Goal: Task Accomplishment & Management: Complete application form

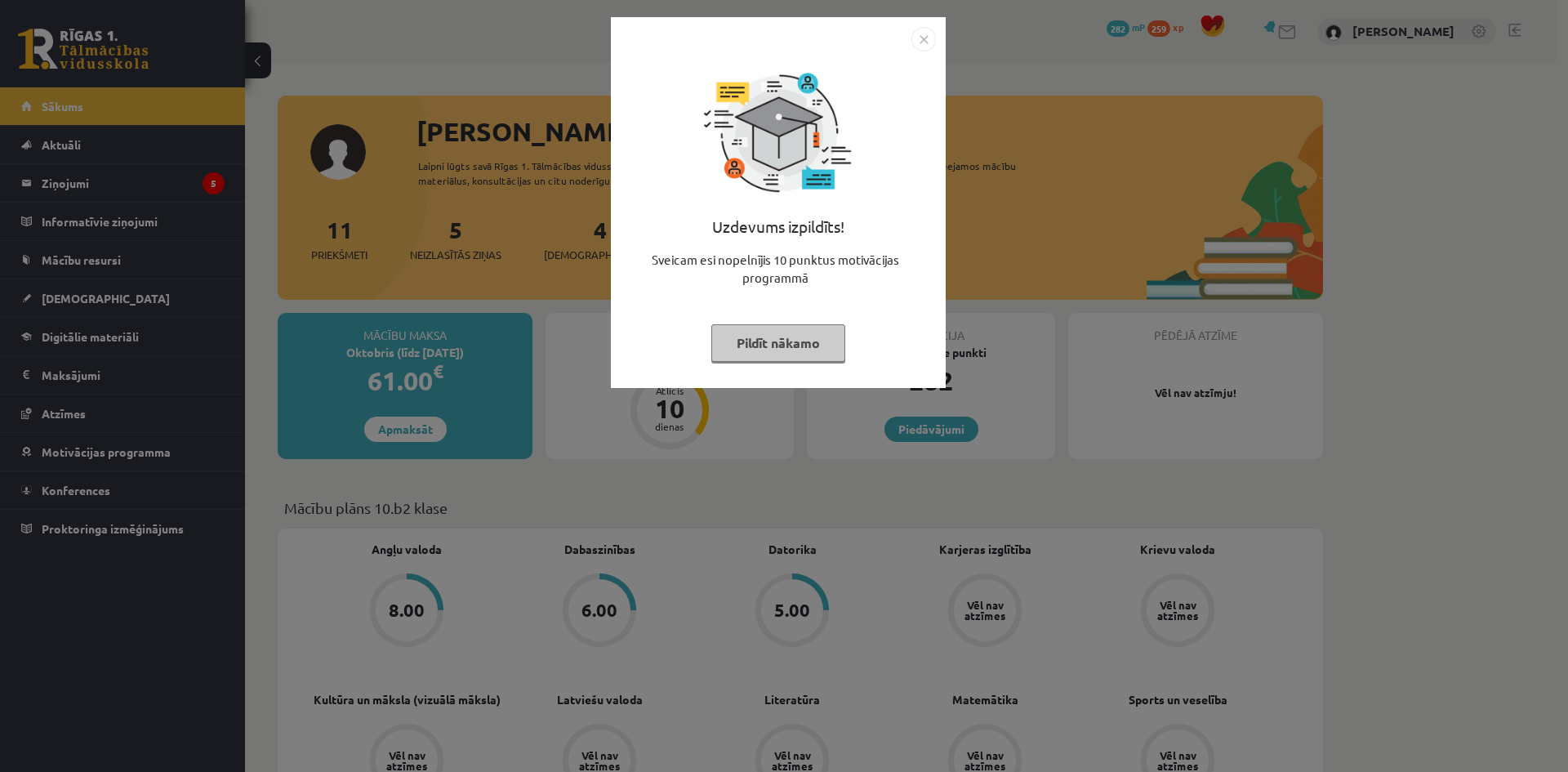
click at [937, 39] on div "Uzdevums izpildīts! Sveicam esi nopelnījis 10 punktus motivācijas programmā Pil…" at bounding box center [778, 203] width 335 height 371
click at [926, 35] on img "Close" at bounding box center [923, 39] width 25 height 25
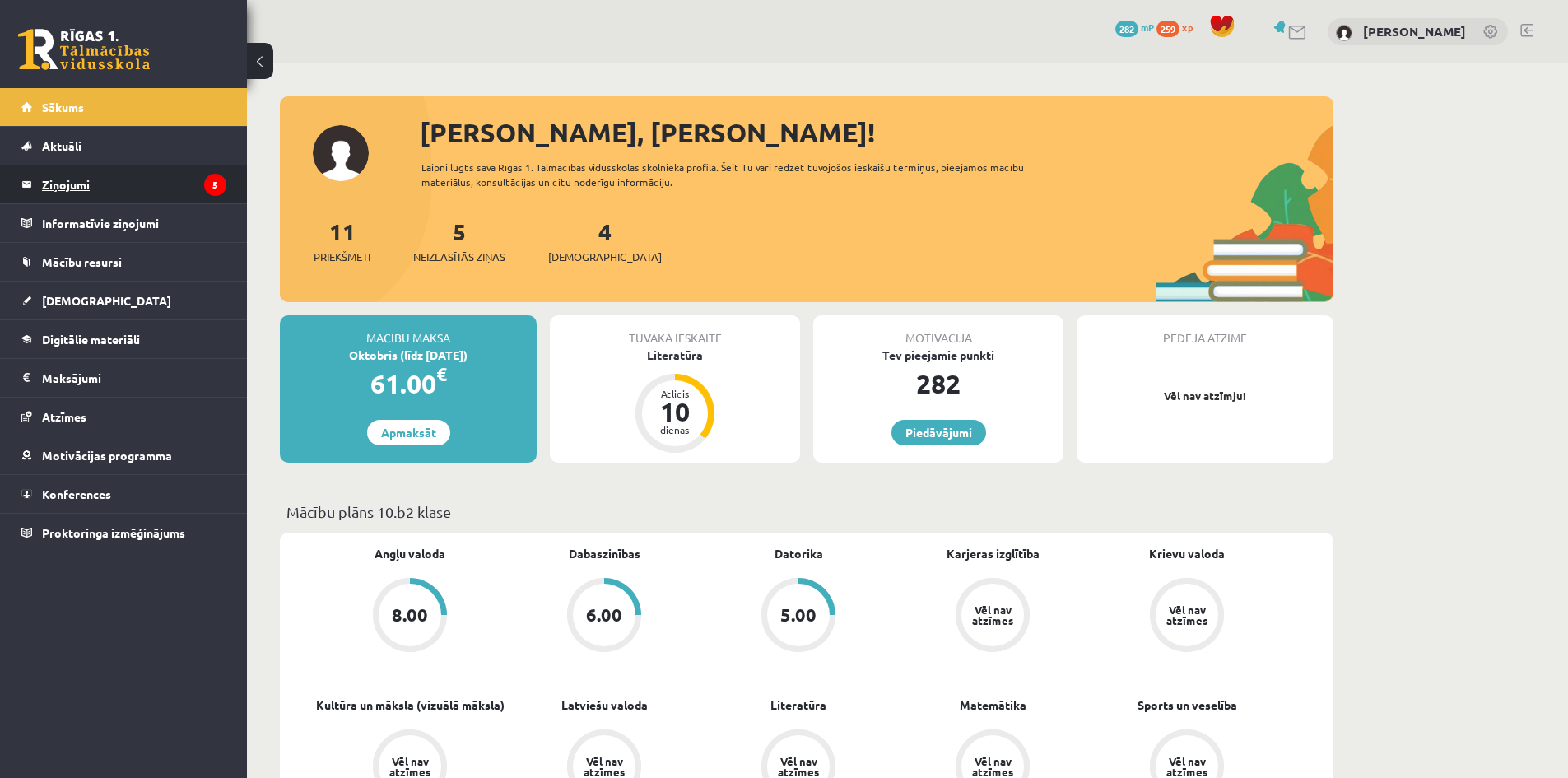
click at [117, 181] on legend "Ziņojumi 5" at bounding box center [134, 184] width 184 height 38
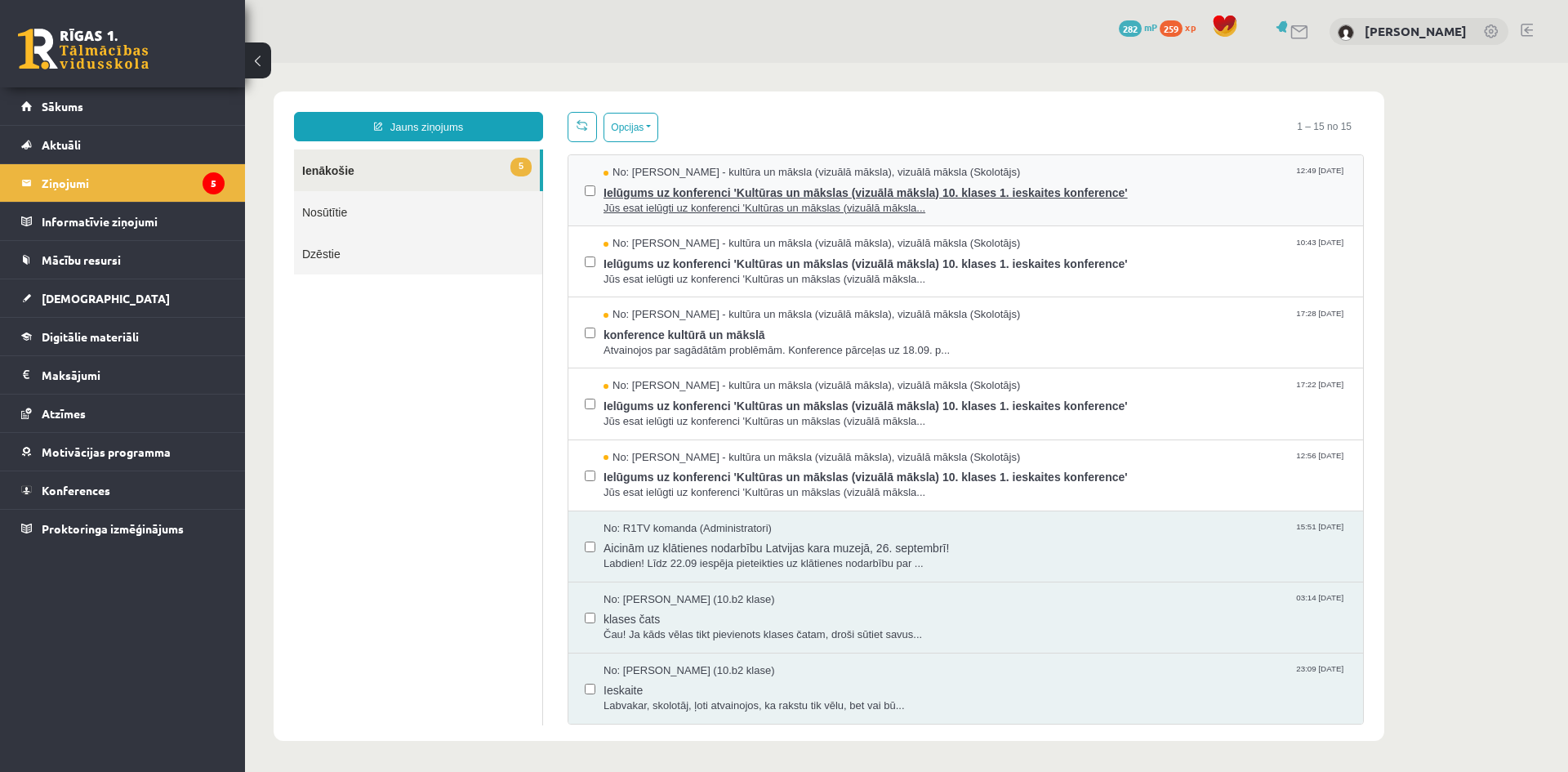
click at [1151, 202] on span "Jūs esat ielūgti uz konferenci 'Kultūras un mākslas (vizuālā māksla..." at bounding box center [975, 209] width 743 height 16
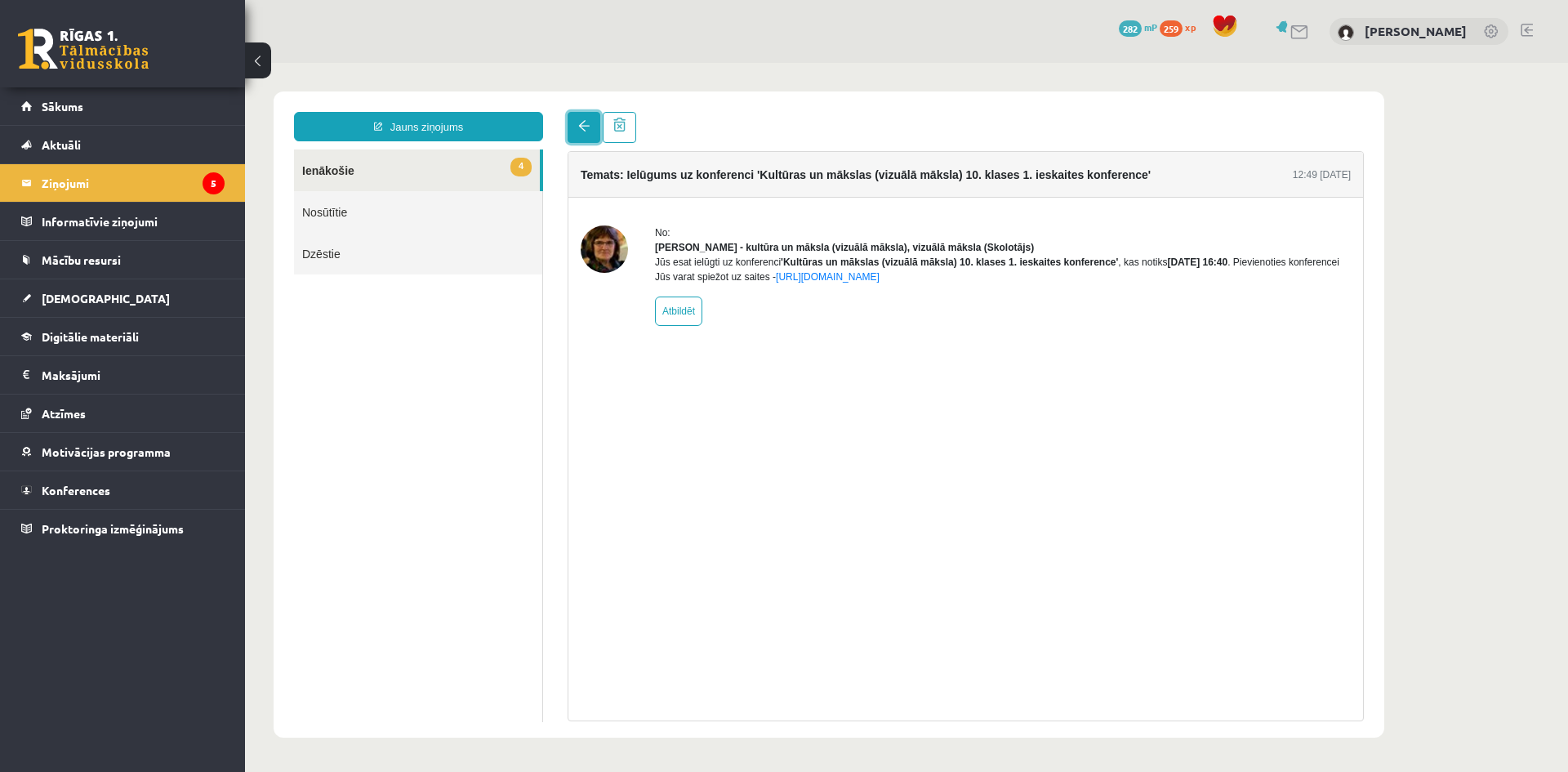
click at [569, 127] on link at bounding box center [583, 127] width 32 height 31
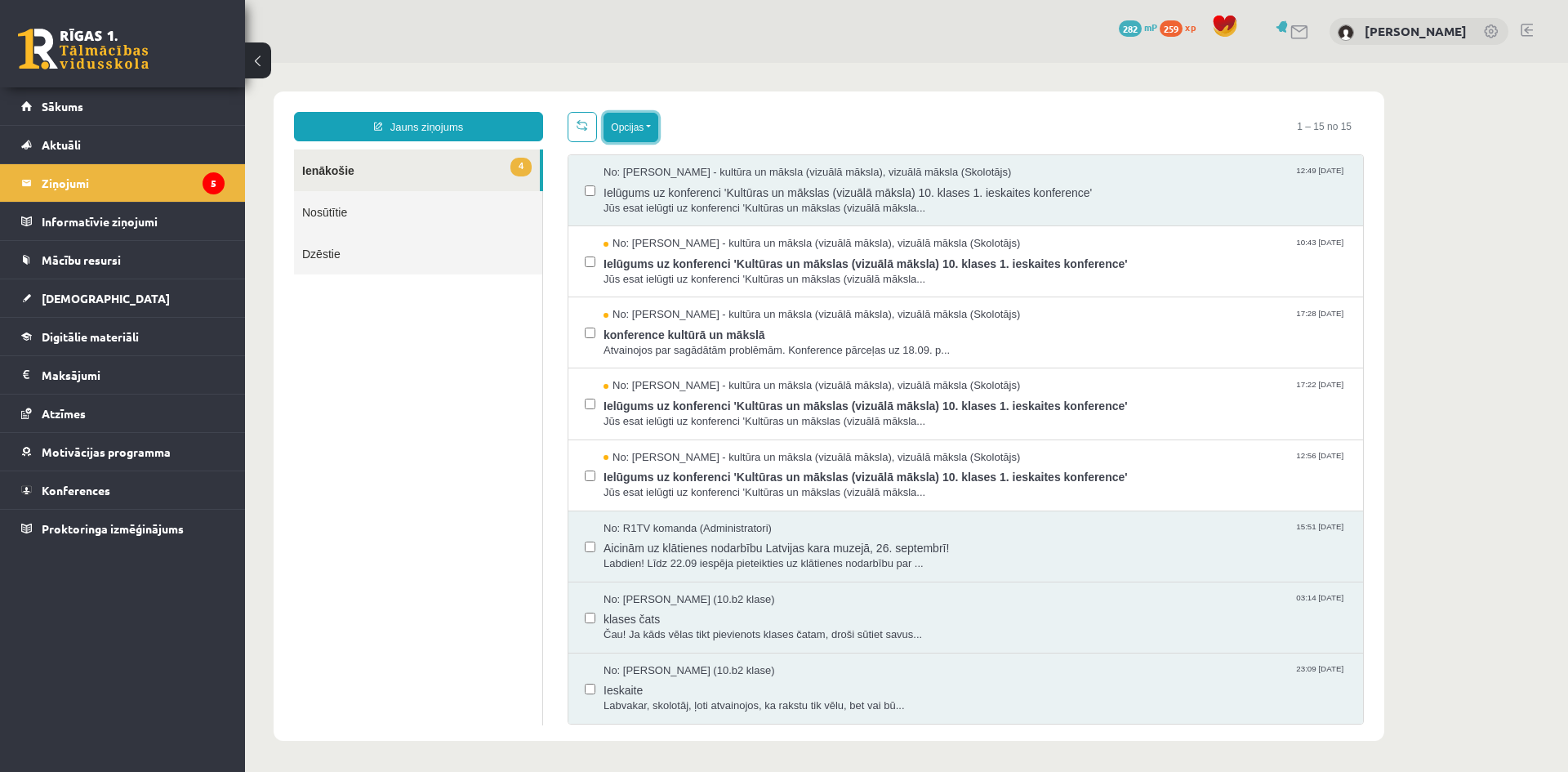
click at [642, 130] on button "Opcijas" at bounding box center [630, 127] width 54 height 30
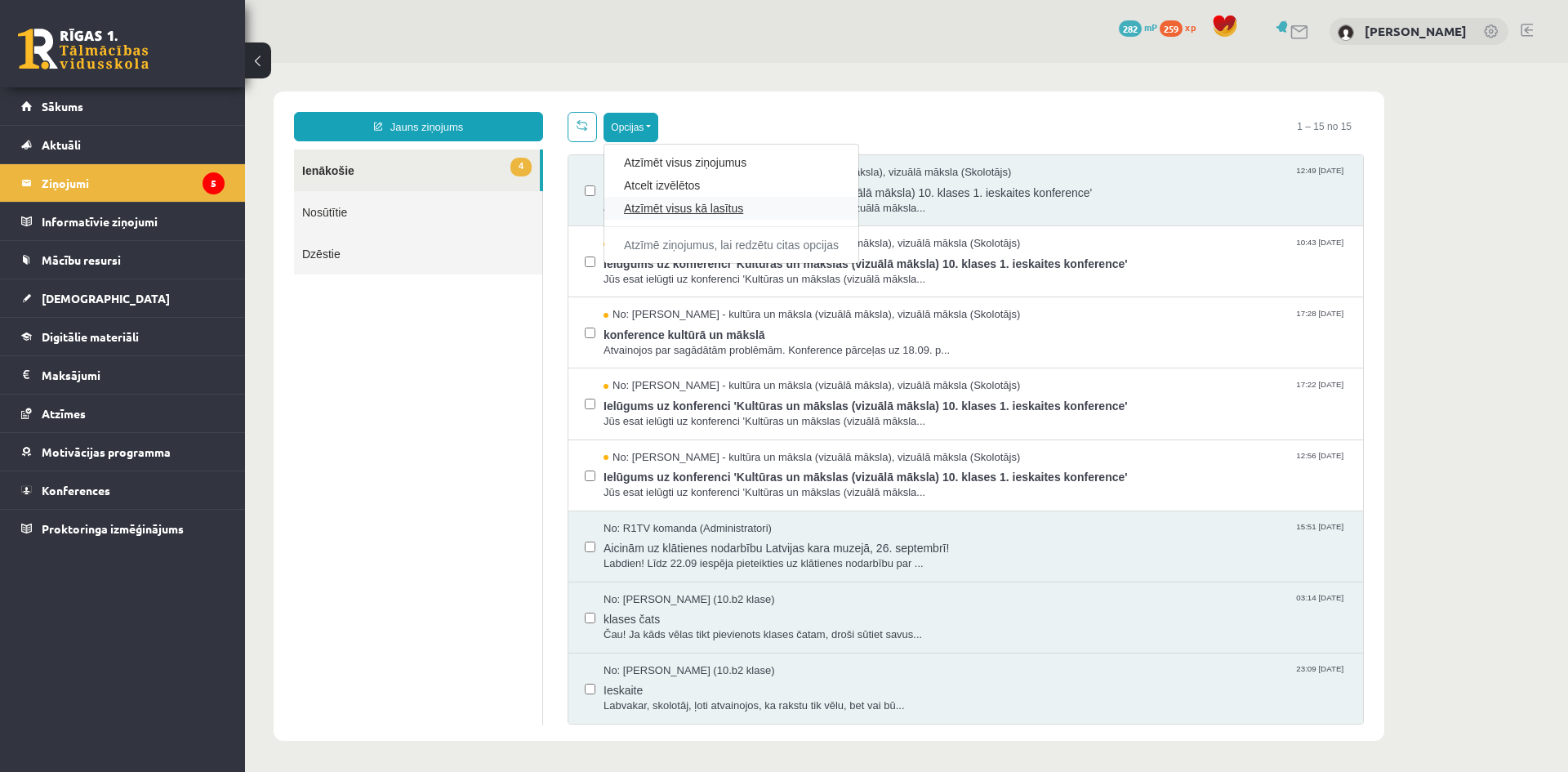
click at [734, 213] on link "Atzīmēt visus kā lasītus" at bounding box center [731, 209] width 215 height 17
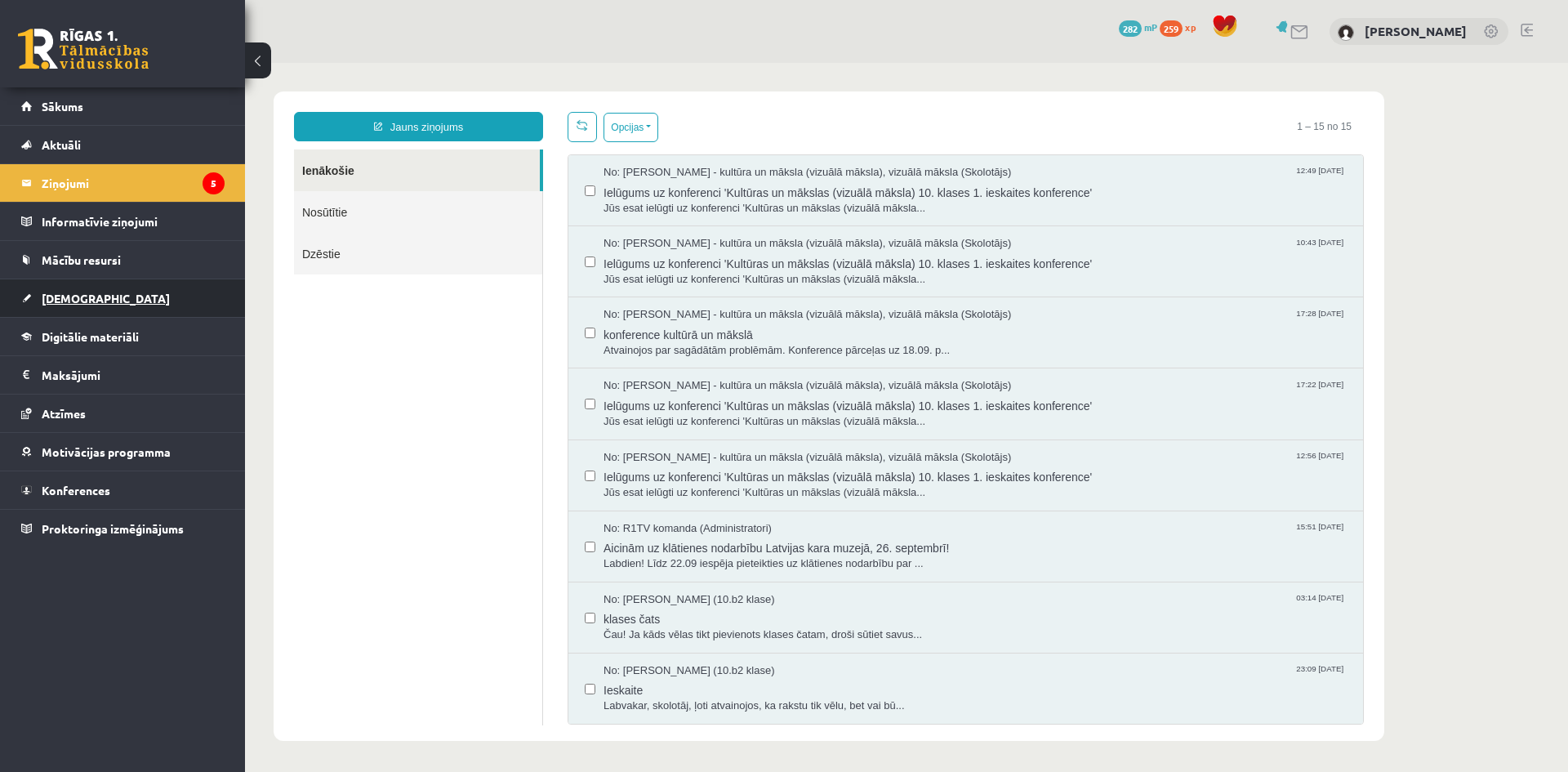
click at [118, 299] on link "[DEMOGRAPHIC_DATA]" at bounding box center [123, 298] width 203 height 38
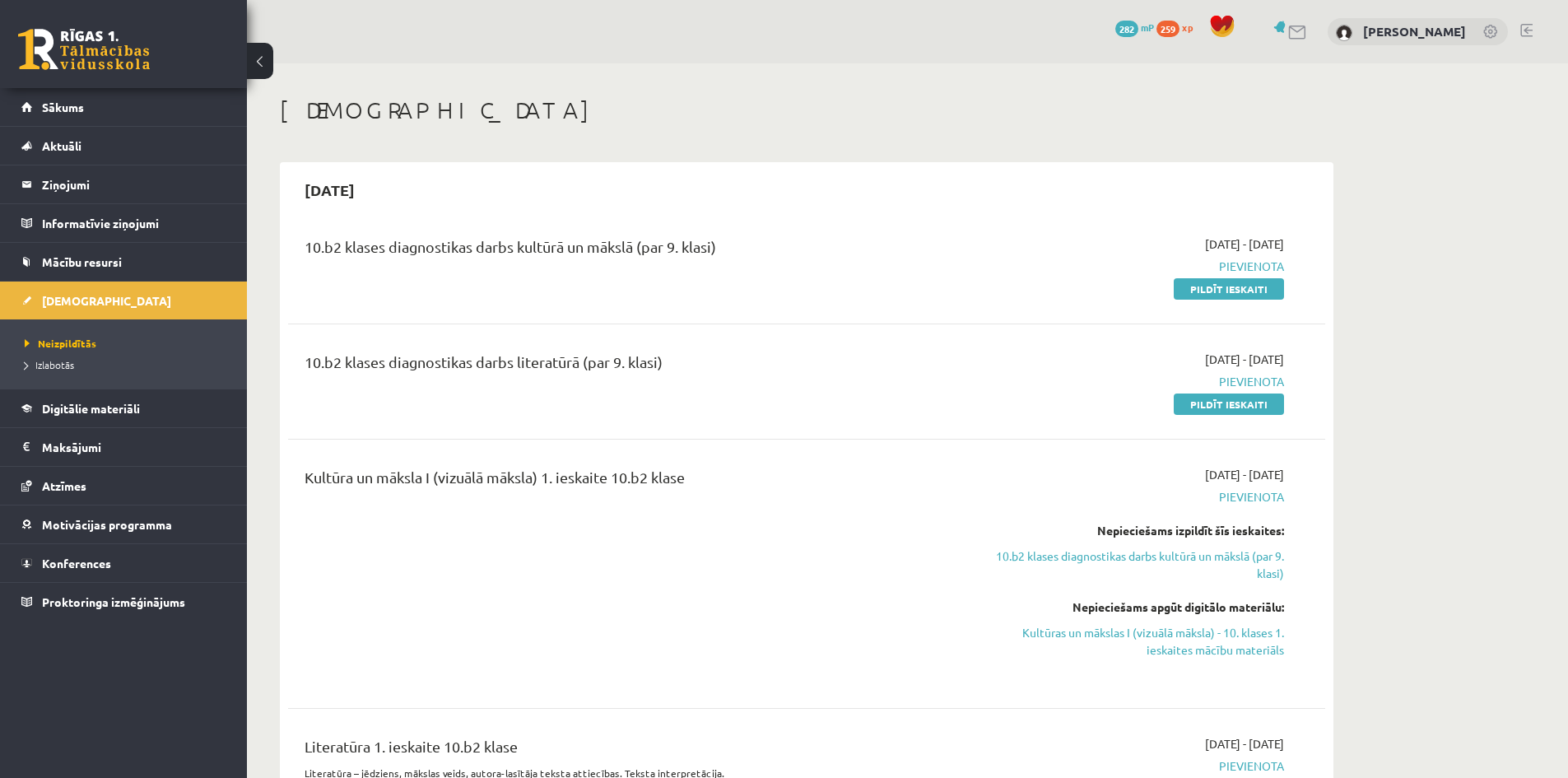
click at [1234, 300] on div "10.b2 klases diagnostikas darbs kultūrā un mākslā (par 9. klasi) 2025-09-16 - 2…" at bounding box center [807, 266] width 1038 height 95
click at [1234, 290] on link "Pildīt ieskaiti" at bounding box center [1229, 288] width 111 height 21
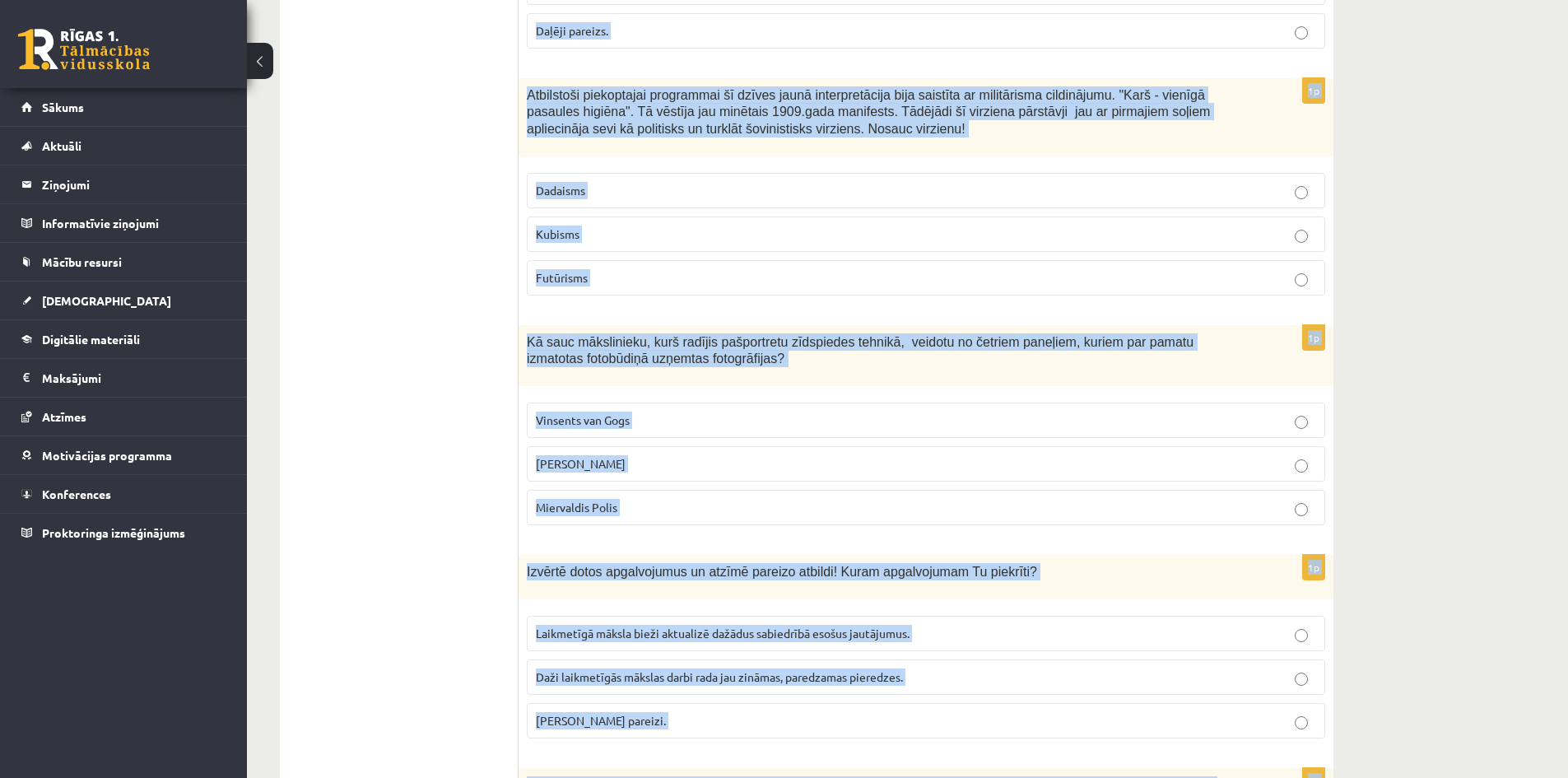
scroll to position [7190, 0]
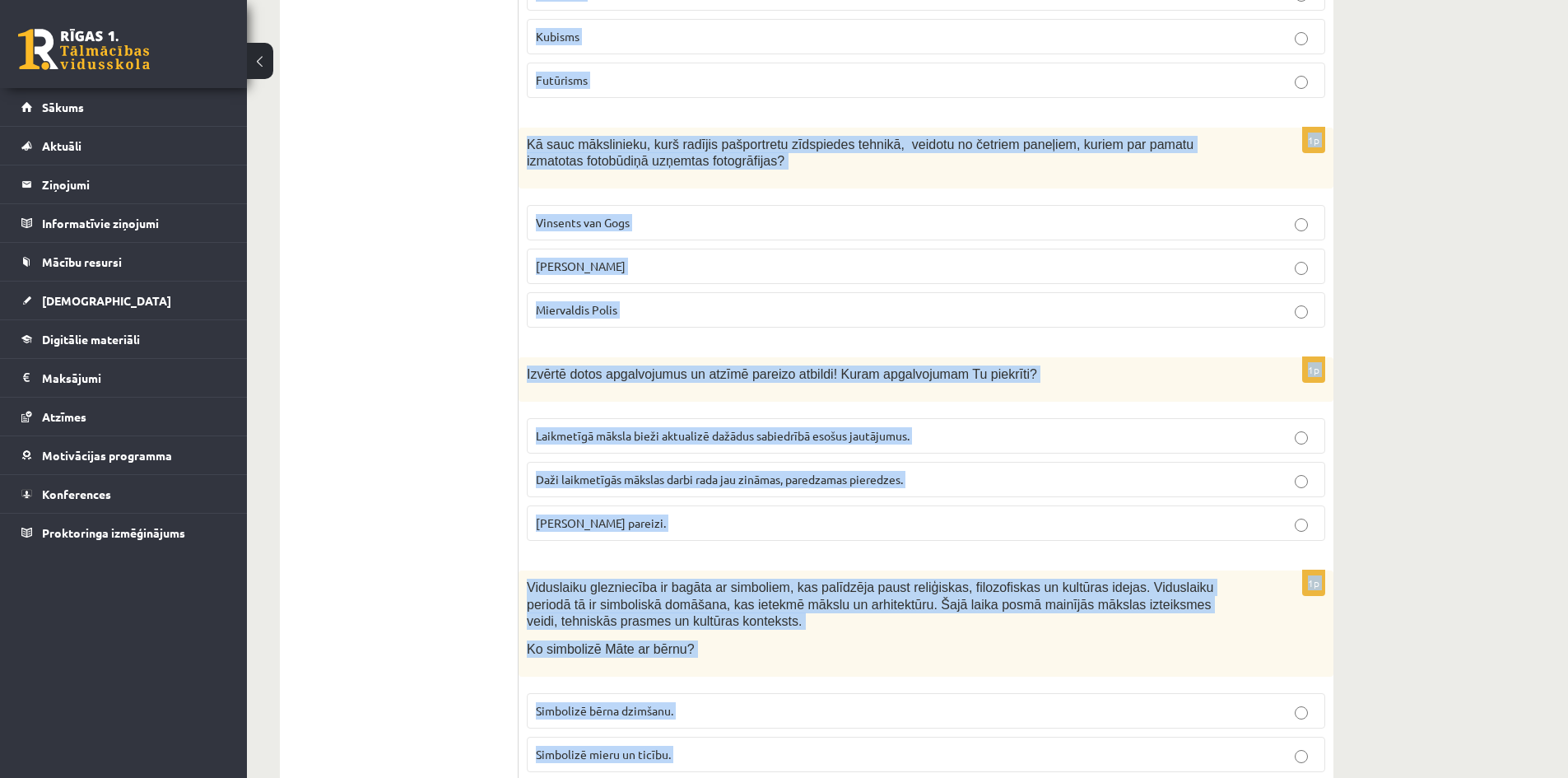
drag, startPoint x: 522, startPoint y: 239, endPoint x: 1226, endPoint y: 814, distance: 909.0
copy form "Šā virziena pārstāvji izmanto formu pārbīdi, krustošanos, saplūšanu, vairākkārt…"
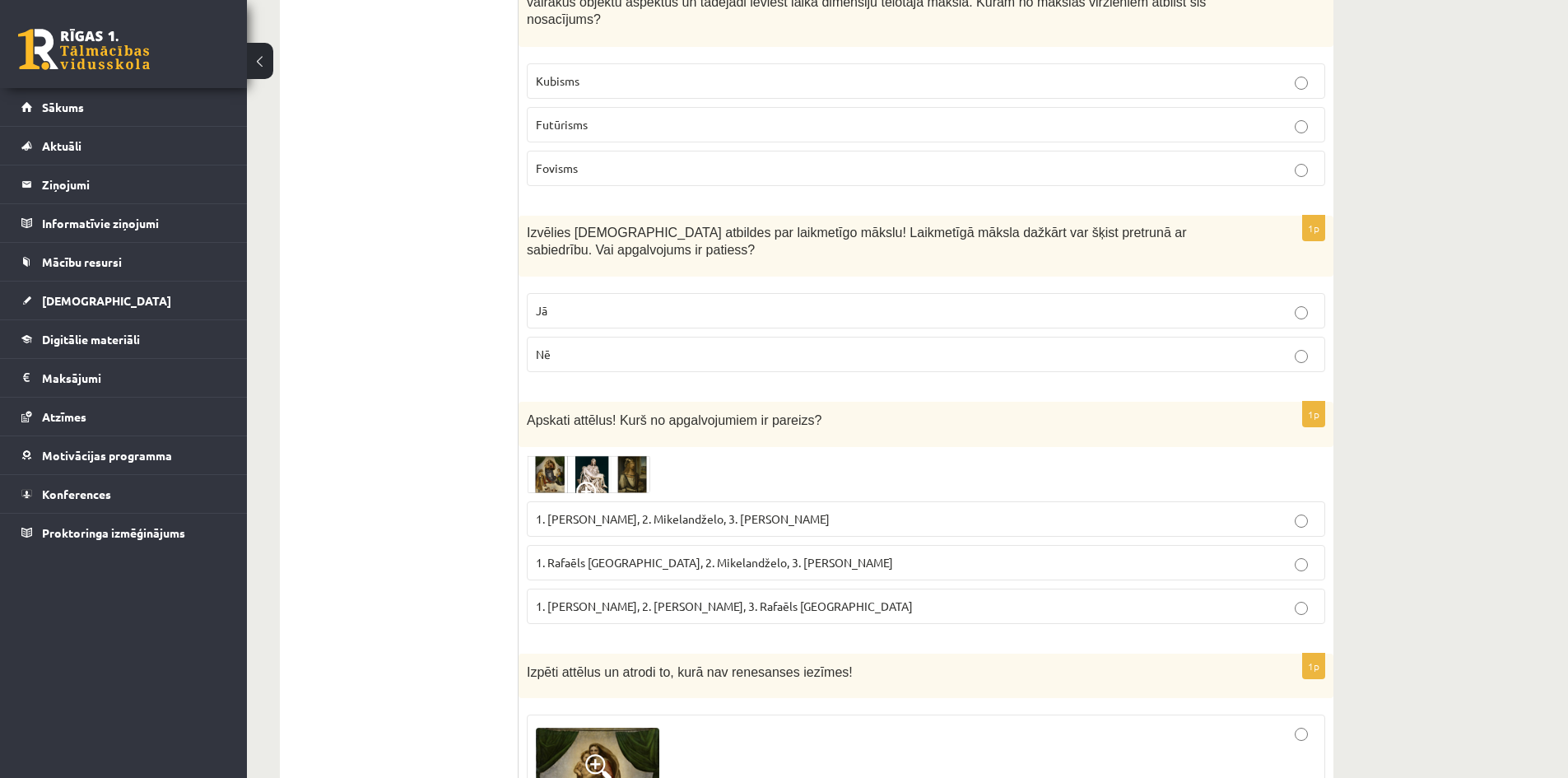
scroll to position [0, 0]
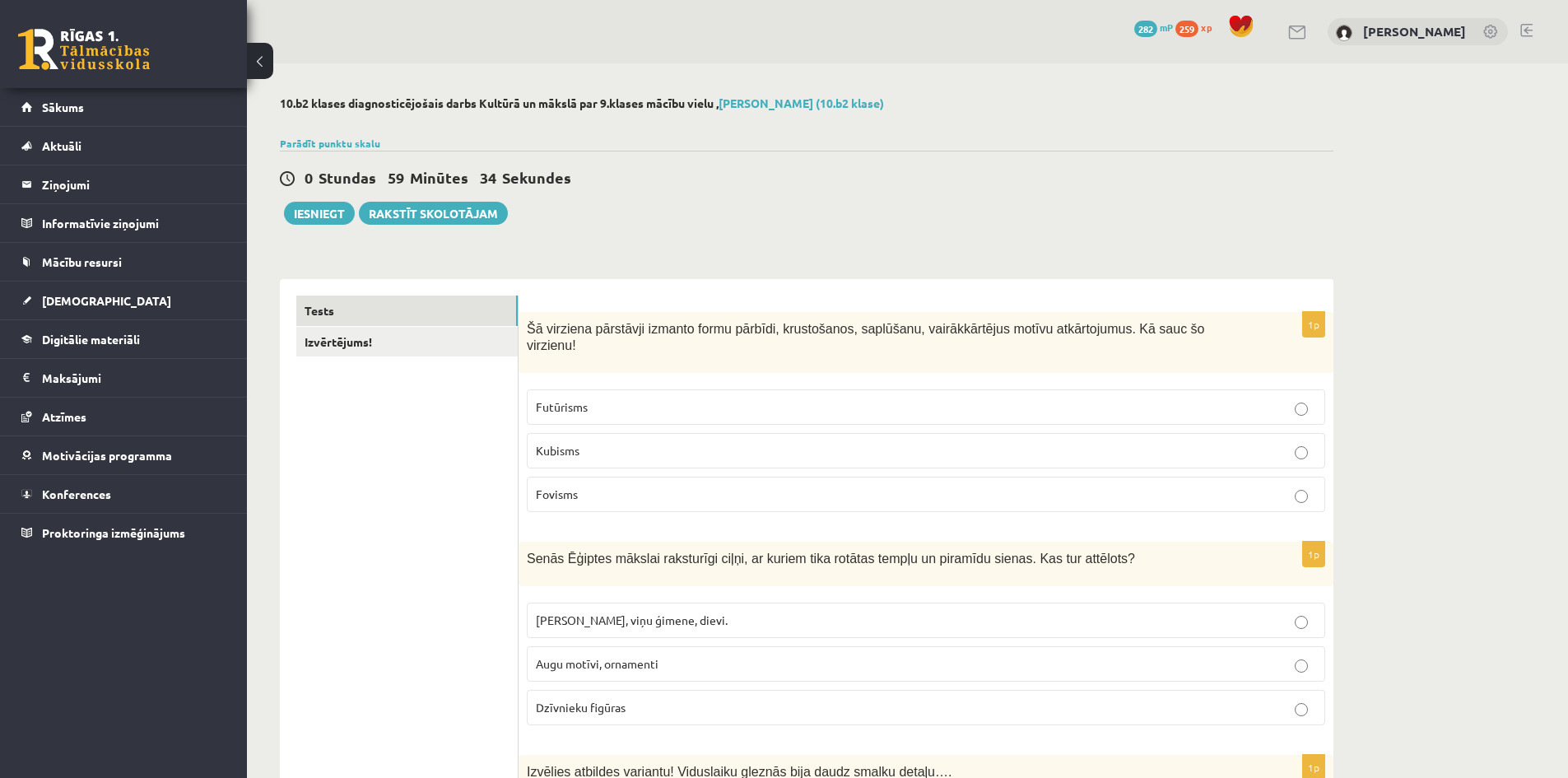
click at [606, 398] on p "Futūrisms" at bounding box center [926, 407] width 781 height 18
click at [612, 486] on p "Fovisms" at bounding box center [926, 494] width 781 height 18
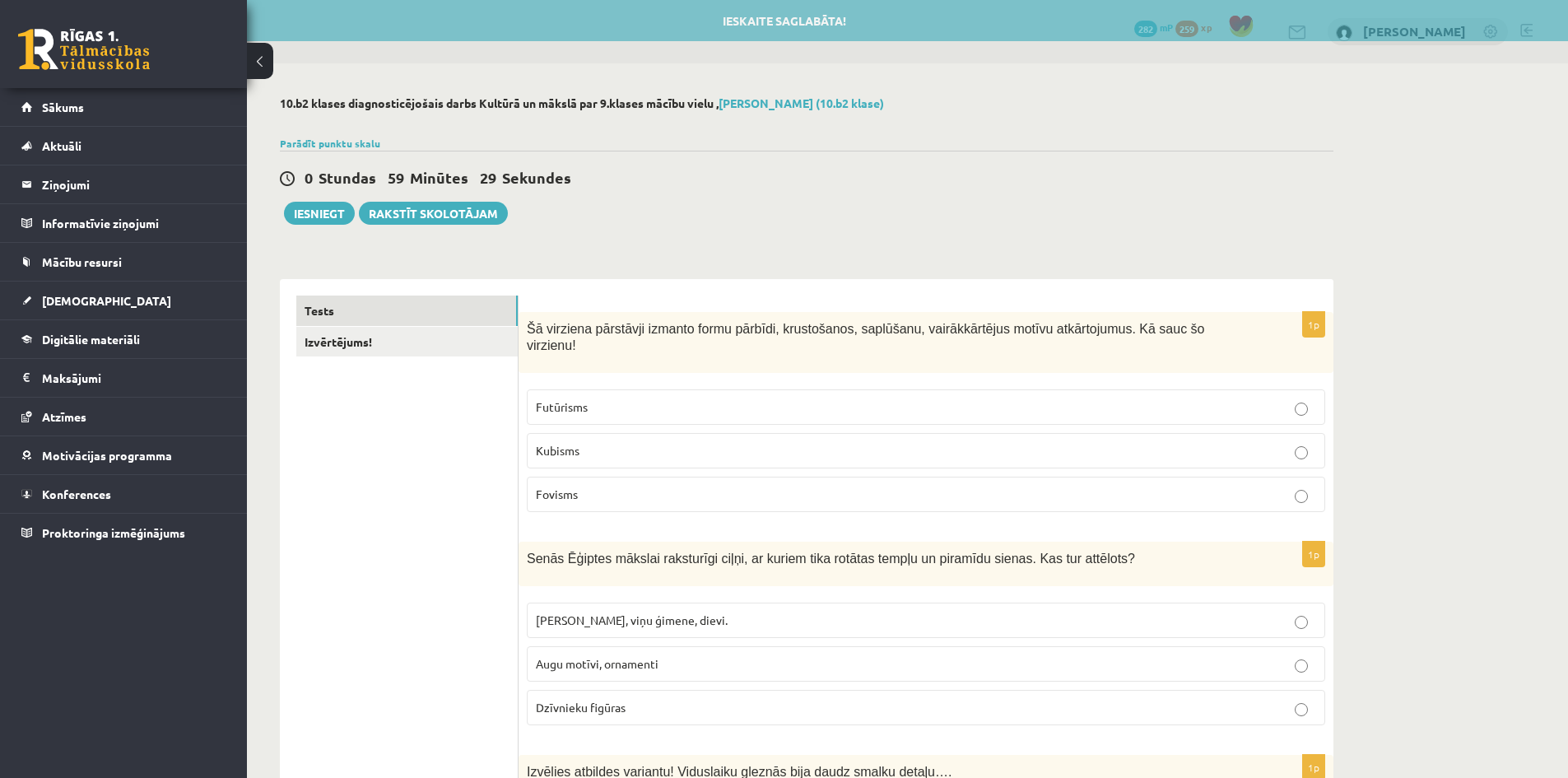
click at [598, 398] on p "Futūrisms" at bounding box center [926, 407] width 781 height 18
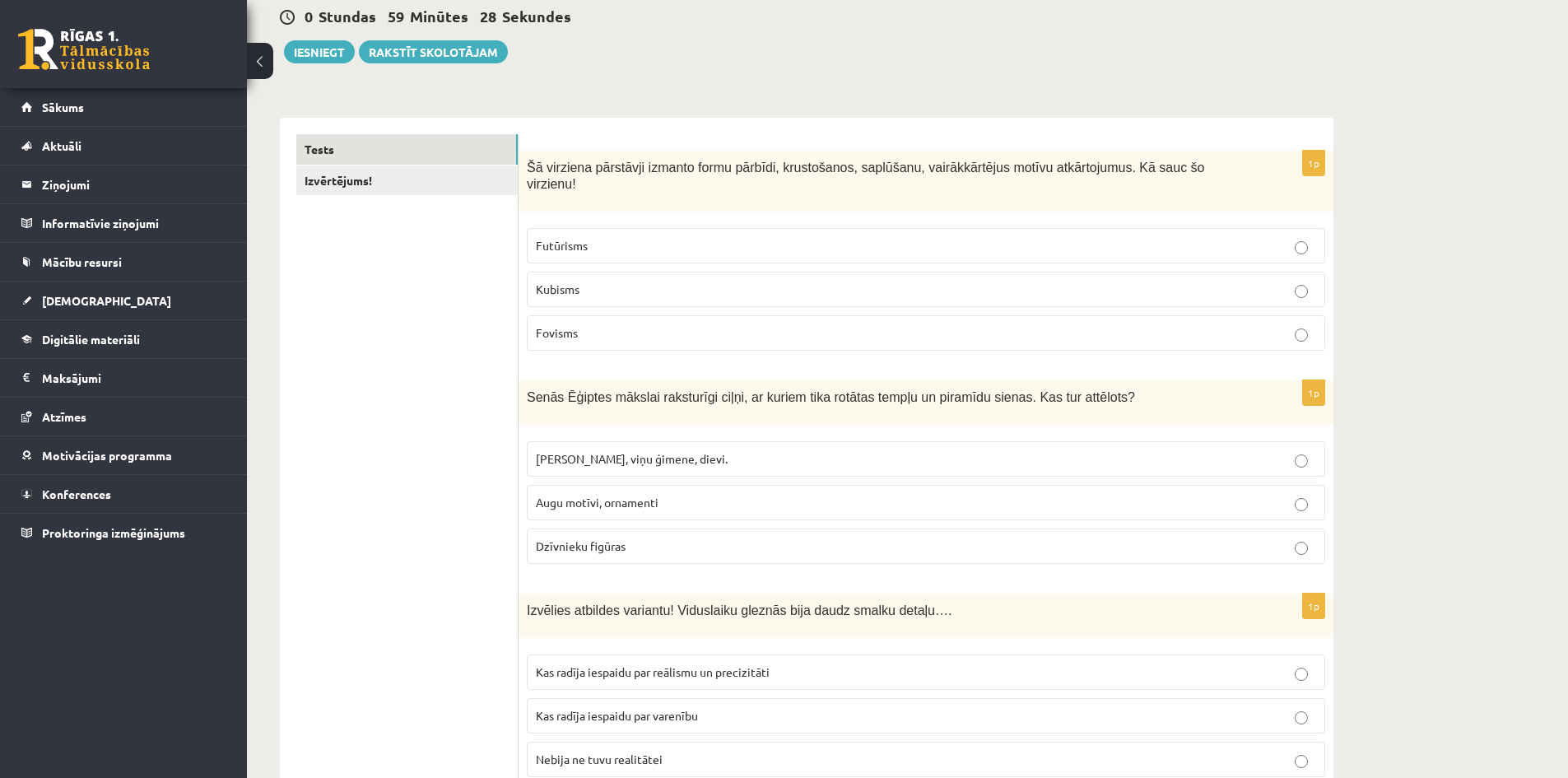
scroll to position [165, 0]
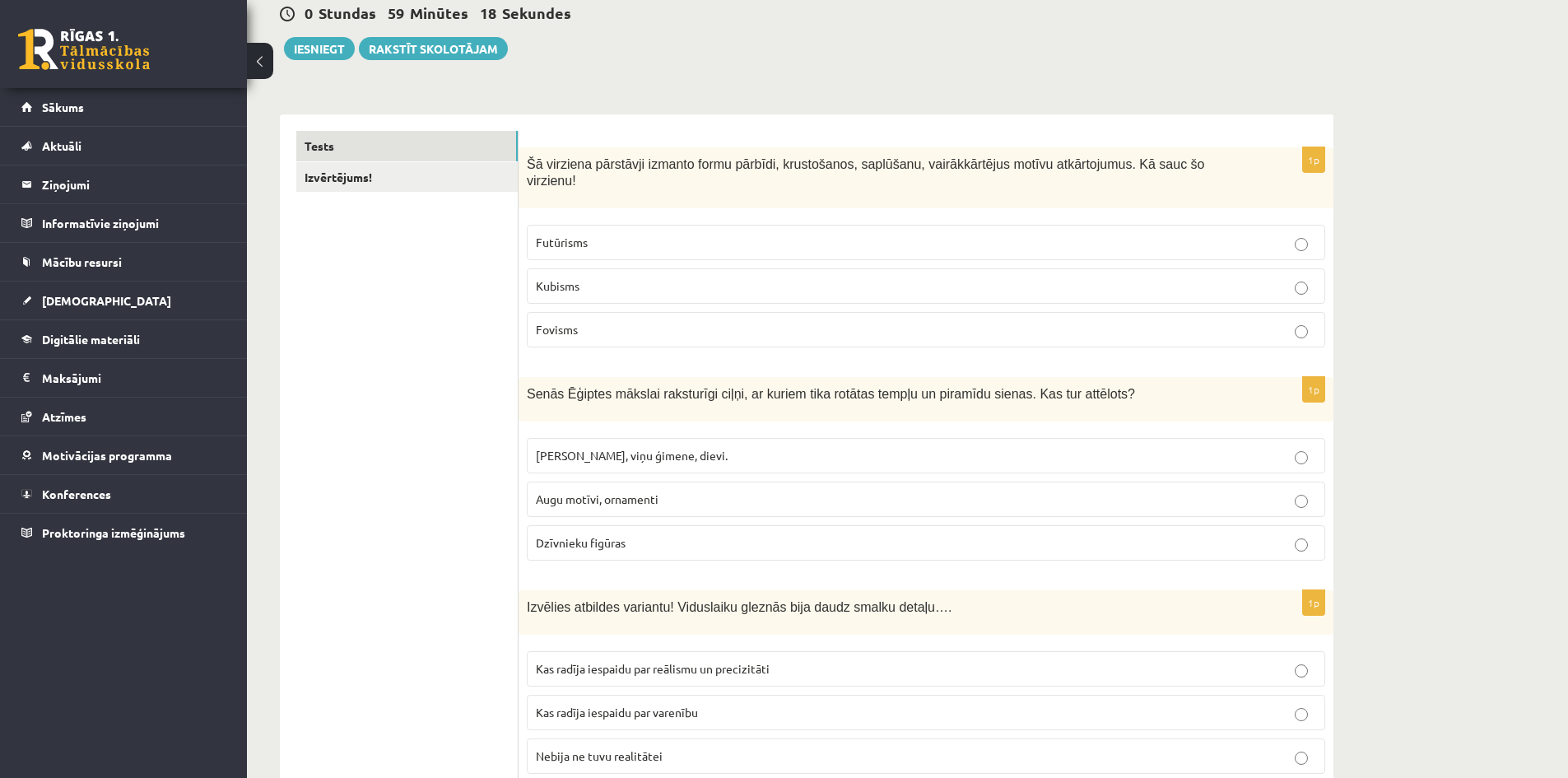
click at [610, 449] on label "Faraoni, viņu ģimene, dievi." at bounding box center [926, 456] width 798 height 35
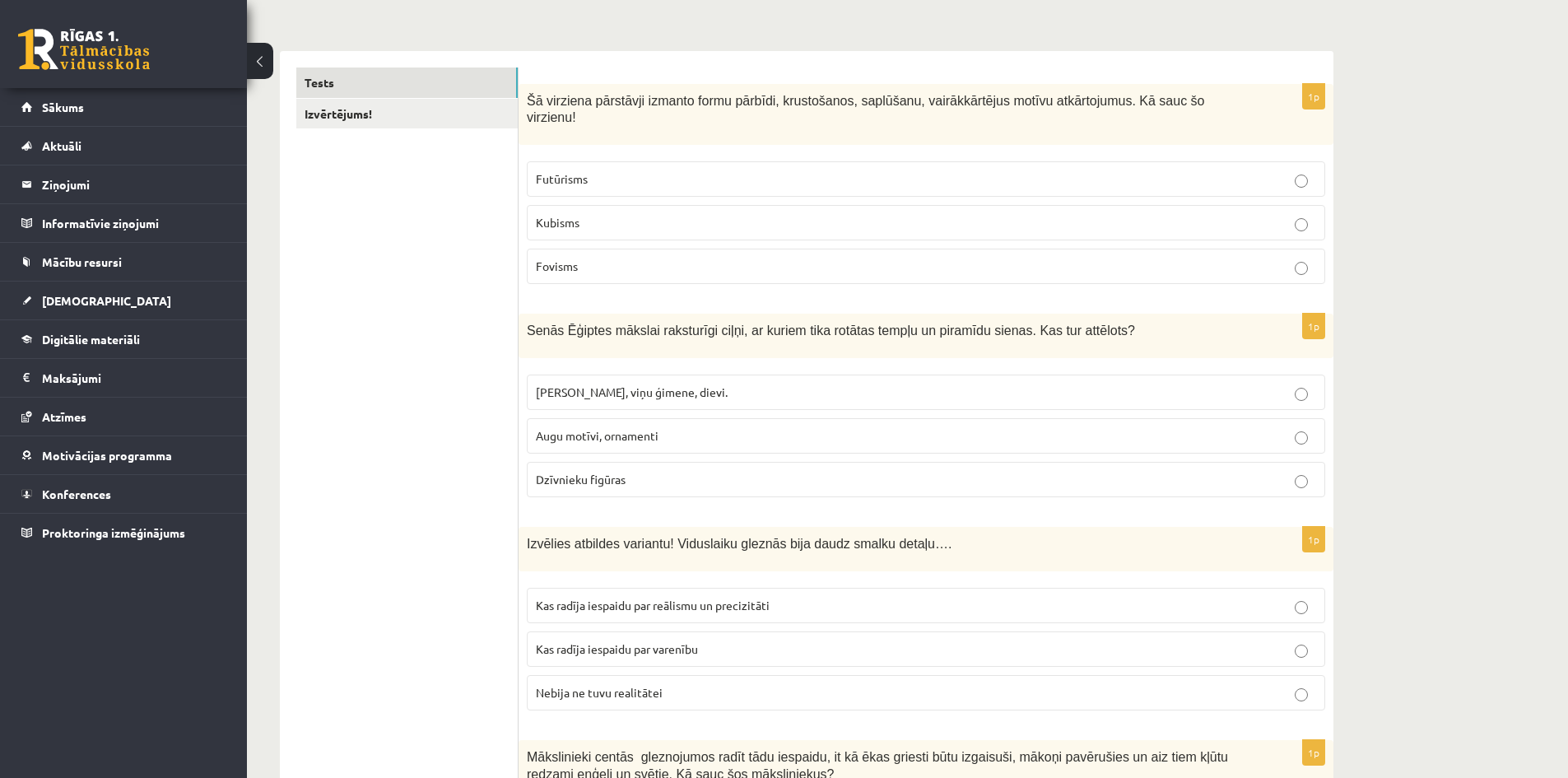
scroll to position [329, 0]
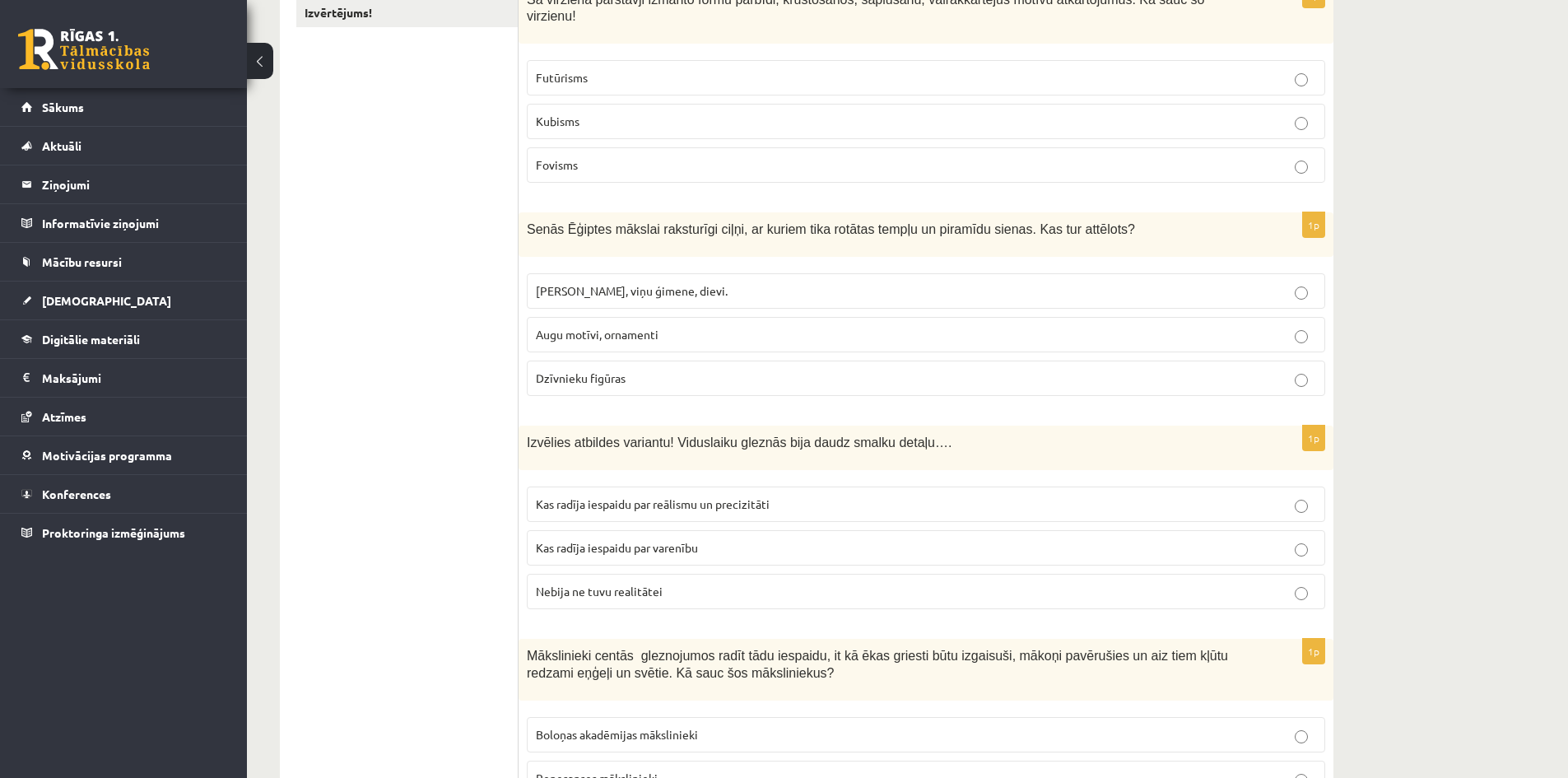
click at [692, 497] on span "Kas radīja iespaidu par reālismu un precizitāti" at bounding box center [652, 504] width 234 height 15
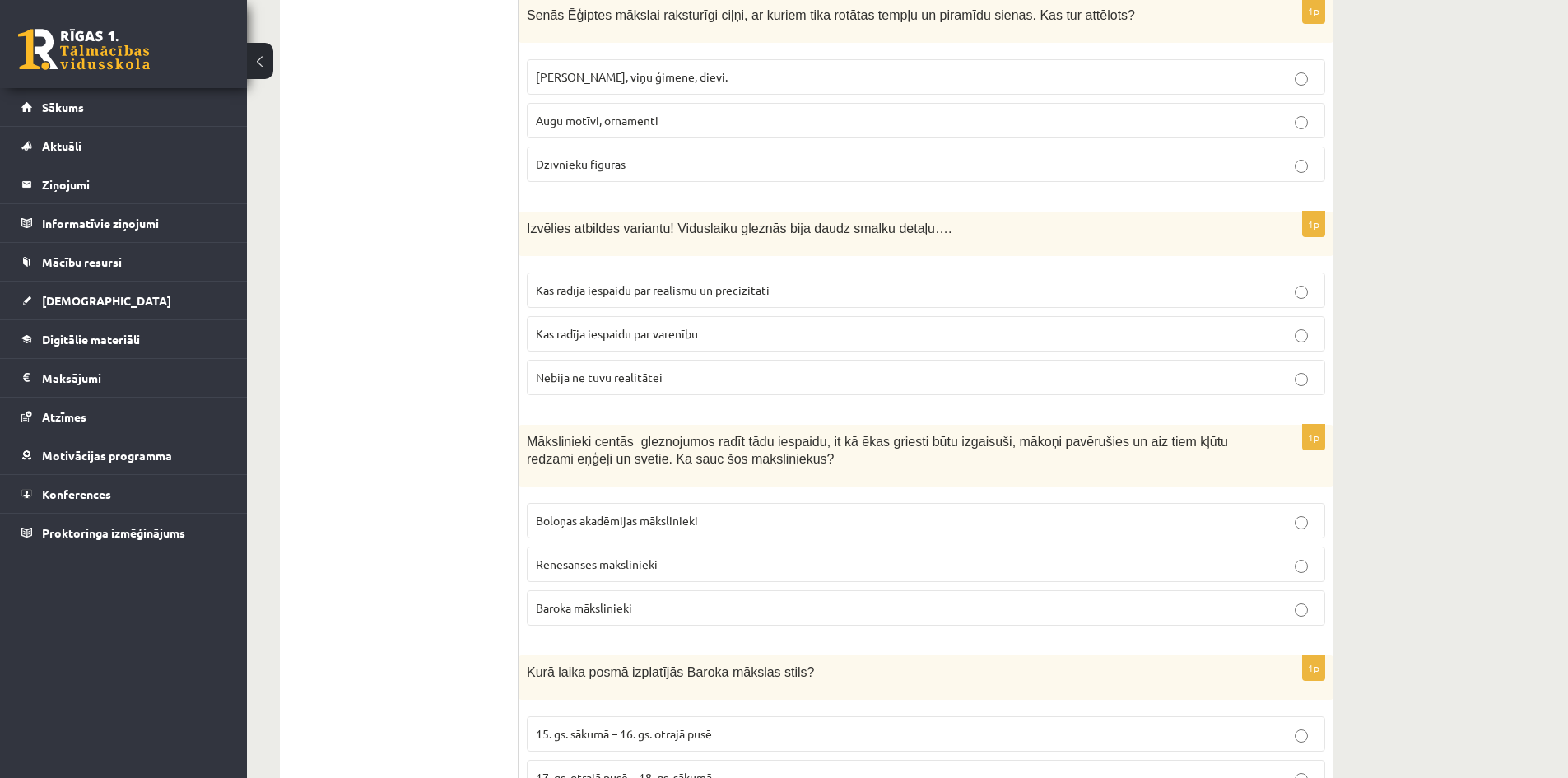
scroll to position [576, 0]
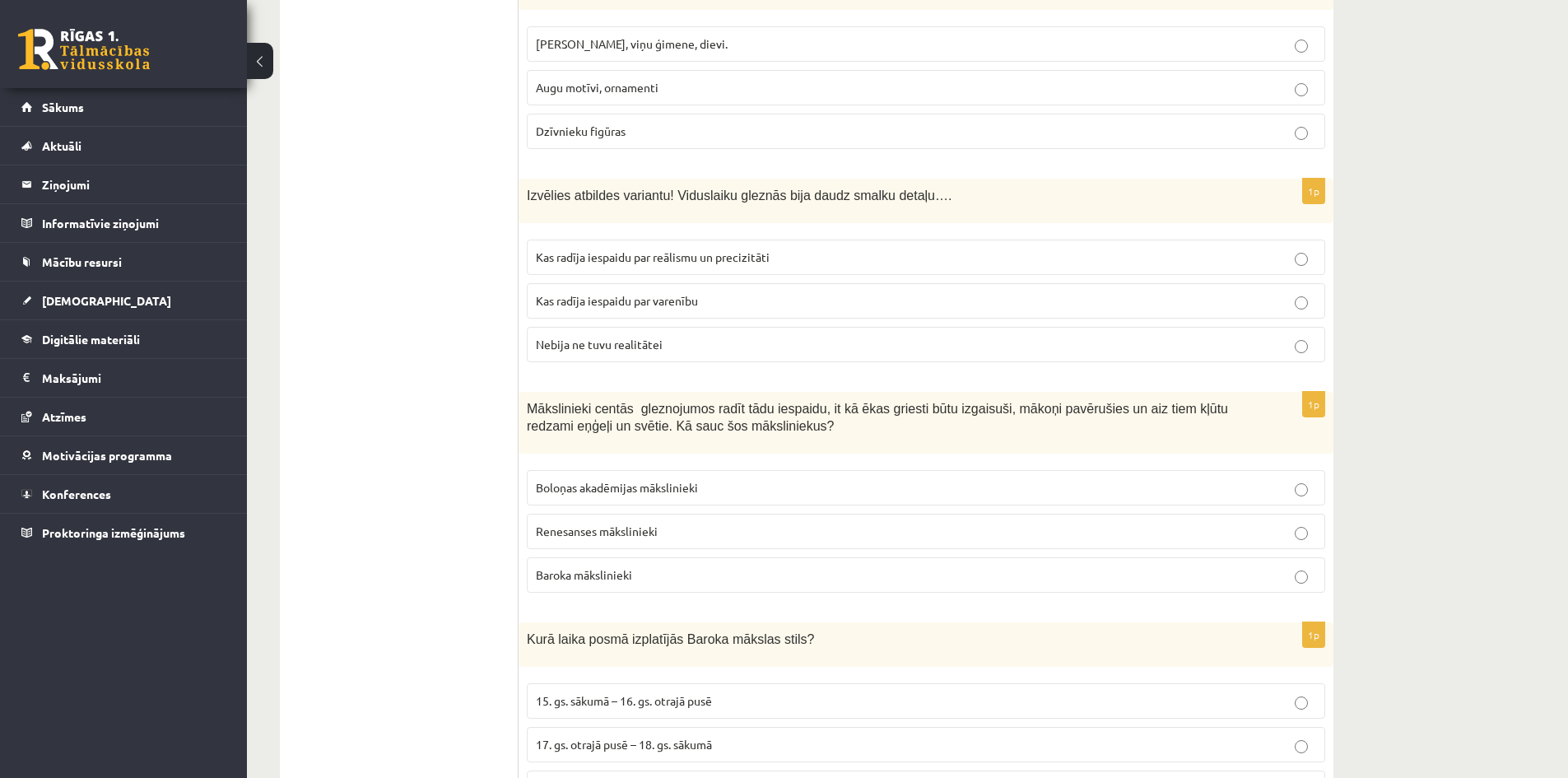
click at [772, 557] on label "Baroka mākslinieki" at bounding box center [926, 575] width 798 height 35
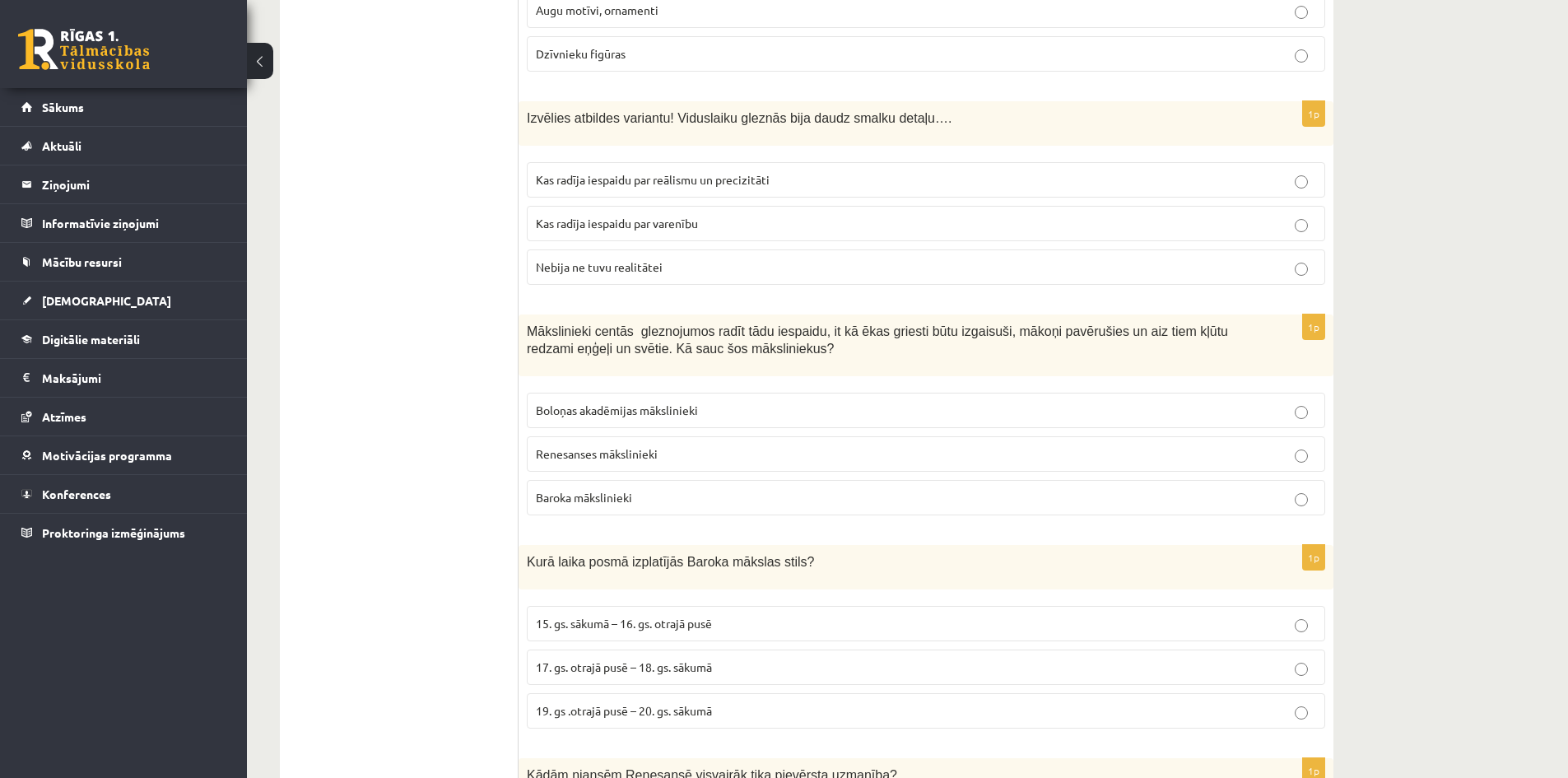
scroll to position [741, 0]
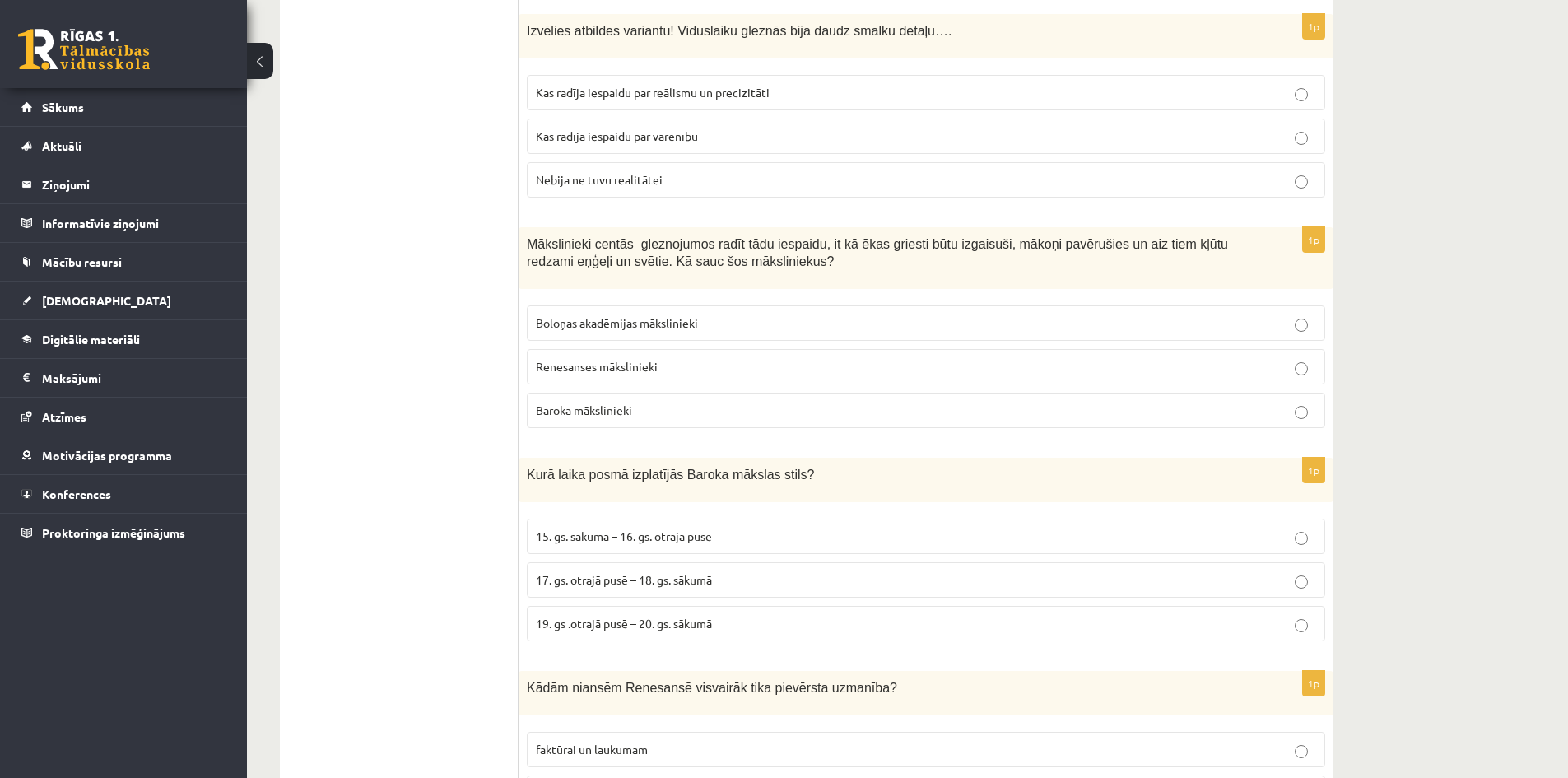
drag, startPoint x: 749, startPoint y: 597, endPoint x: 739, endPoint y: 592, distance: 11.2
click at [746, 606] on label "19. gs .otrajā pusē – 20. gs. sākumā" at bounding box center [926, 624] width 798 height 35
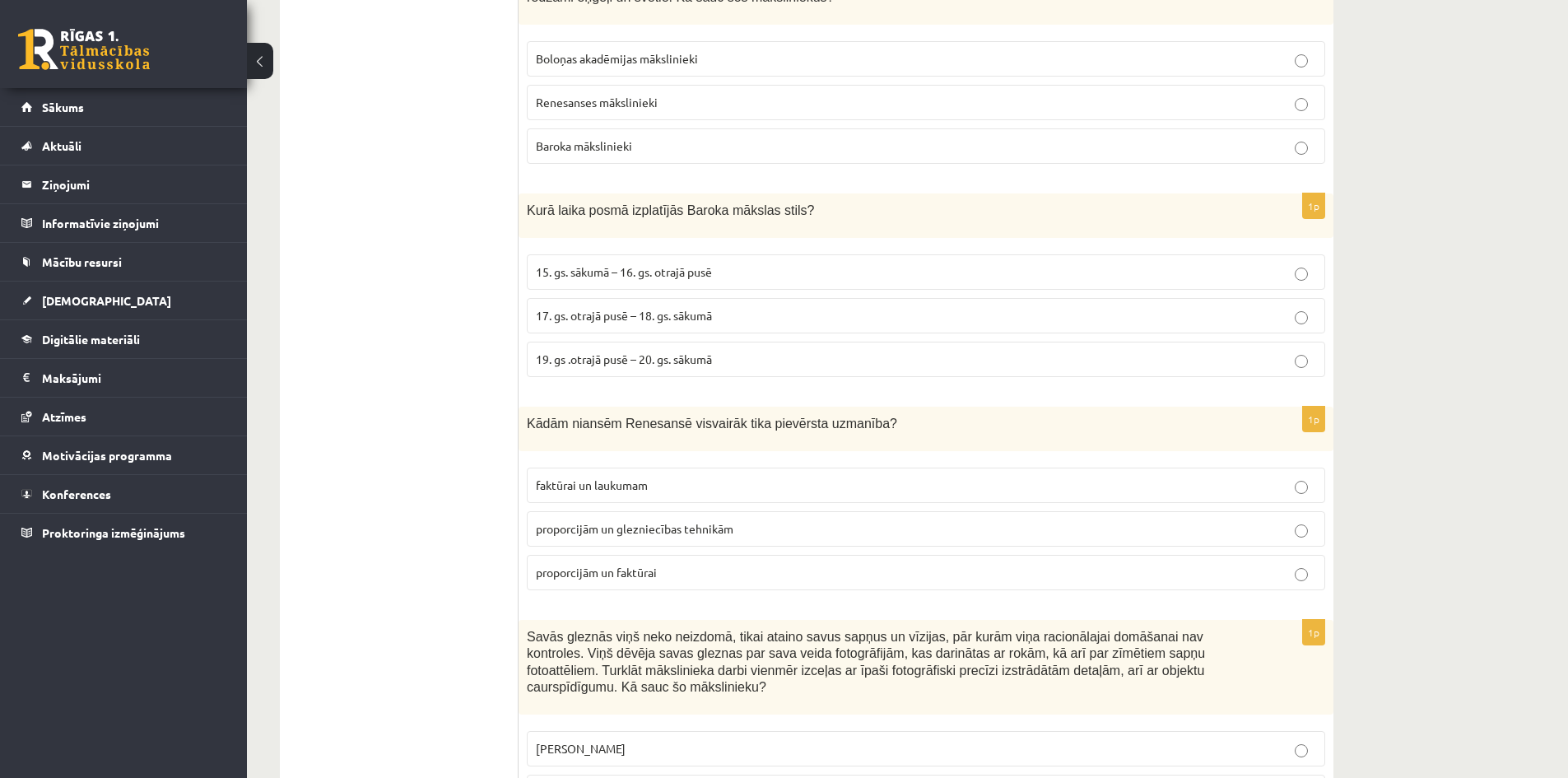
scroll to position [905, 0]
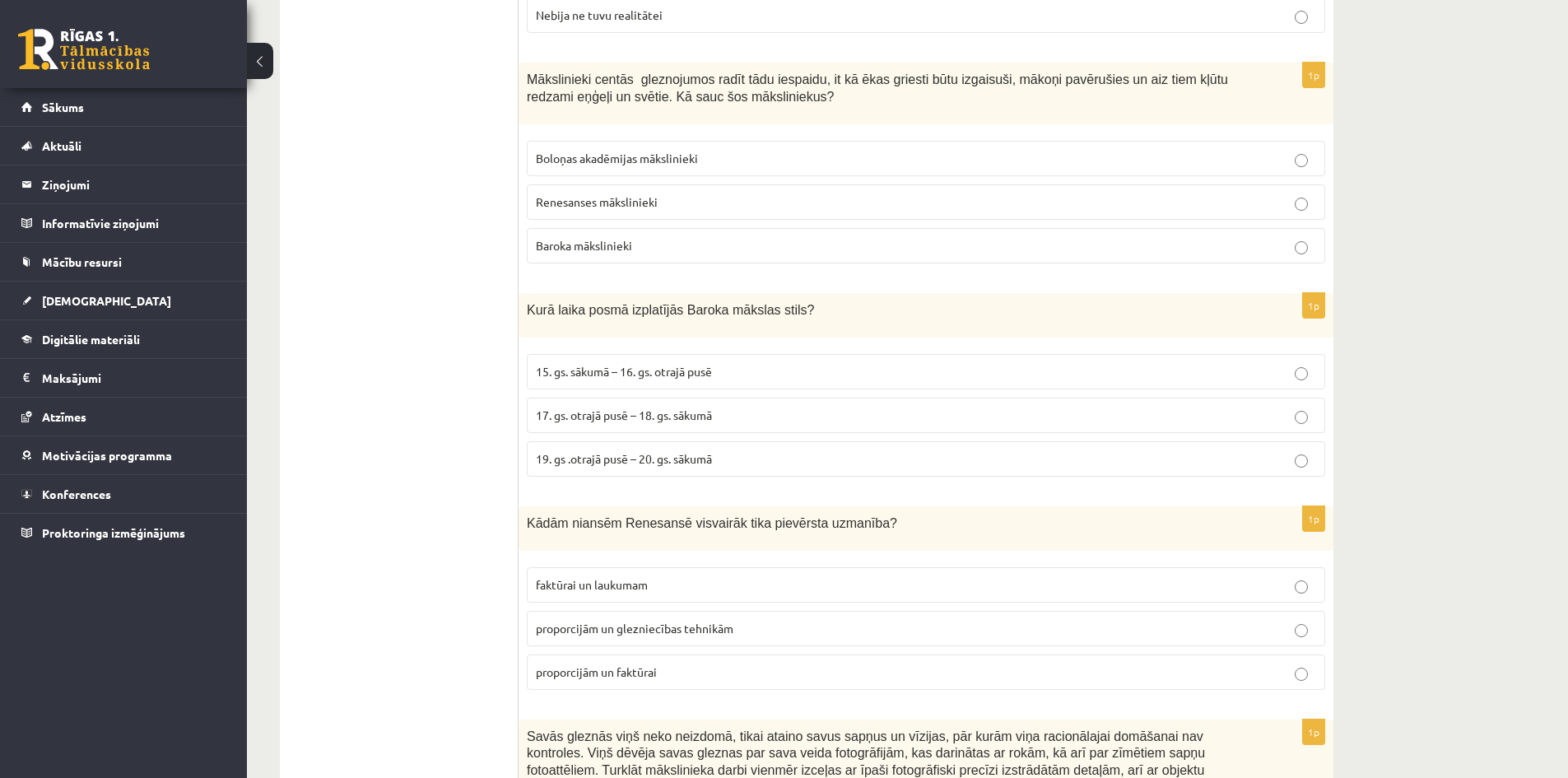
click at [661, 397] on label "17. gs. otrajā pusē – 18. gs. sākumā" at bounding box center [926, 415] width 798 height 35
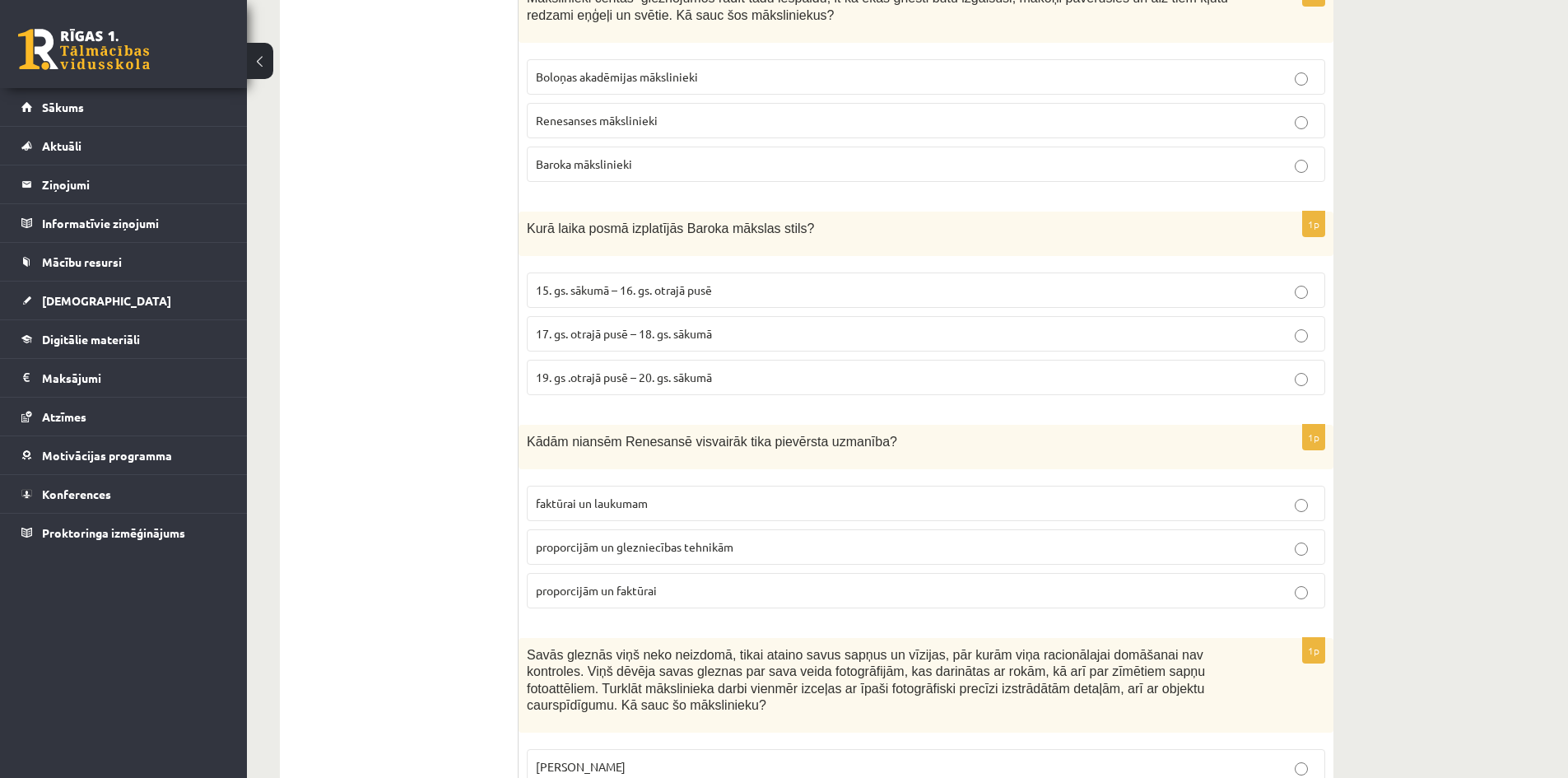
scroll to position [988, 0]
click at [802, 538] on p "proporcijām un glezniecības tehnikām" at bounding box center [926, 546] width 781 height 18
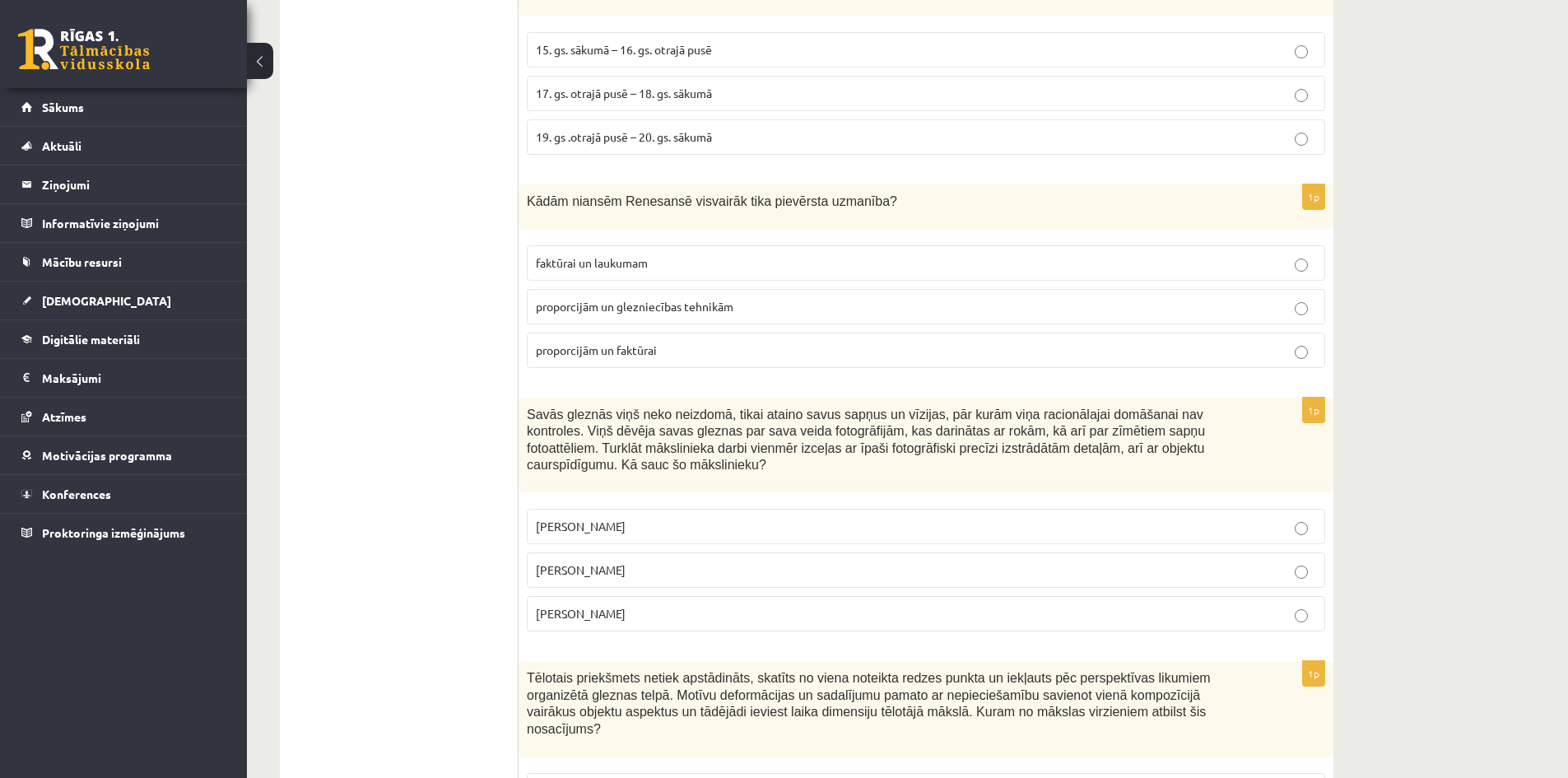
scroll to position [1235, 0]
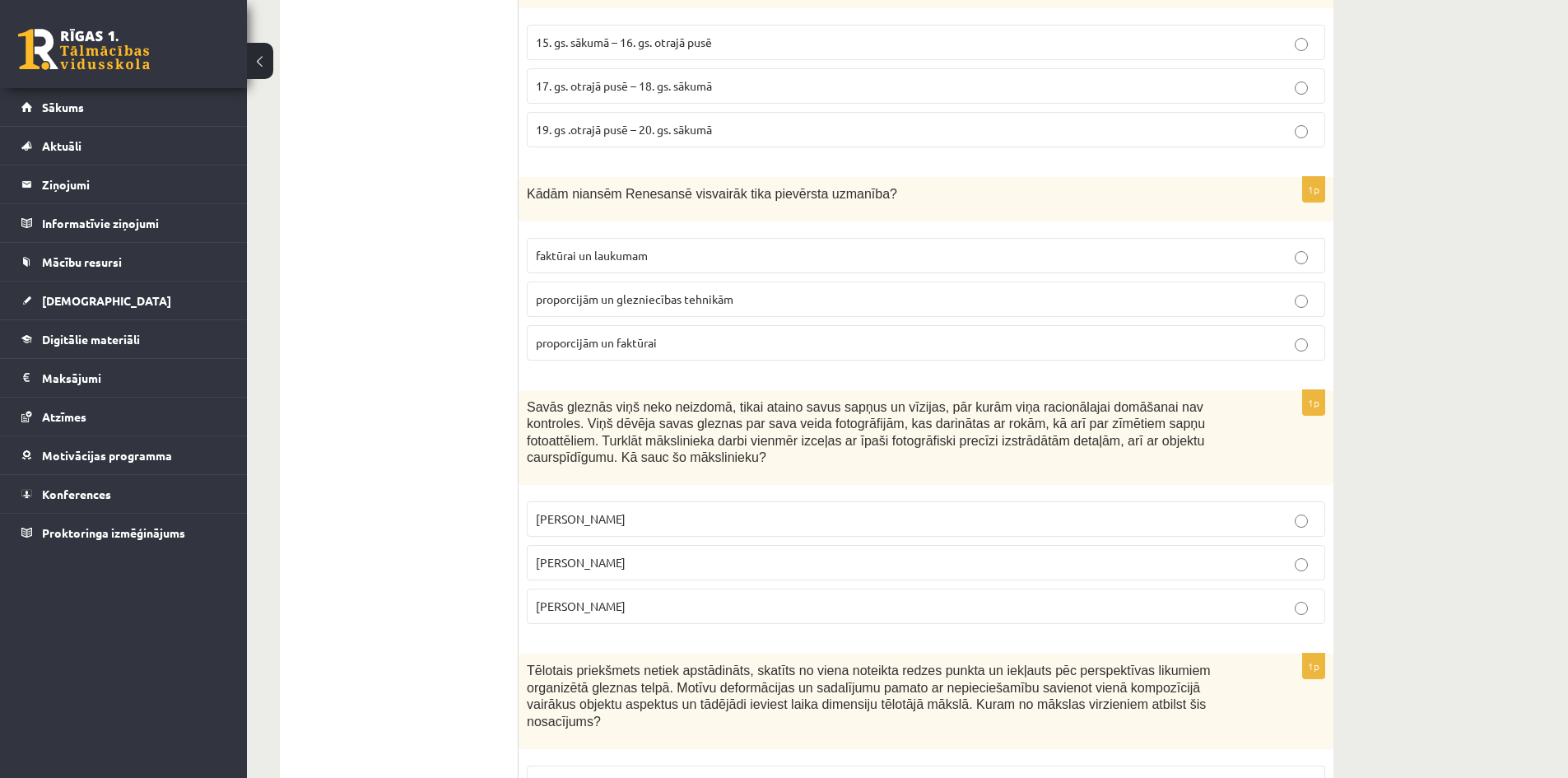
click at [657, 597] on p "Anrī Matiss" at bounding box center [926, 606] width 781 height 18
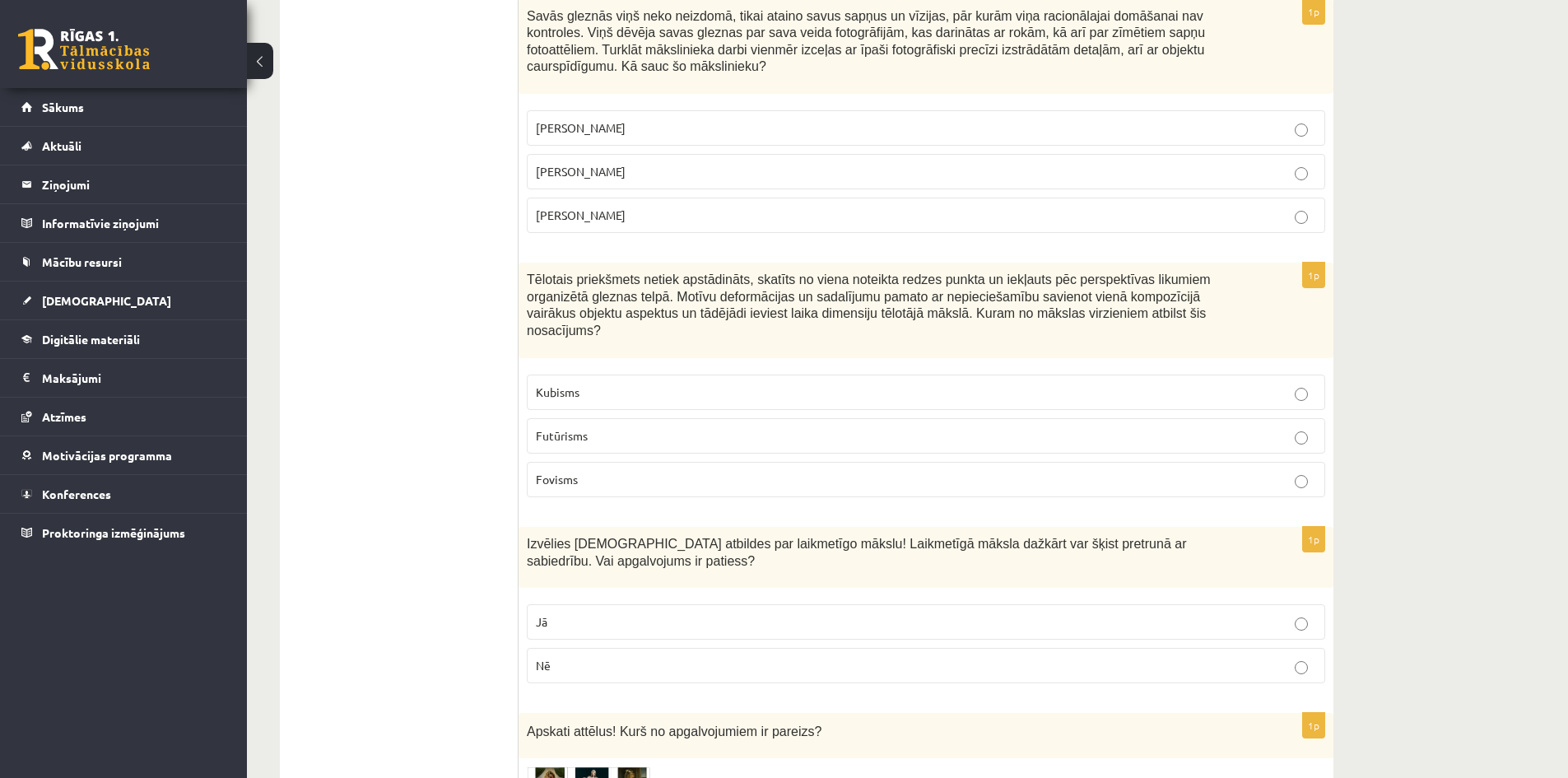
scroll to position [1647, 0]
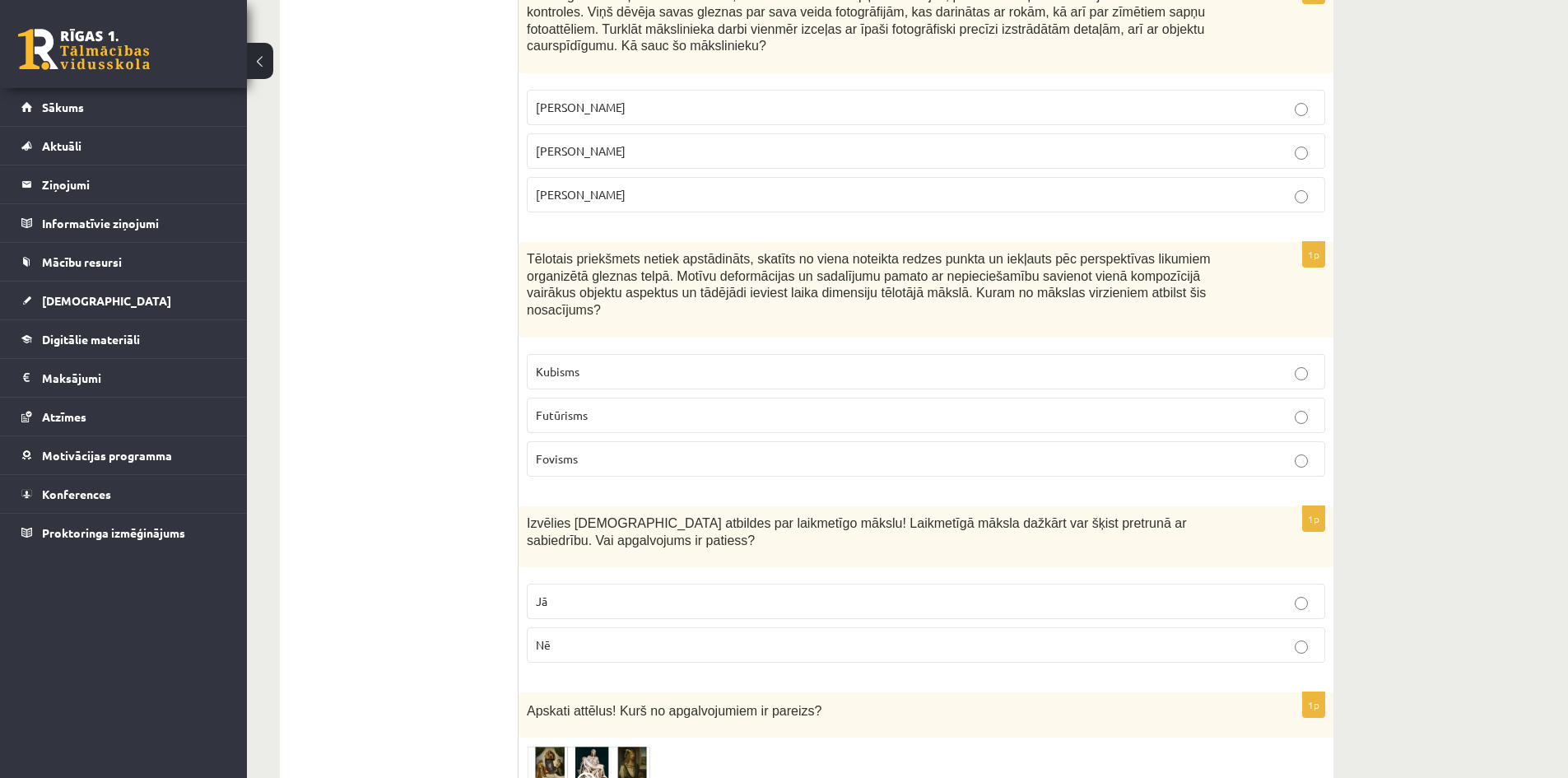
click at [784, 441] on label "Fovisms" at bounding box center [926, 459] width 798 height 35
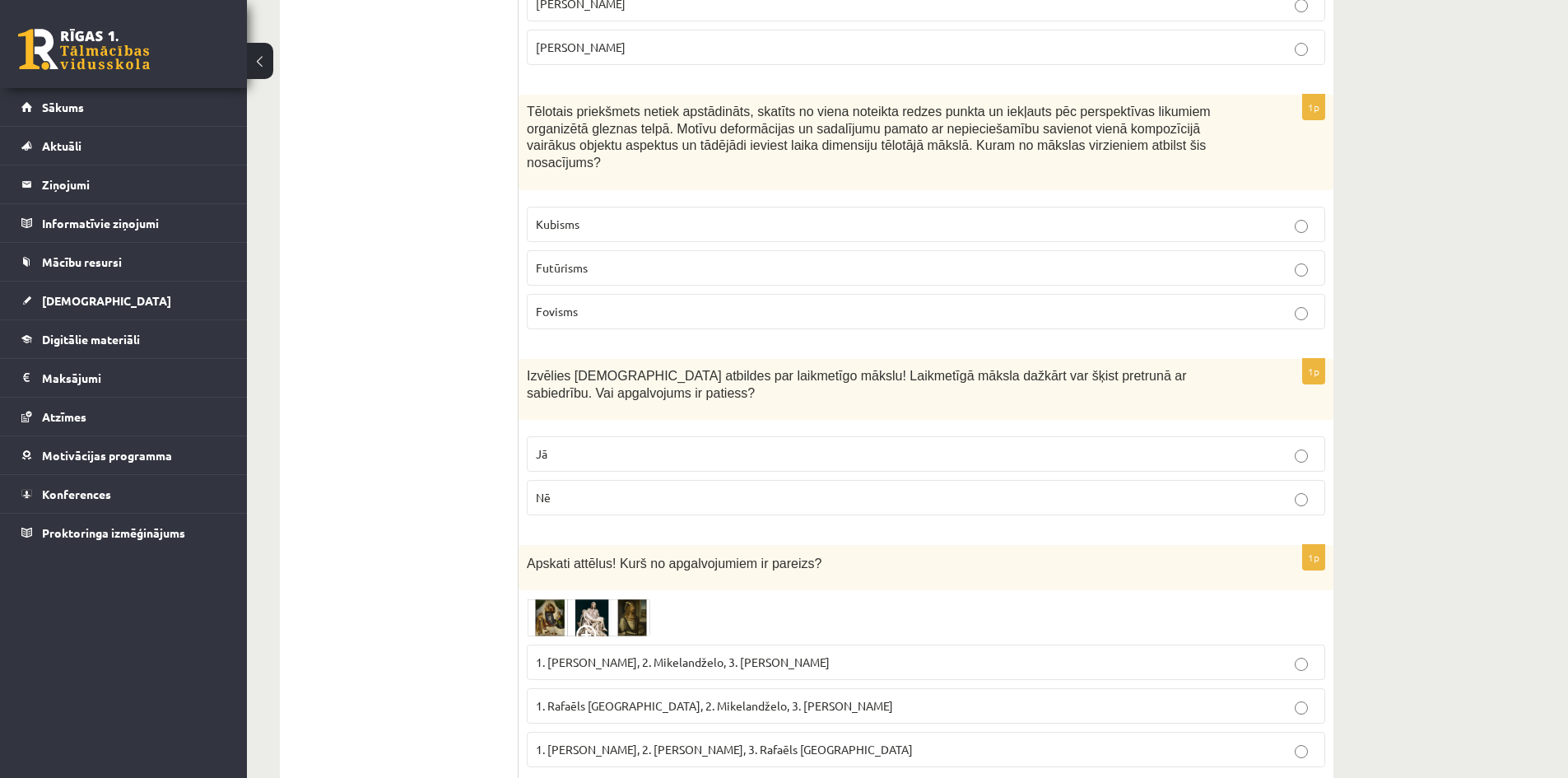
scroll to position [1811, 0]
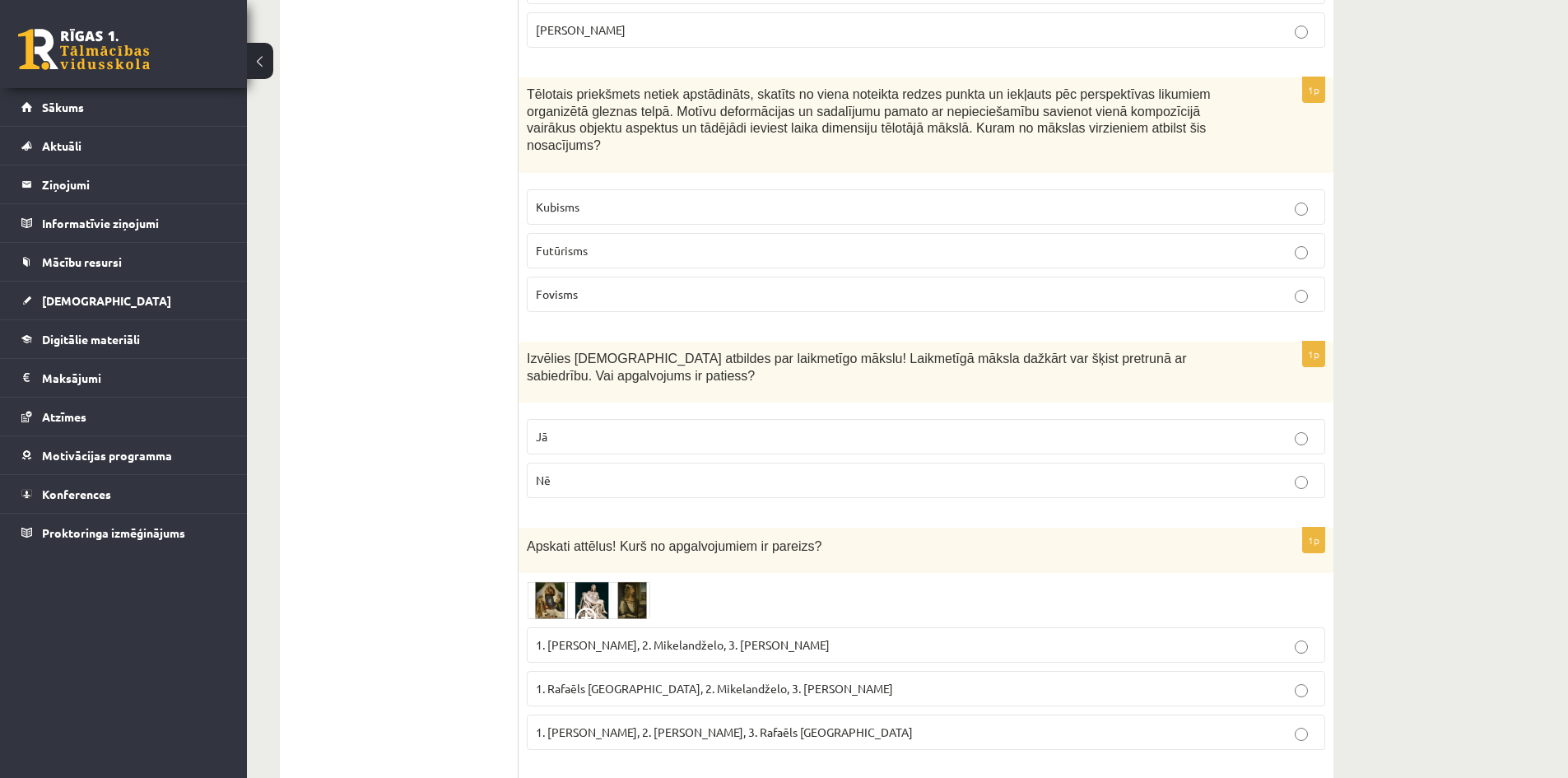
click at [628, 472] on p "Nē" at bounding box center [926, 480] width 781 height 18
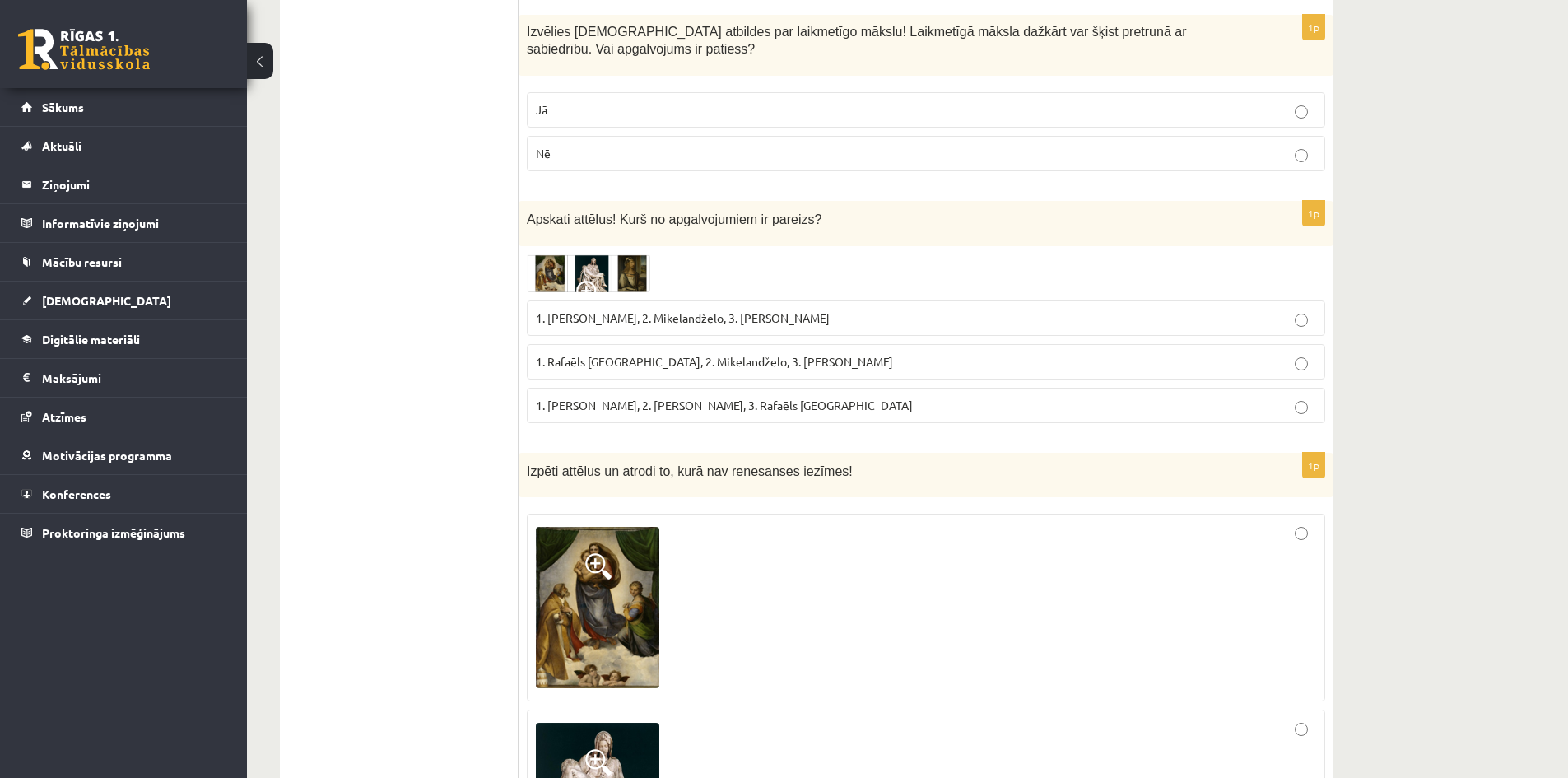
scroll to position [2140, 0]
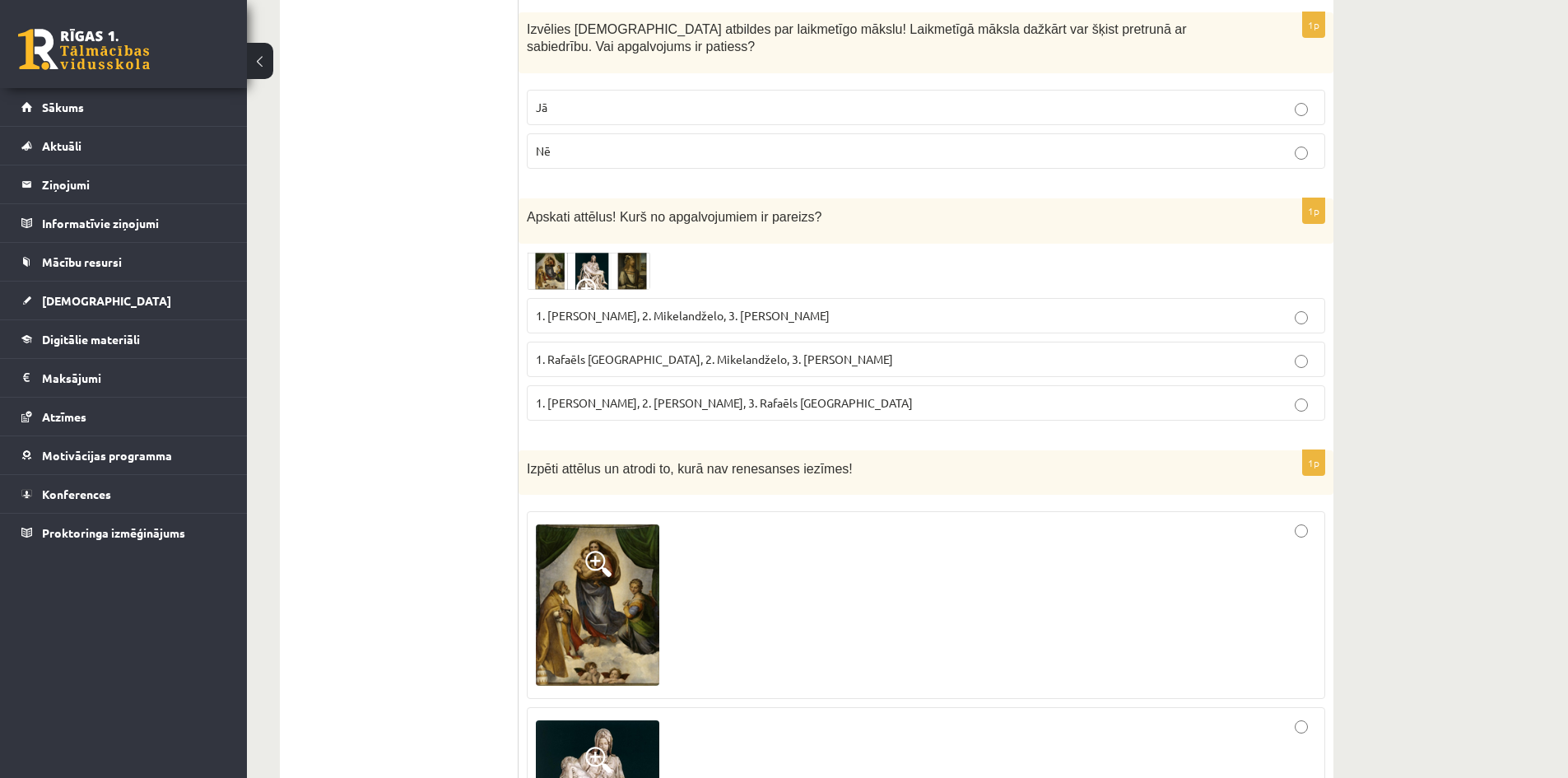
click at [548, 252] on img at bounding box center [588, 271] width 124 height 38
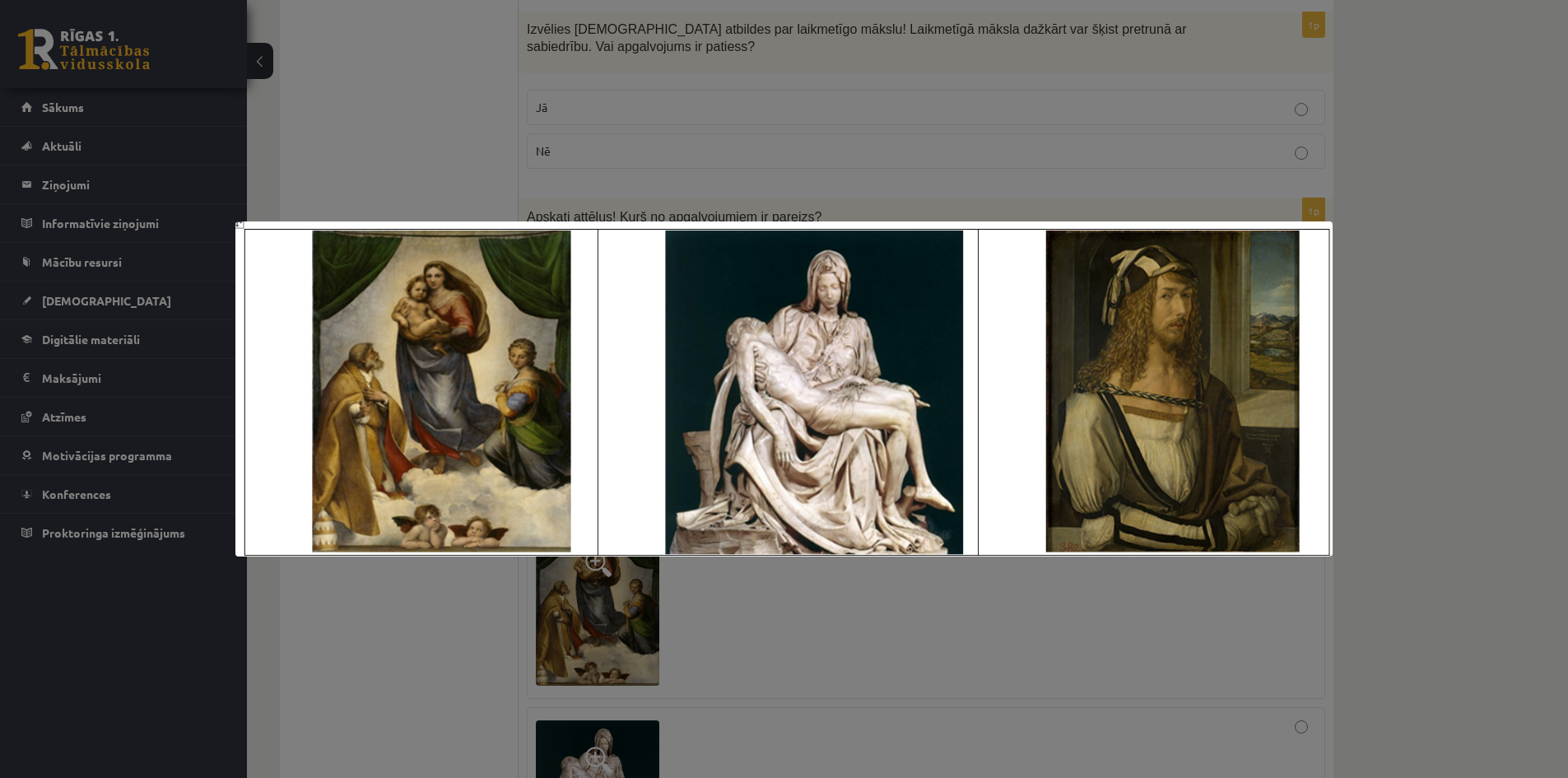
drag, startPoint x: 473, startPoint y: 610, endPoint x: 459, endPoint y: 617, distance: 15.7
drag, startPoint x: 459, startPoint y: 617, endPoint x: 392, endPoint y: 648, distance: 73.8
click at [392, 648] on div at bounding box center [784, 389] width 1568 height 778
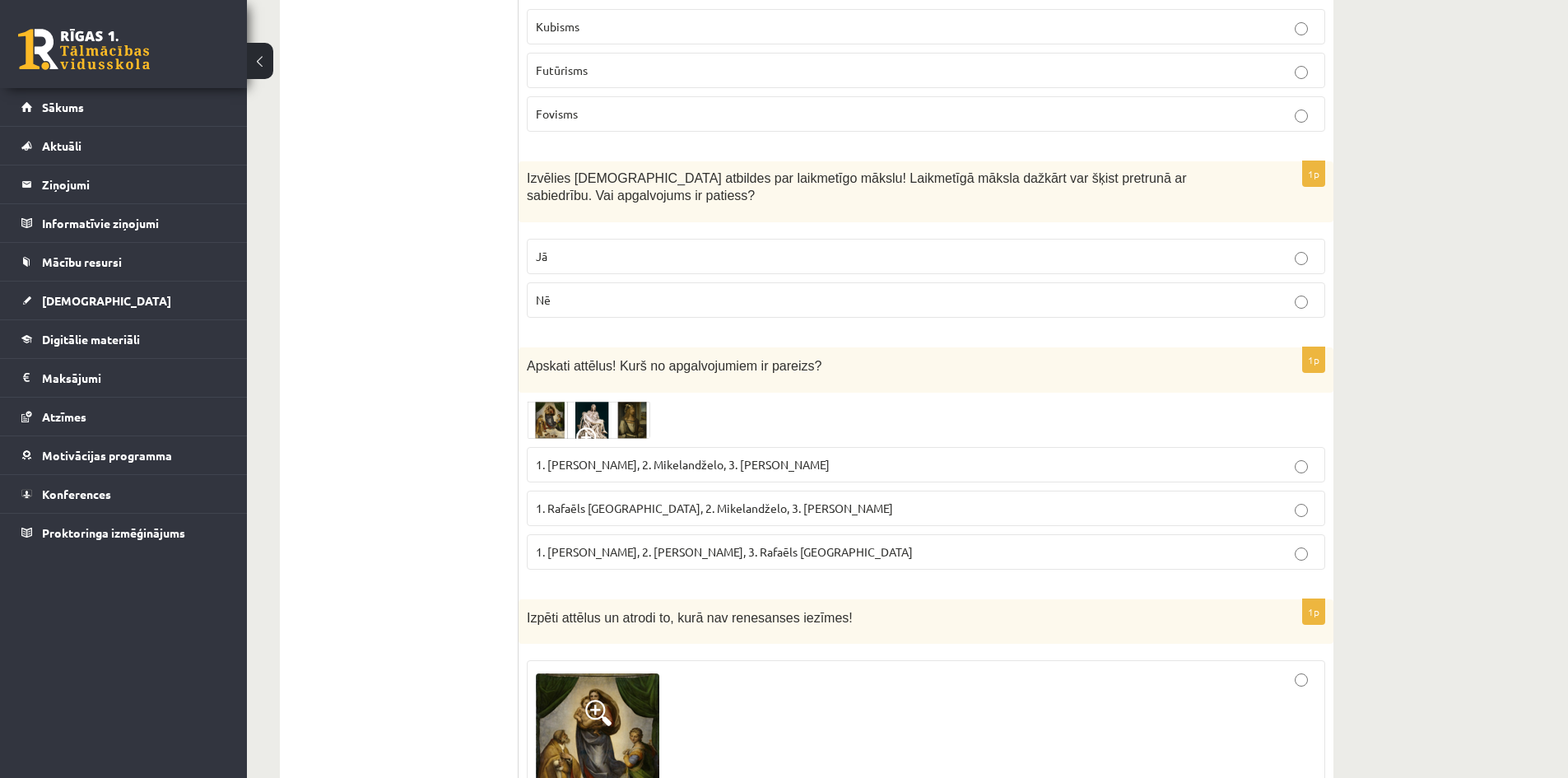
scroll to position [2059, 0]
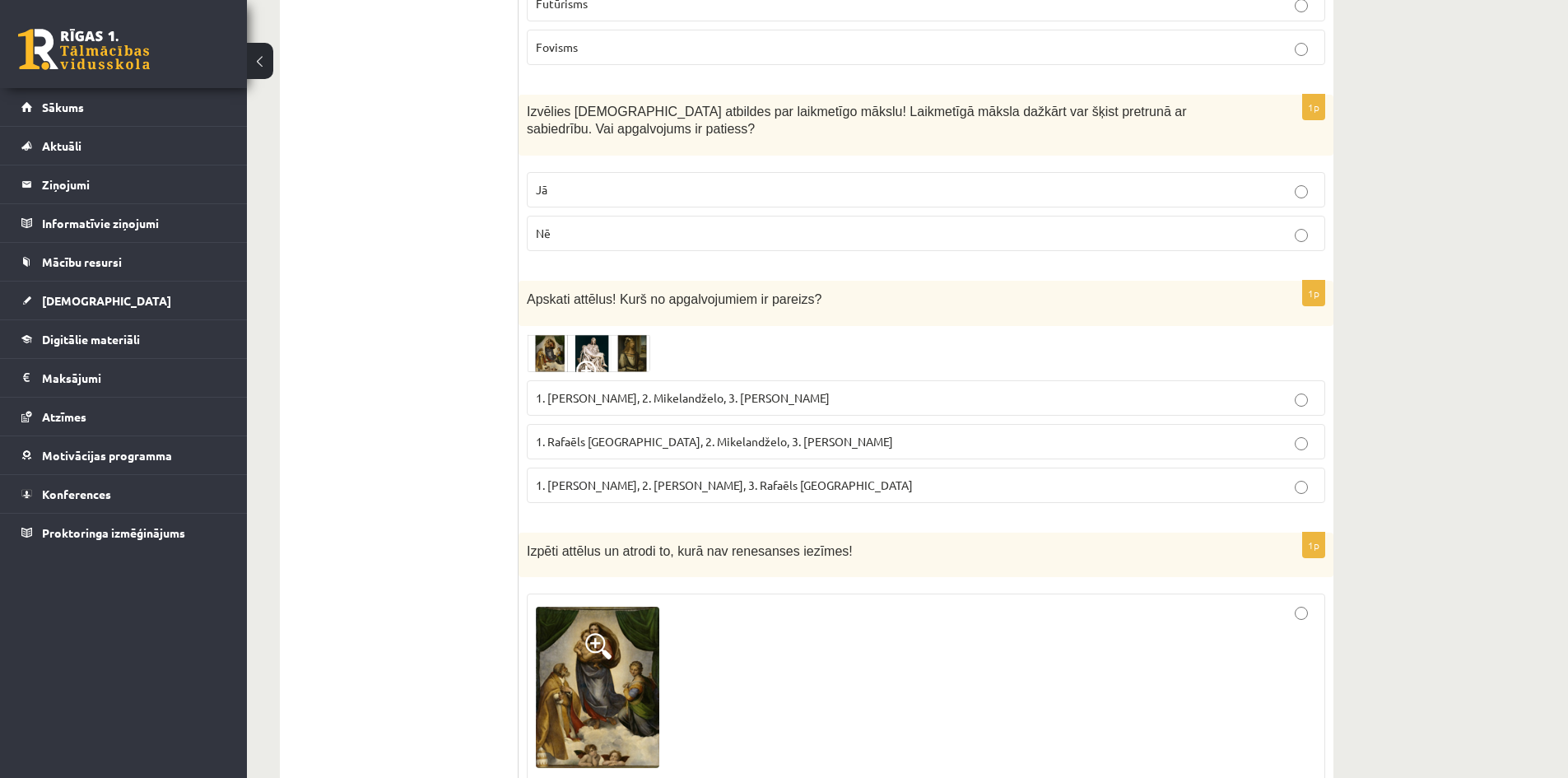
click at [615, 390] on span "1. Leonardo da Vinči, 2. Mikelandželo, 3. Albrehts Dīrers" at bounding box center [683, 397] width 294 height 15
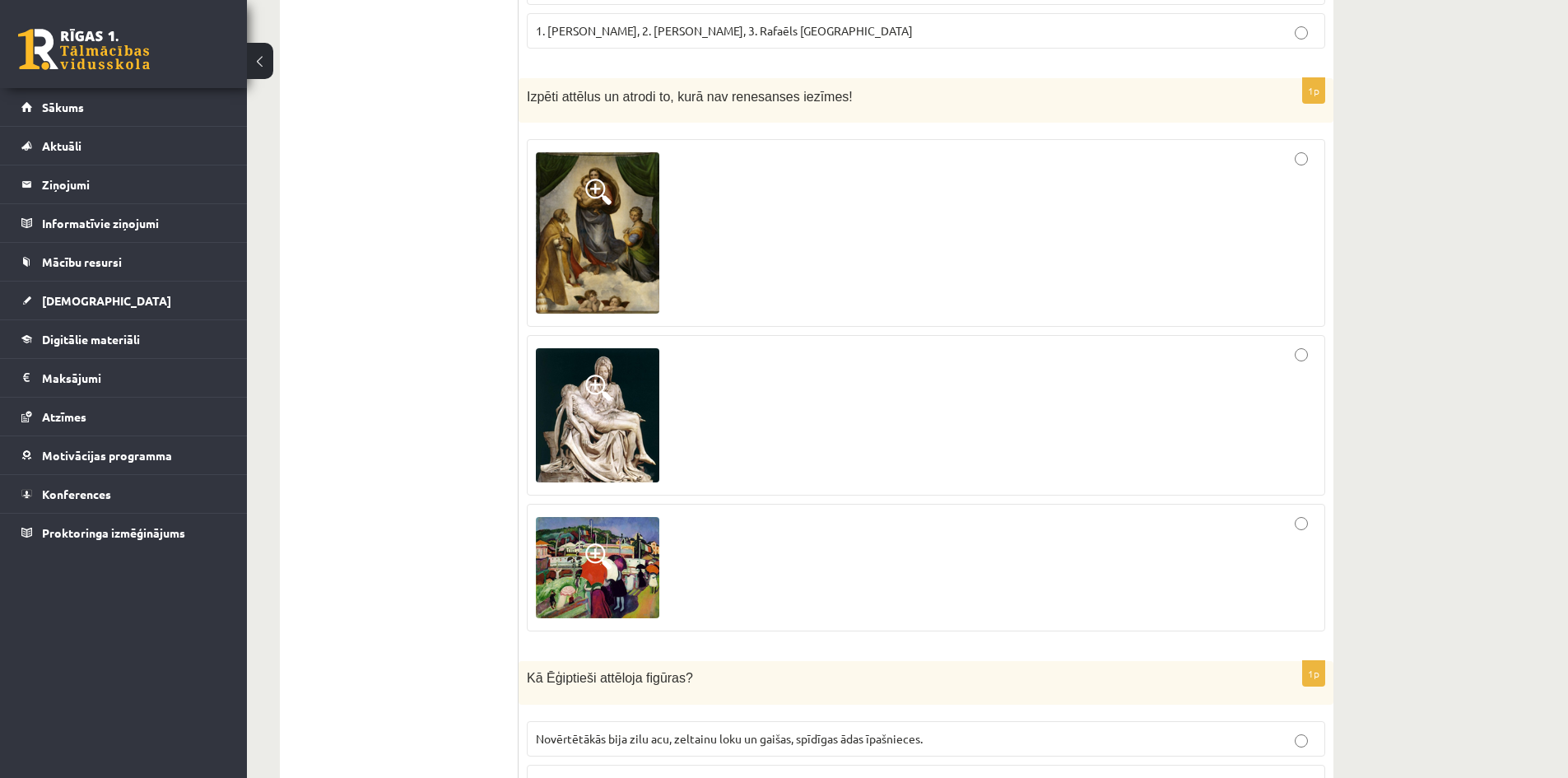
scroll to position [2470, 0]
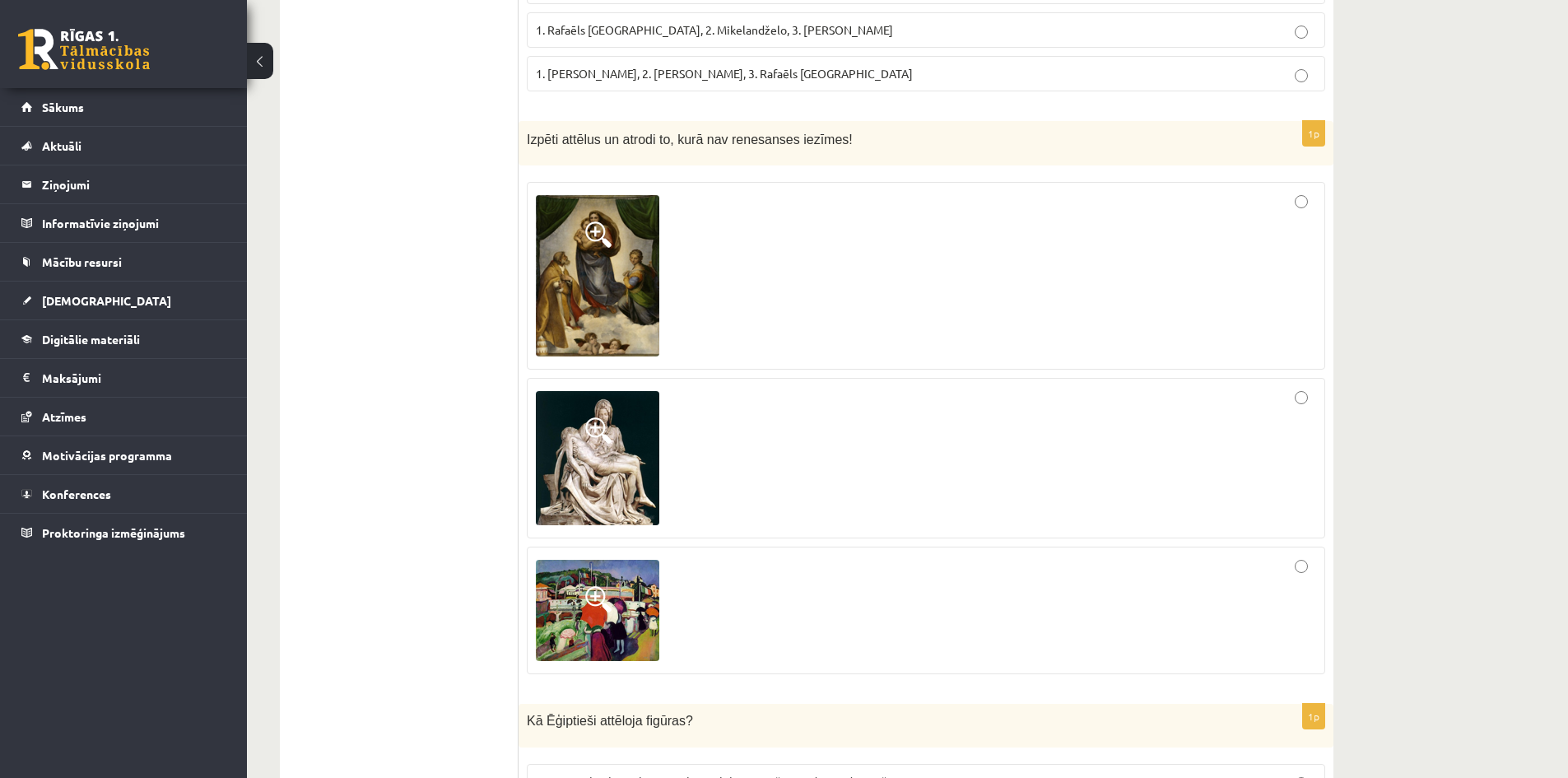
drag, startPoint x: 993, startPoint y: 433, endPoint x: 1489, endPoint y: 472, distance: 497.5
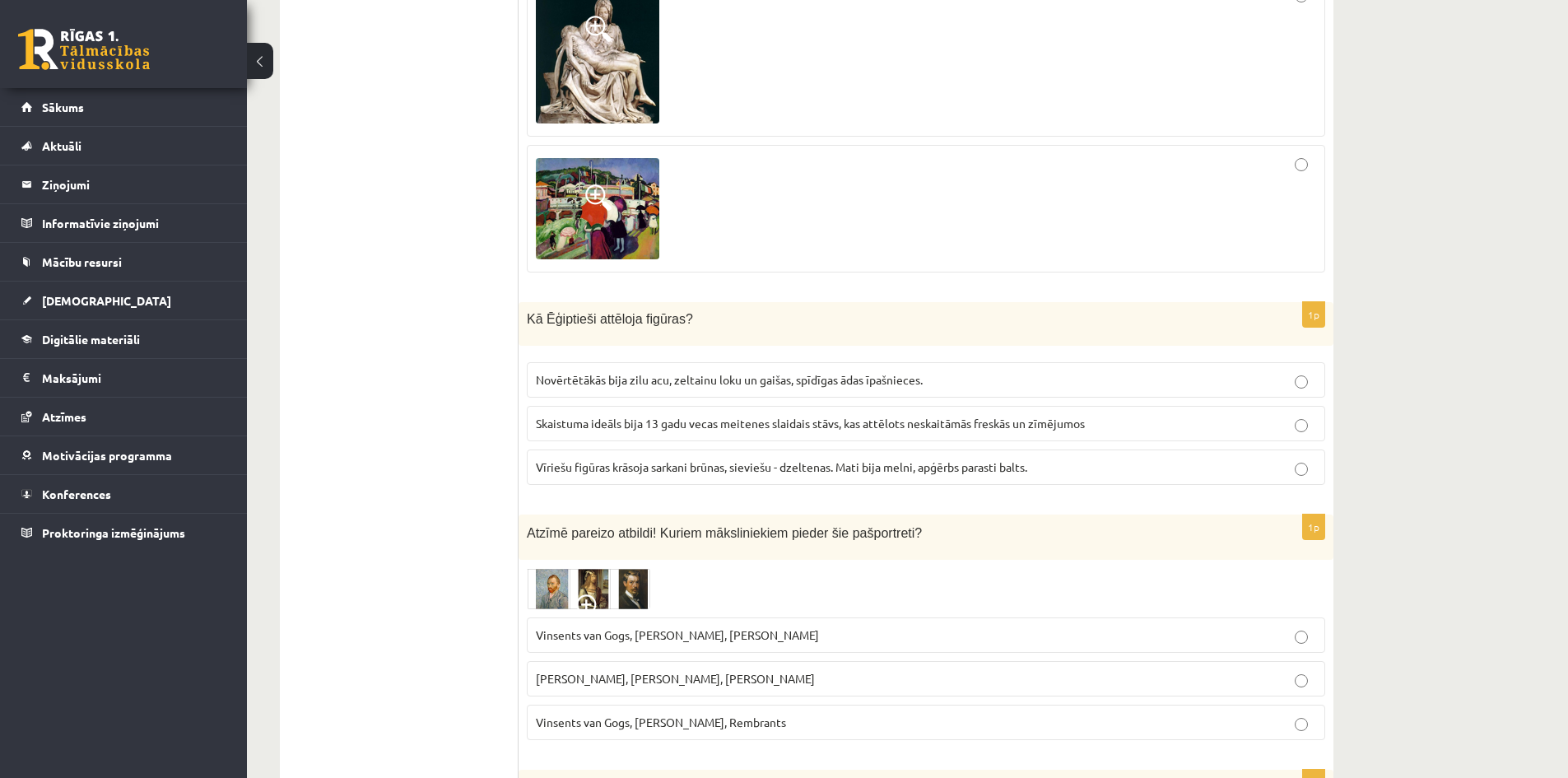
scroll to position [3047, 0]
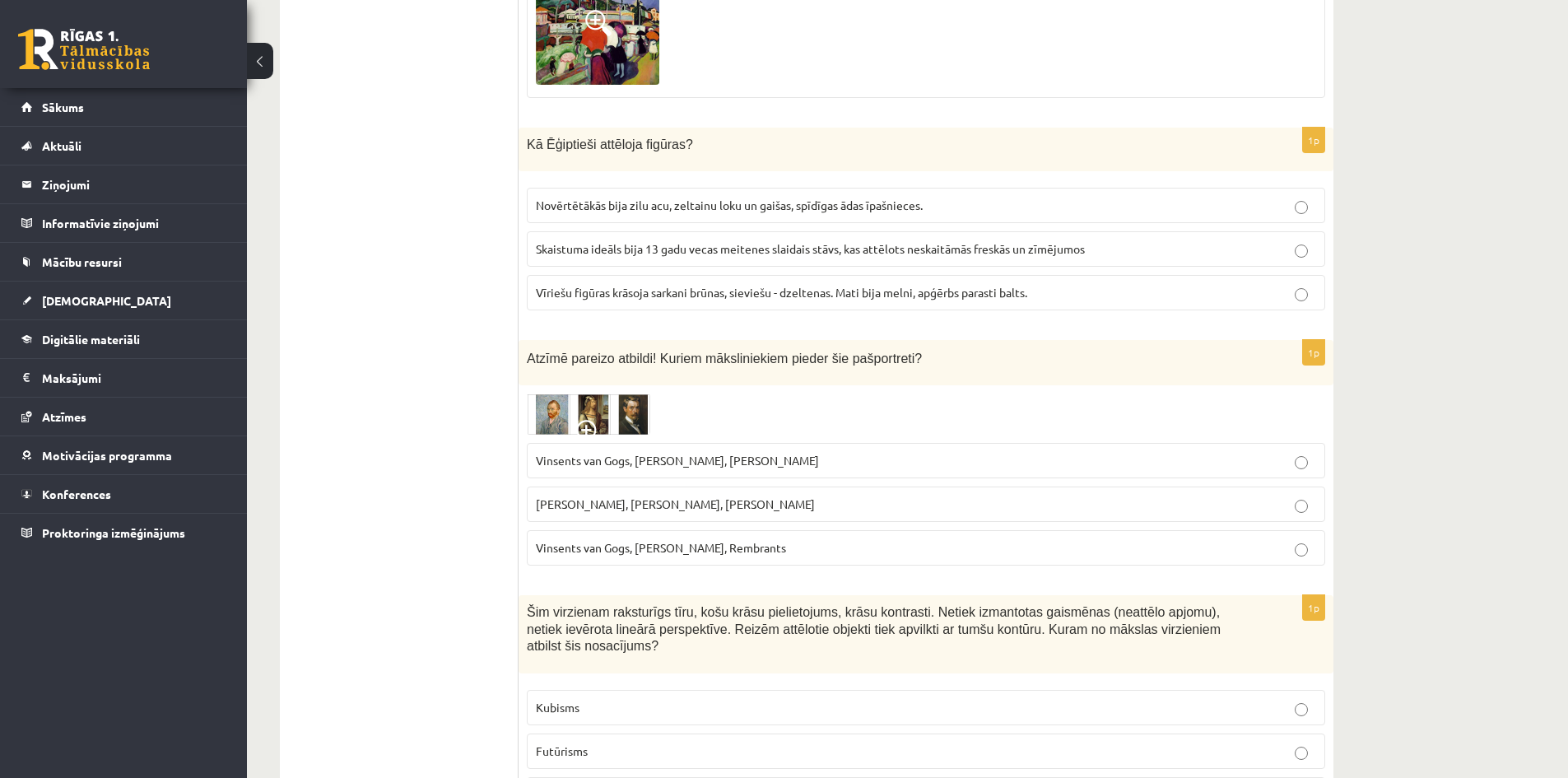
click at [705, 453] on span "Vinsents van Gogs, Albrehts Dīrers, Janis Rozentāls" at bounding box center [677, 461] width 283 height 15
click at [578, 394] on img at bounding box center [588, 414] width 124 height 41
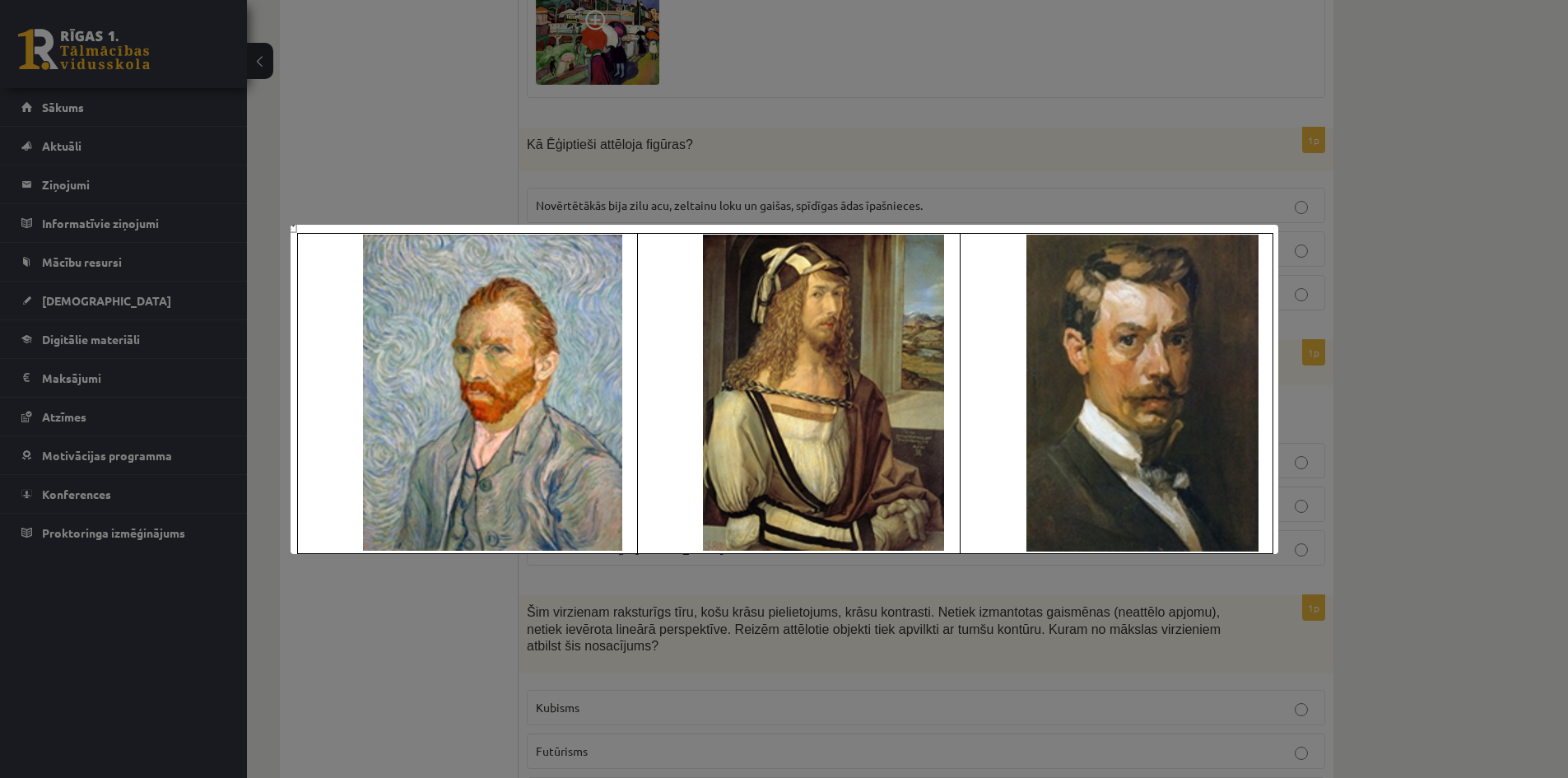
drag, startPoint x: 1343, startPoint y: 415, endPoint x: 1064, endPoint y: 253, distance: 322.6
click at [1342, 415] on div at bounding box center [784, 389] width 1568 height 778
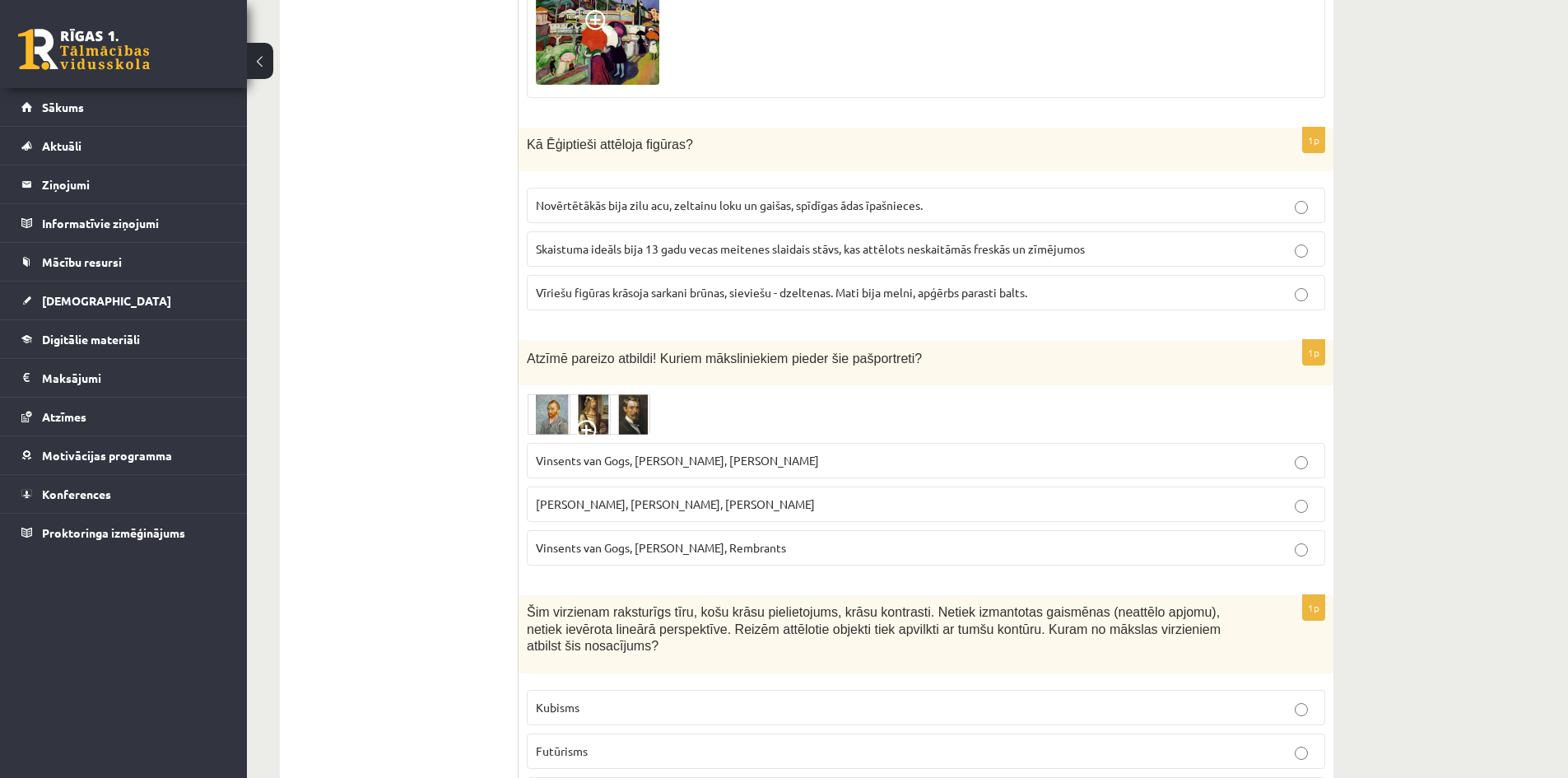
click at [727, 540] on span "Vinsents van Gogs, Kārlis Padegs, Rembrants" at bounding box center [661, 547] width 250 height 15
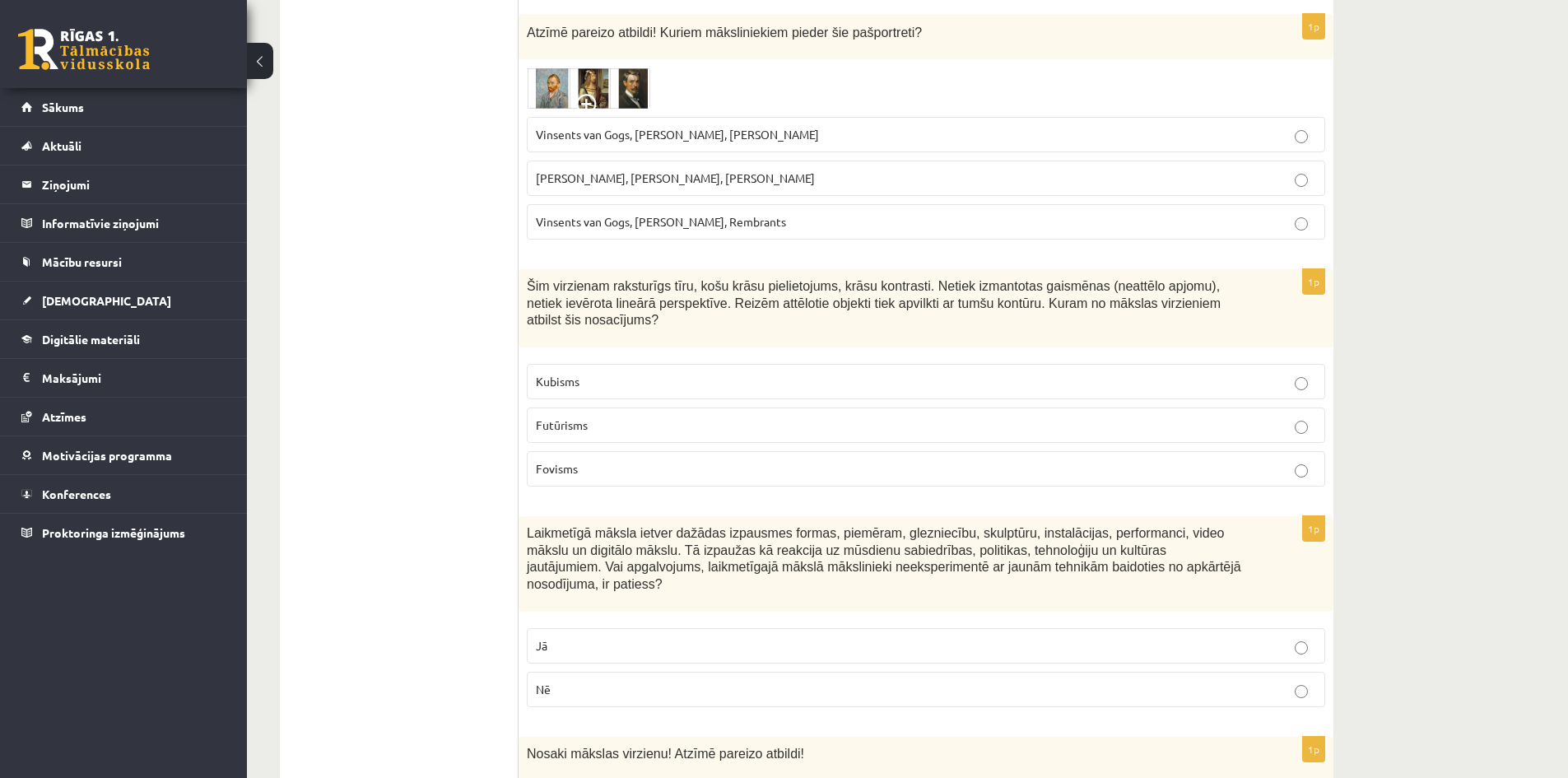
scroll to position [3375, 0]
click at [595, 369] on p "Kubisms" at bounding box center [926, 378] width 781 height 18
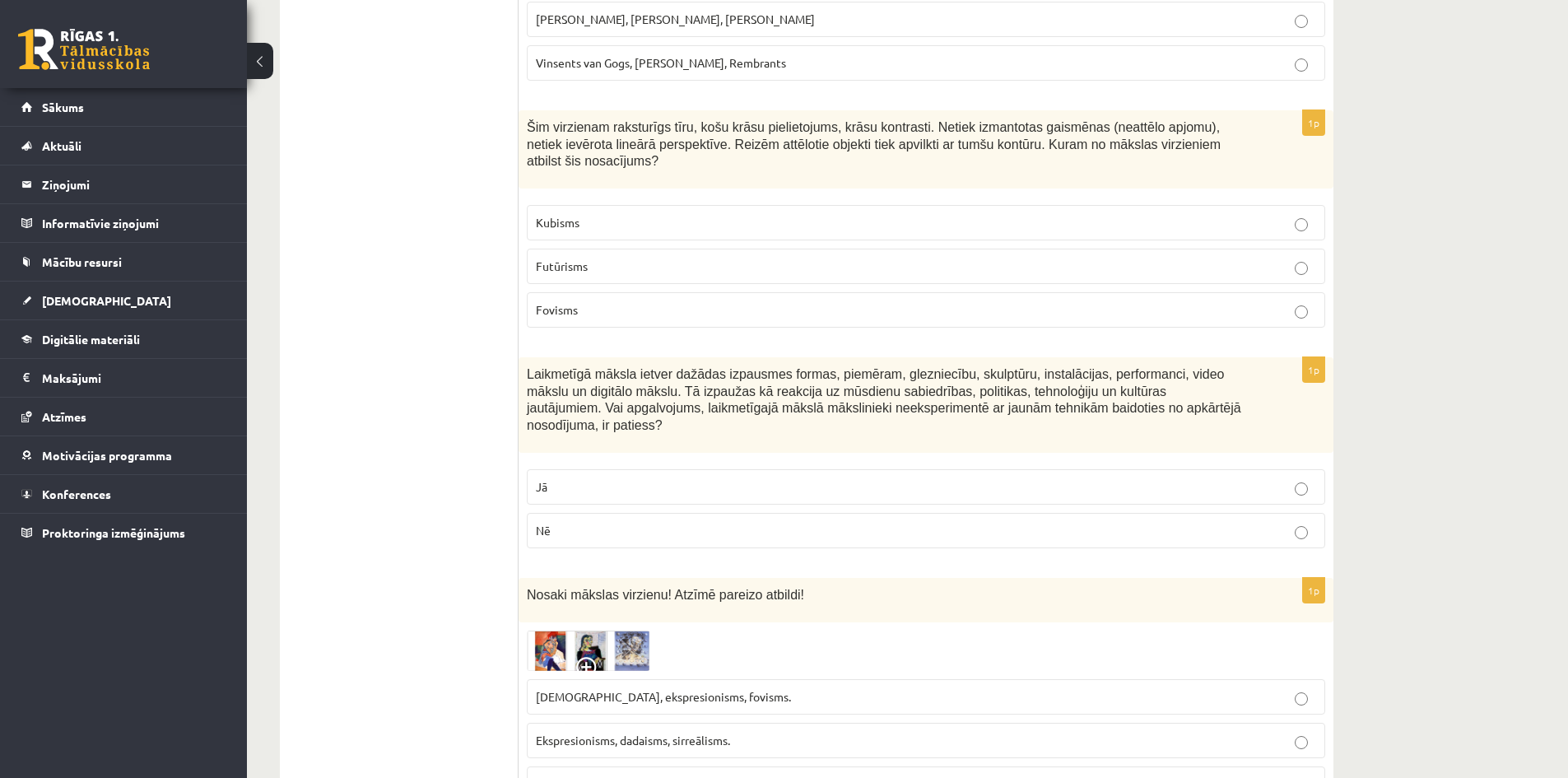
scroll to position [3540, 0]
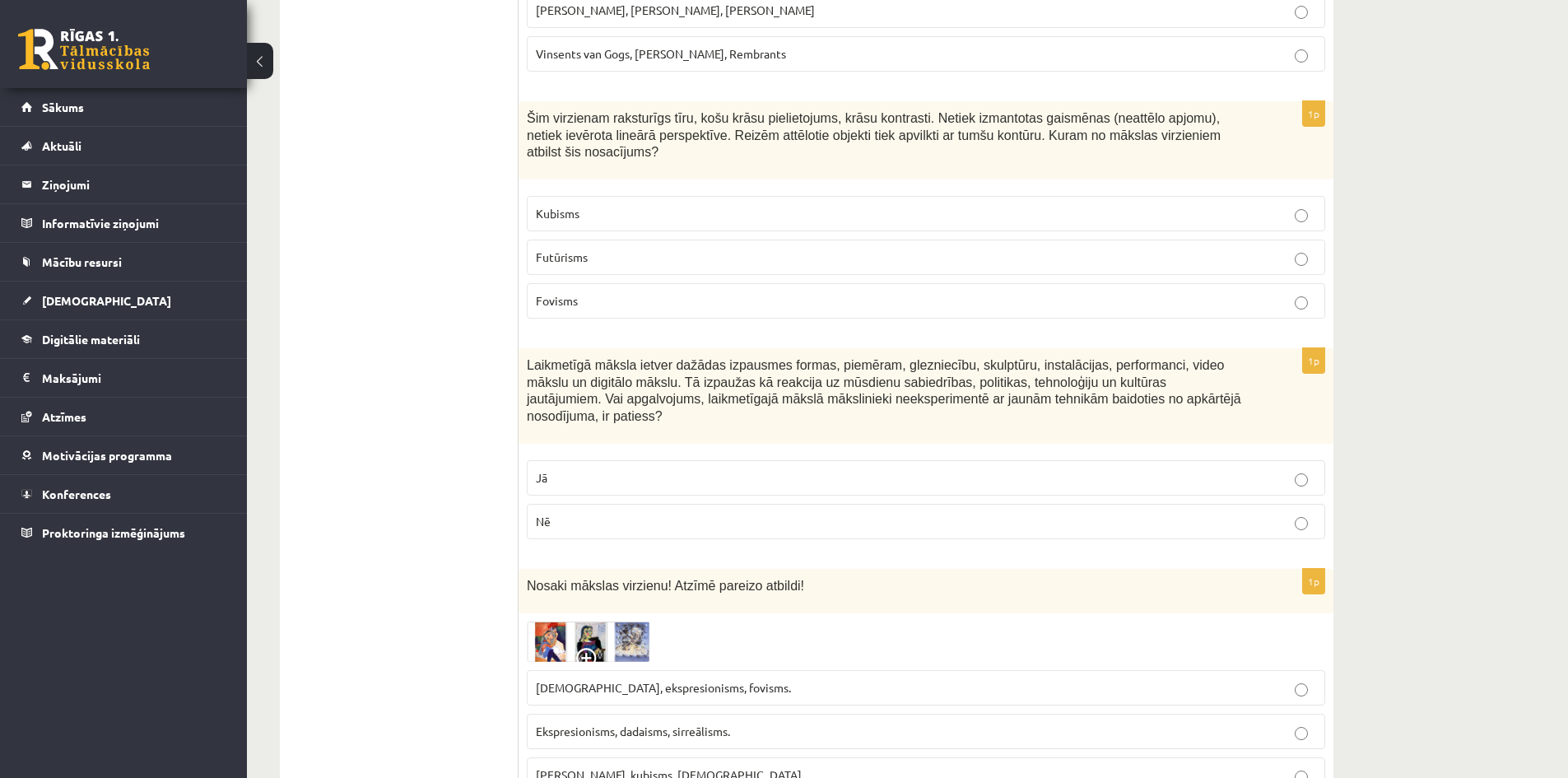
click at [577, 513] on p "Nē" at bounding box center [926, 521] width 781 height 18
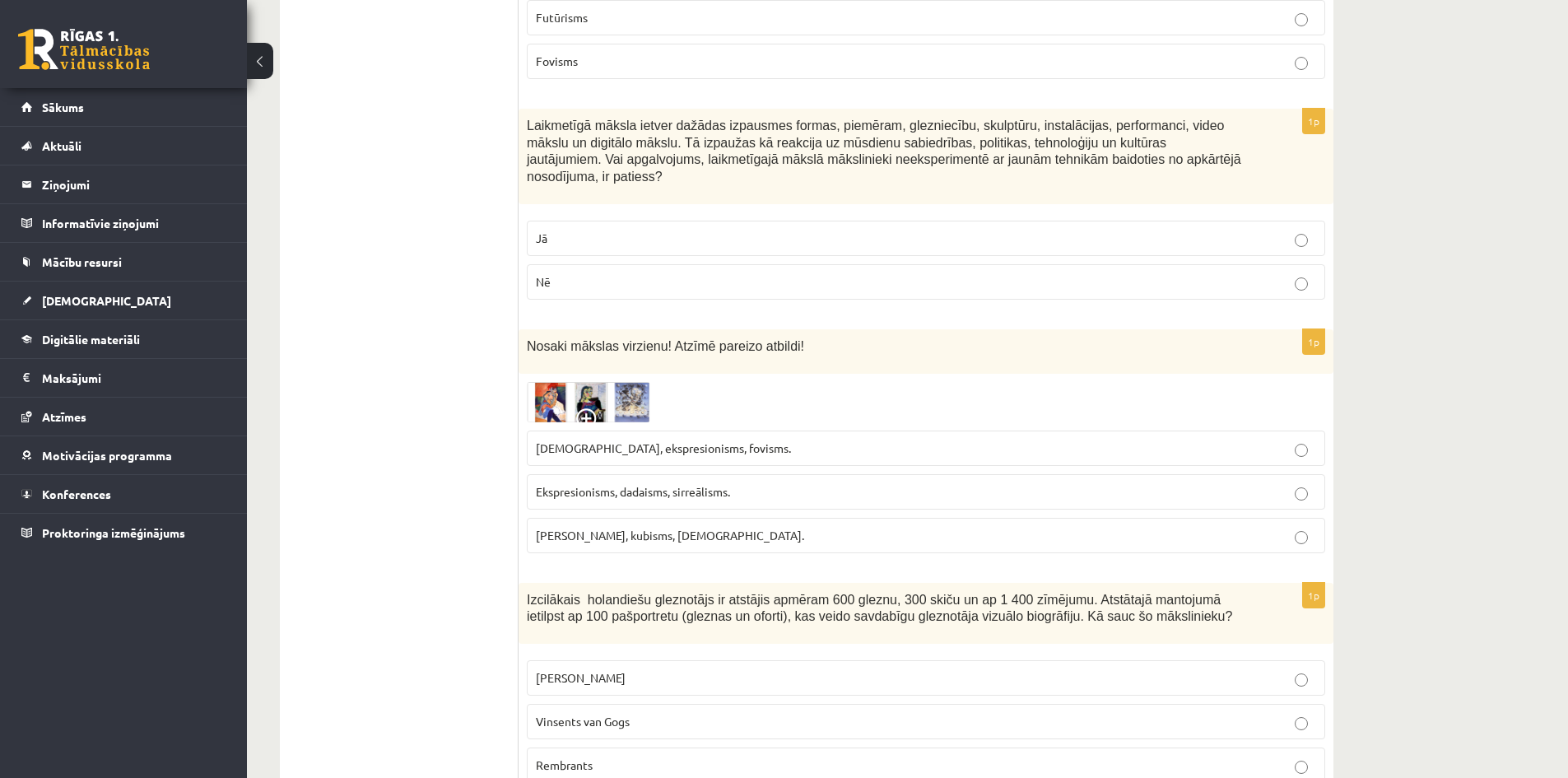
scroll to position [3788, 0]
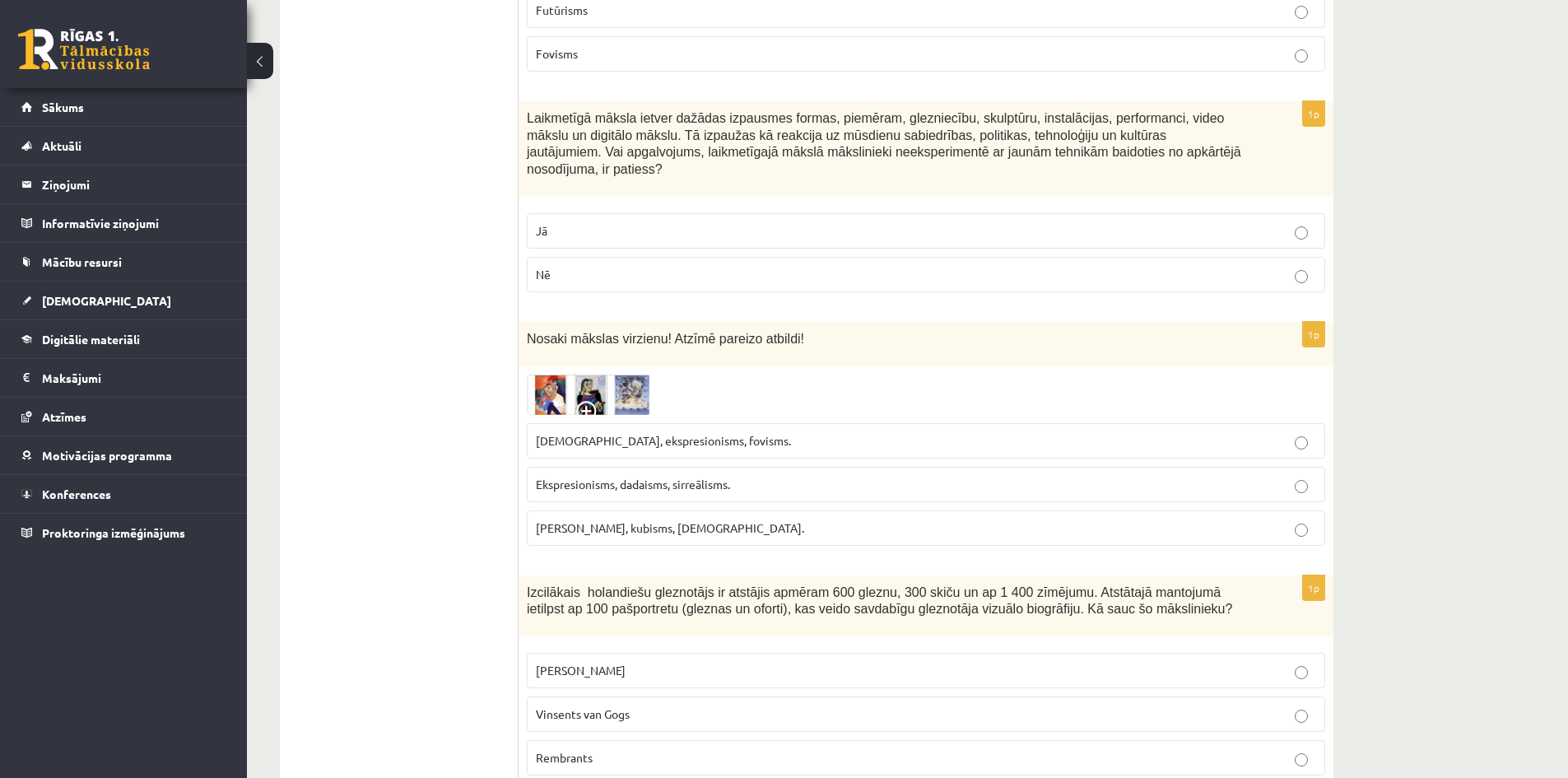
click at [623, 375] on img at bounding box center [588, 395] width 124 height 40
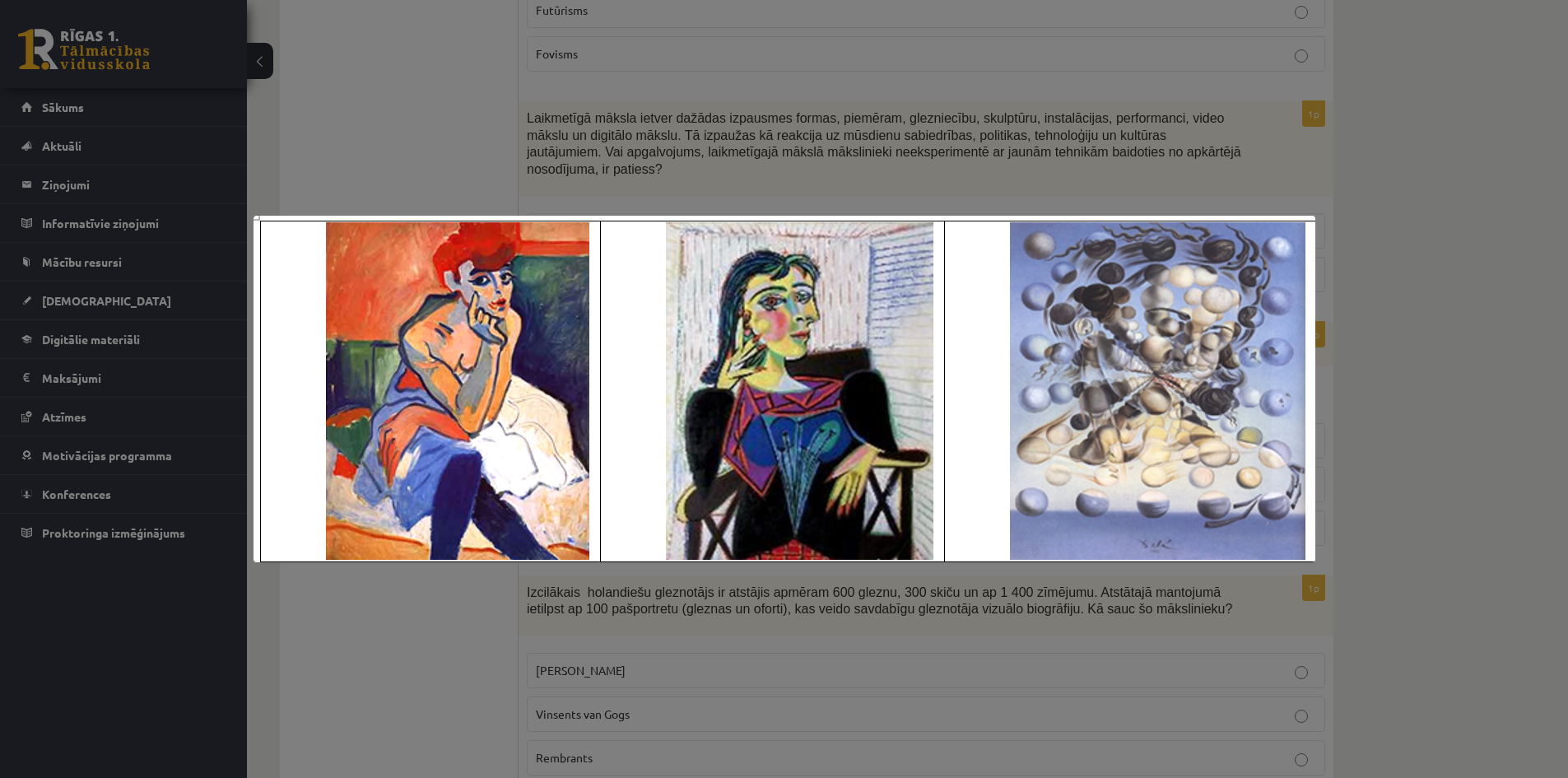
click at [765, 616] on div at bounding box center [784, 389] width 1568 height 778
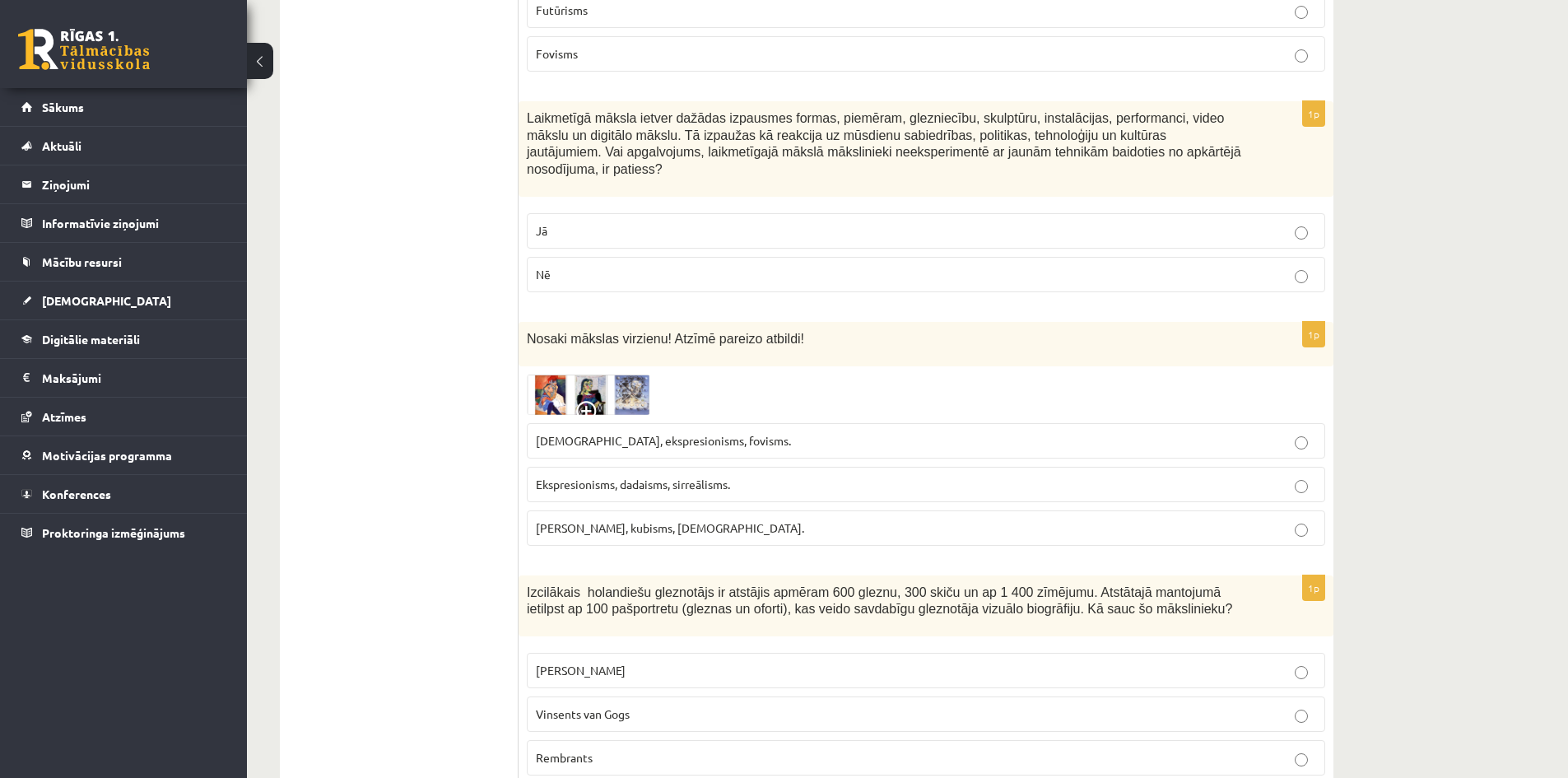
drag, startPoint x: 668, startPoint y: 455, endPoint x: 690, endPoint y: 492, distance: 43.0
click at [667, 511] on label "Fovisms, kubisms, sirreālisms." at bounding box center [926, 529] width 798 height 35
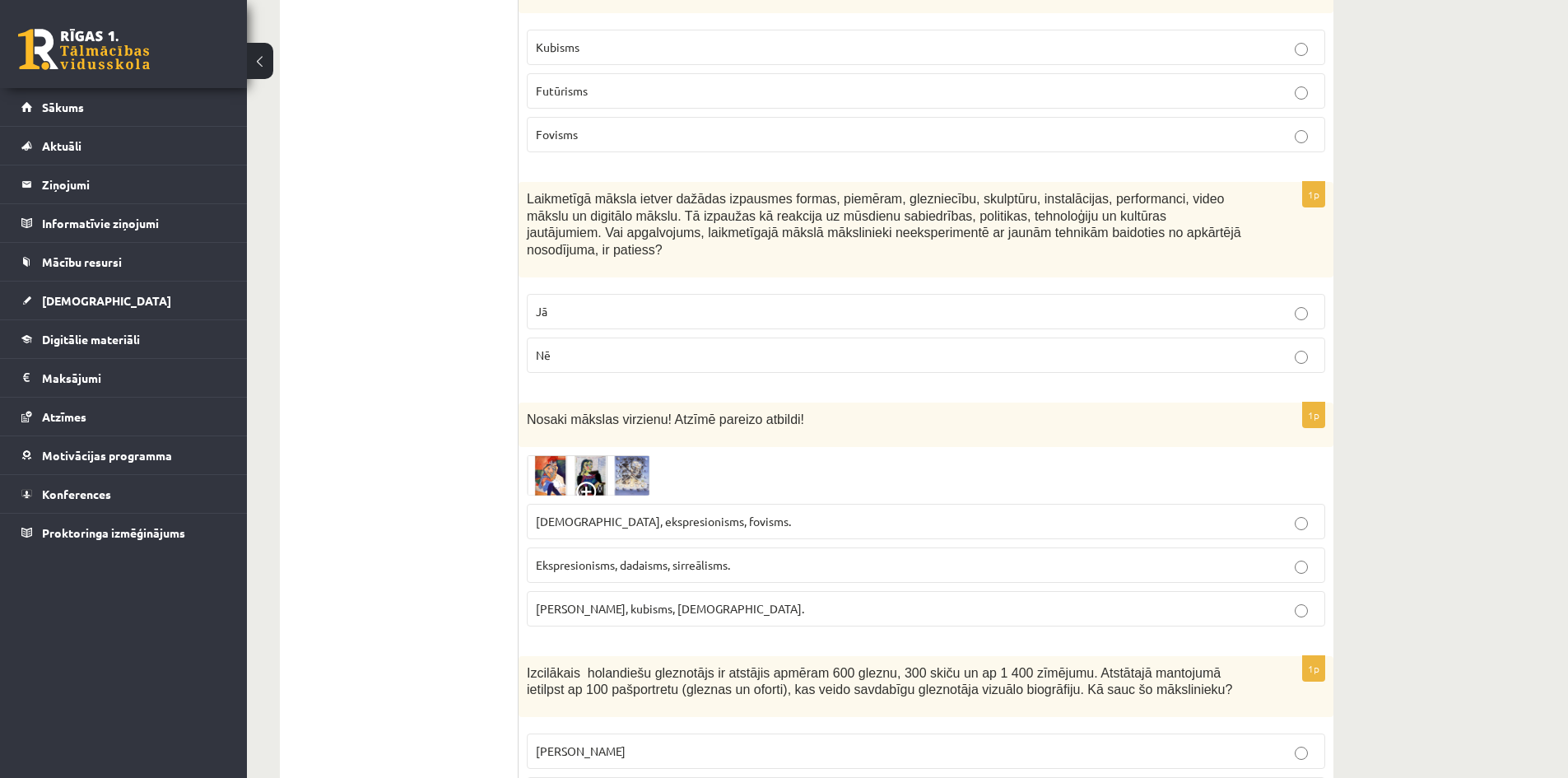
scroll to position [3705, 0]
drag, startPoint x: 701, startPoint y: 534, endPoint x: 705, endPoint y: 510, distance: 24.3
click at [702, 602] on p "Fovisms, kubisms, sirreālisms." at bounding box center [926, 610] width 781 height 18
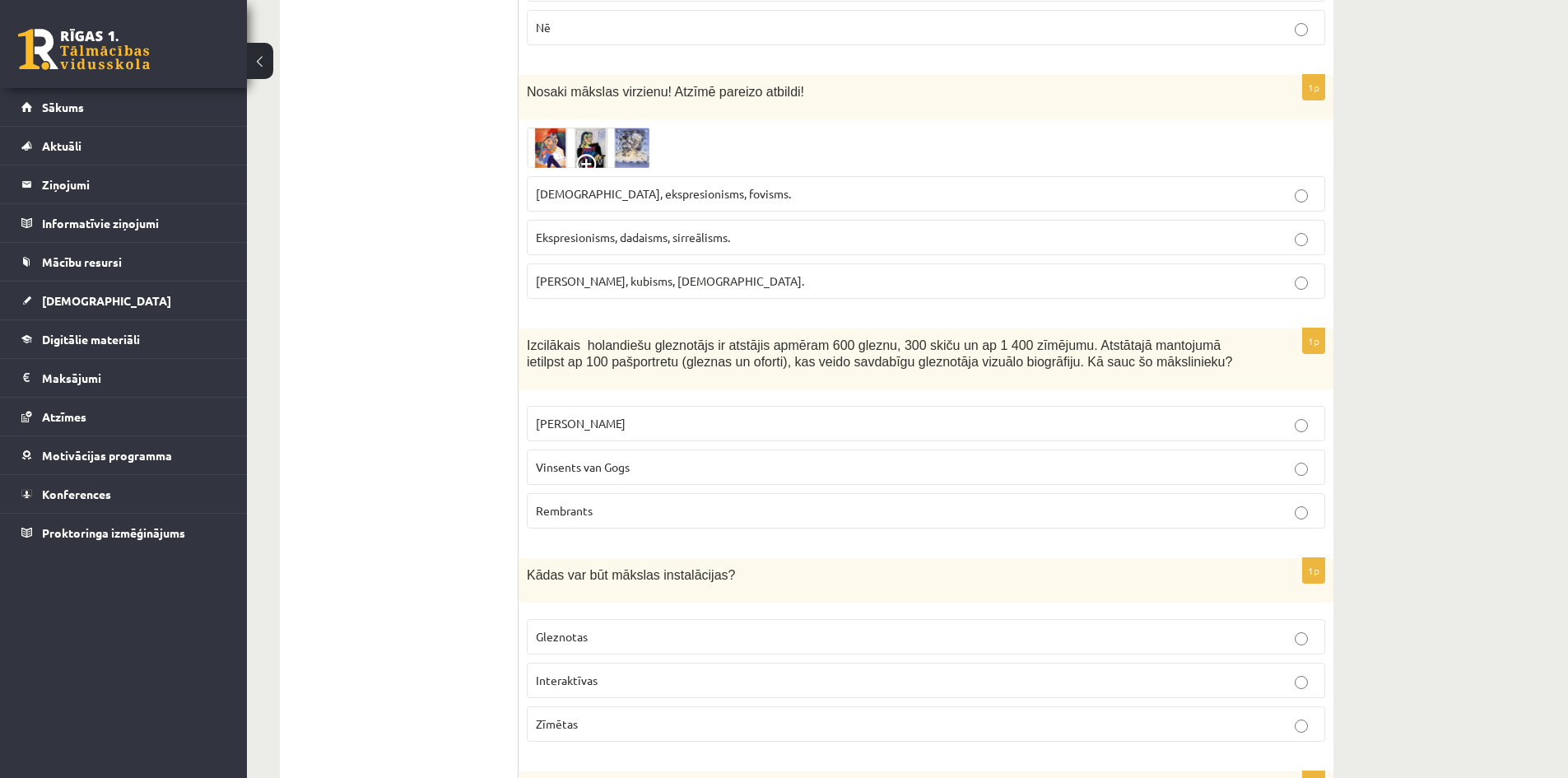
click at [593, 503] on span "Rembrants" at bounding box center [564, 511] width 57 height 15
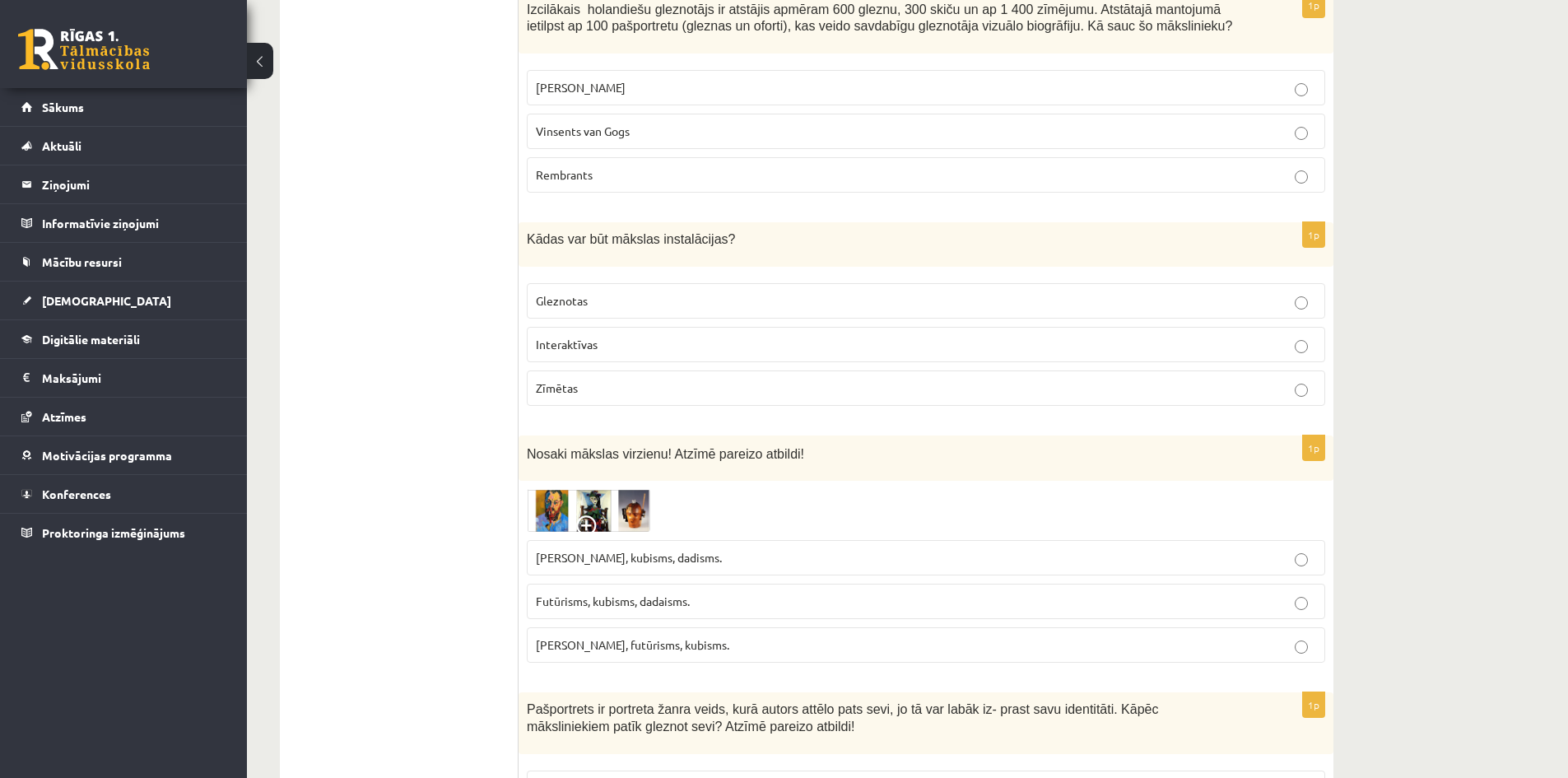
scroll to position [4364, 0]
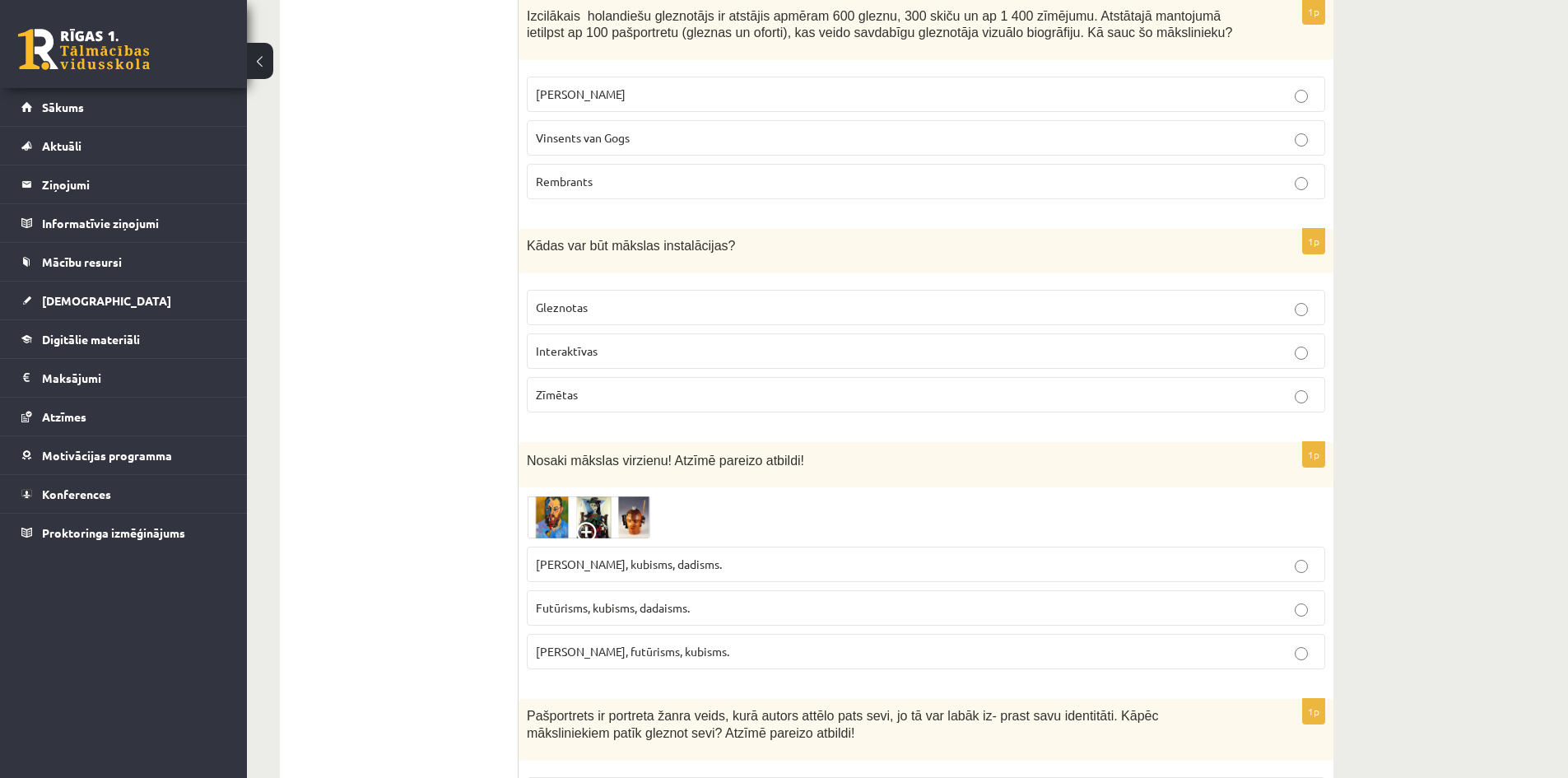
drag, startPoint x: 564, startPoint y: 269, endPoint x: 570, endPoint y: 275, distance: 8.5
click at [565, 343] on span "Interaktīvas" at bounding box center [567, 351] width 61 height 15
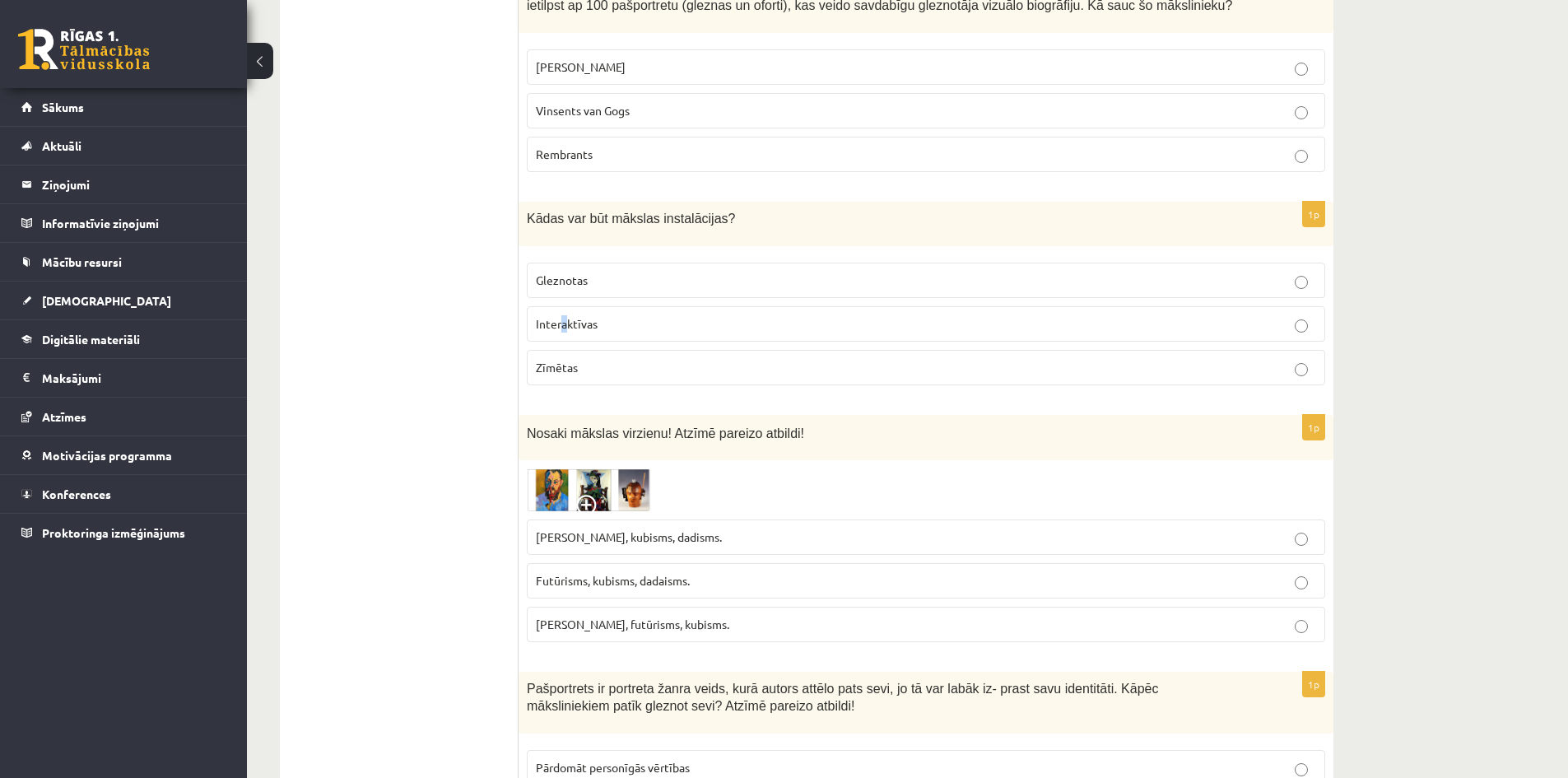
scroll to position [4447, 0]
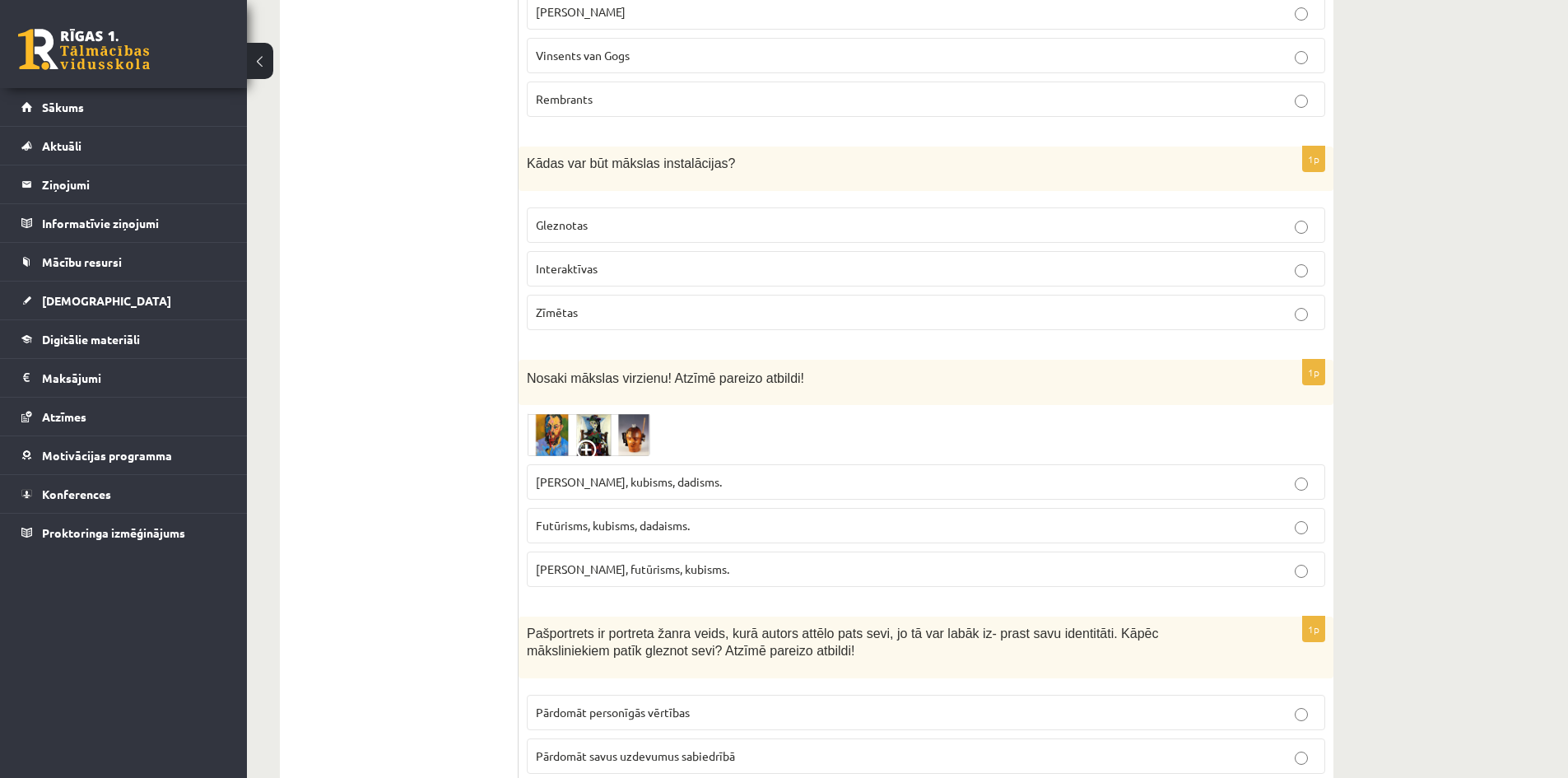
click at [895, 360] on div "Nosaki mākslas virzienu! Atzīmē pareizo atbildi!" at bounding box center [926, 382] width 815 height 46
click at [606, 518] on span "Futūrisms, kubisms, dadaisms." at bounding box center [612, 526] width 154 height 15
click at [552, 413] on img at bounding box center [588, 435] width 124 height 44
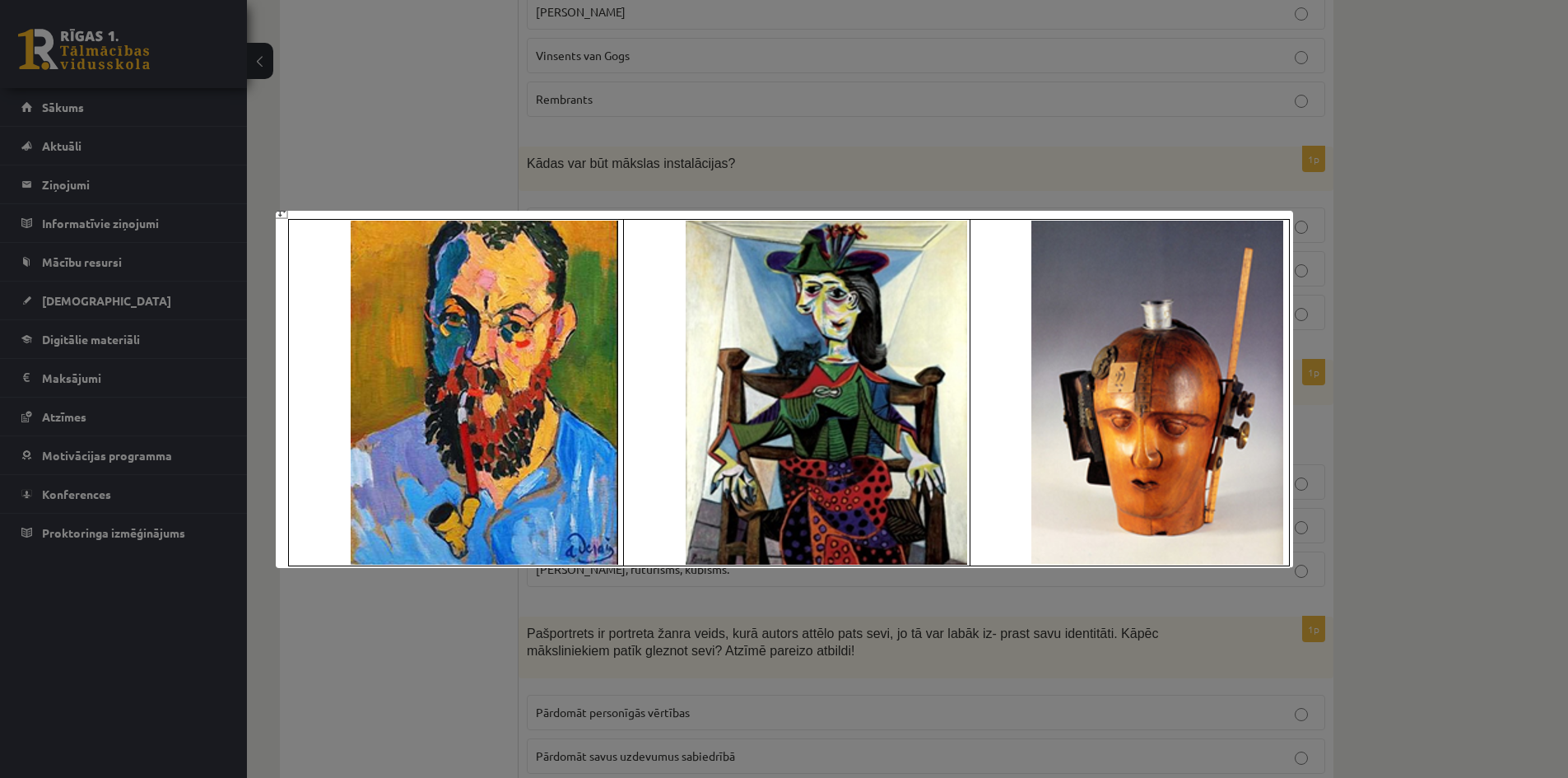
click at [1427, 437] on div at bounding box center [784, 389] width 1568 height 778
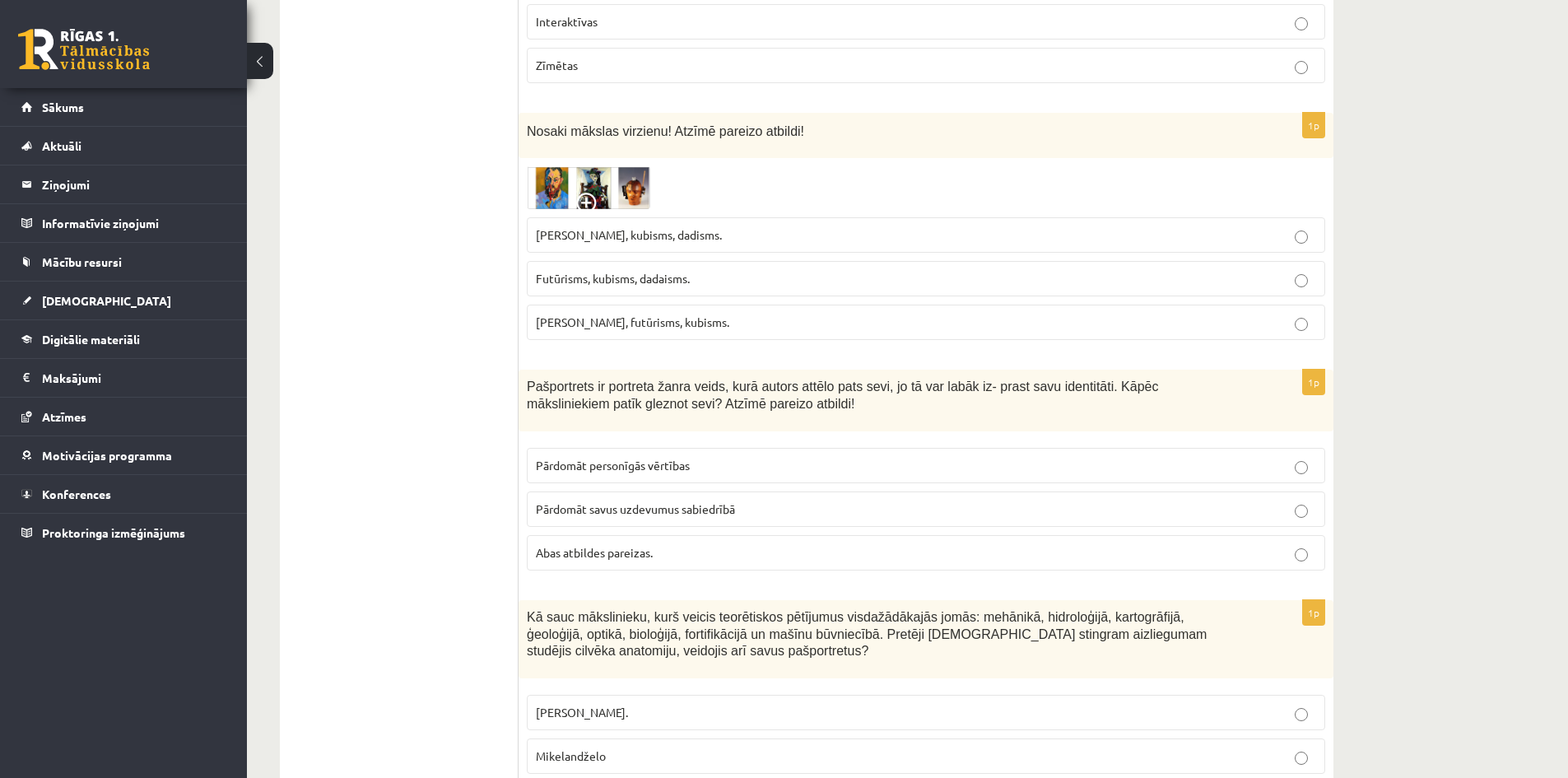
scroll to position [4776, 0]
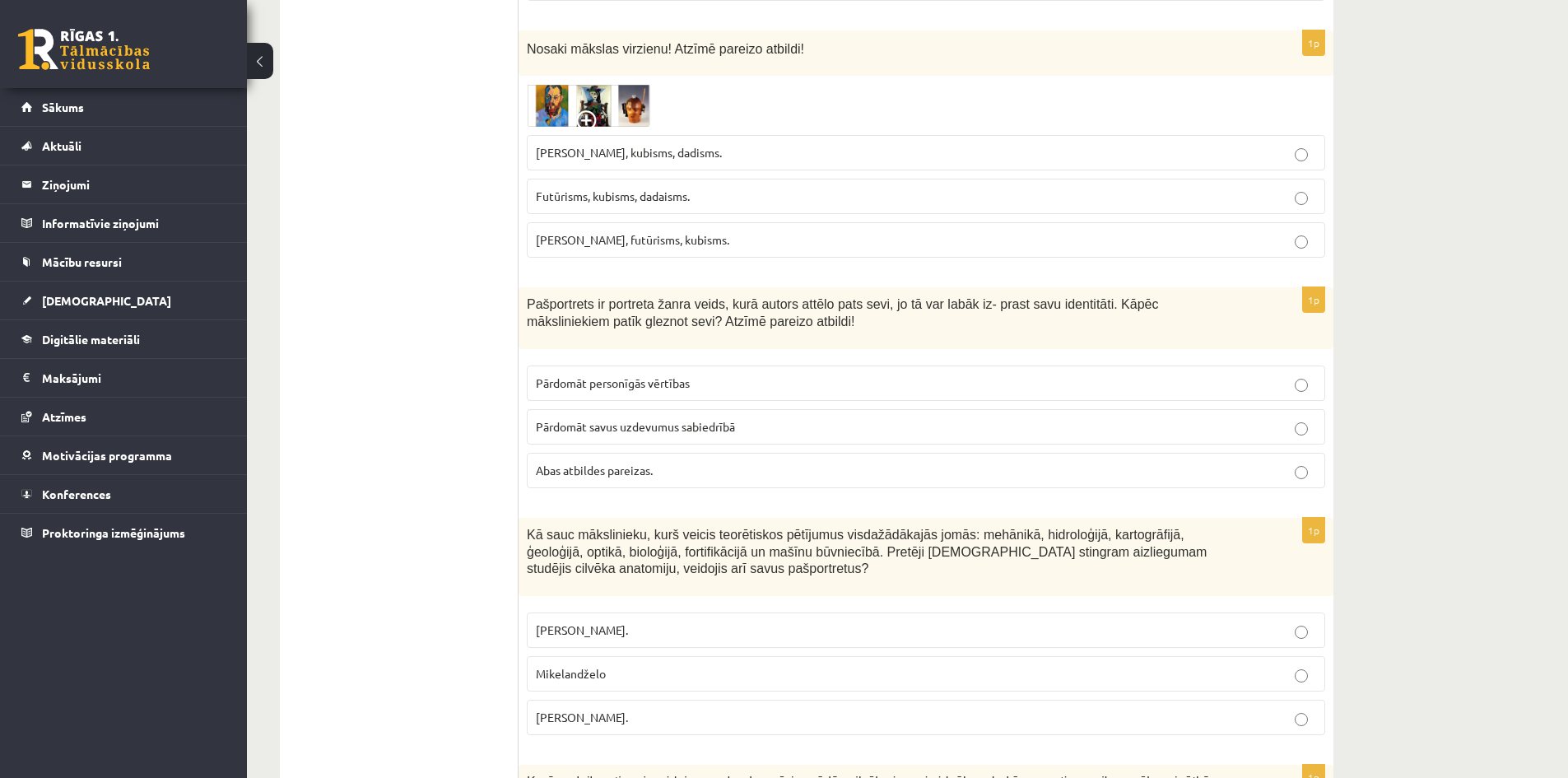
click at [673, 462] on p "Abas atbildes pareizas." at bounding box center [926, 470] width 781 height 18
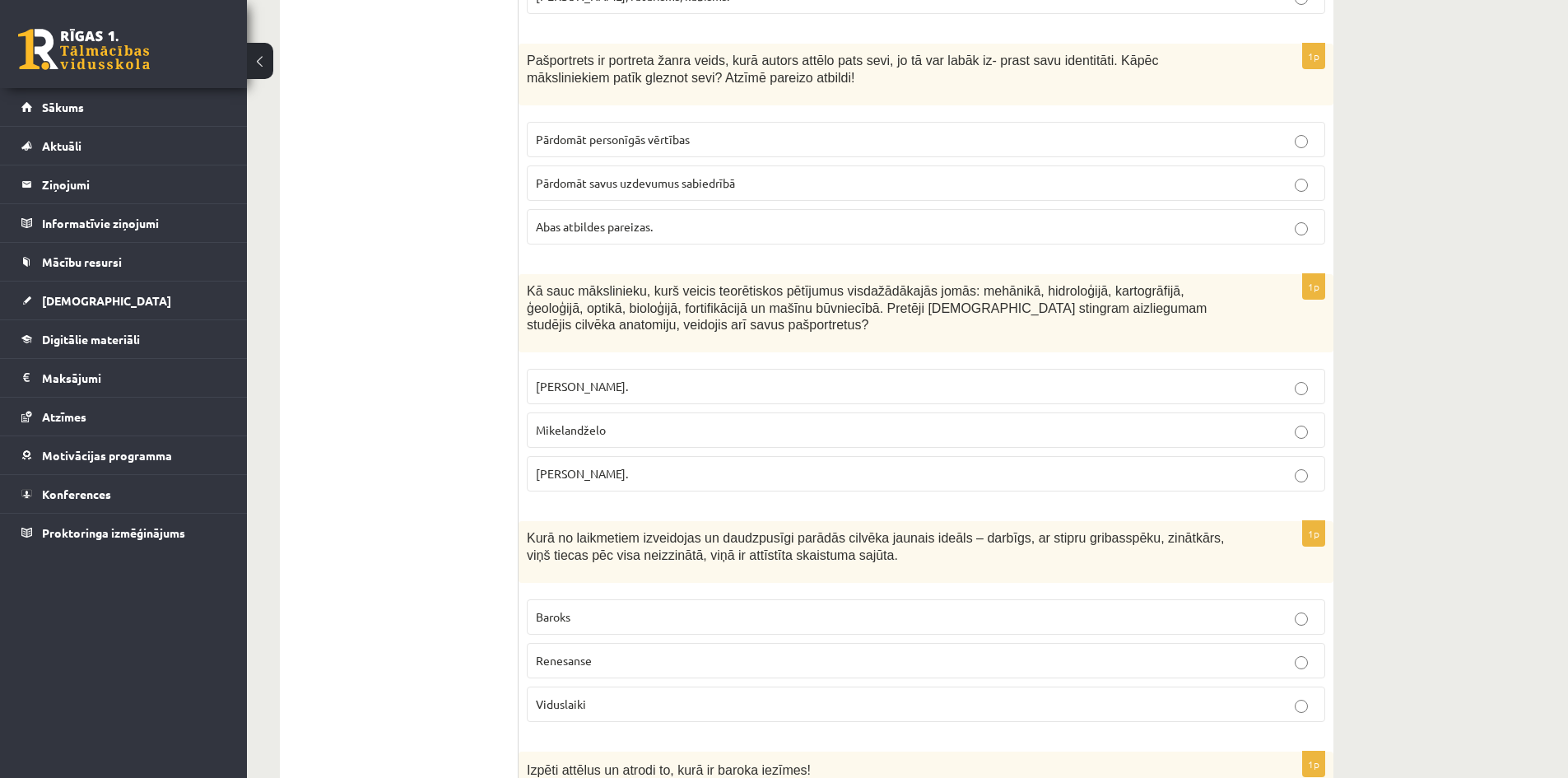
scroll to position [5023, 0]
click at [615, 463] on span "Leonardo da Vinči." at bounding box center [582, 470] width 92 height 15
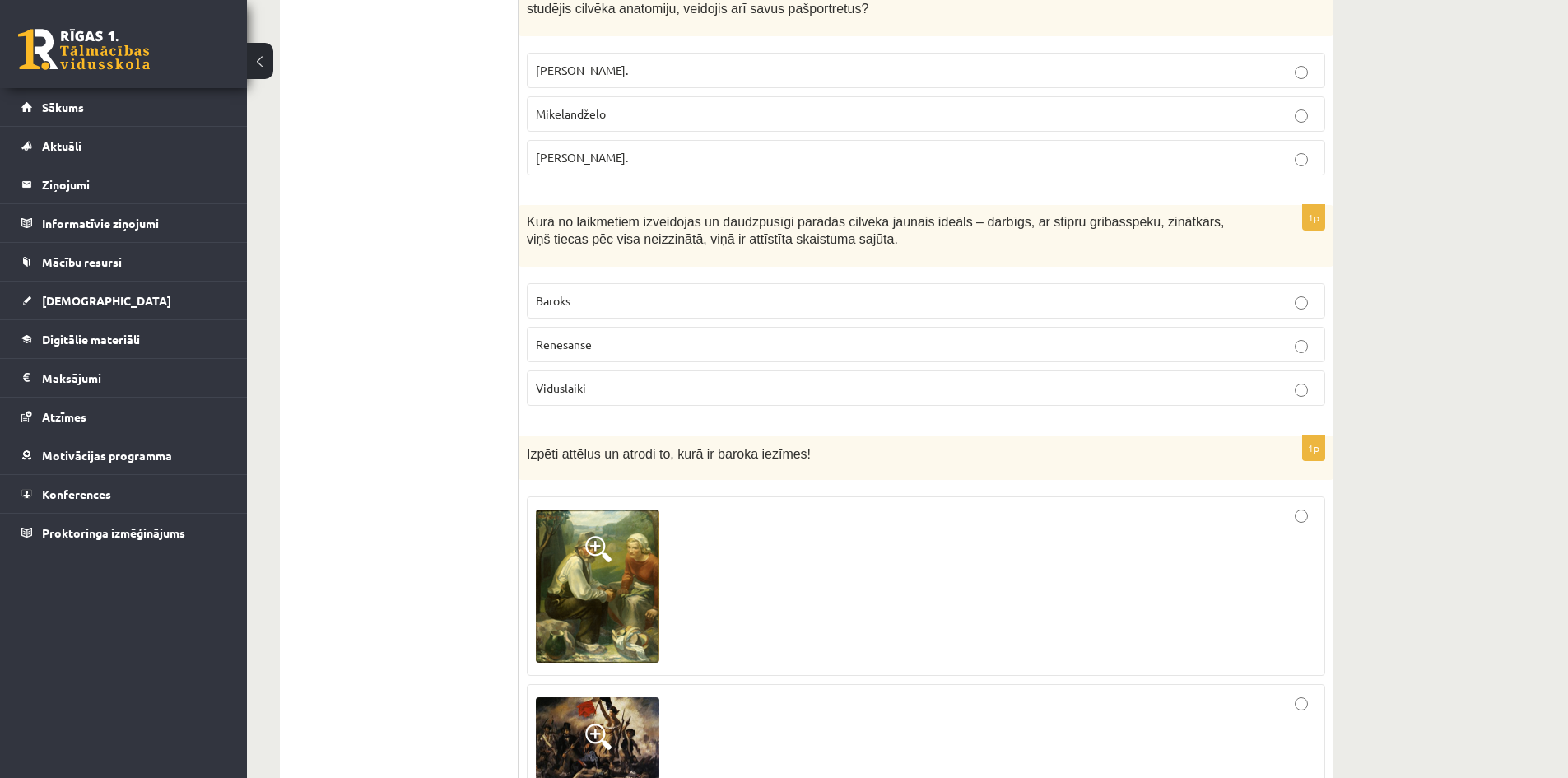
scroll to position [5352, 0]
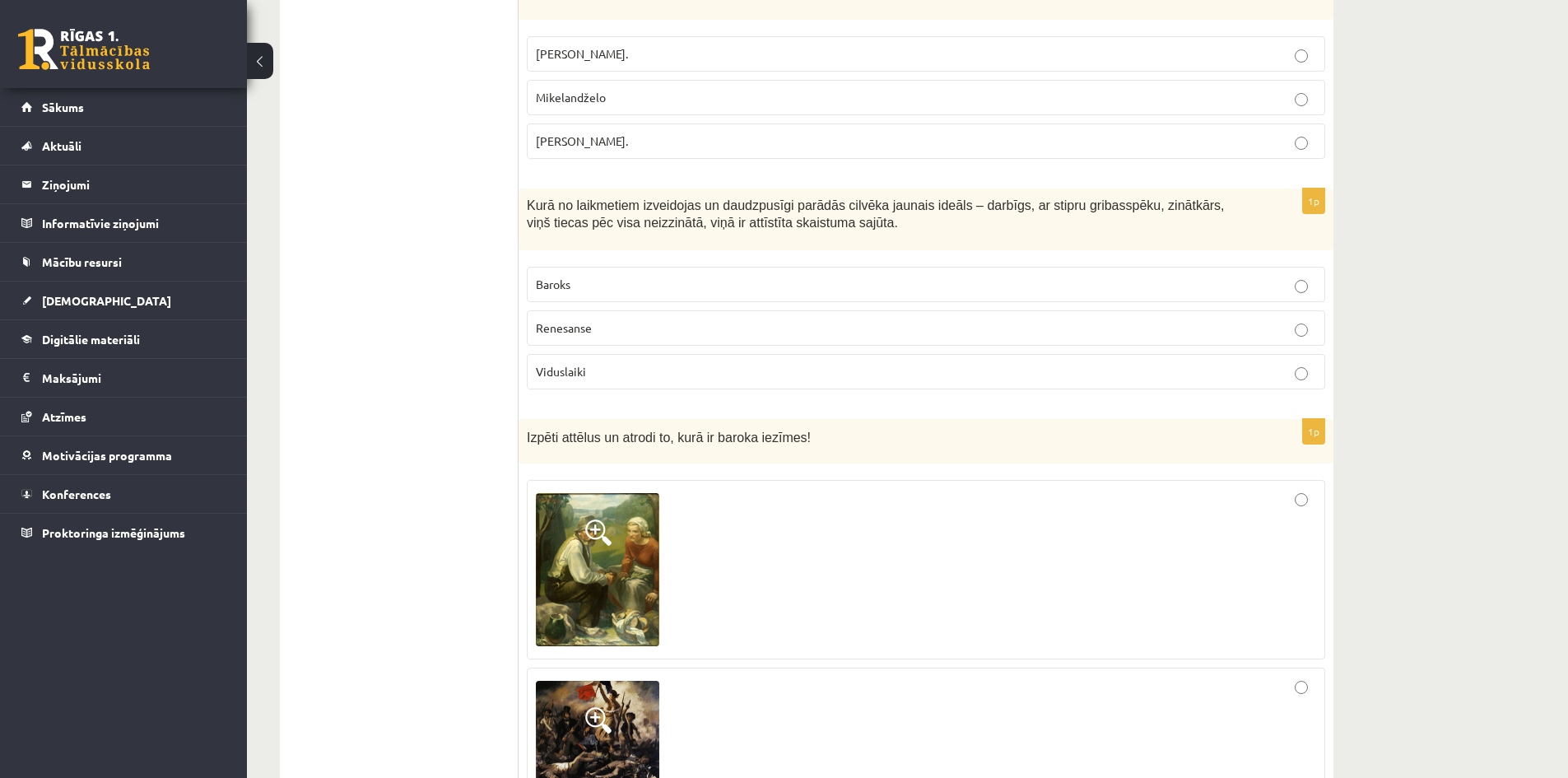
drag, startPoint x: 571, startPoint y: 244, endPoint x: 628, endPoint y: 309, distance: 86.5
click at [571, 320] on span "Renesanse" at bounding box center [564, 328] width 56 height 15
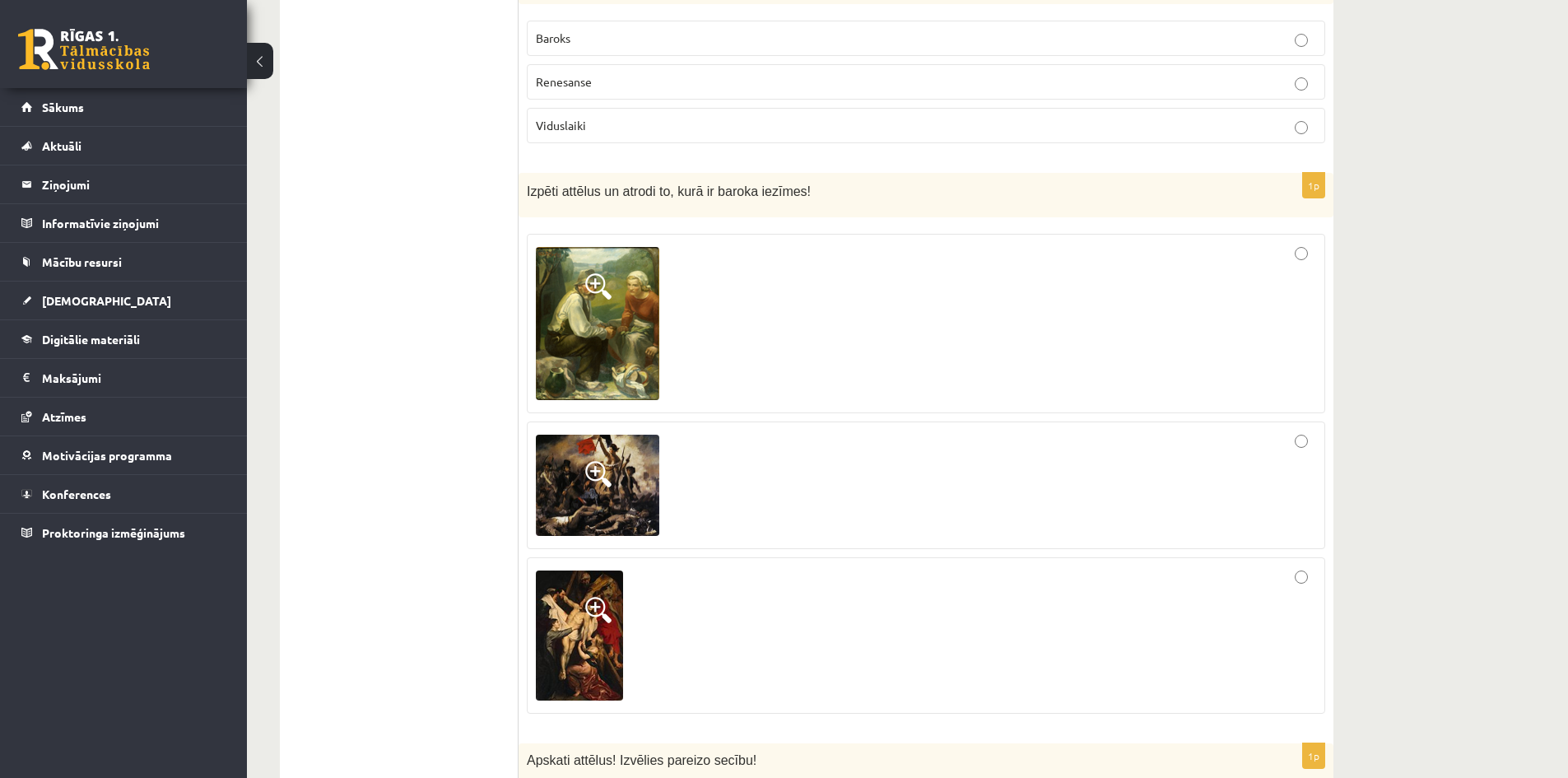
scroll to position [5599, 0]
click at [1270, 242] on div at bounding box center [926, 322] width 781 height 161
drag, startPoint x: 616, startPoint y: 423, endPoint x: 634, endPoint y: 420, distance: 18.2
click at [618, 434] on img at bounding box center [597, 485] width 124 height 102
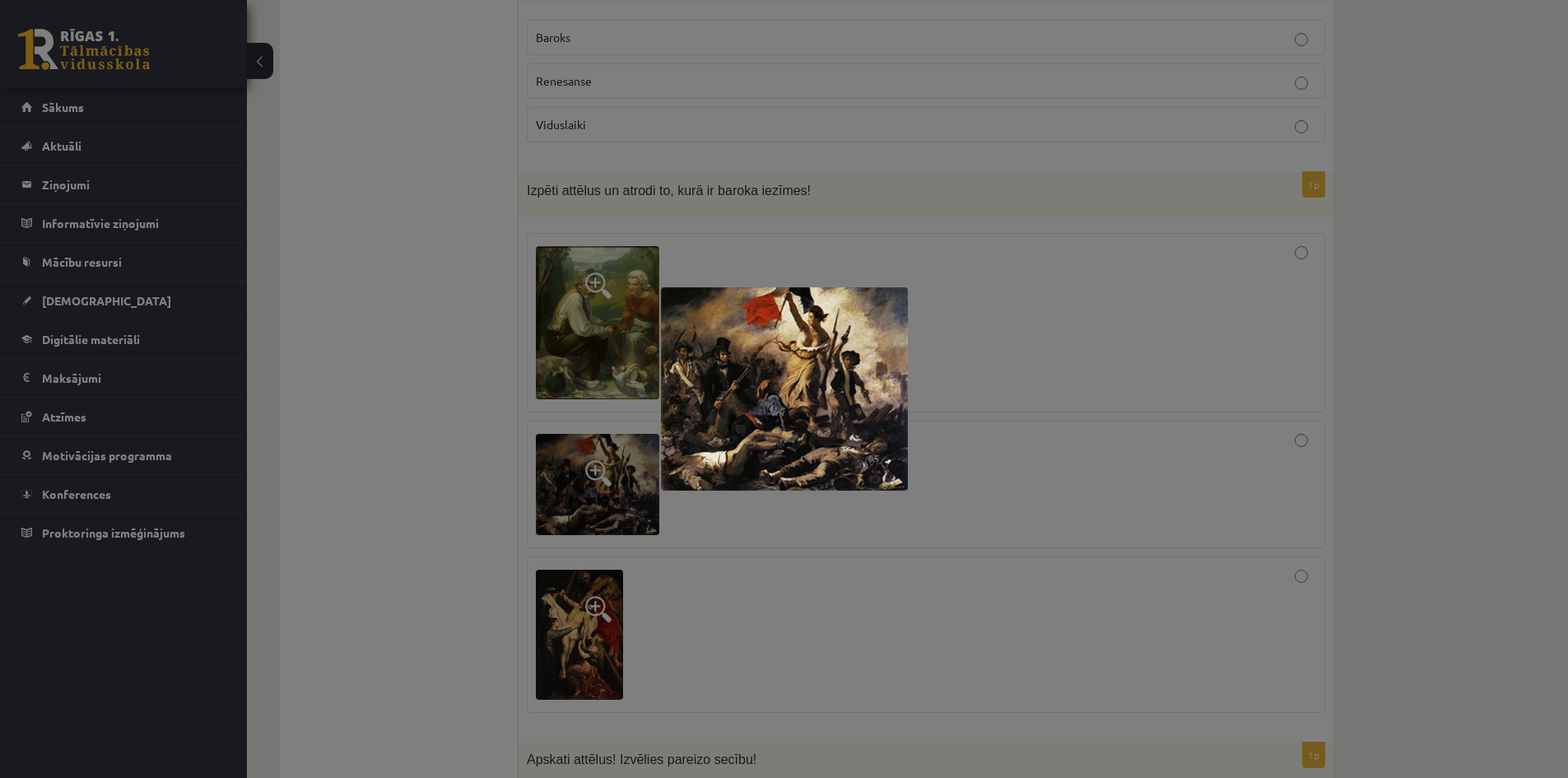
click at [1369, 485] on div at bounding box center [784, 389] width 1568 height 778
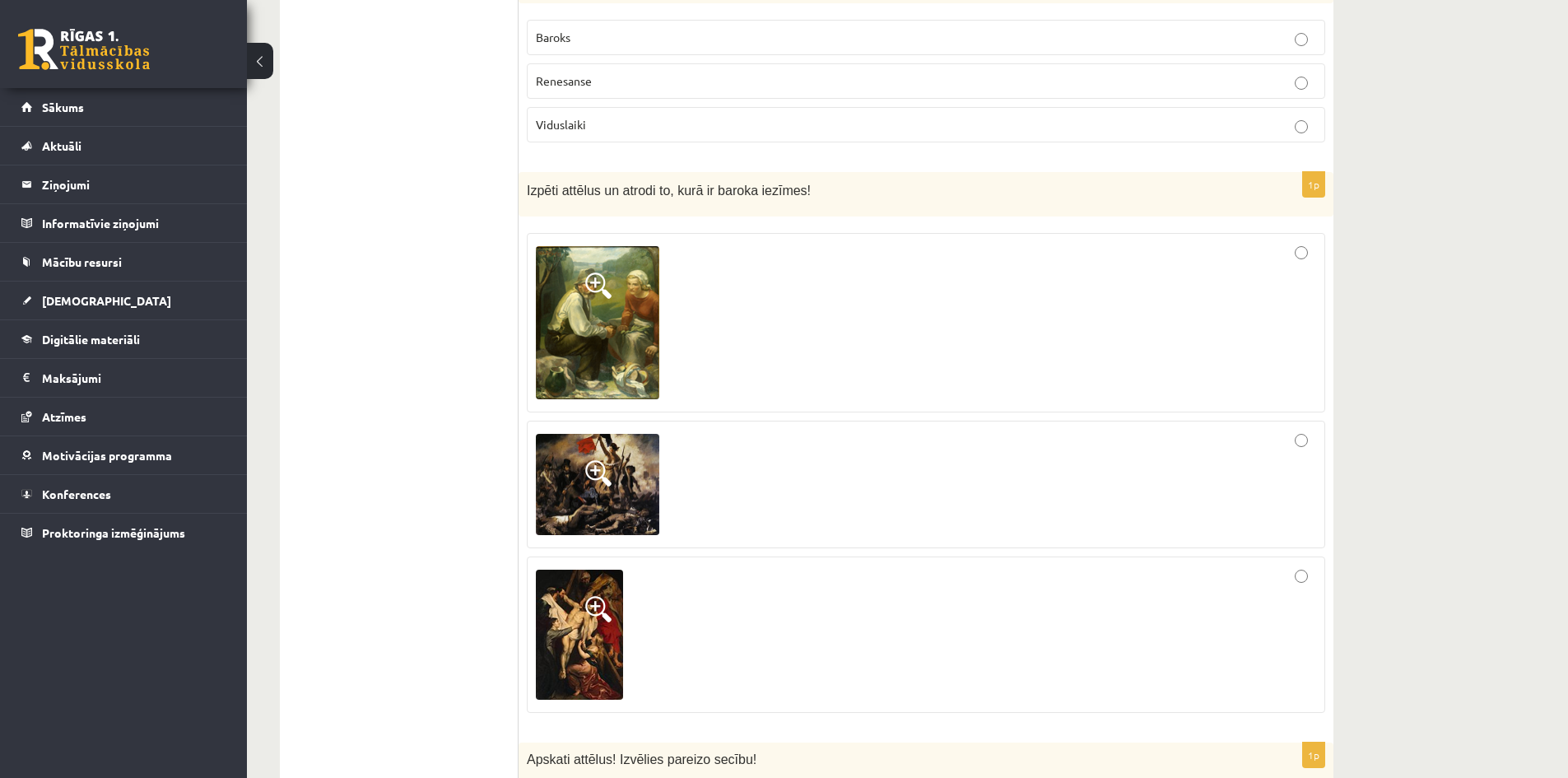
click at [655, 566] on div at bounding box center [926, 635] width 781 height 139
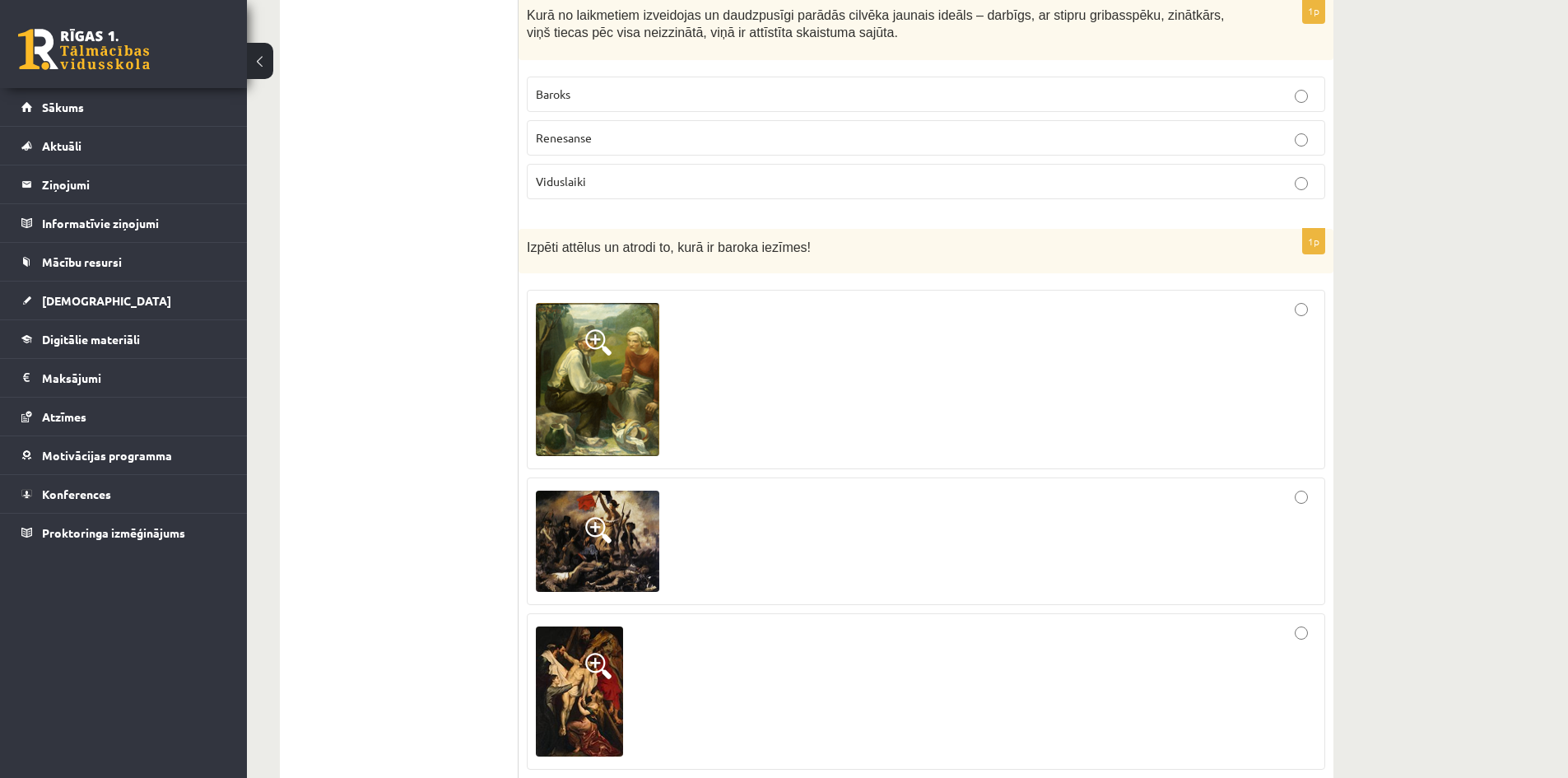
scroll to position [5517, 0]
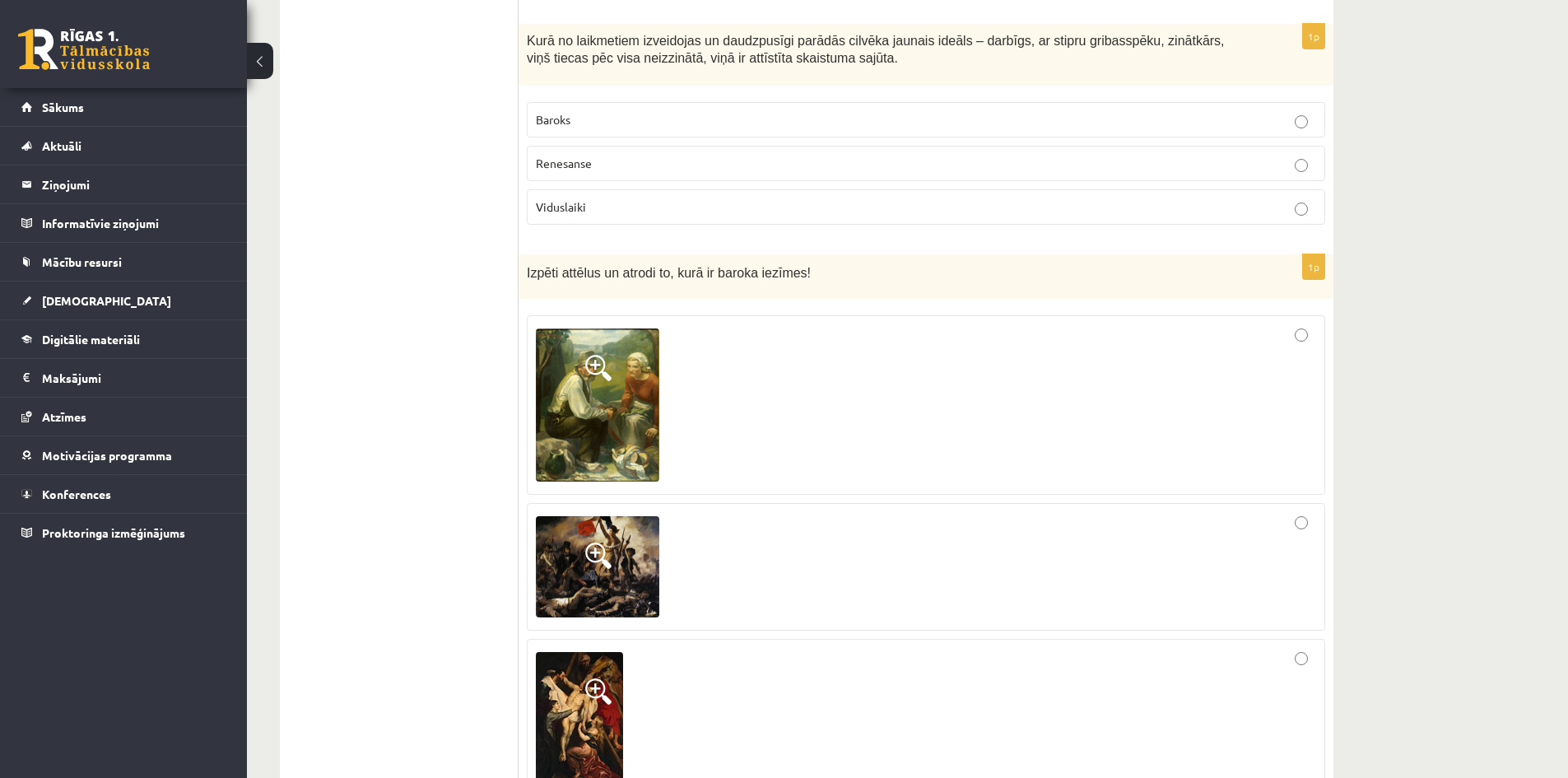
click at [958, 517] on div at bounding box center [926, 567] width 781 height 111
click at [887, 325] on div at bounding box center [926, 405] width 781 height 161
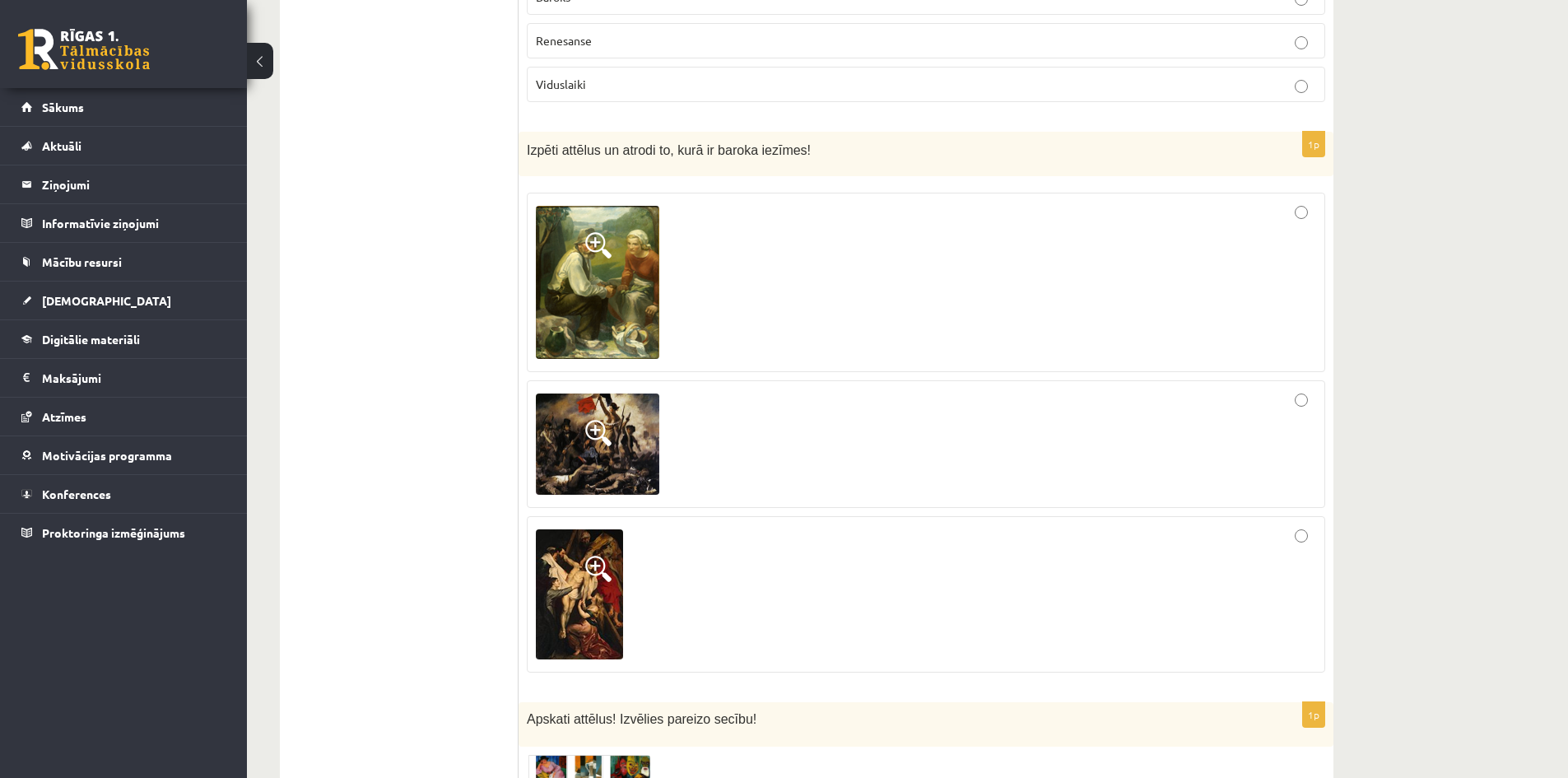
scroll to position [5846, 0]
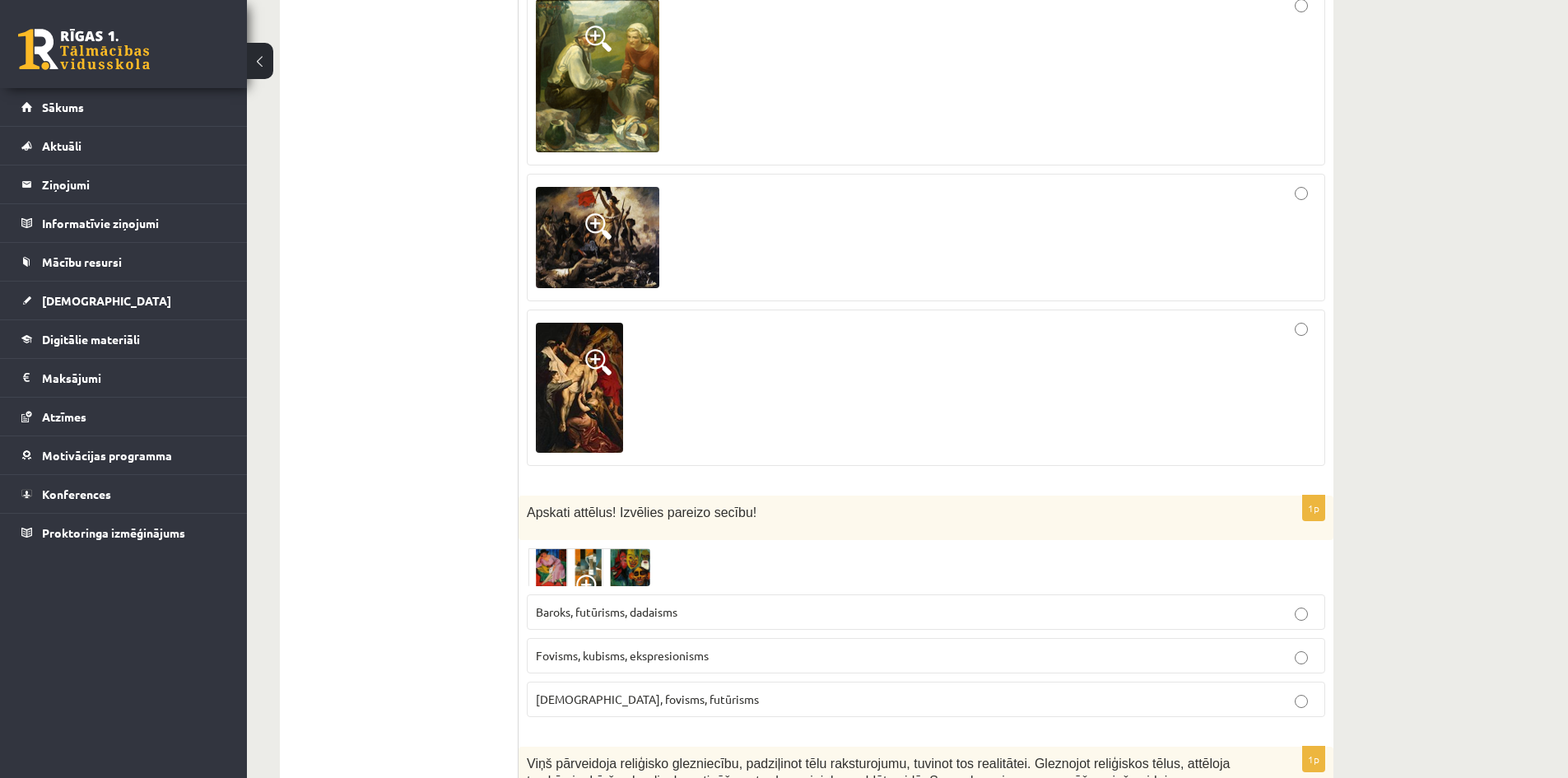
click at [795, 182] on div at bounding box center [926, 237] width 781 height 111
click at [890, 337] on div at bounding box center [926, 387] width 781 height 139
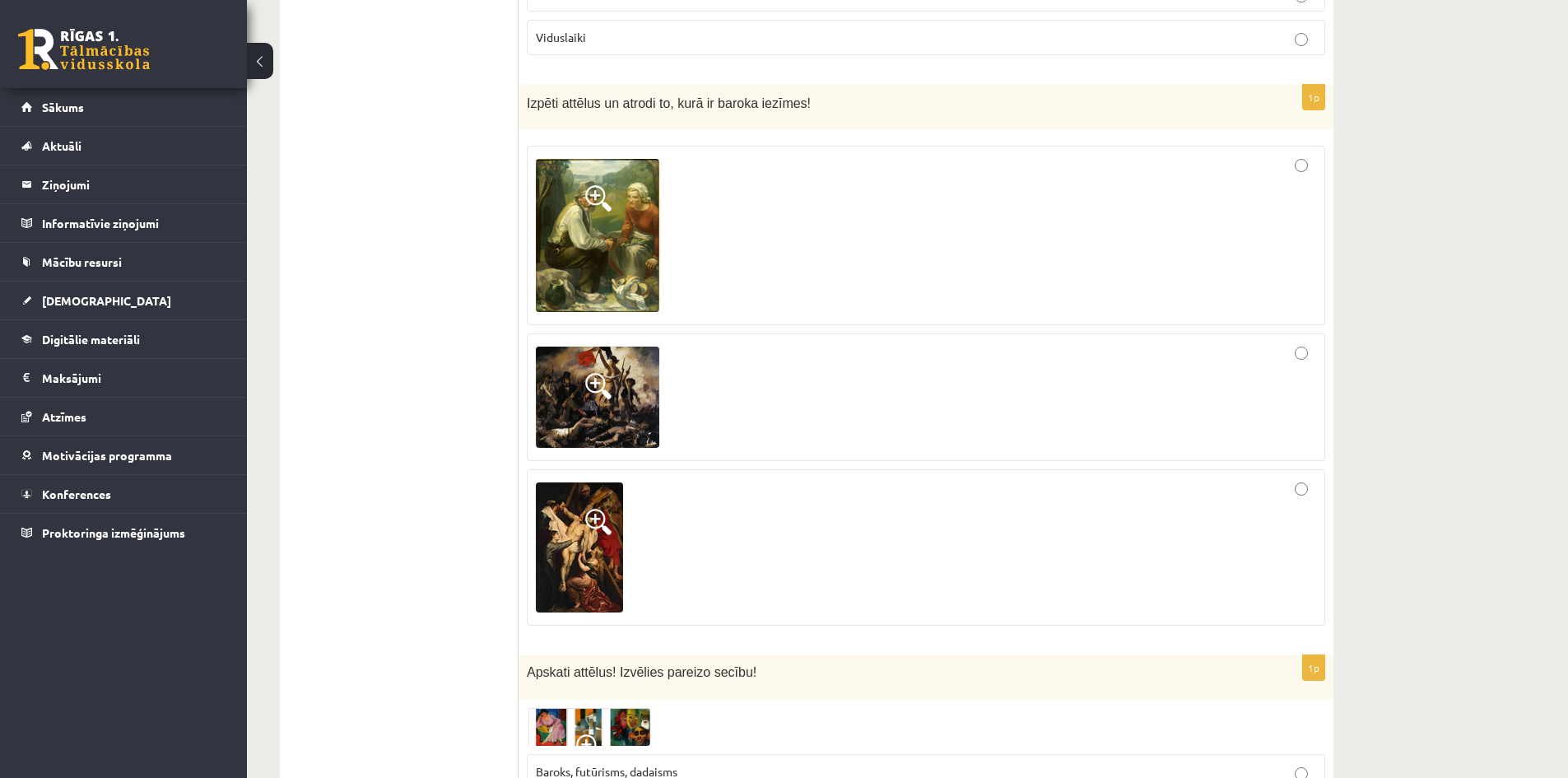
scroll to position [5681, 0]
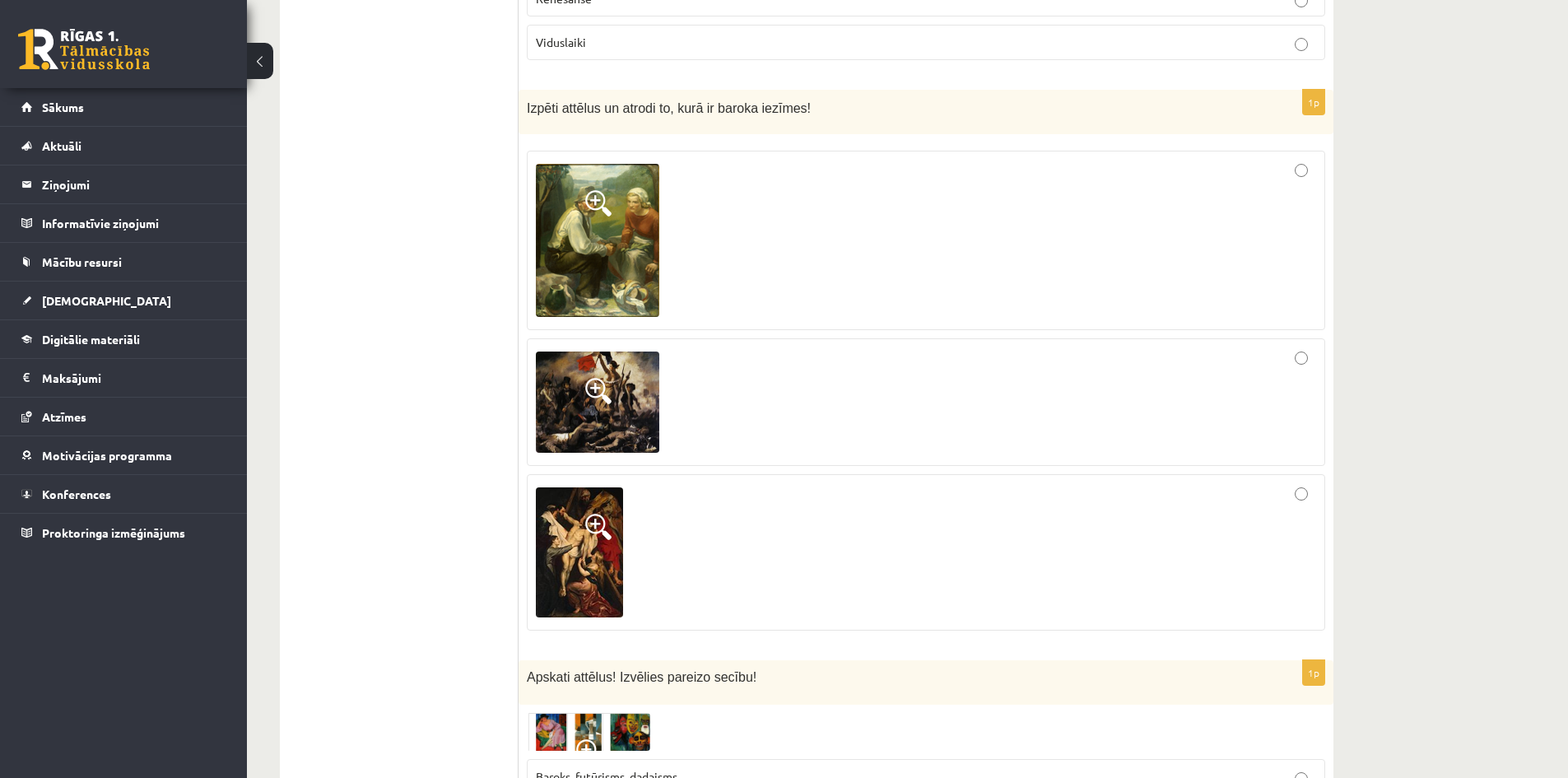
click at [571, 488] on img at bounding box center [580, 553] width 87 height 130
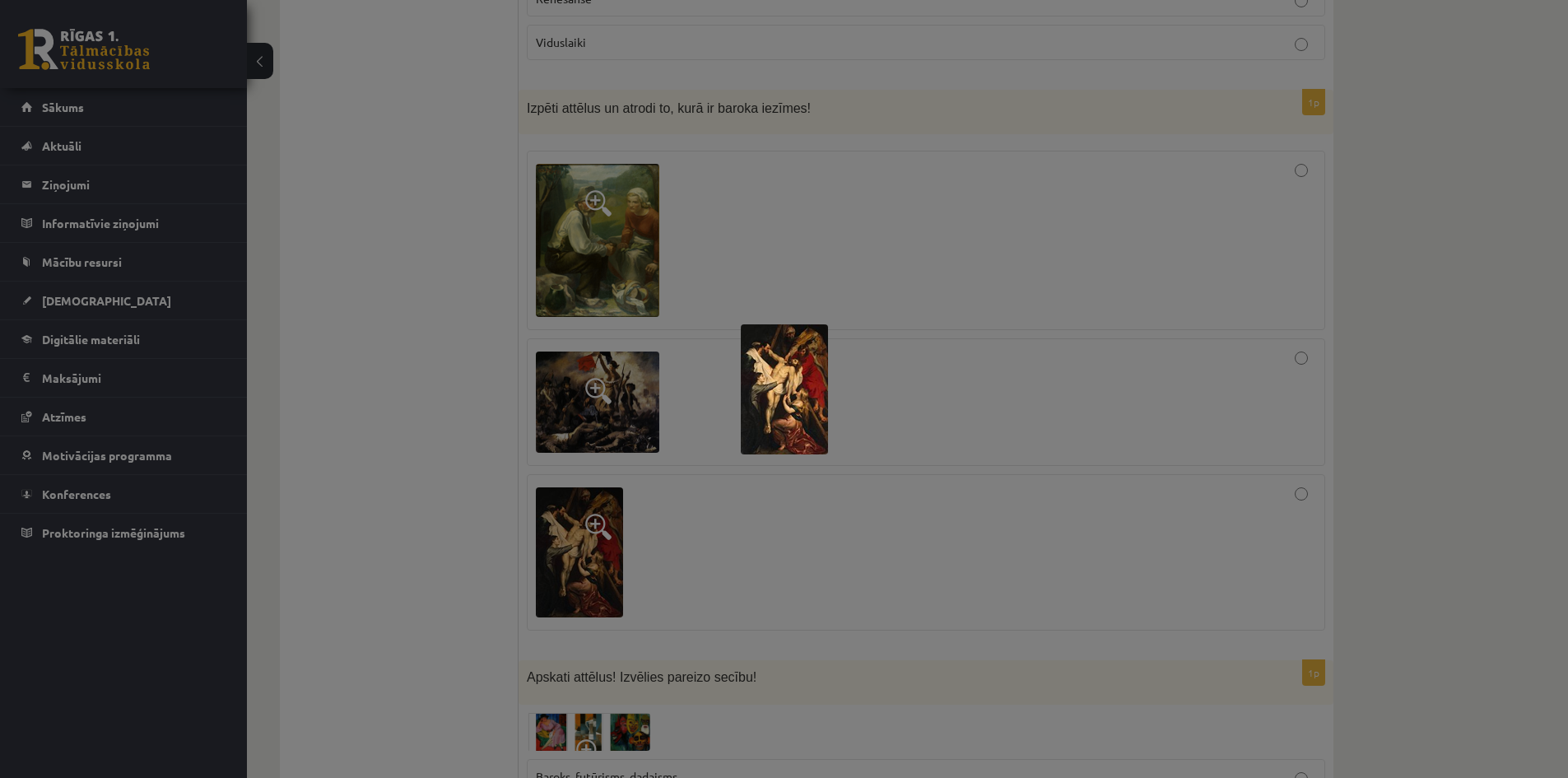
click at [1412, 487] on div at bounding box center [784, 389] width 1568 height 778
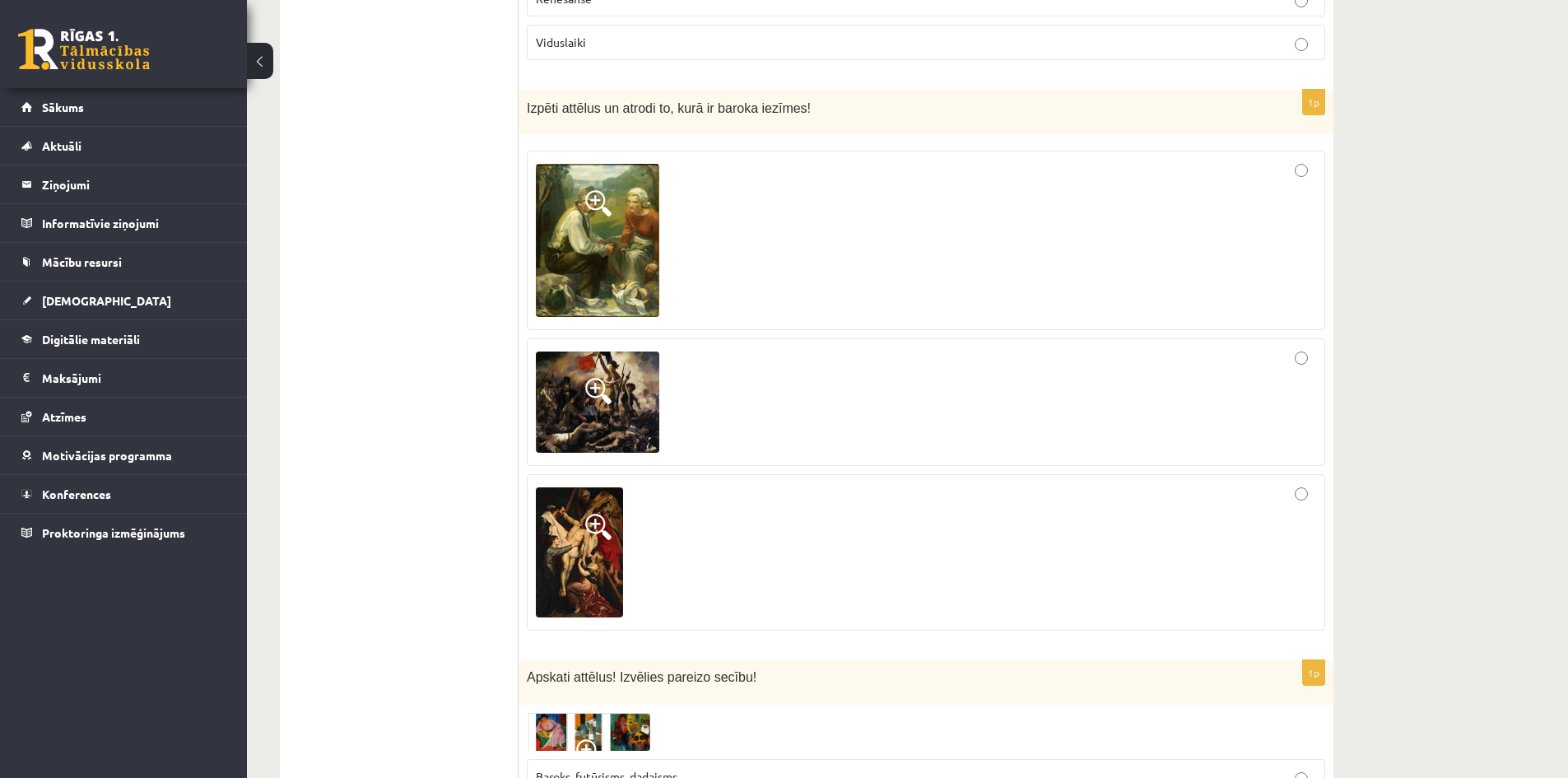
scroll to position [6011, 0]
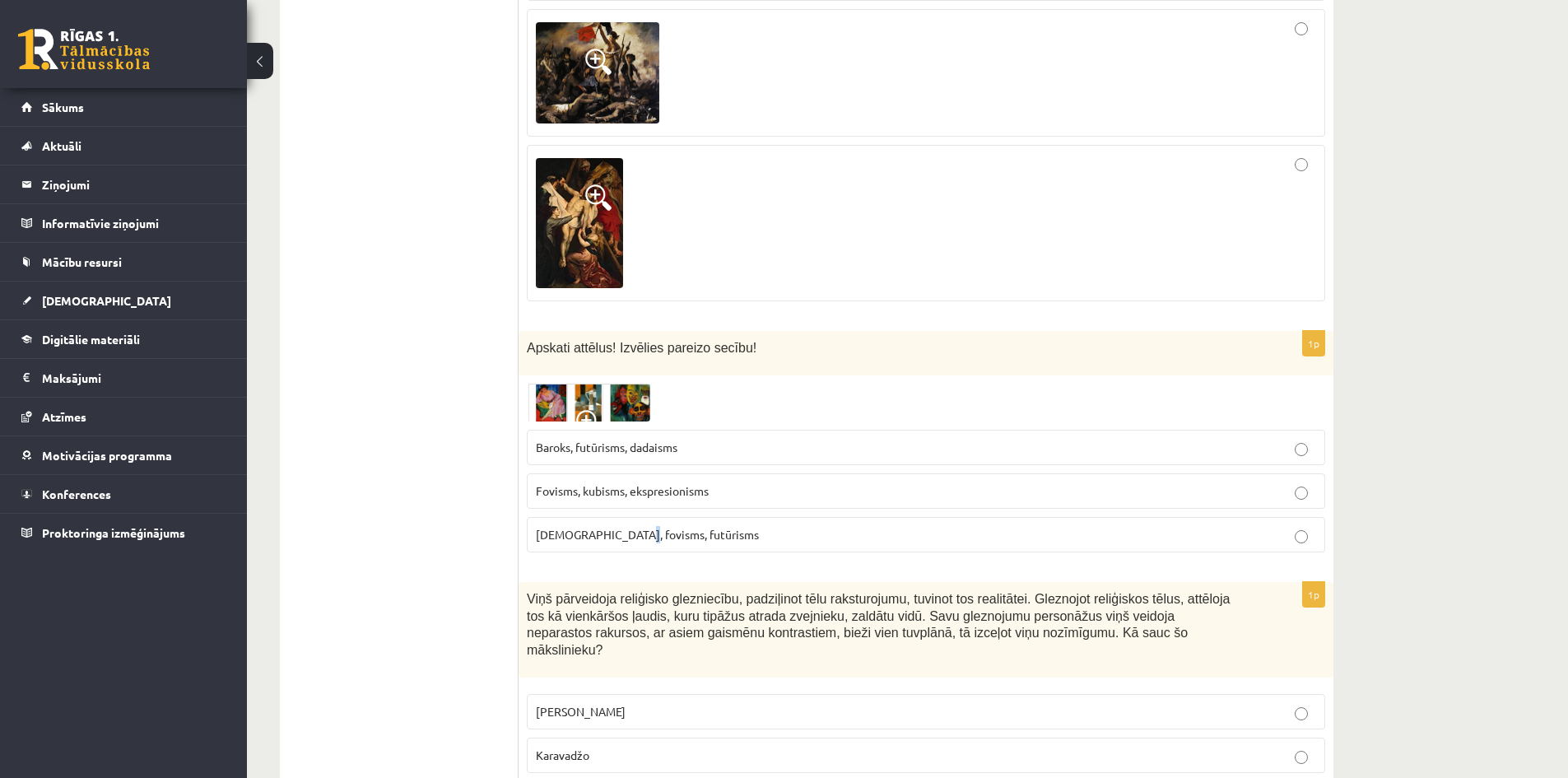
click at [628, 430] on fieldset "Baroks, futūrisms, dadaisms Fovisms, kubisms, ekspresionisms Kubisms, fovisms, …" at bounding box center [926, 490] width 798 height 136
click at [640, 527] on span "Kubisms, fovisms, futūrisms" at bounding box center [648, 534] width 223 height 15
click at [562, 383] on img at bounding box center [588, 402] width 124 height 38
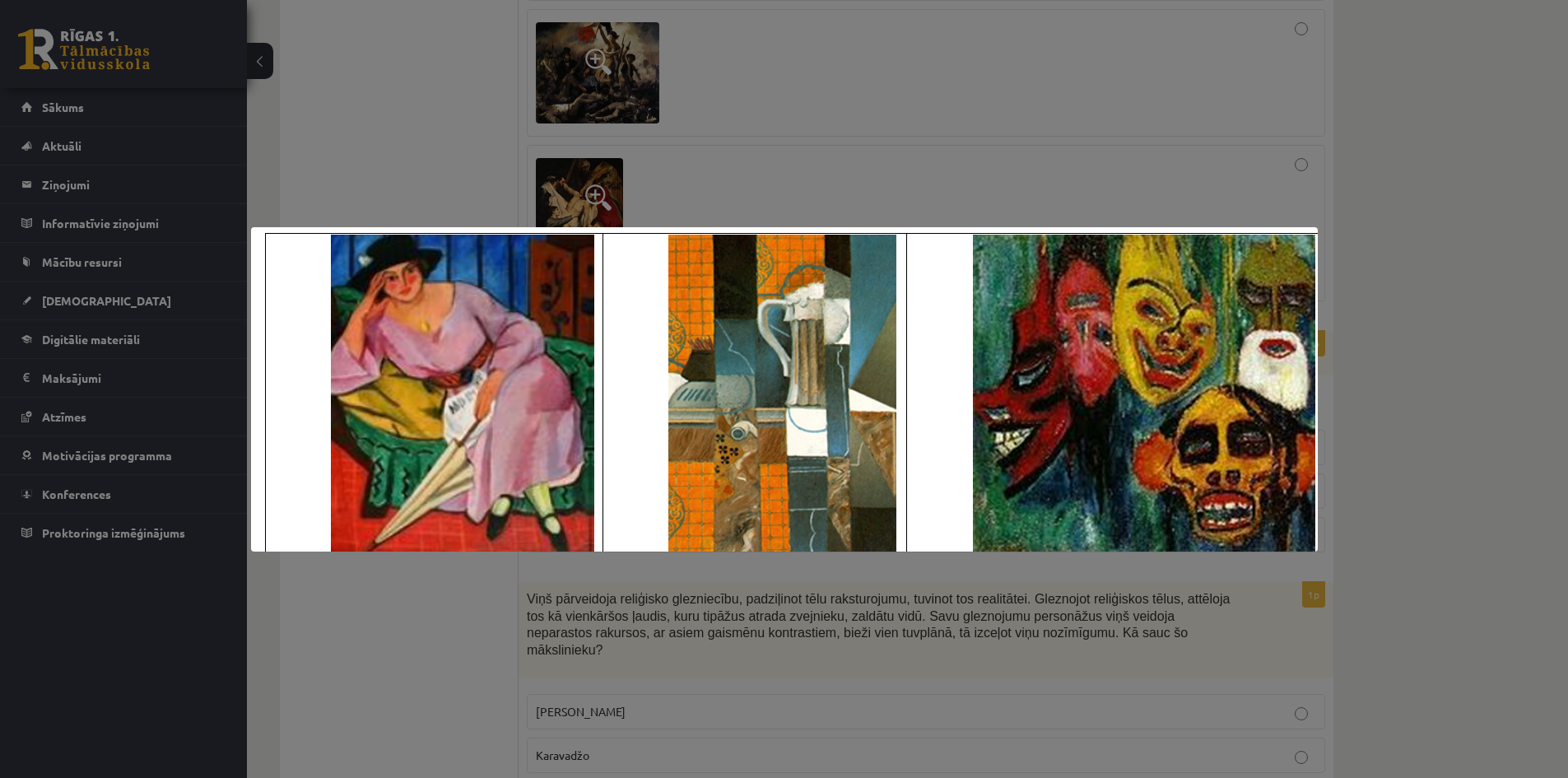
drag, startPoint x: 1433, startPoint y: 503, endPoint x: 900, endPoint y: 194, distance: 616.1
click at [1433, 503] on div at bounding box center [784, 389] width 1568 height 778
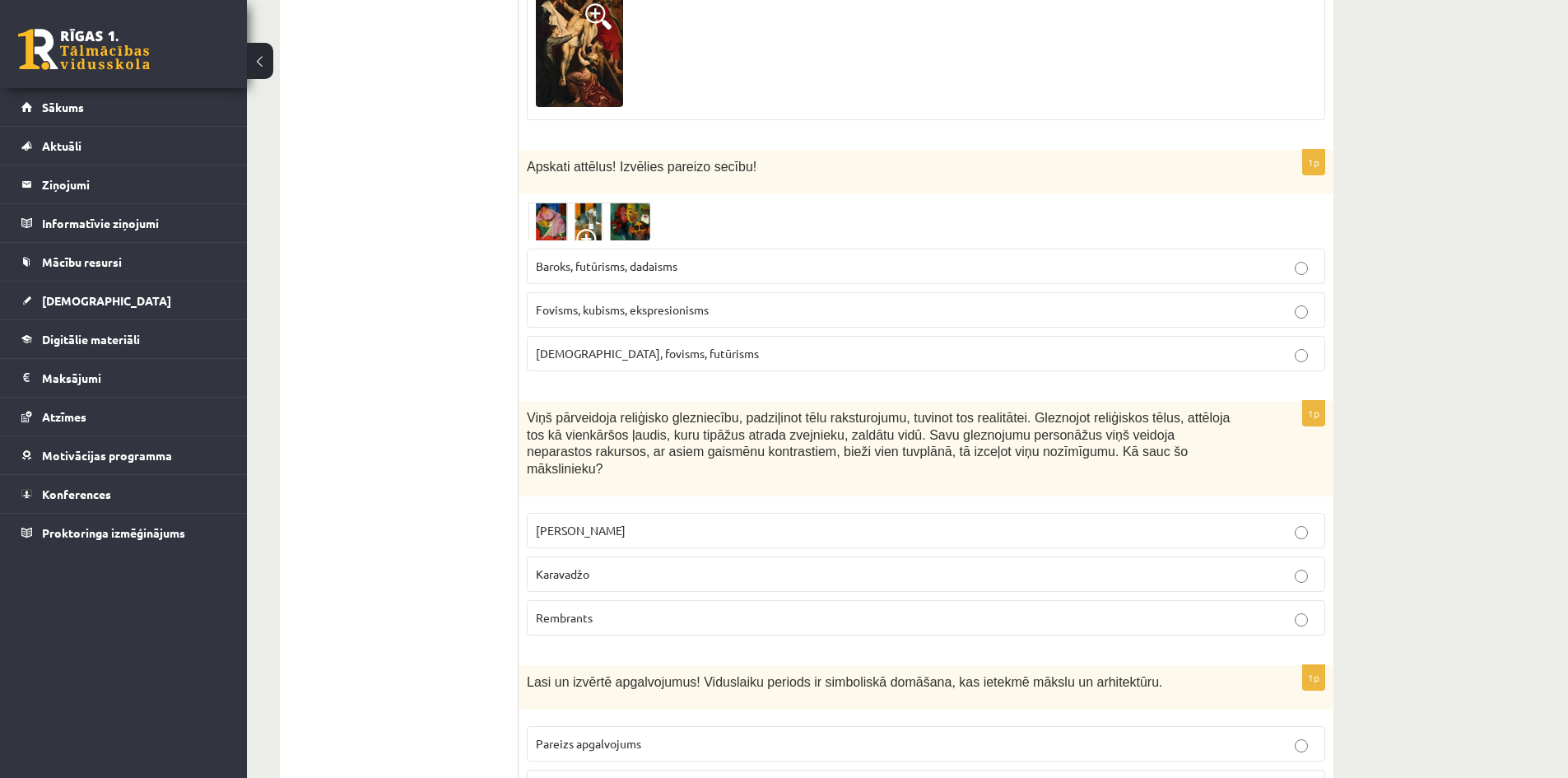
scroll to position [6258, 0]
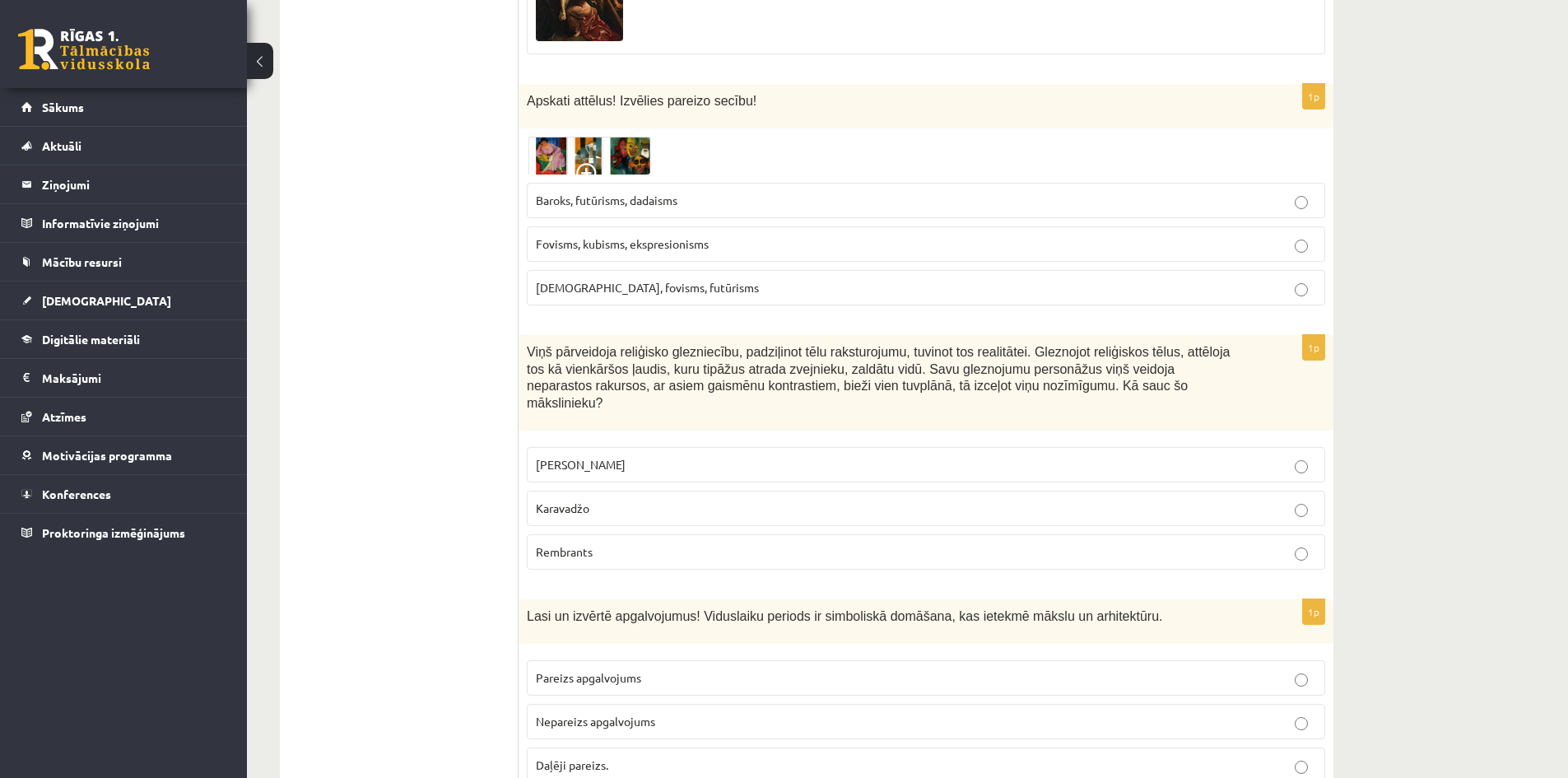
click at [596, 500] on p "Karavadžo" at bounding box center [926, 508] width 781 height 18
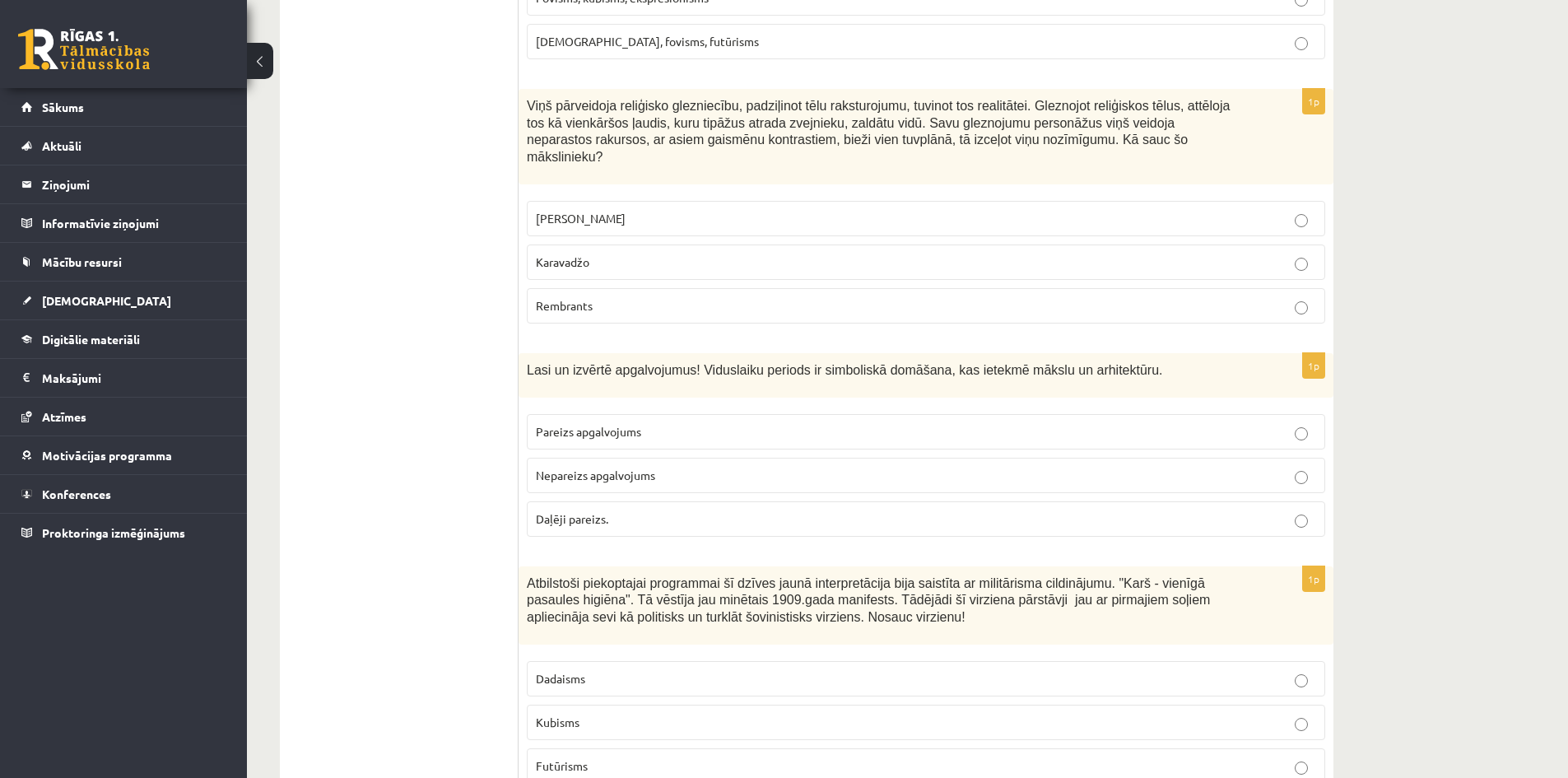
scroll to position [6505, 0]
click at [577, 423] on span "Pareizs apgalvojums" at bounding box center [588, 431] width 105 height 15
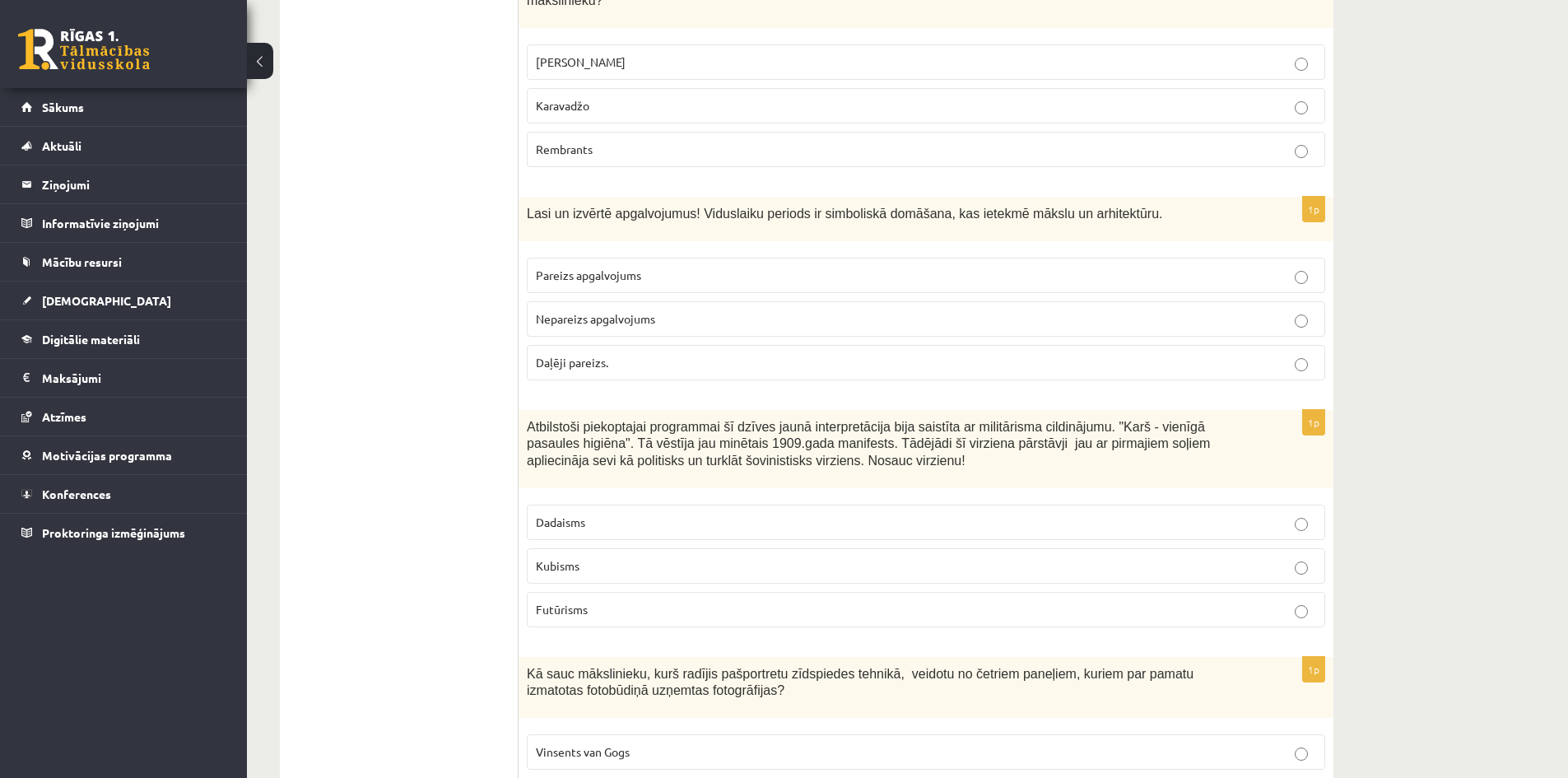
scroll to position [6669, 0]
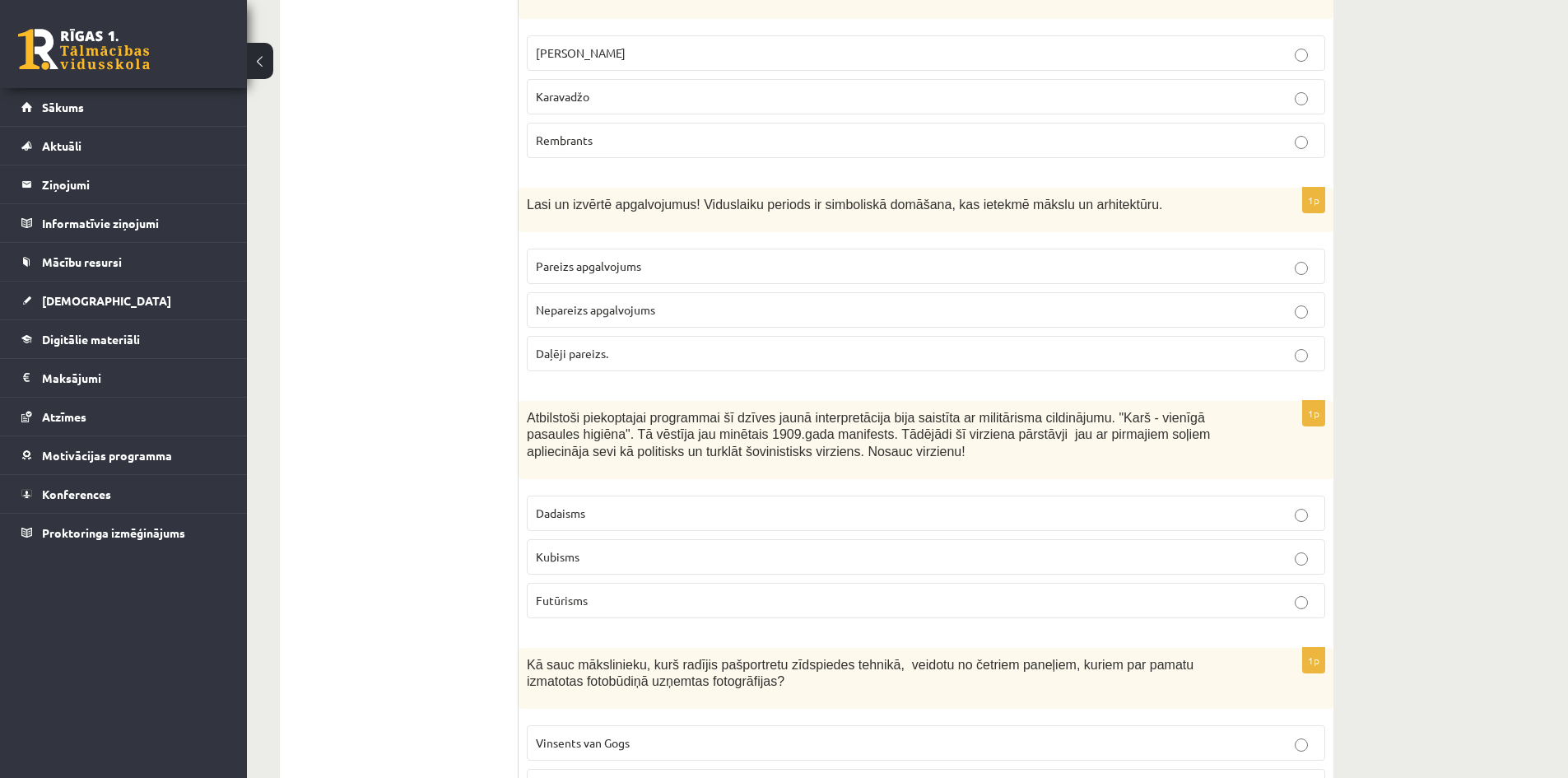
click at [610, 540] on label "Kubisms" at bounding box center [926, 557] width 798 height 35
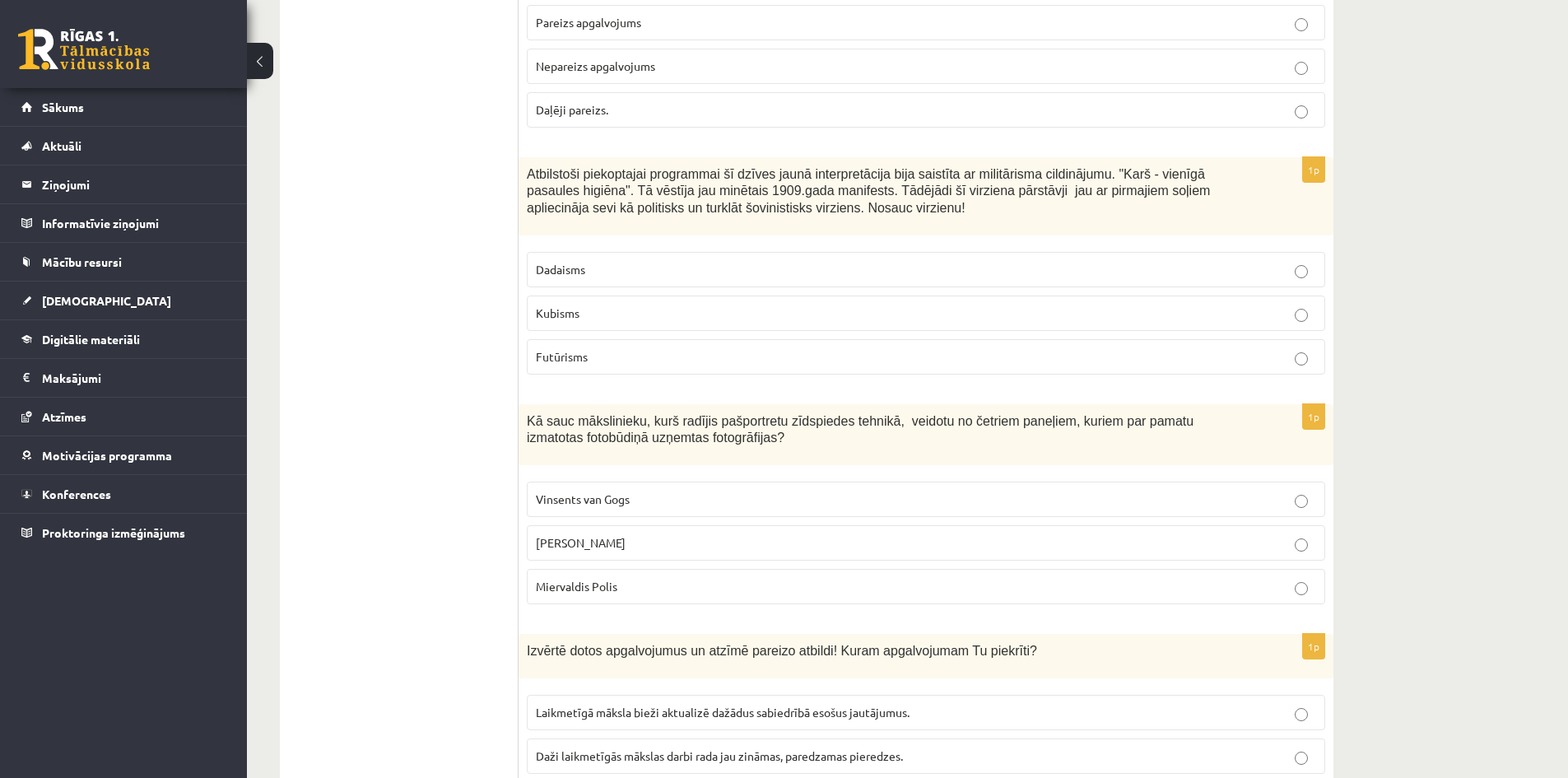
scroll to position [6916, 0]
click at [589, 532] on span "Endijs Vorhols" at bounding box center [581, 540] width 89 height 15
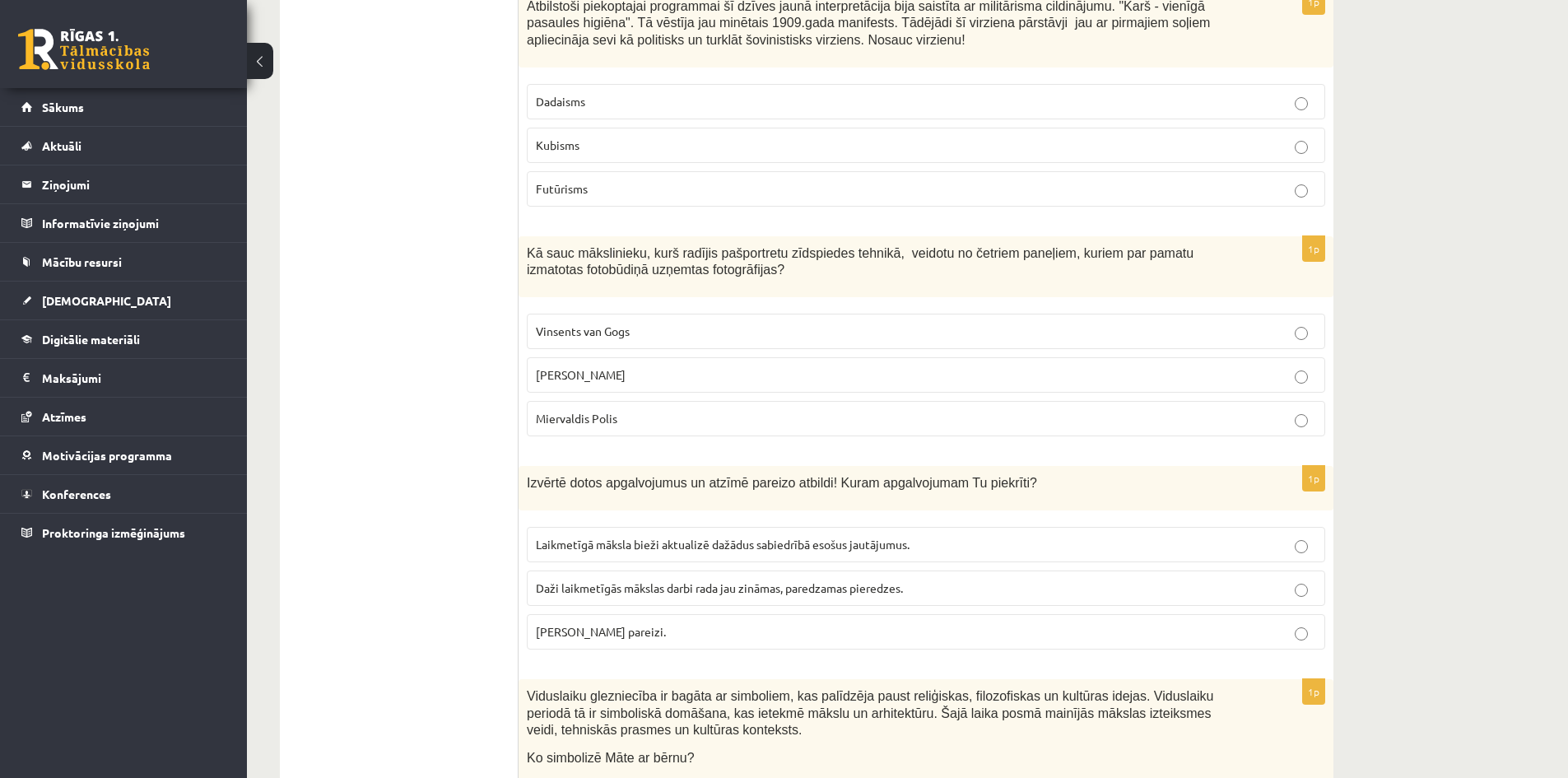
click at [622, 570] on label "Daži laikmetīgās mākslas darbi rada jau zināmas, paredzamas pieredzes." at bounding box center [926, 588] width 798 height 35
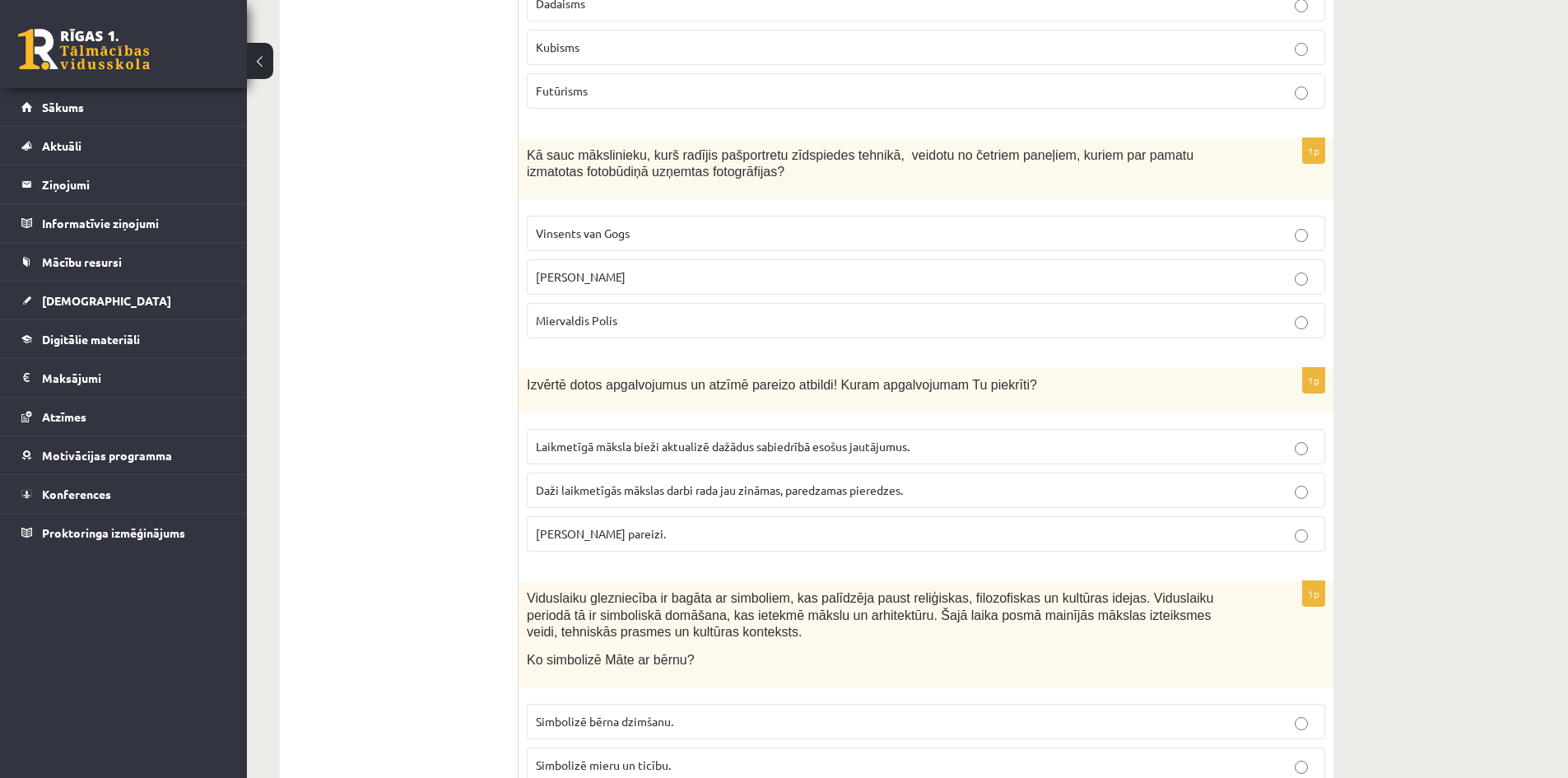
scroll to position [7190, 0]
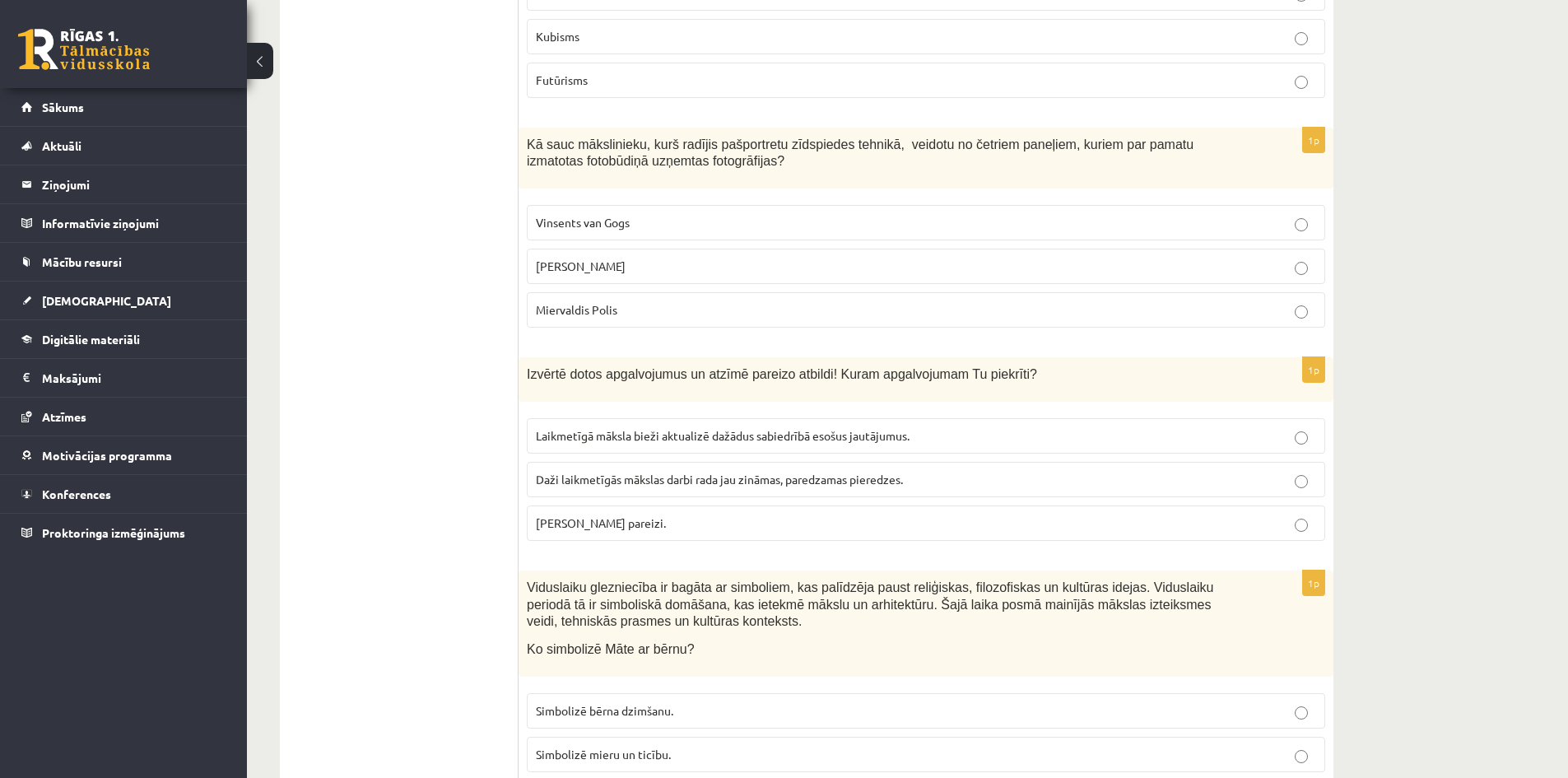
click at [597, 462] on label "Daži laikmetīgās mākslas darbi rada jau zināmas, paredzamas pieredzes." at bounding box center [926, 479] width 798 height 35
click at [607, 516] on span "Abi apgalvojumi pareizi." at bounding box center [601, 523] width 130 height 15
drag, startPoint x: 596, startPoint y: 375, endPoint x: 588, endPoint y: 324, distance: 51.6
click at [592, 471] on p "Daži laikmetīgās mākslas darbi rada jau zināmas, paredzamas pieredzes." at bounding box center [926, 479] width 781 height 18
click at [637, 516] on span "Abi apgalvojumi pareizi." at bounding box center [601, 523] width 130 height 15
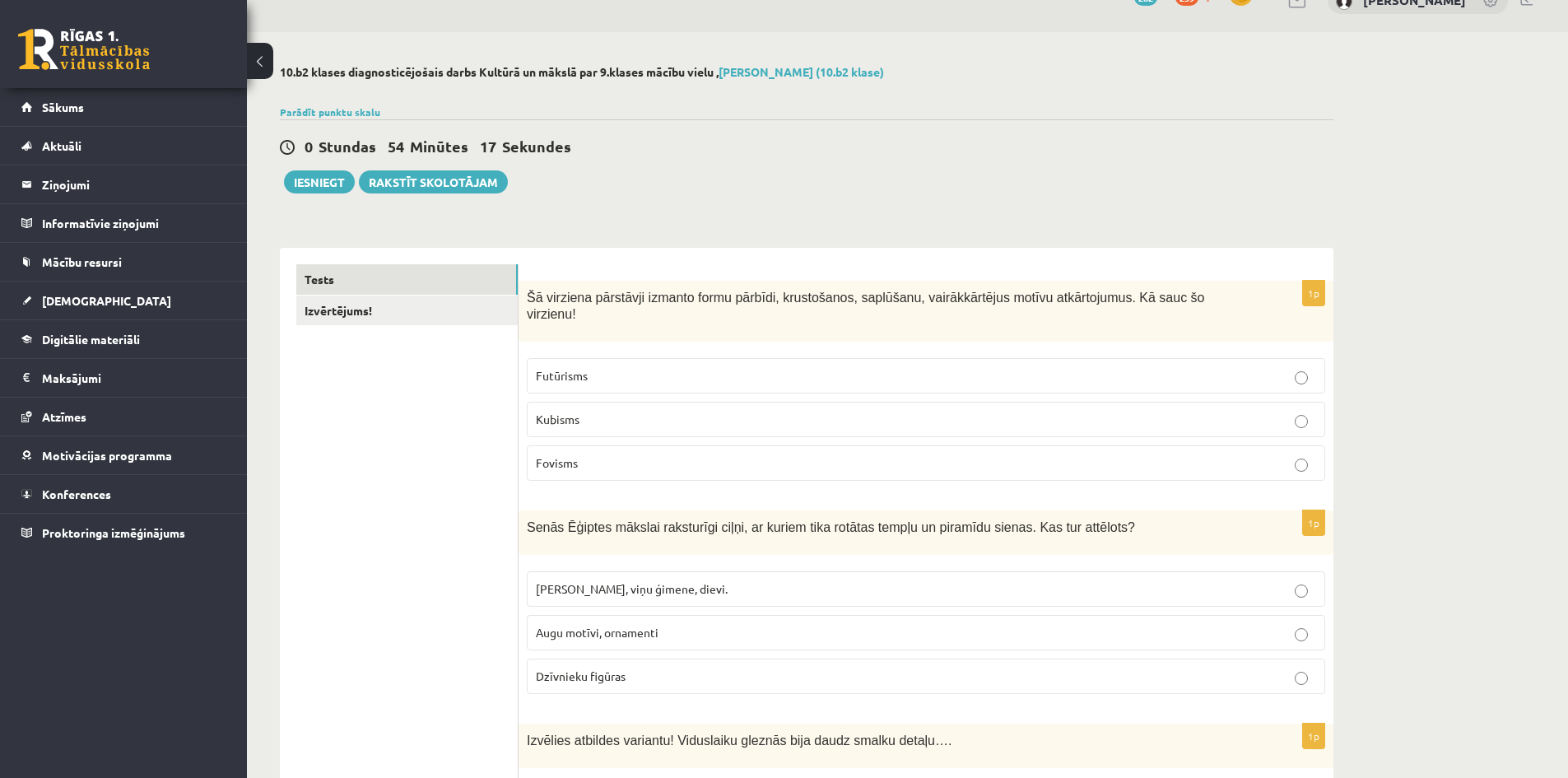
scroll to position [14, 0]
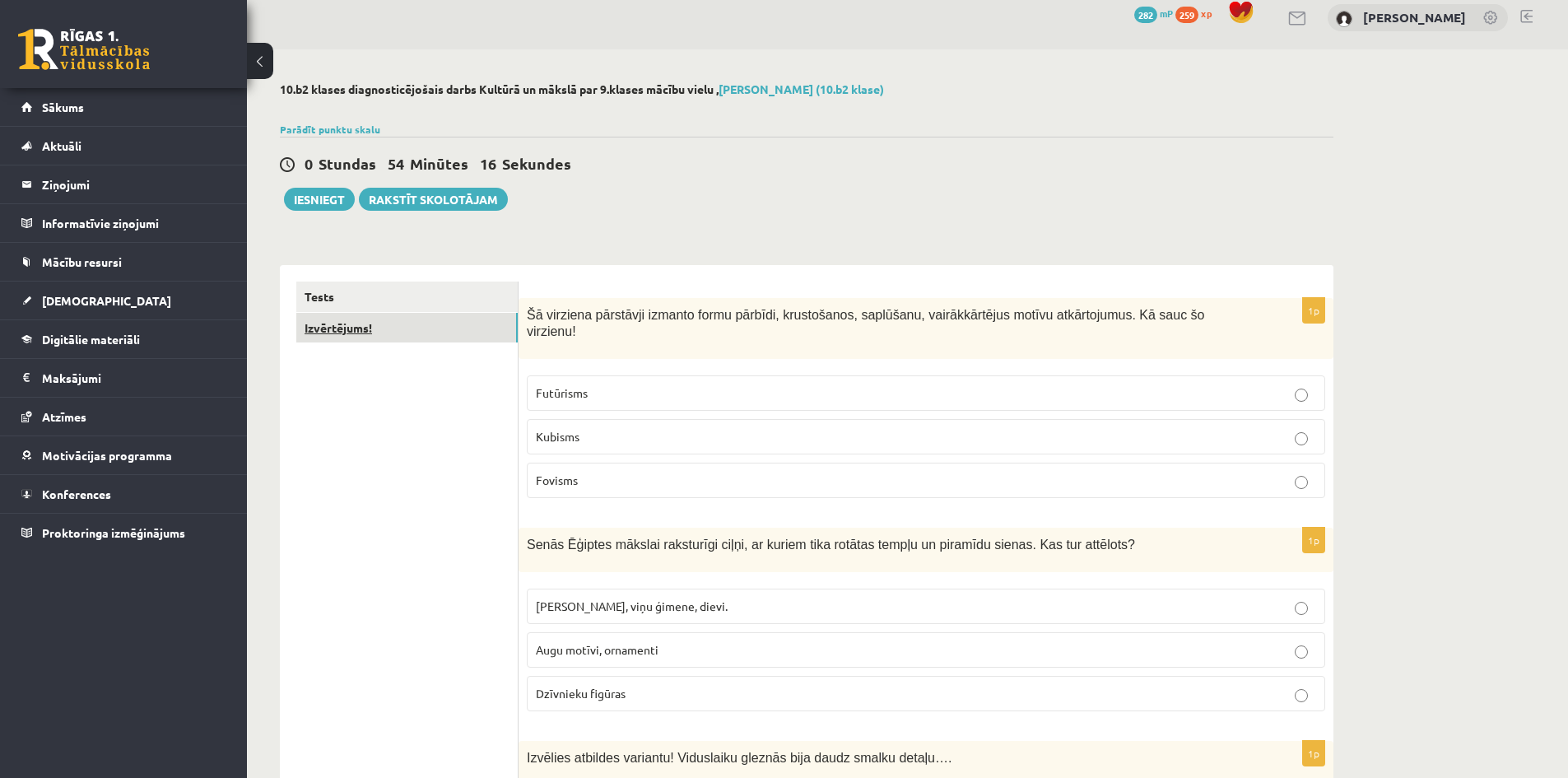
click at [351, 342] on link "Izvērtējums!" at bounding box center [408, 328] width 221 height 31
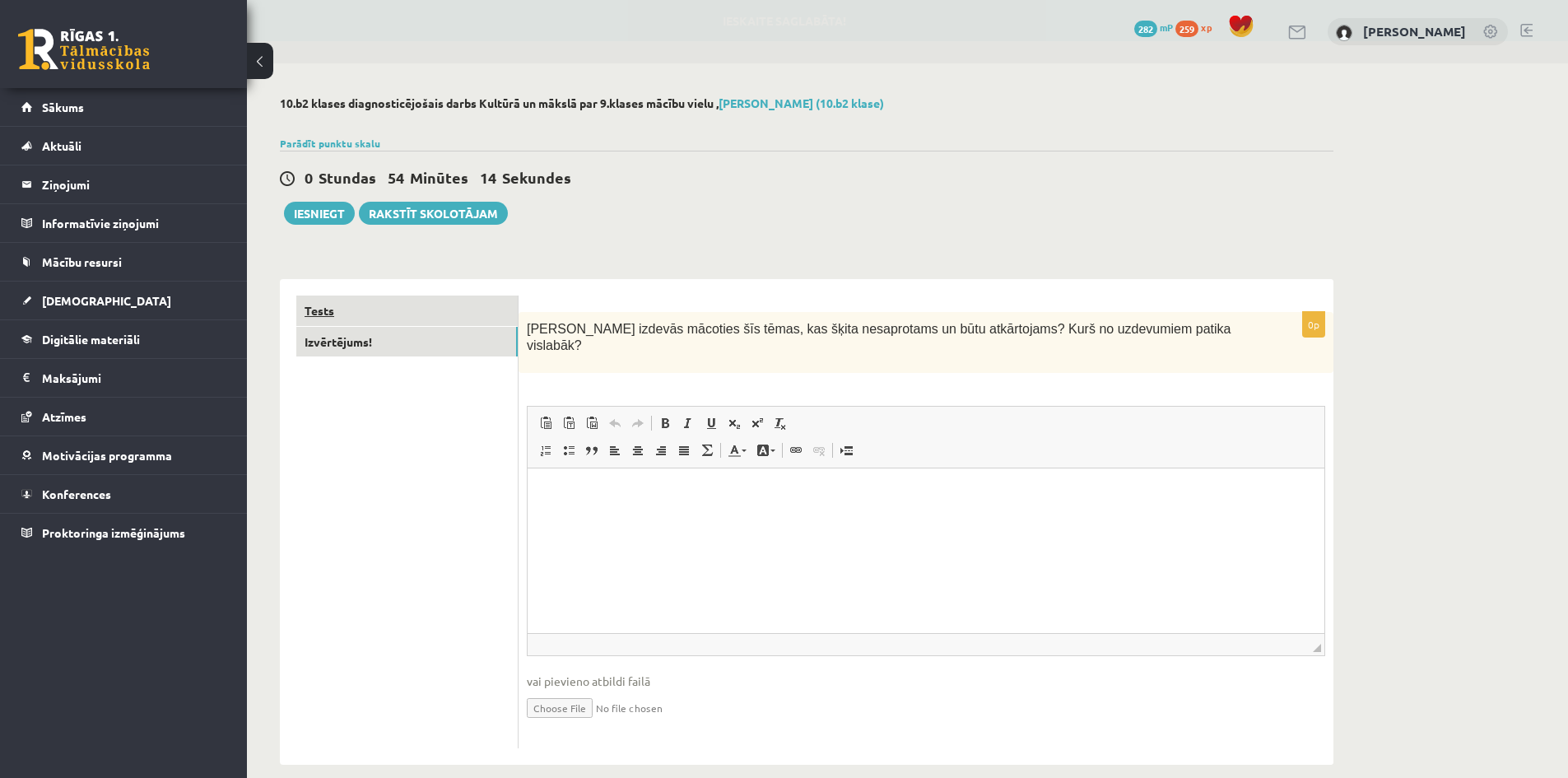
scroll to position [0, 0]
click at [320, 215] on button "Iesniegt" at bounding box center [319, 213] width 71 height 23
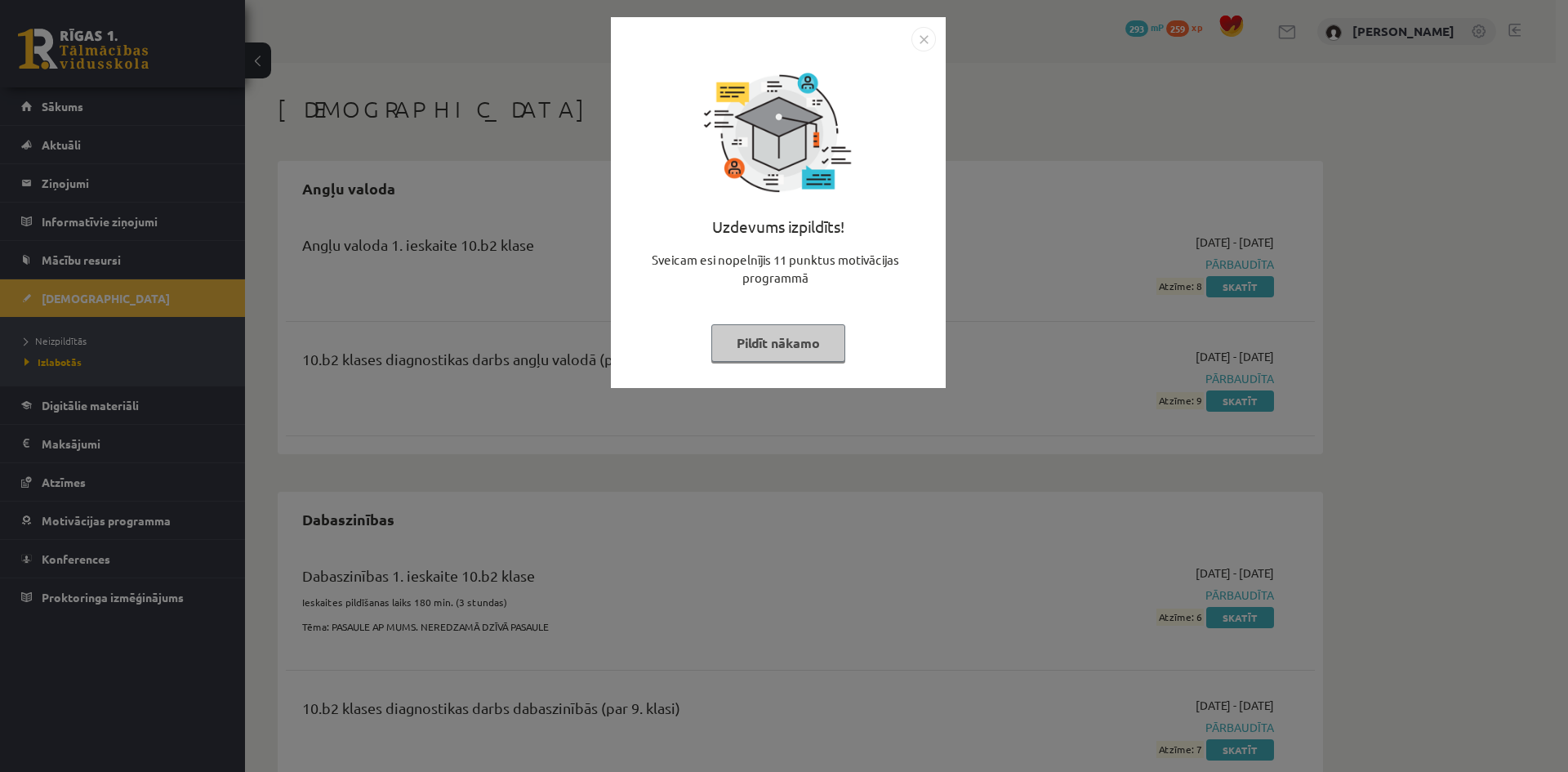
click at [927, 46] on img "Close" at bounding box center [923, 39] width 25 height 25
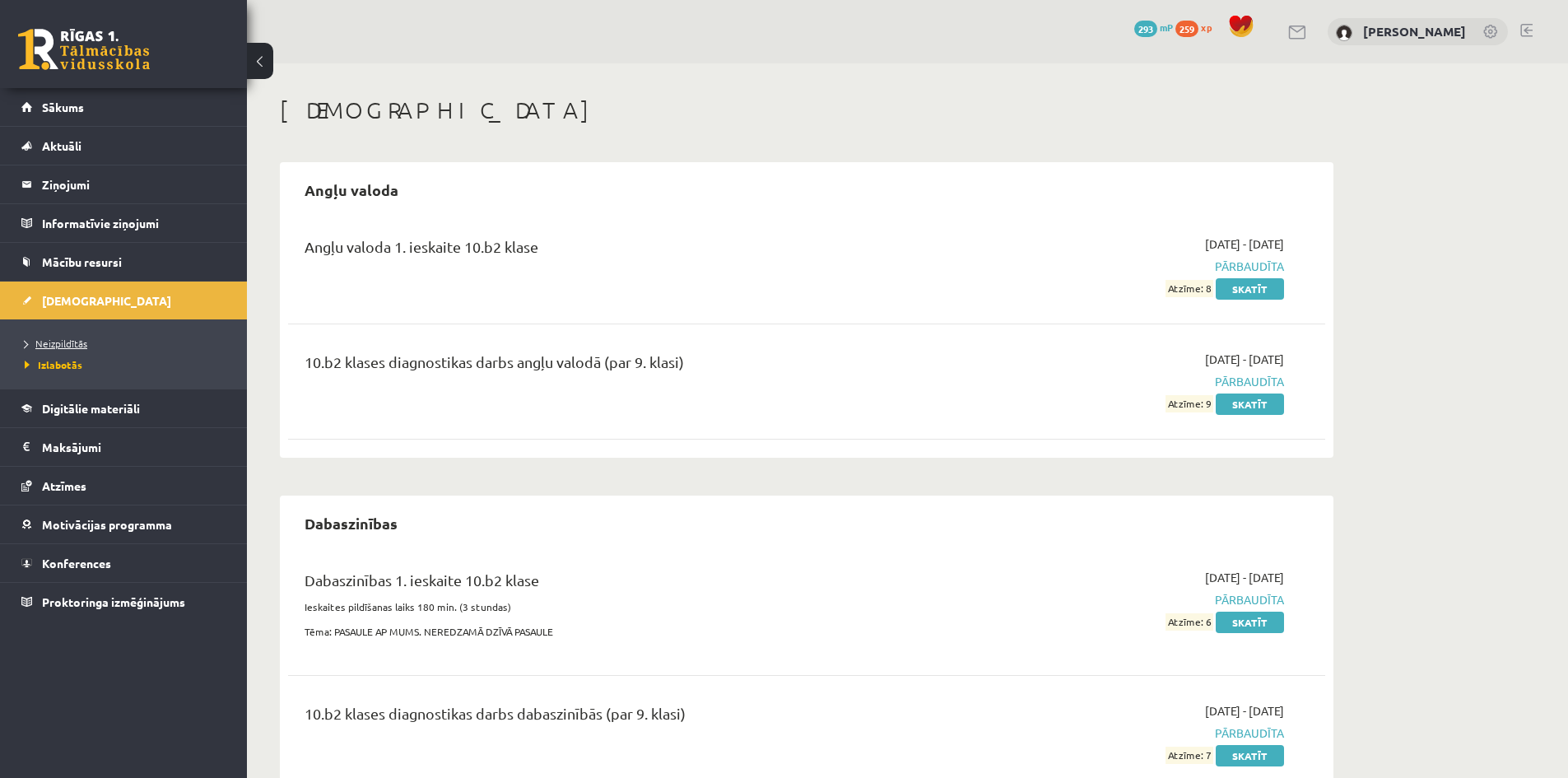
click at [95, 340] on link "Neizpildītās" at bounding box center [127, 343] width 206 height 15
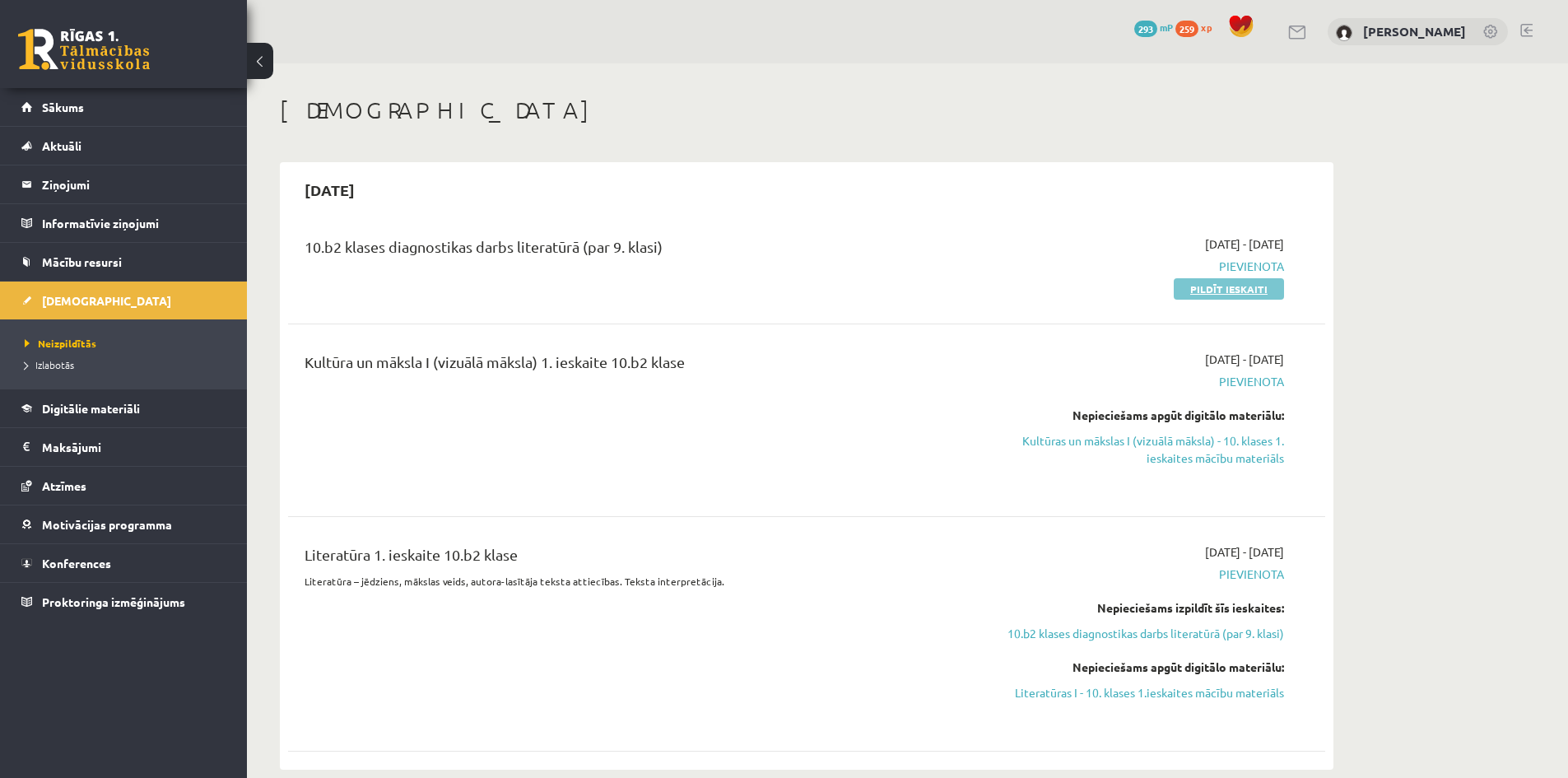
click at [1241, 294] on link "Pildīt ieskaiti" at bounding box center [1229, 288] width 111 height 21
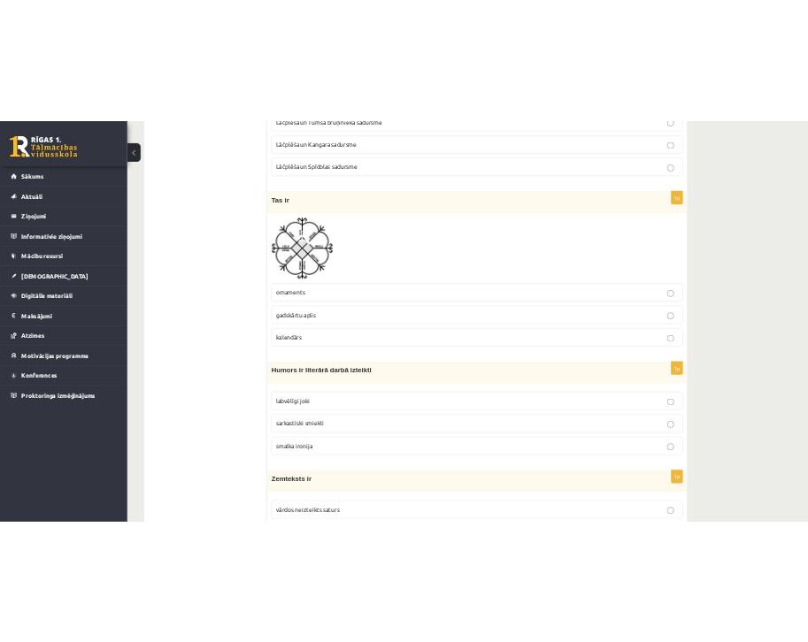
scroll to position [1593, 0]
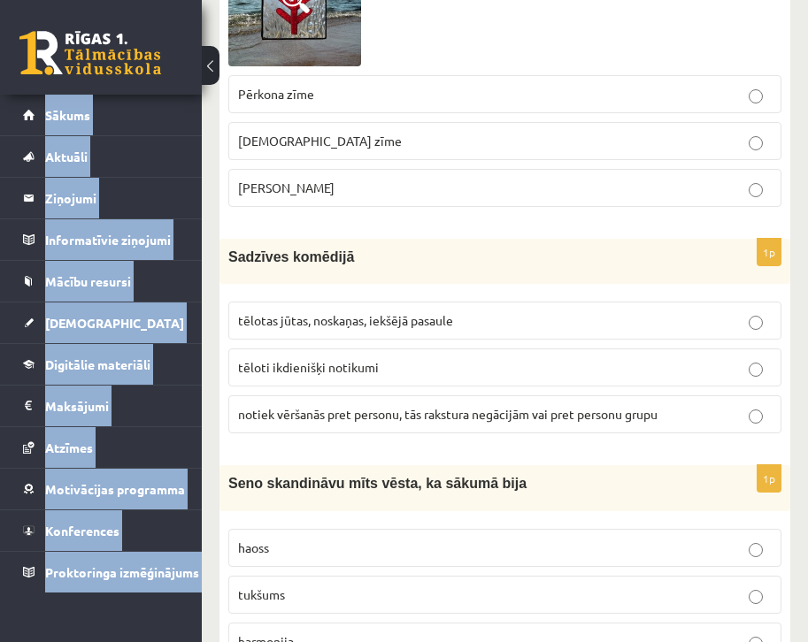
drag, startPoint x: 138, startPoint y: 0, endPoint x: -20, endPoint y: 3, distance: 158.4
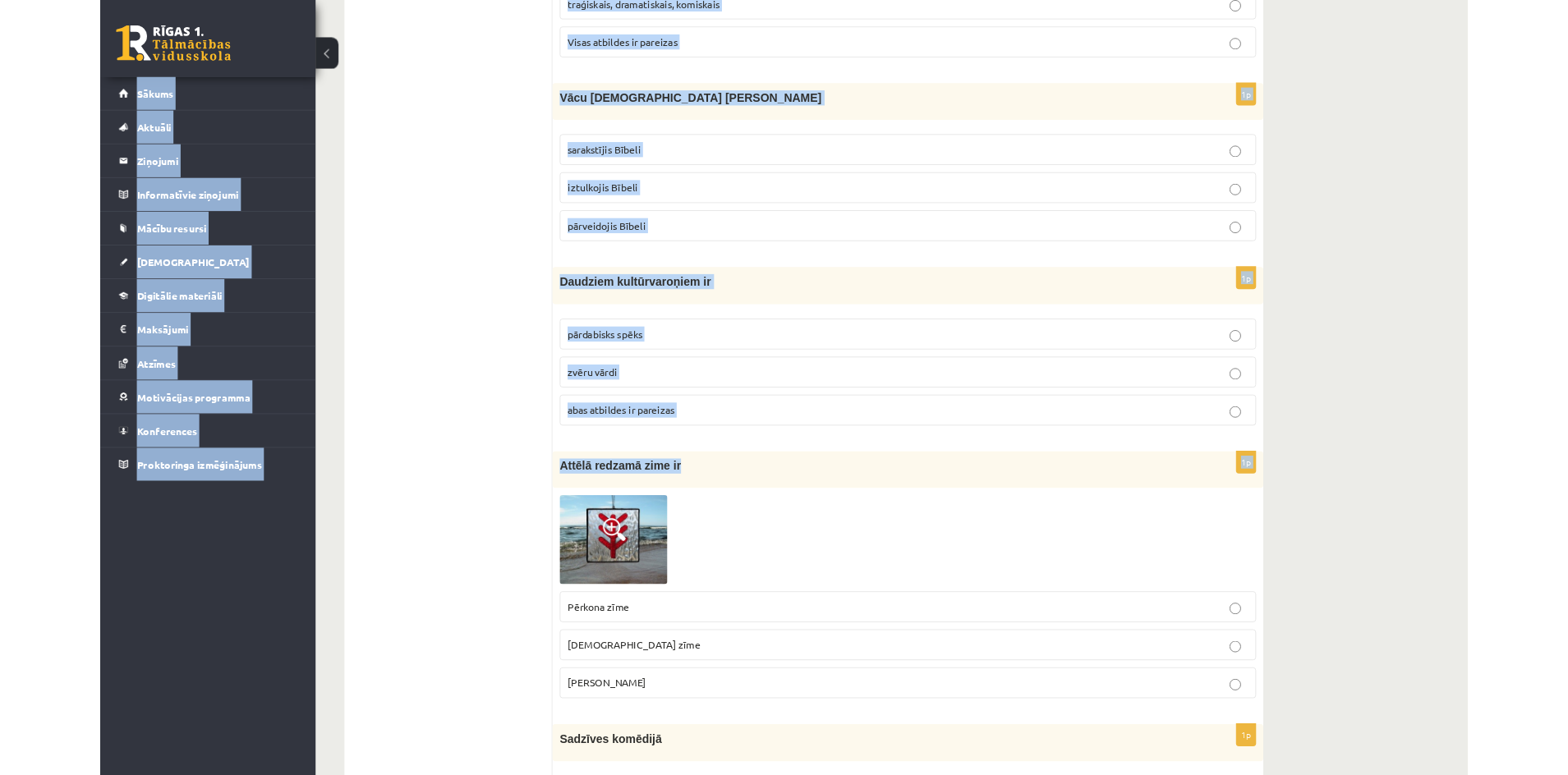
scroll to position [468, 0]
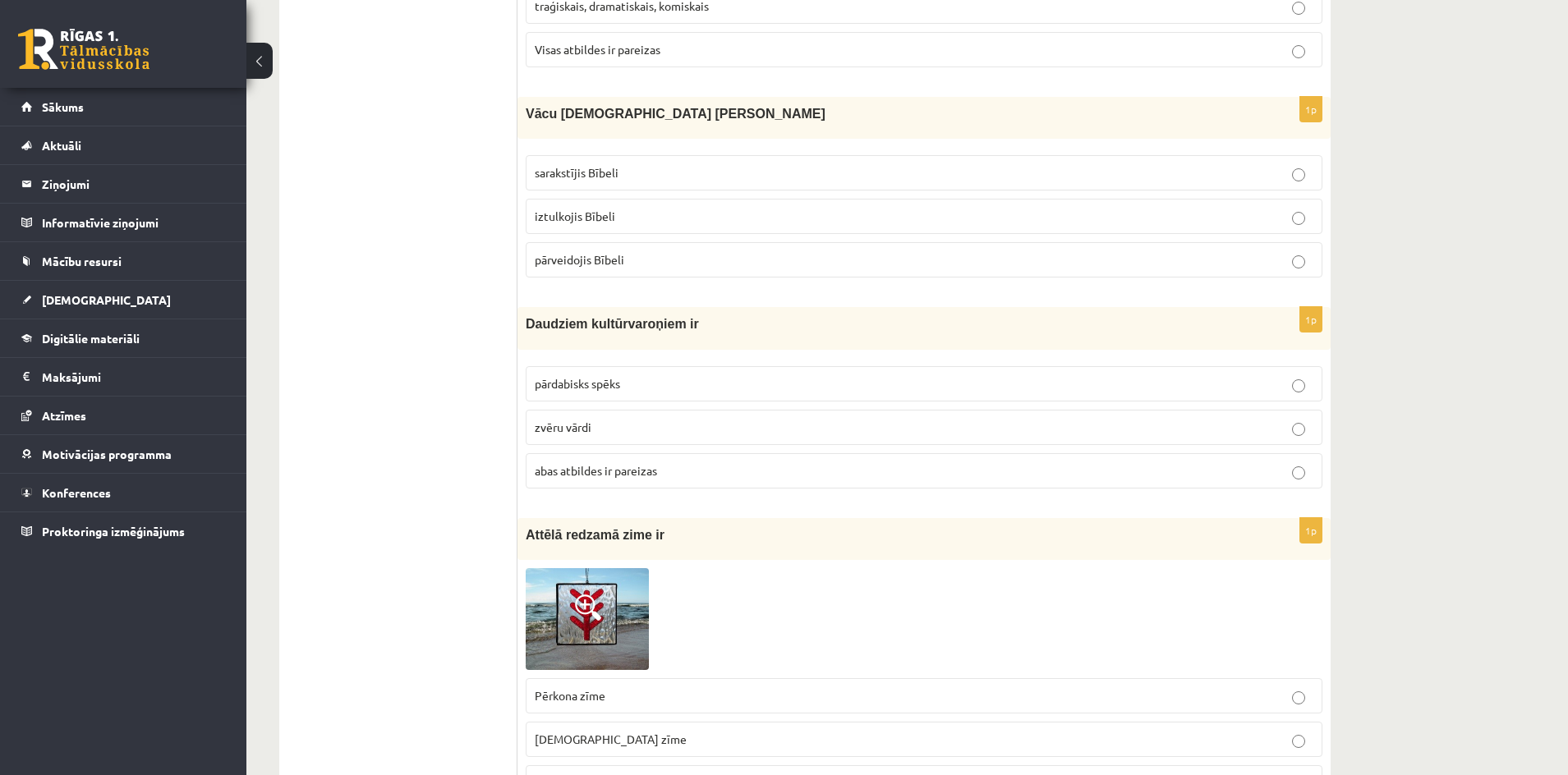
click at [880, 579] on div at bounding box center [924, 619] width 797 height 102
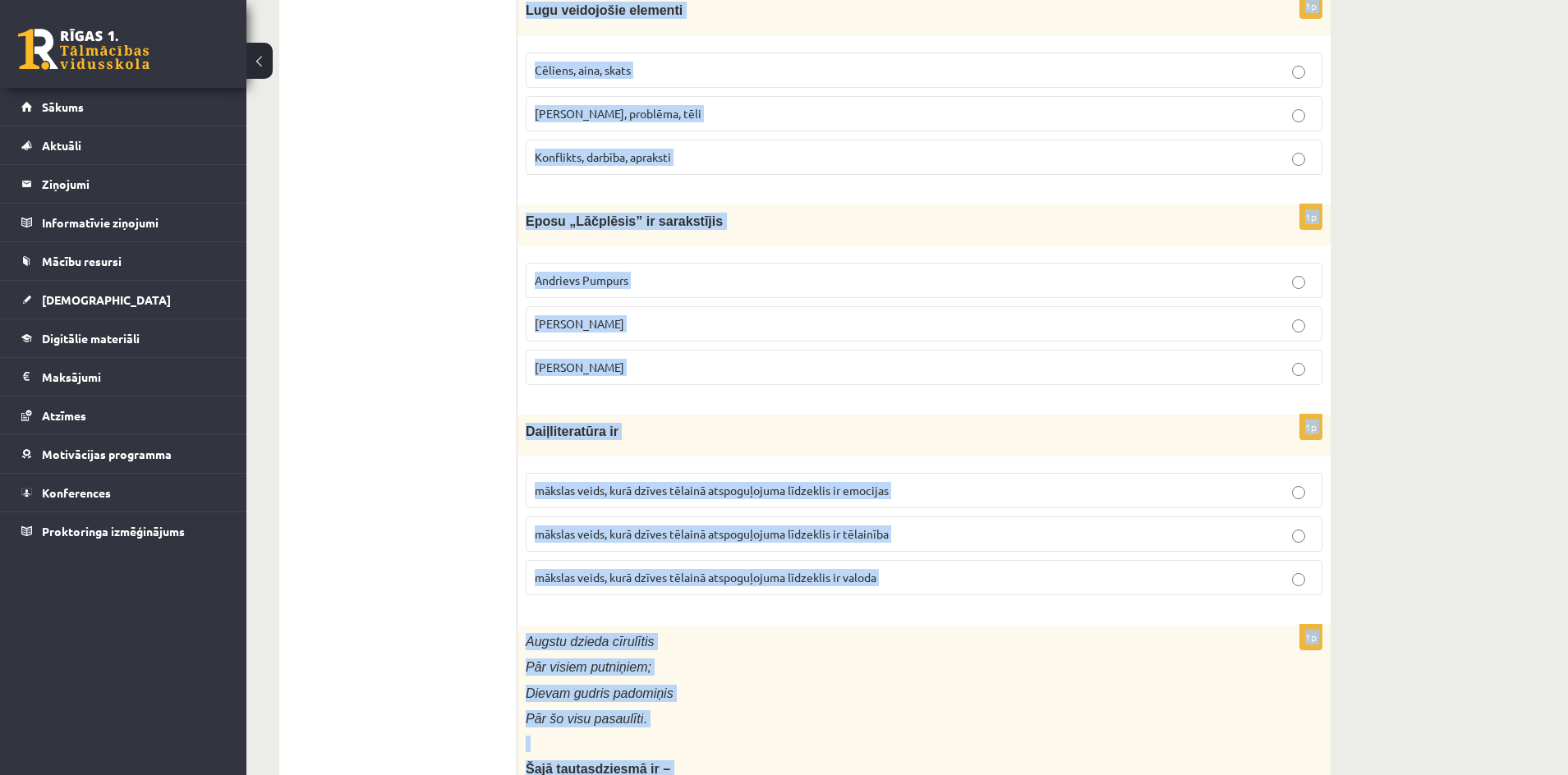
scroll to position [6321, 0]
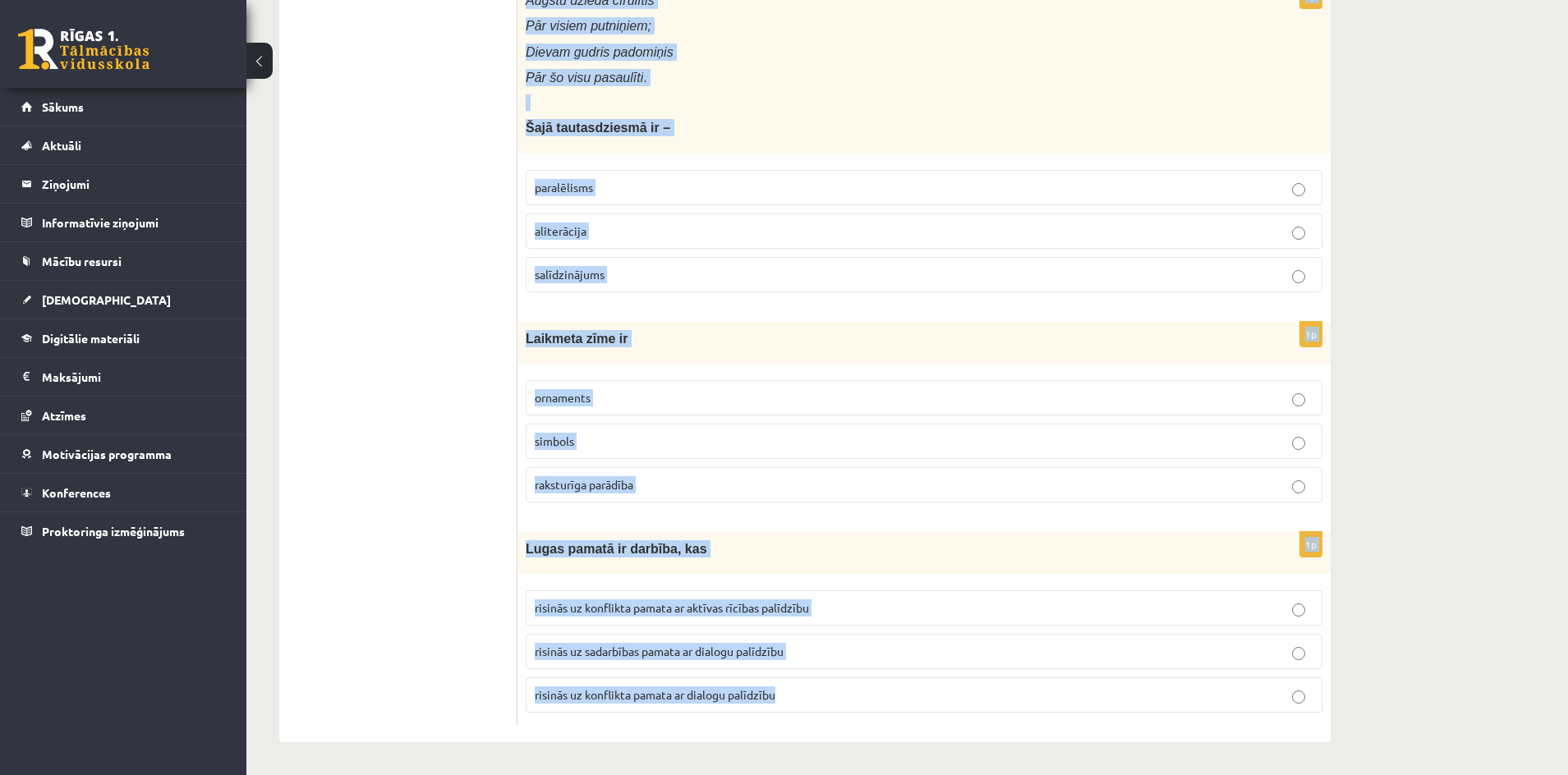
drag, startPoint x: 531, startPoint y: 325, endPoint x: 1328, endPoint y: 815, distance: 935.6
copy form "Mākslā izpaužas dažādas estētiskās kategorijas: skaistais – neglītais (bezjēdzī…"
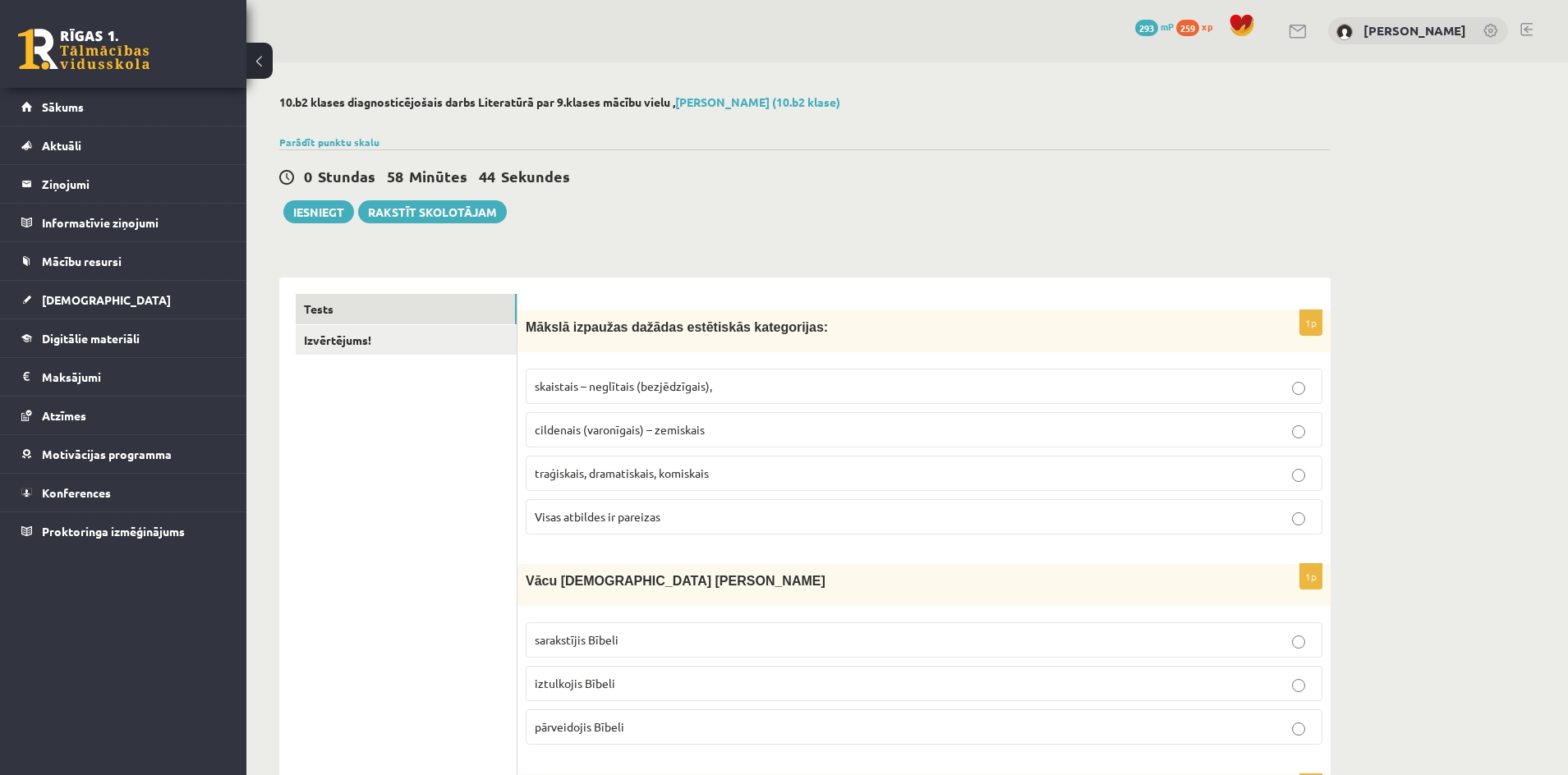
scroll to position [0, 0]
click at [667, 508] on label "Visas atbildes ir pareizas" at bounding box center [924, 518] width 797 height 35
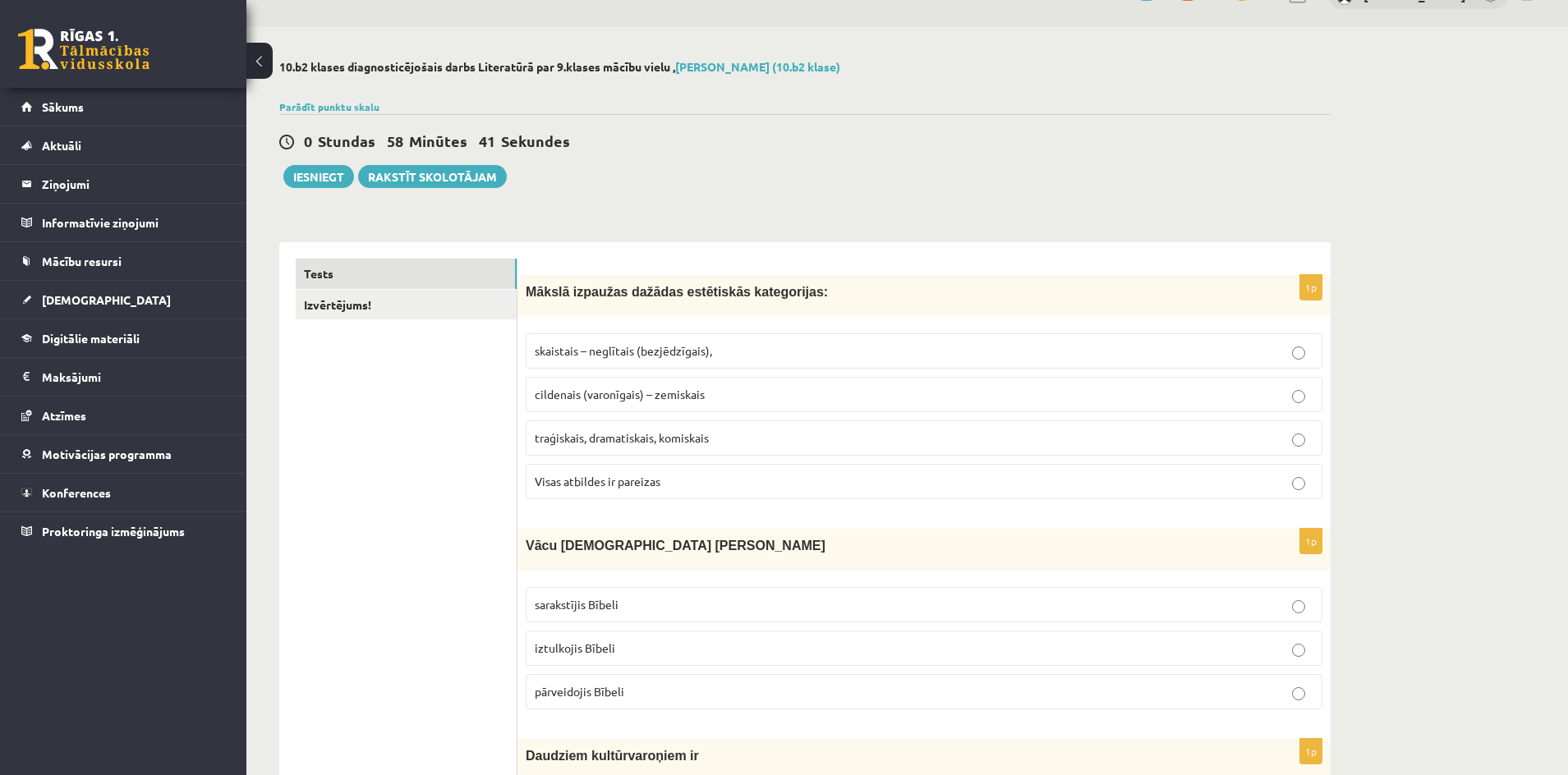
scroll to position [410, 0]
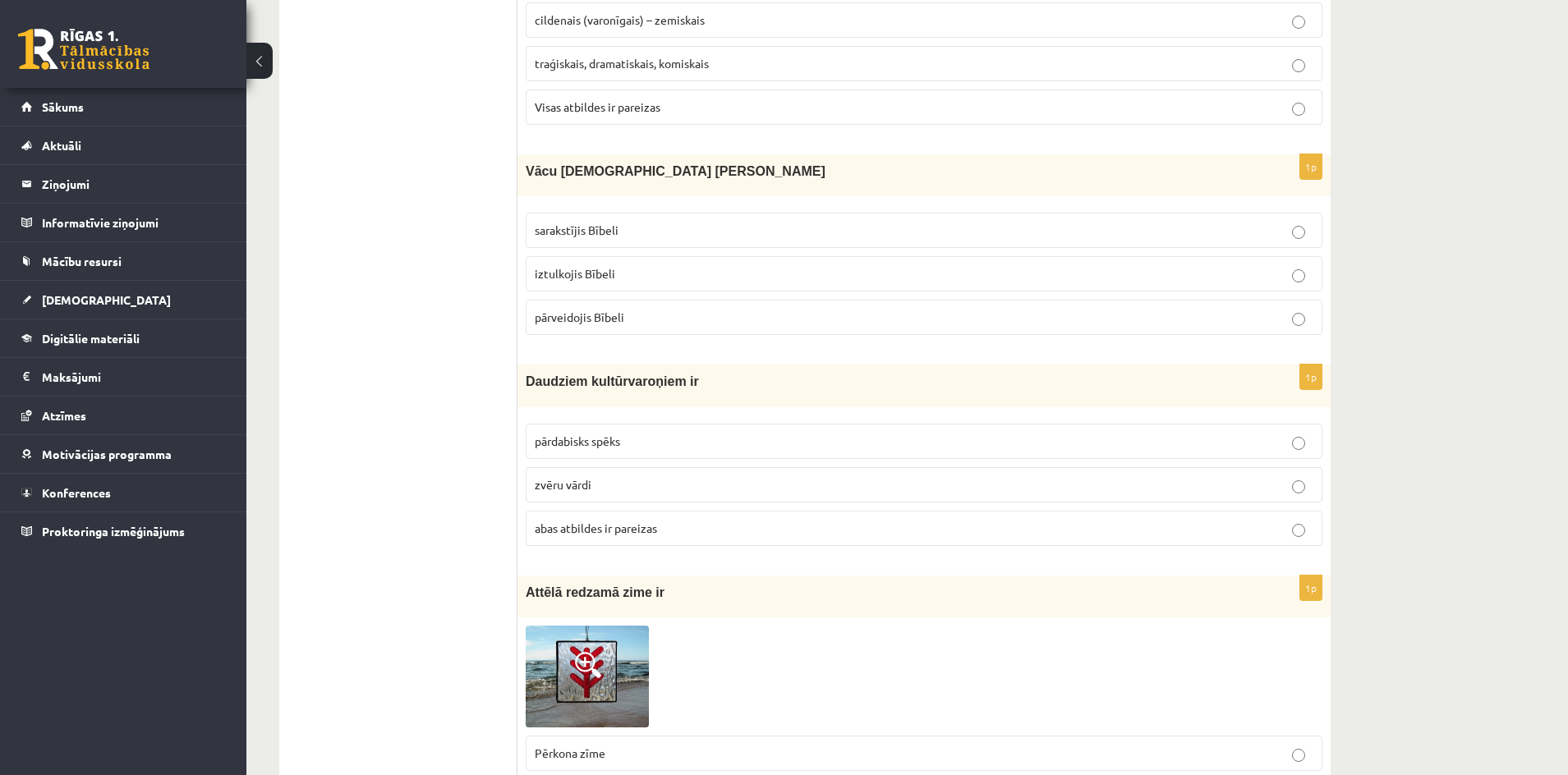
click at [571, 278] on span "iztulkojis Bībeli" at bounding box center [575, 274] width 81 height 15
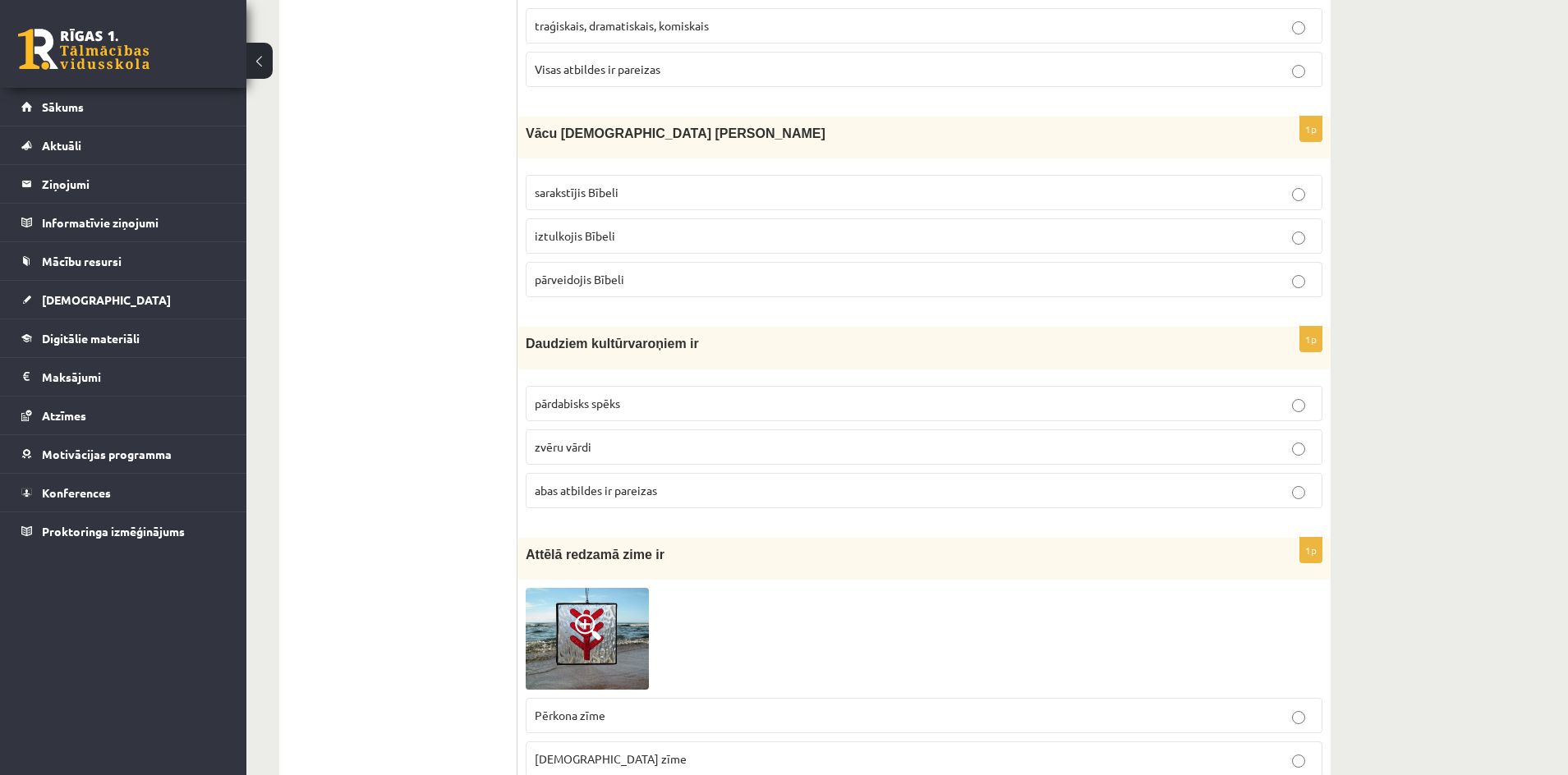
scroll to position [493, 0]
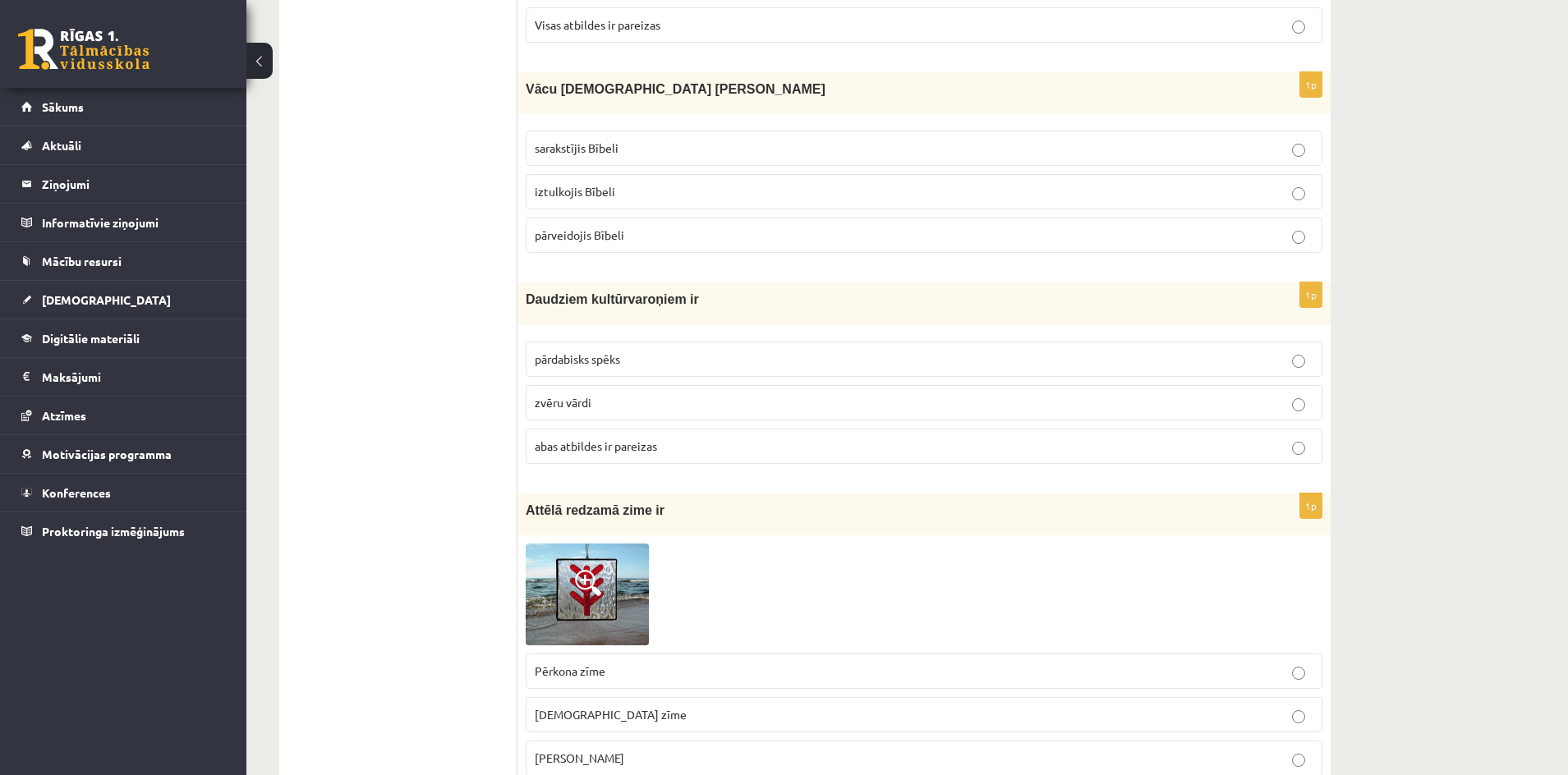
click at [603, 453] on p "abas atbildes ir pareizas" at bounding box center [924, 446] width 779 height 18
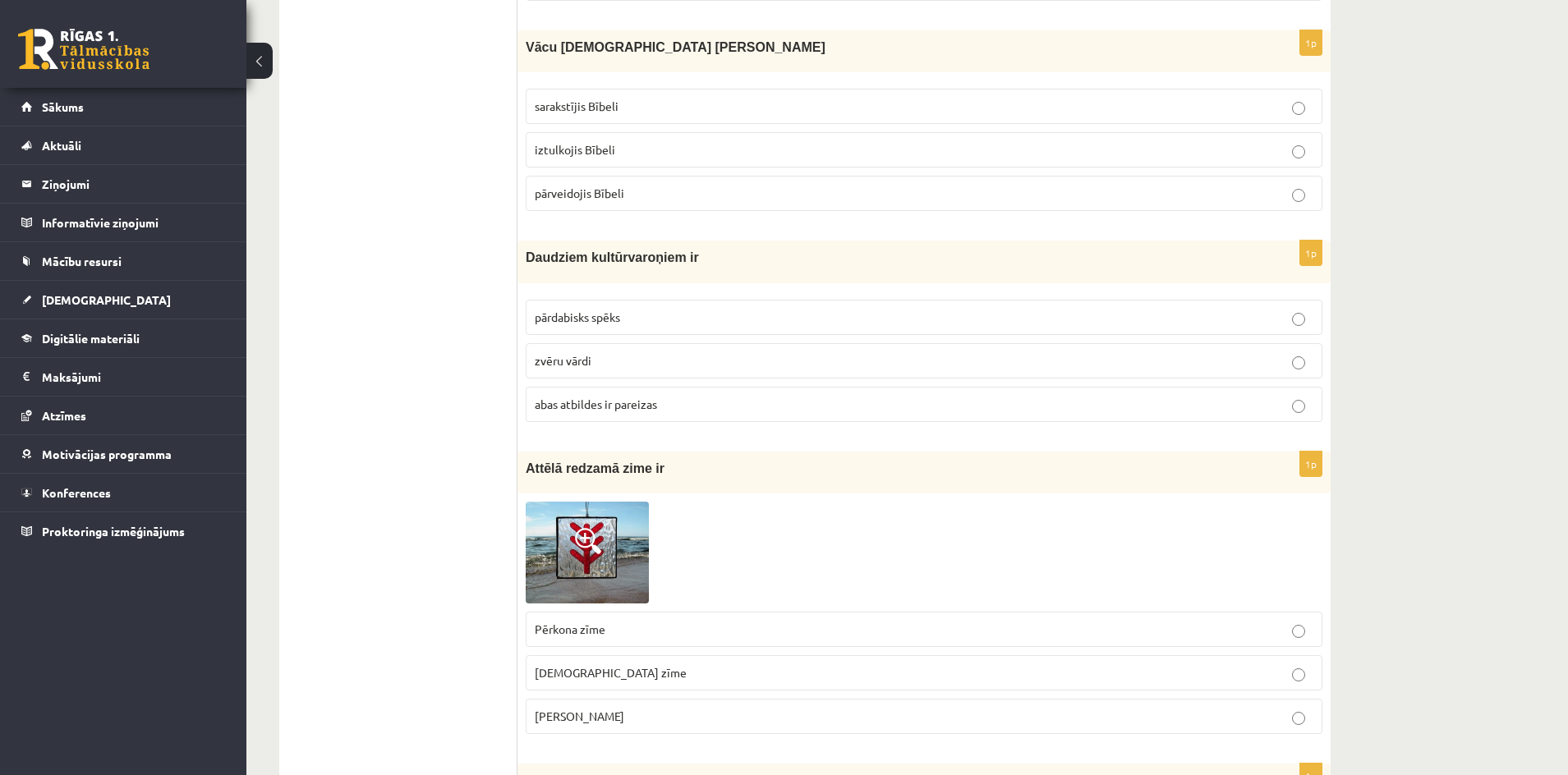
scroll to position [739, 0]
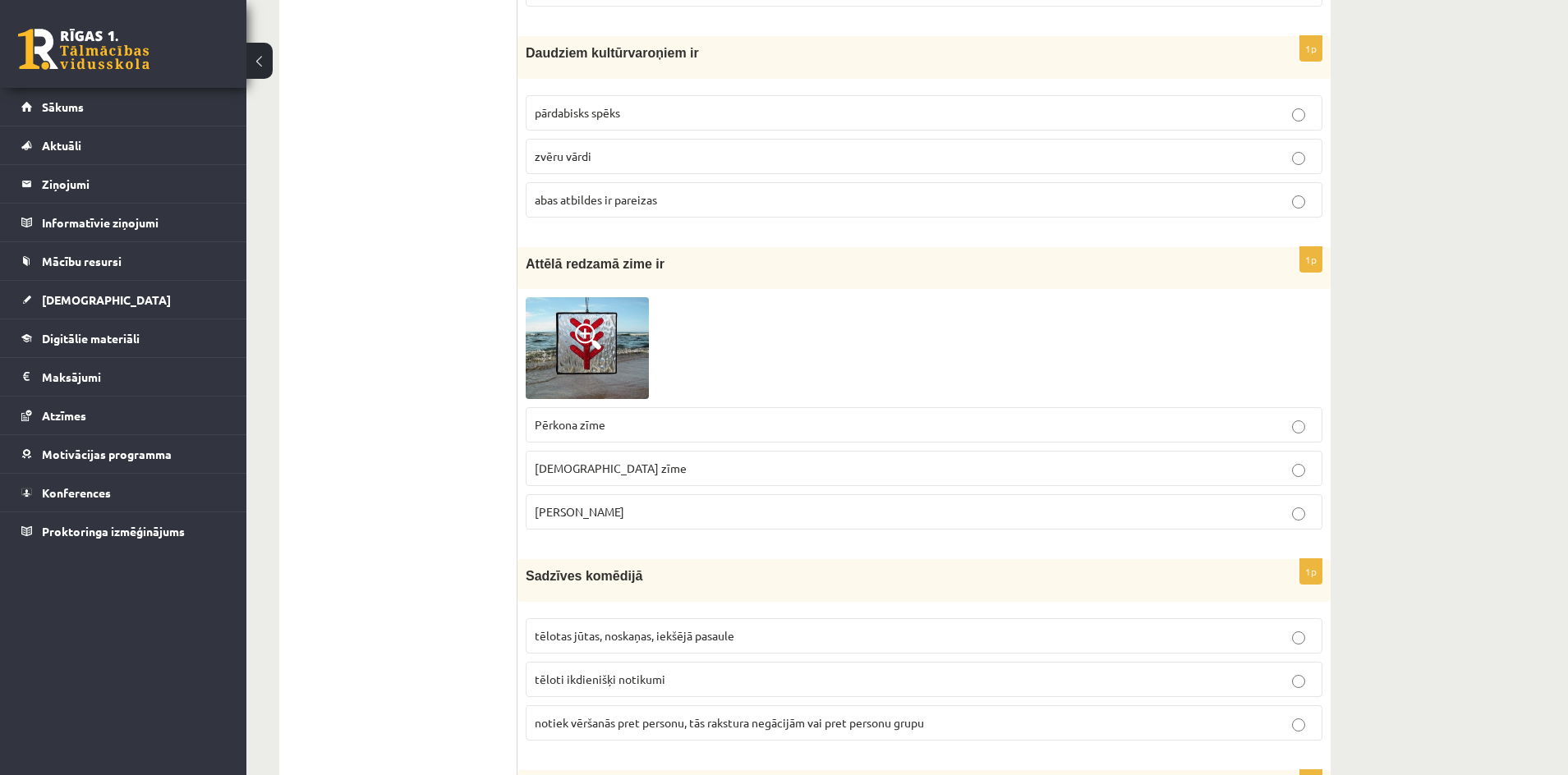
click at [552, 310] on img at bounding box center [587, 348] width 123 height 102
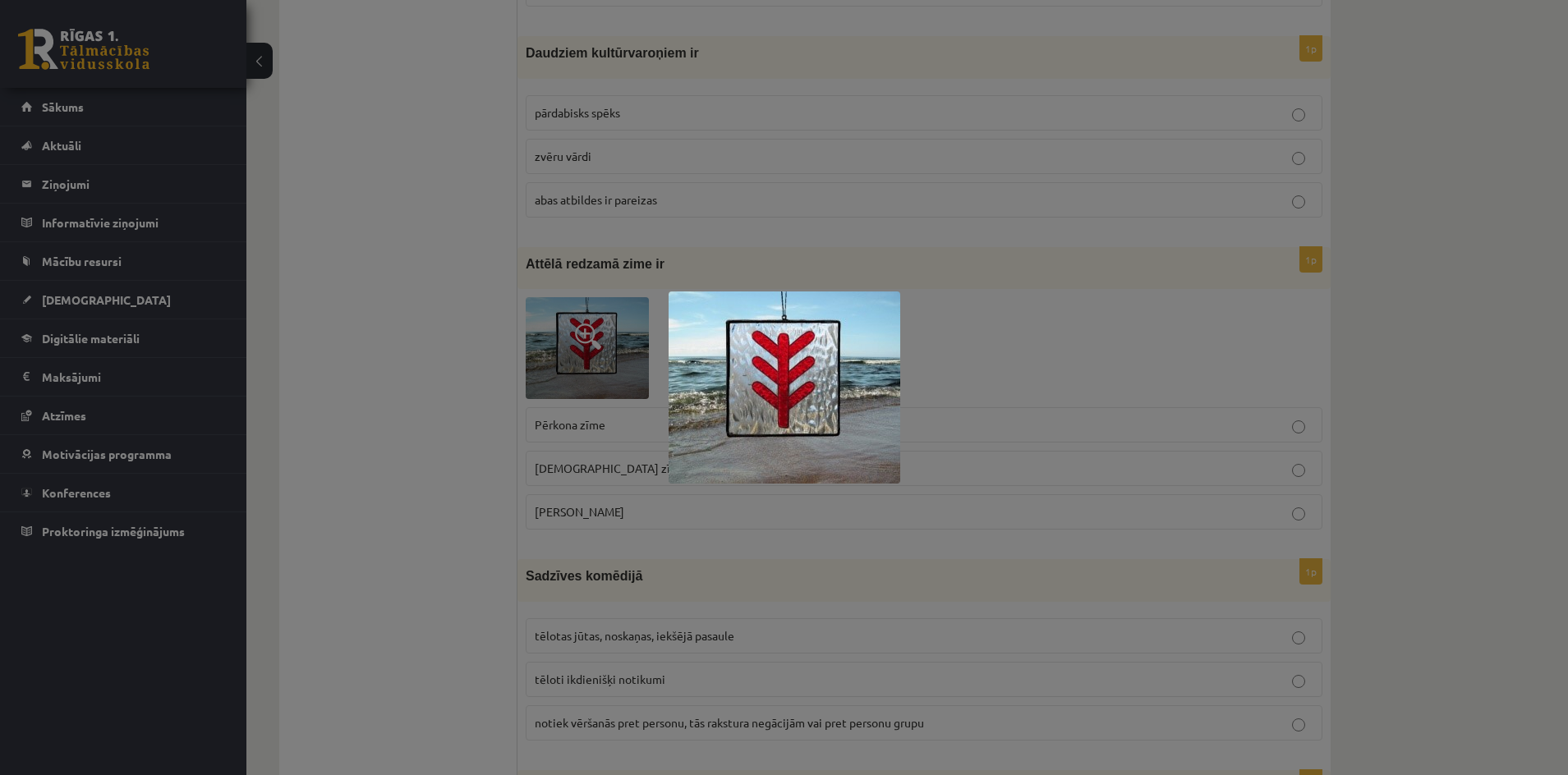
click at [447, 338] on div at bounding box center [784, 387] width 1568 height 775
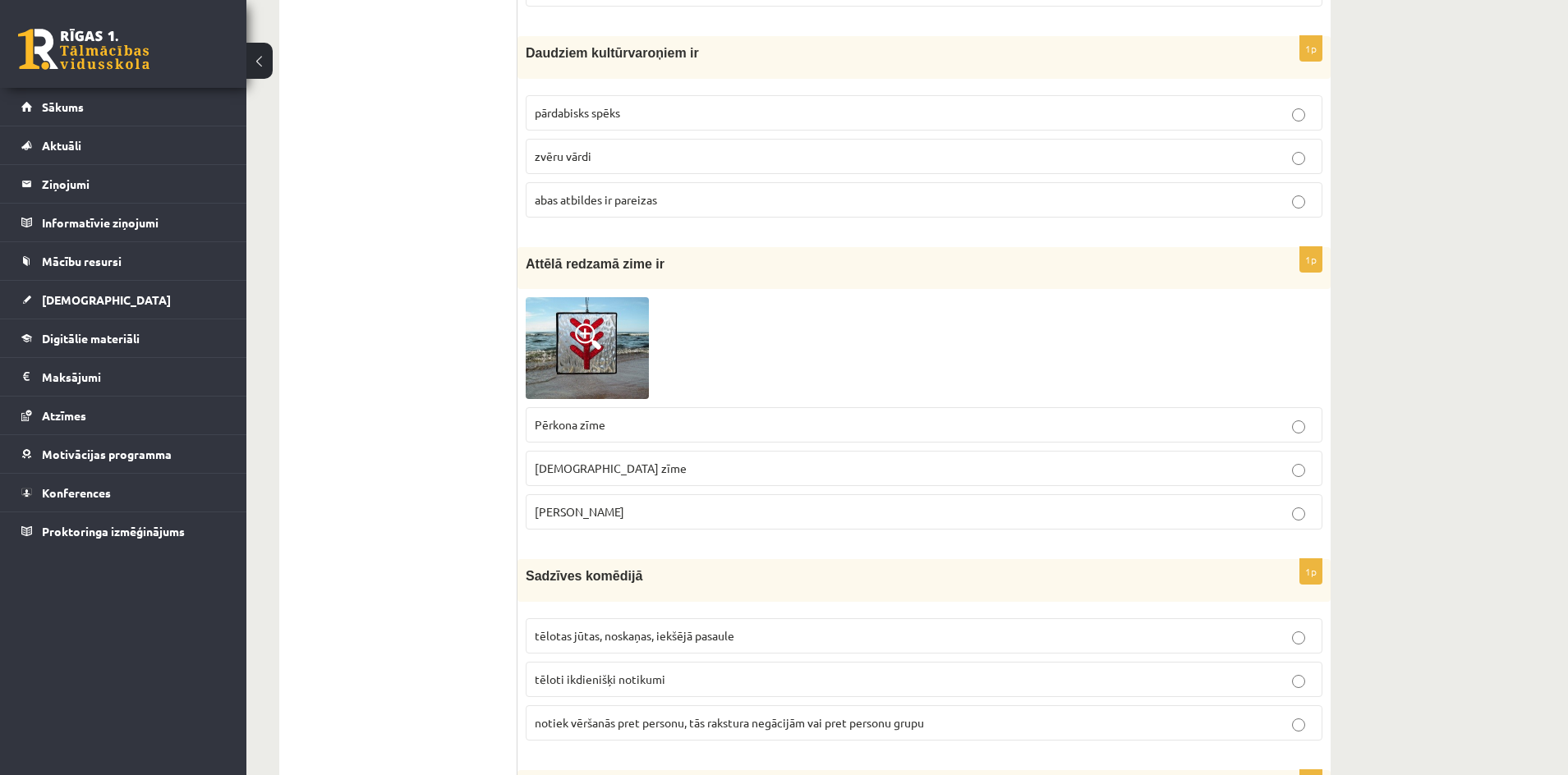
click at [604, 516] on span "Laimas slotiņa" at bounding box center [579, 511] width 89 height 15
click at [560, 421] on span "Pērkona zīme" at bounding box center [570, 424] width 71 height 15
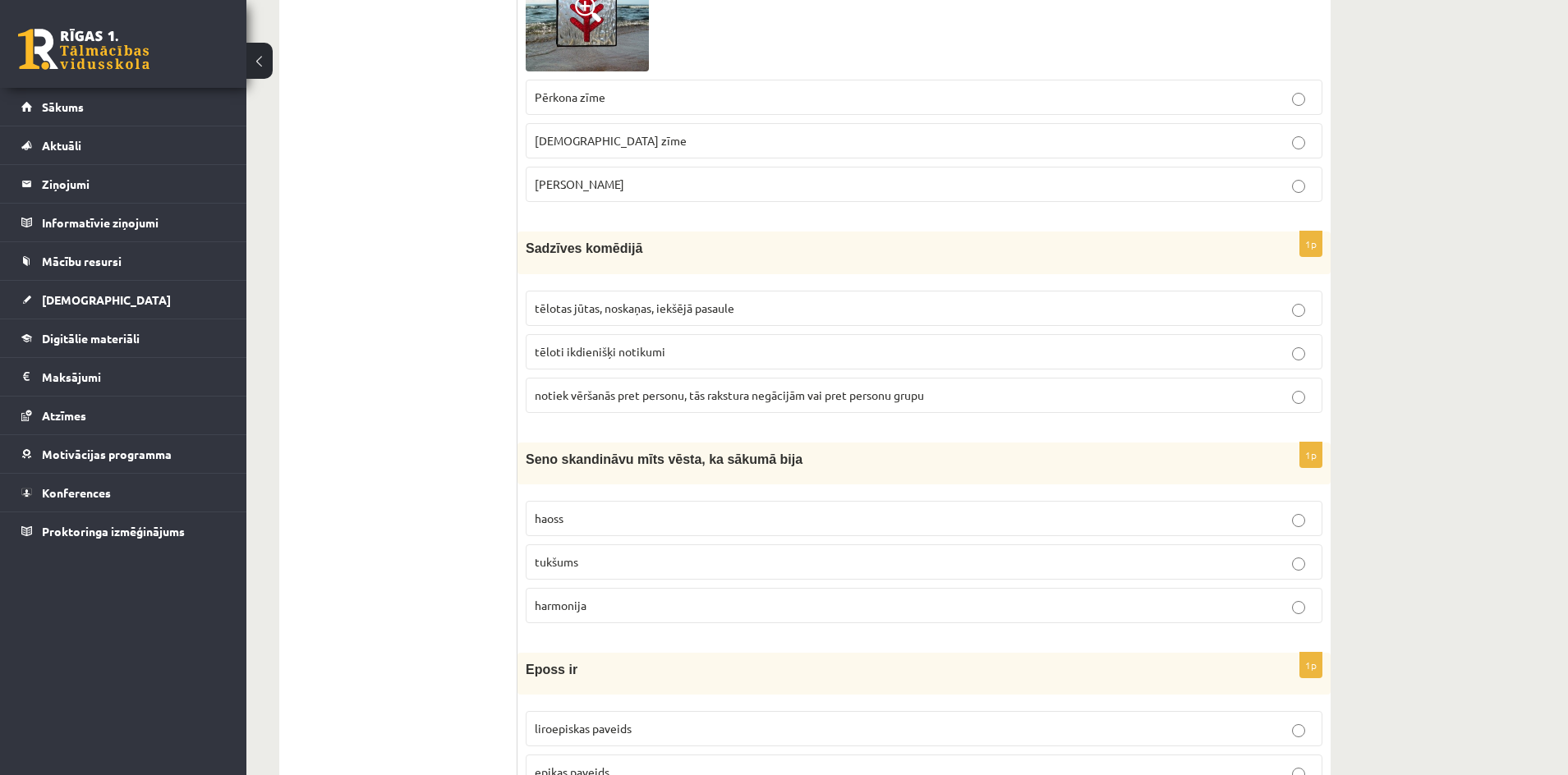
scroll to position [1067, 0]
click at [600, 357] on span "tēloti ikdienišķi notikumi" at bounding box center [600, 351] width 131 height 15
click at [591, 310] on span "tēlotas jūtas, noskaņas, iekšējā pasaule" at bounding box center [634, 307] width 200 height 15
click at [593, 362] on label "tēloti ikdienišķi notikumi" at bounding box center [924, 351] width 797 height 35
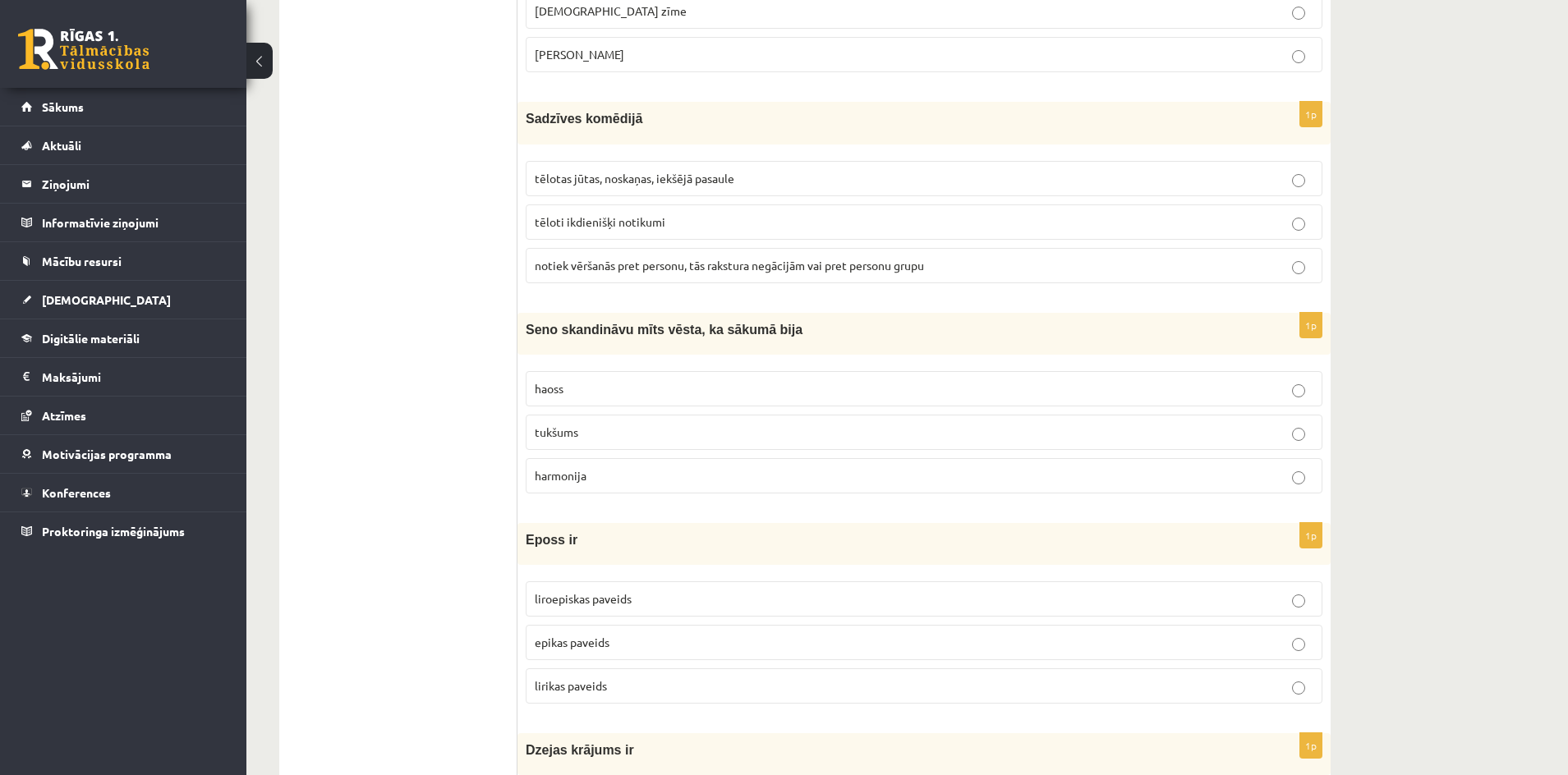
scroll to position [1232, 0]
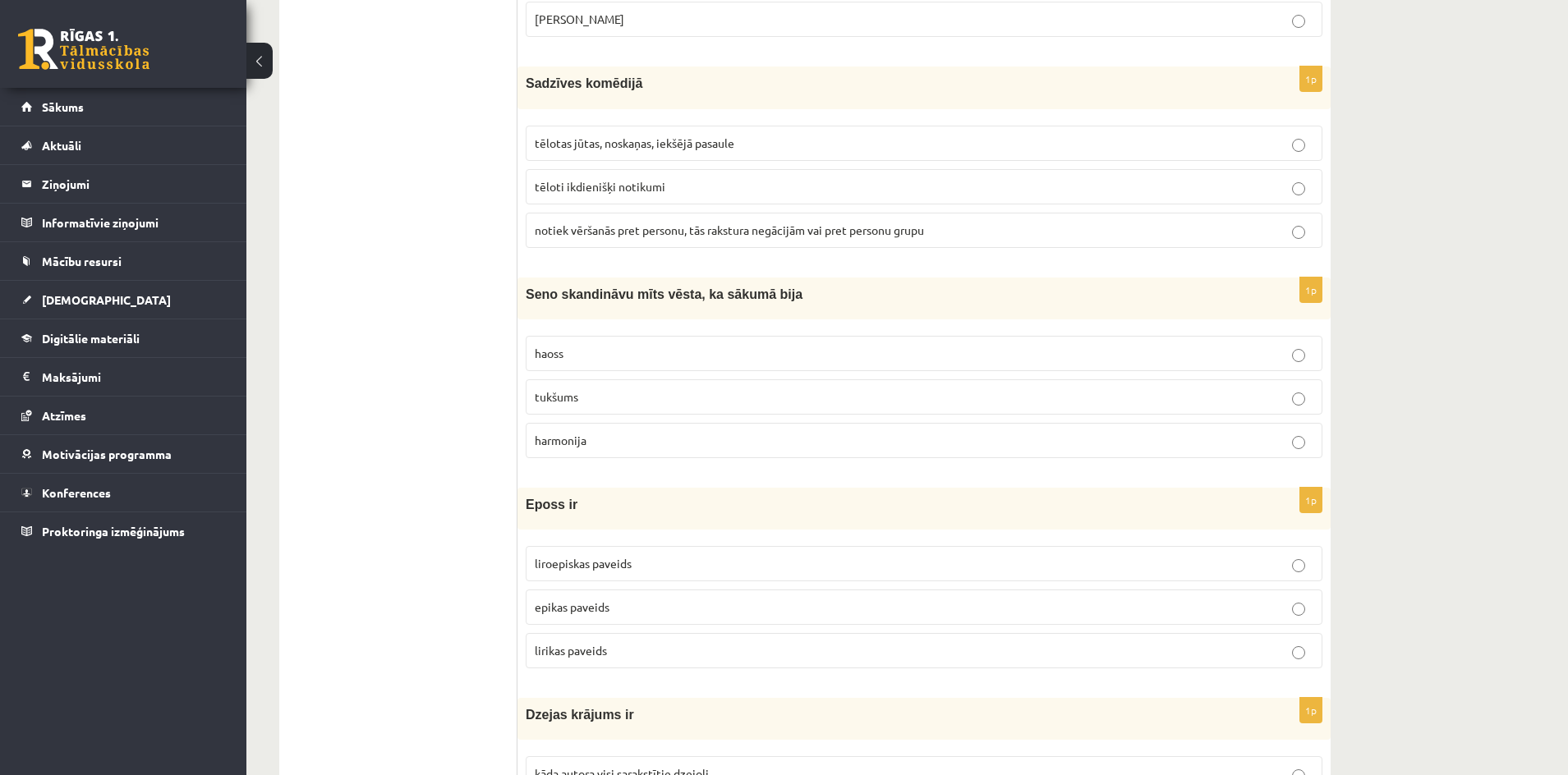
click at [573, 346] on p "haoss" at bounding box center [924, 354] width 779 height 18
click at [552, 394] on span "tukšums" at bounding box center [556, 396] width 44 height 15
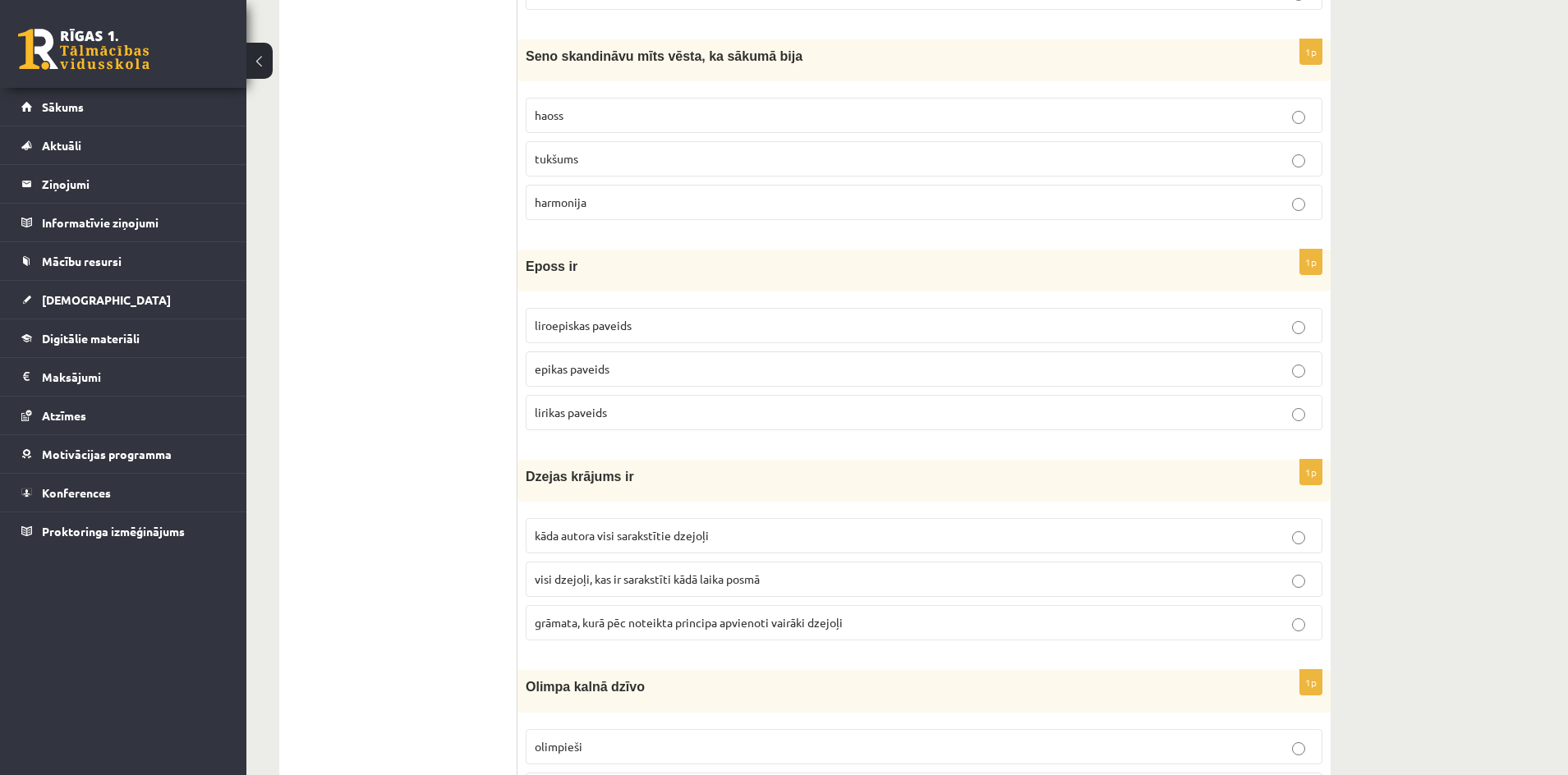
scroll to position [1479, 0]
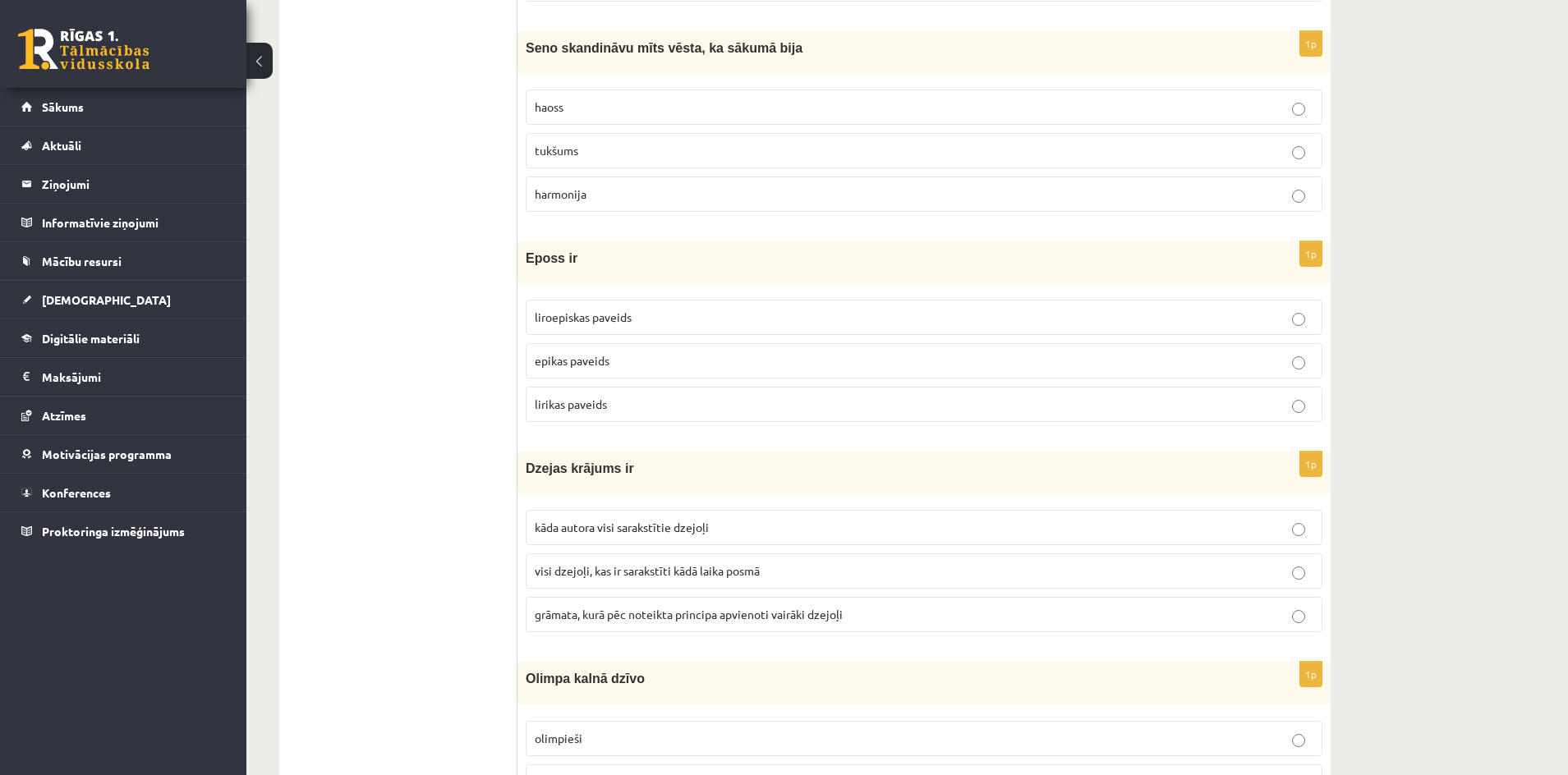
click at [590, 360] on span "epikas paveids" at bounding box center [572, 360] width 75 height 15
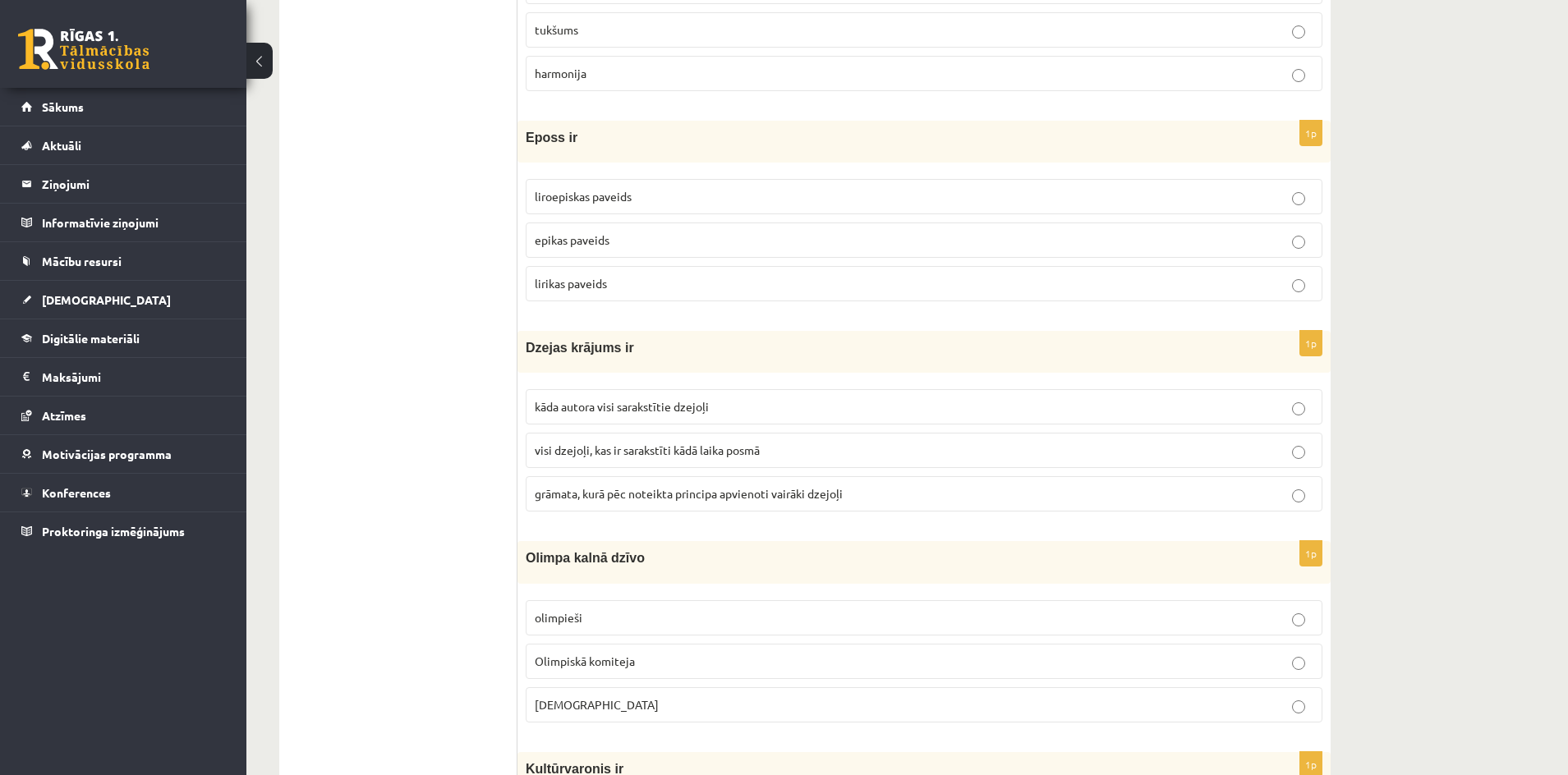
scroll to position [1643, 0]
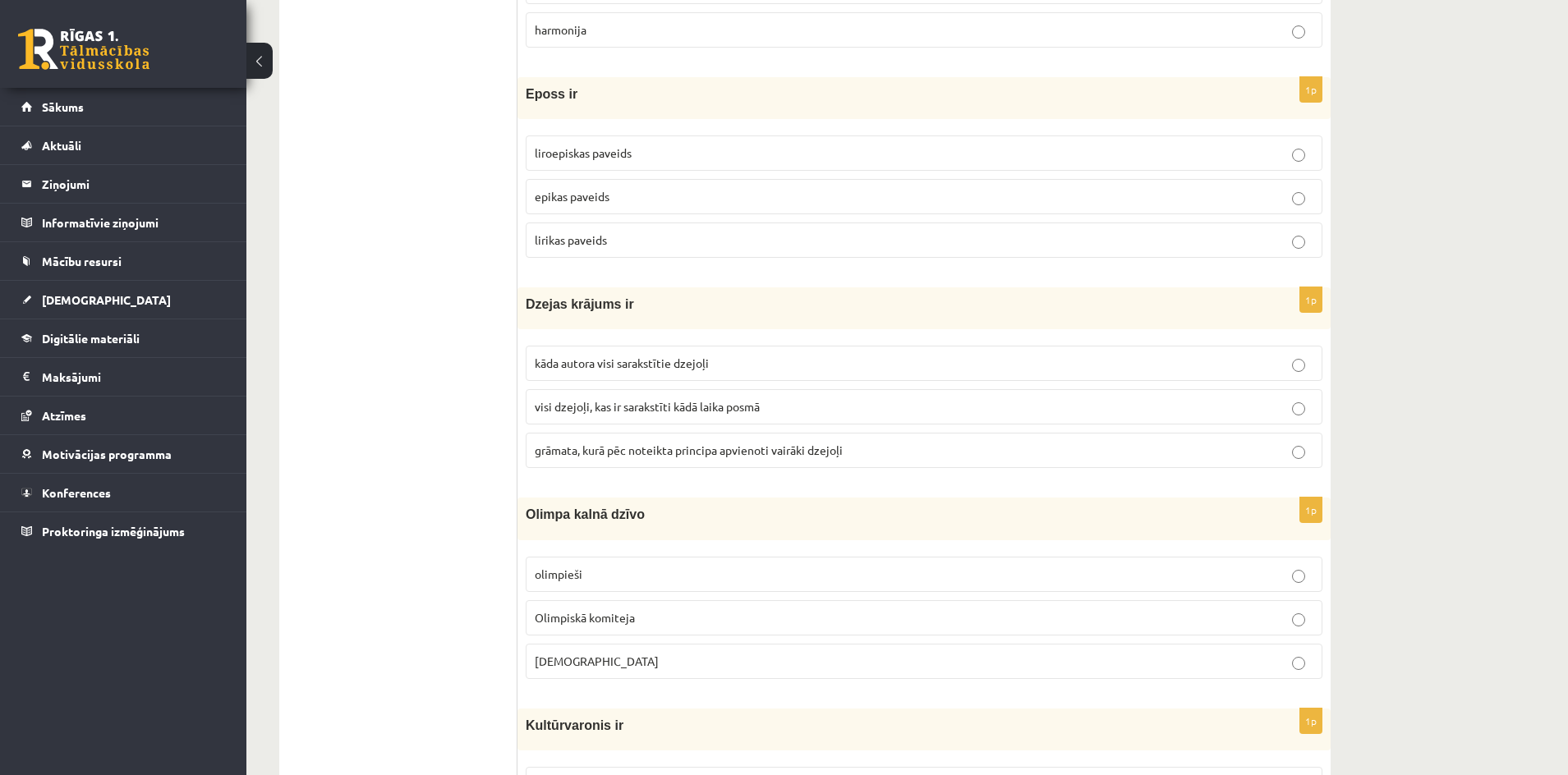
click at [675, 447] on span "grāmata, kurā pēc noteikta principa apvienoti vairāki dzejoļi" at bounding box center [689, 450] width 308 height 15
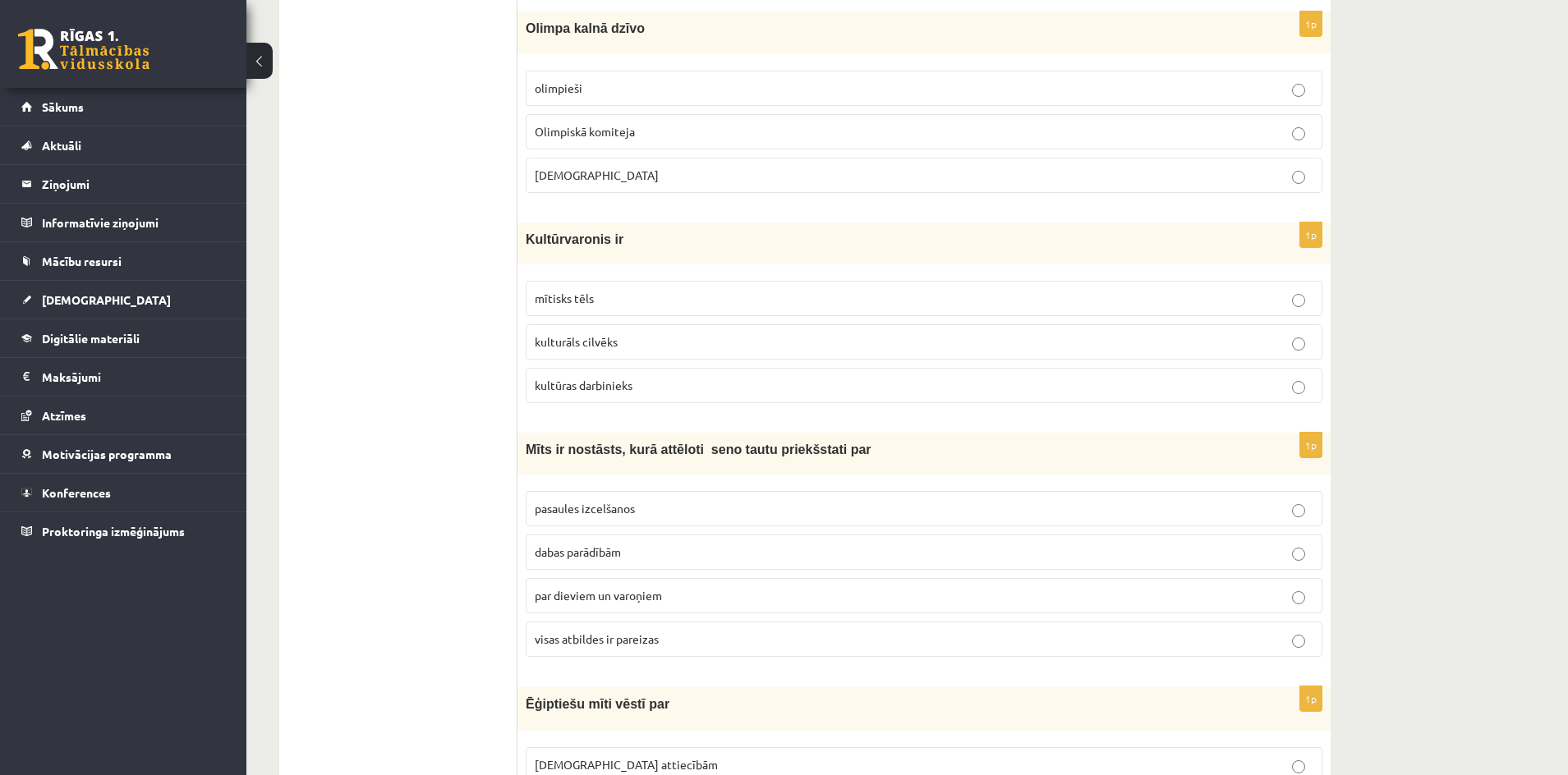
scroll to position [2053, 0]
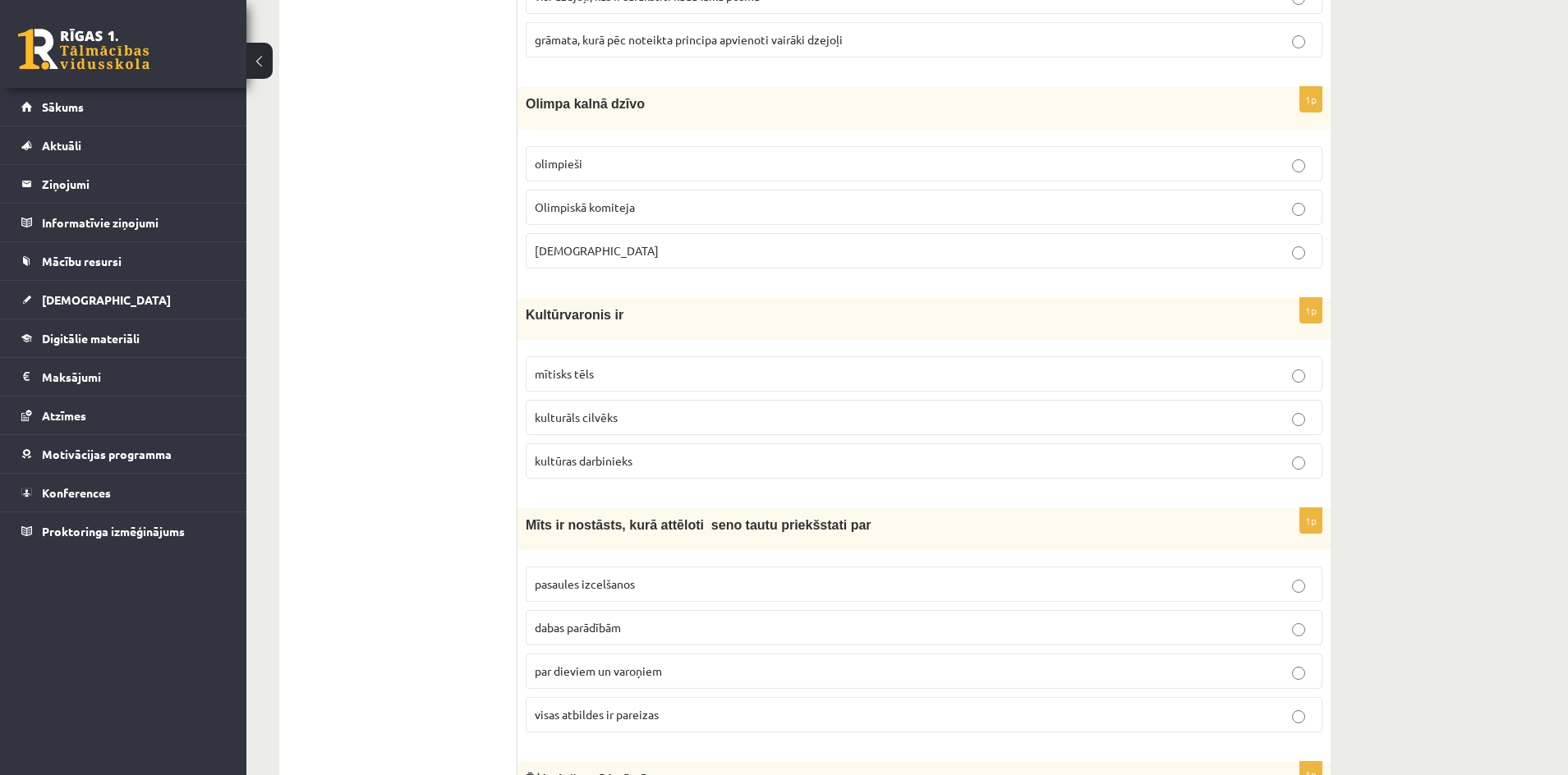
click at [577, 248] on p "Dievi" at bounding box center [924, 251] width 779 height 18
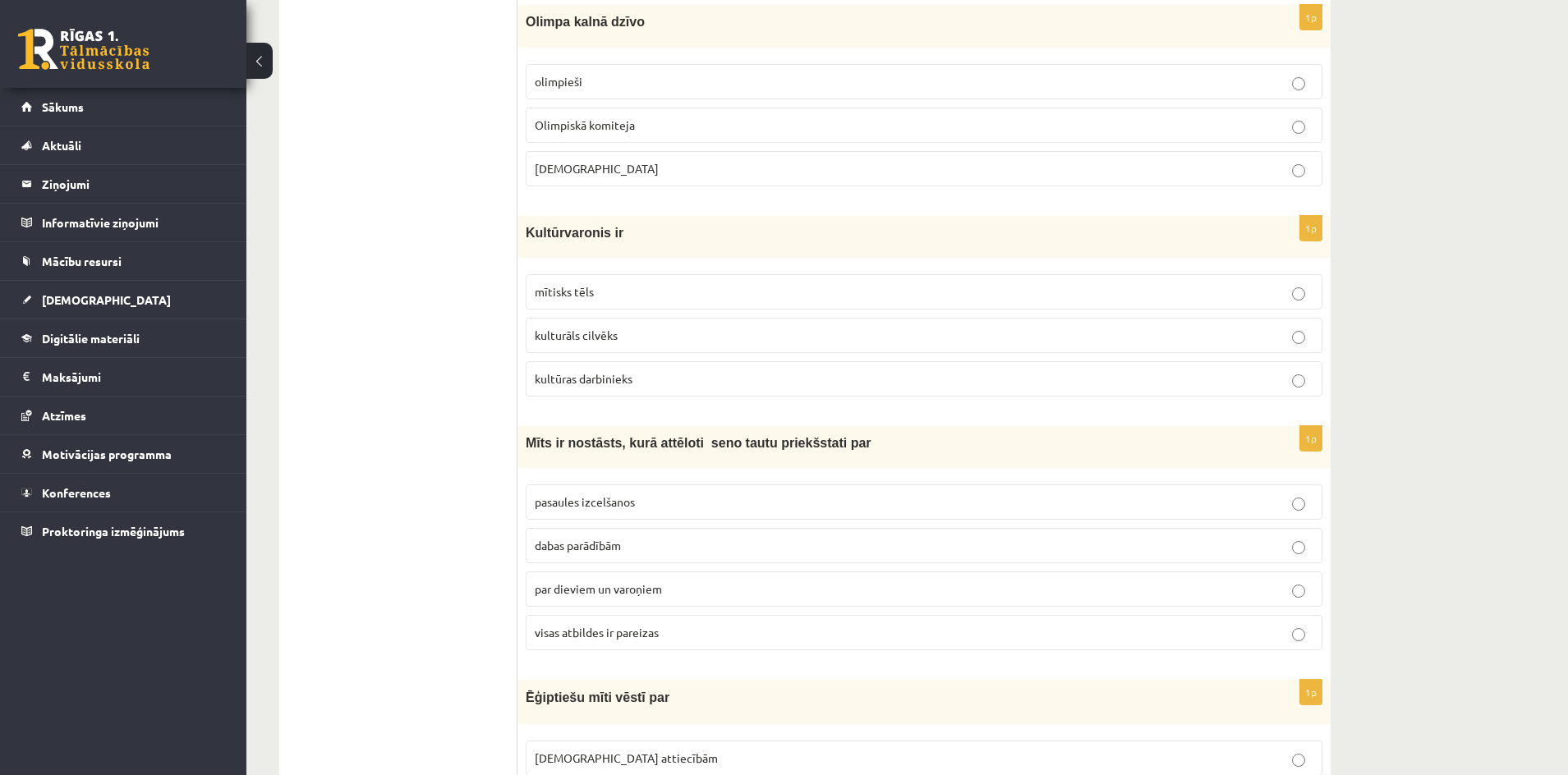
click at [599, 299] on p "mītisks tēls" at bounding box center [924, 291] width 779 height 18
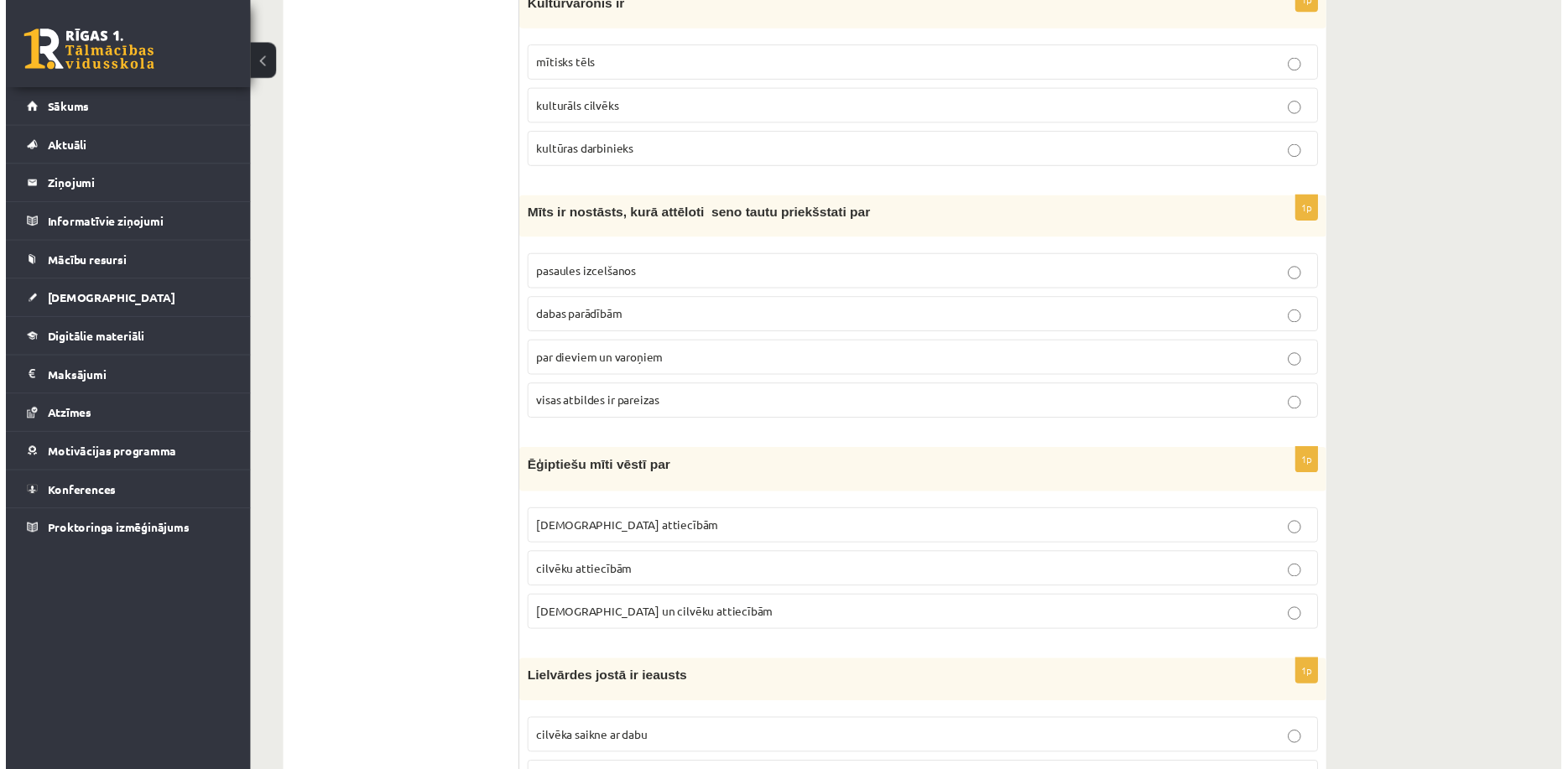
scroll to position [2433, 0]
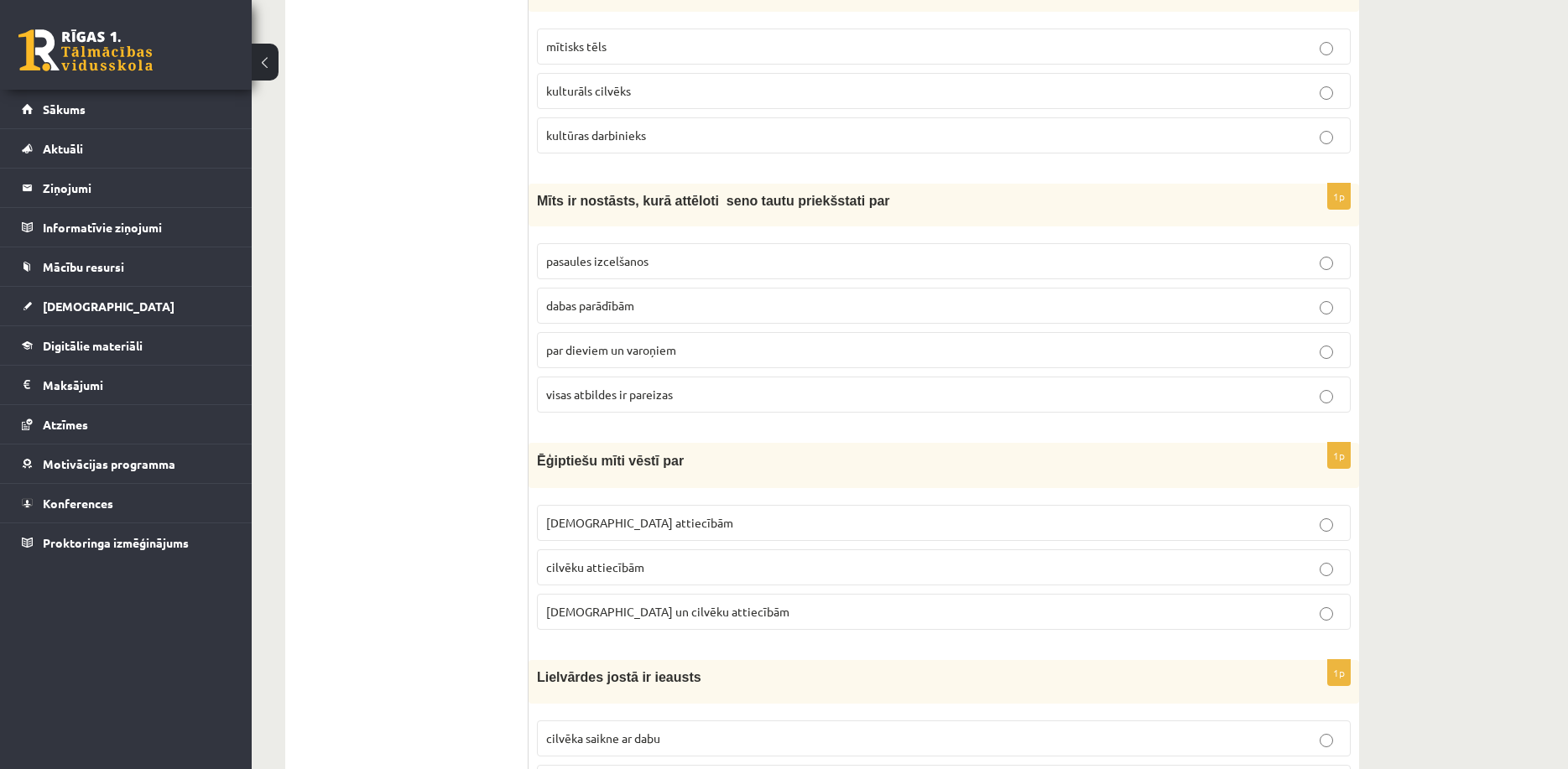
click at [665, 388] on p "visas atbildes ir pareizas" at bounding box center [943, 394] width 795 height 18
click at [607, 520] on span "Dievu attiecībām" at bounding box center [639, 522] width 187 height 15
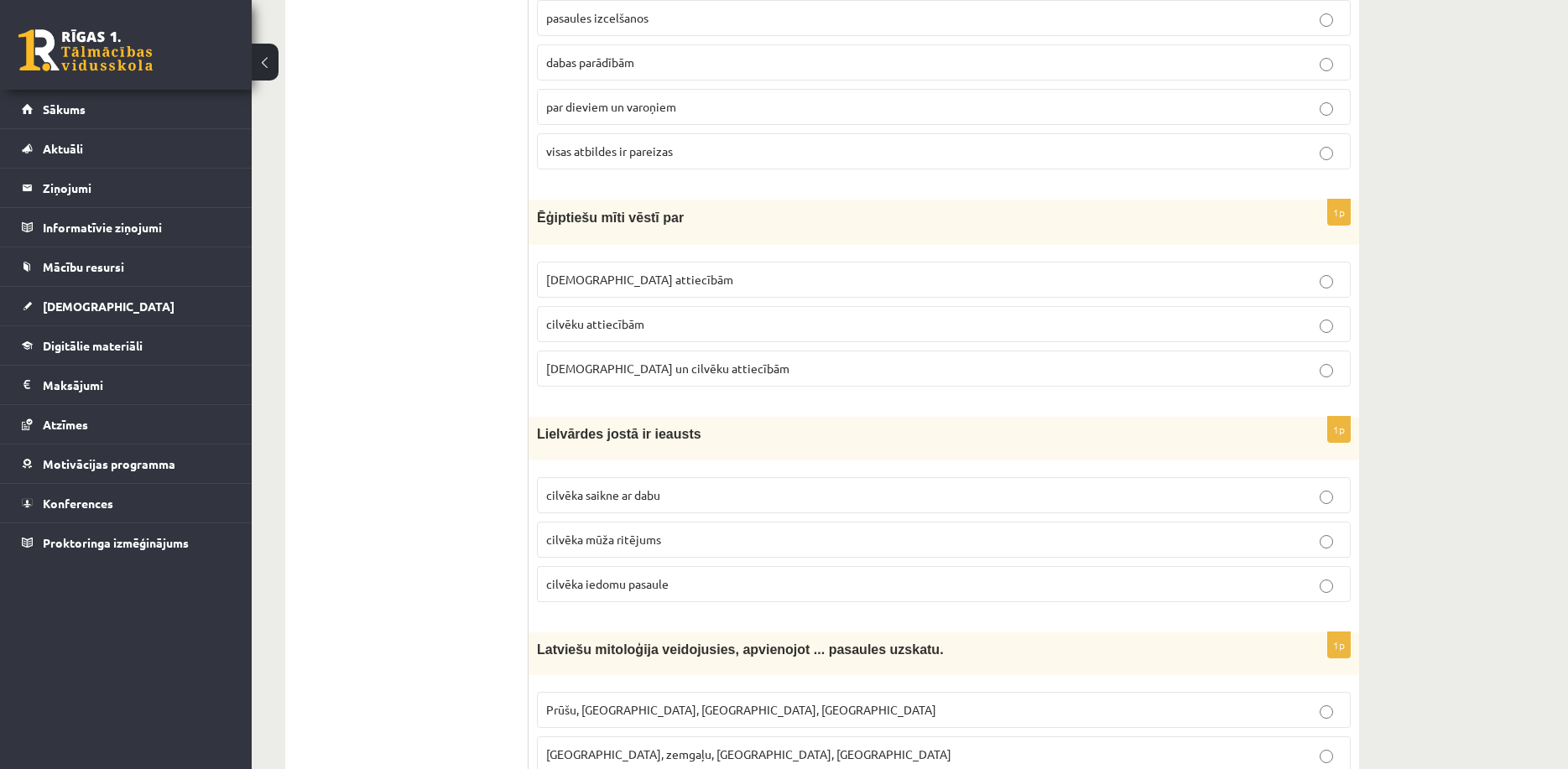
scroll to position [2684, 0]
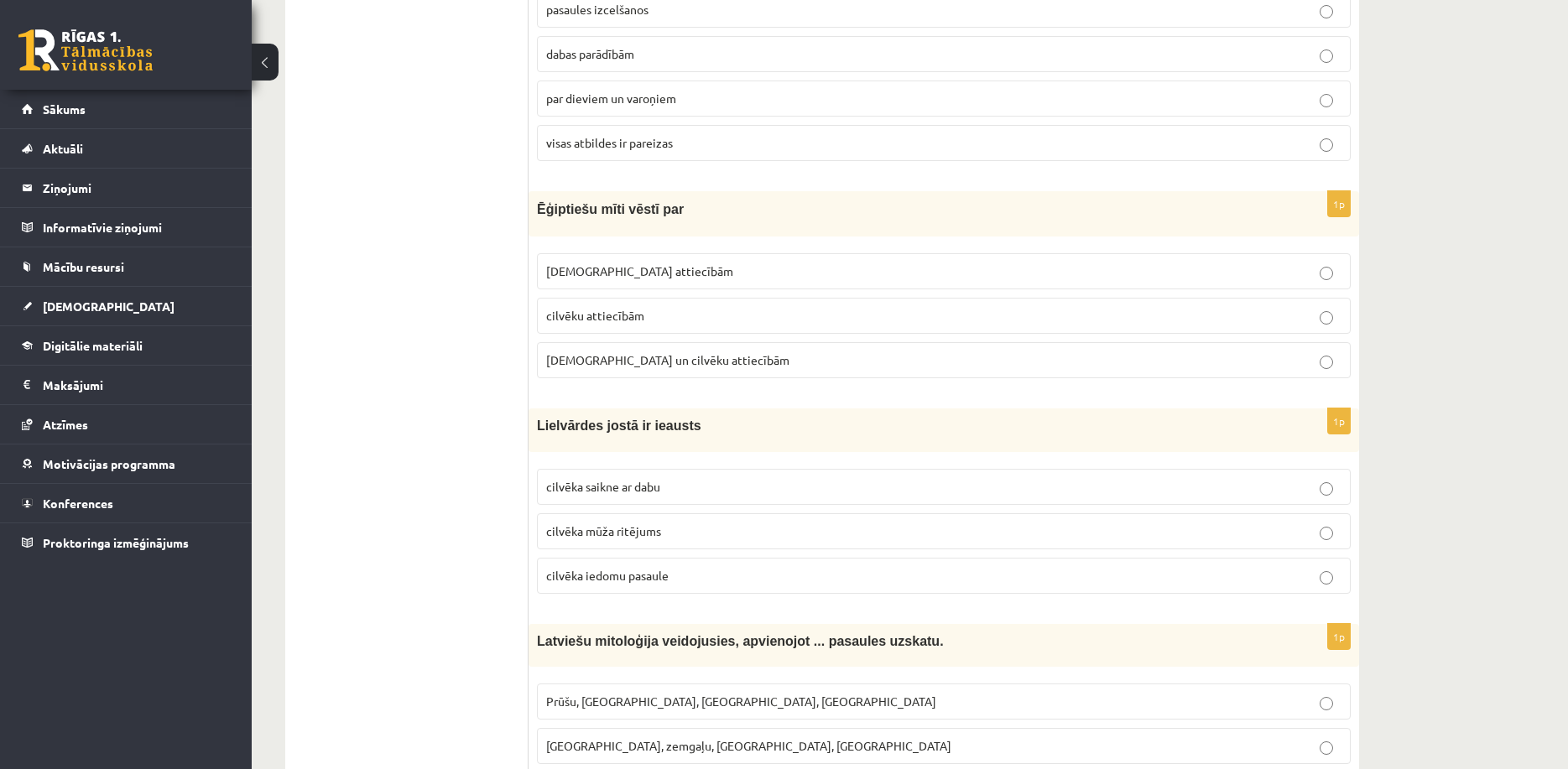
click at [608, 528] on span "cilvēka mūža ritējums" at bounding box center [603, 531] width 115 height 15
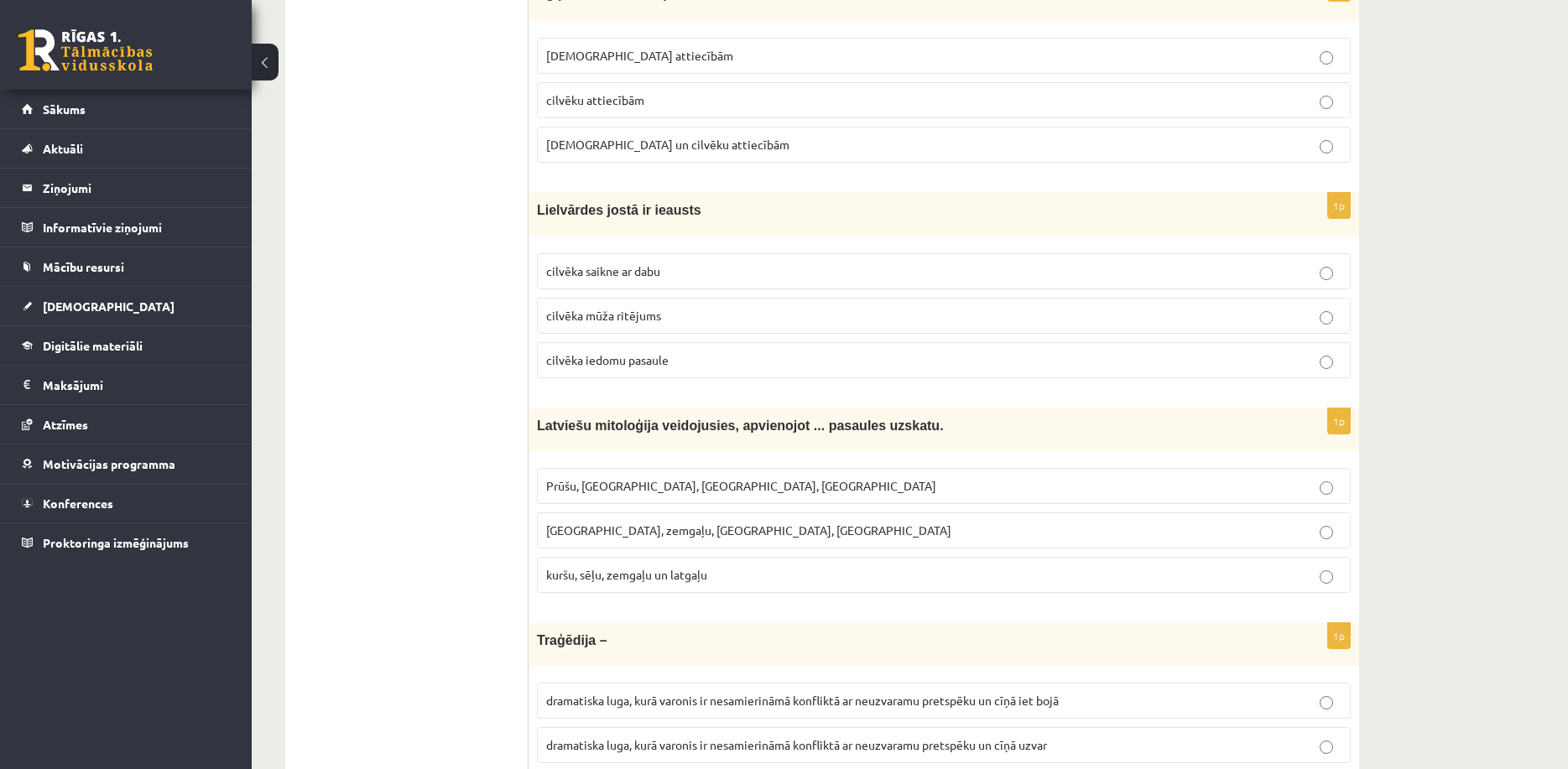
scroll to position [2937, 0]
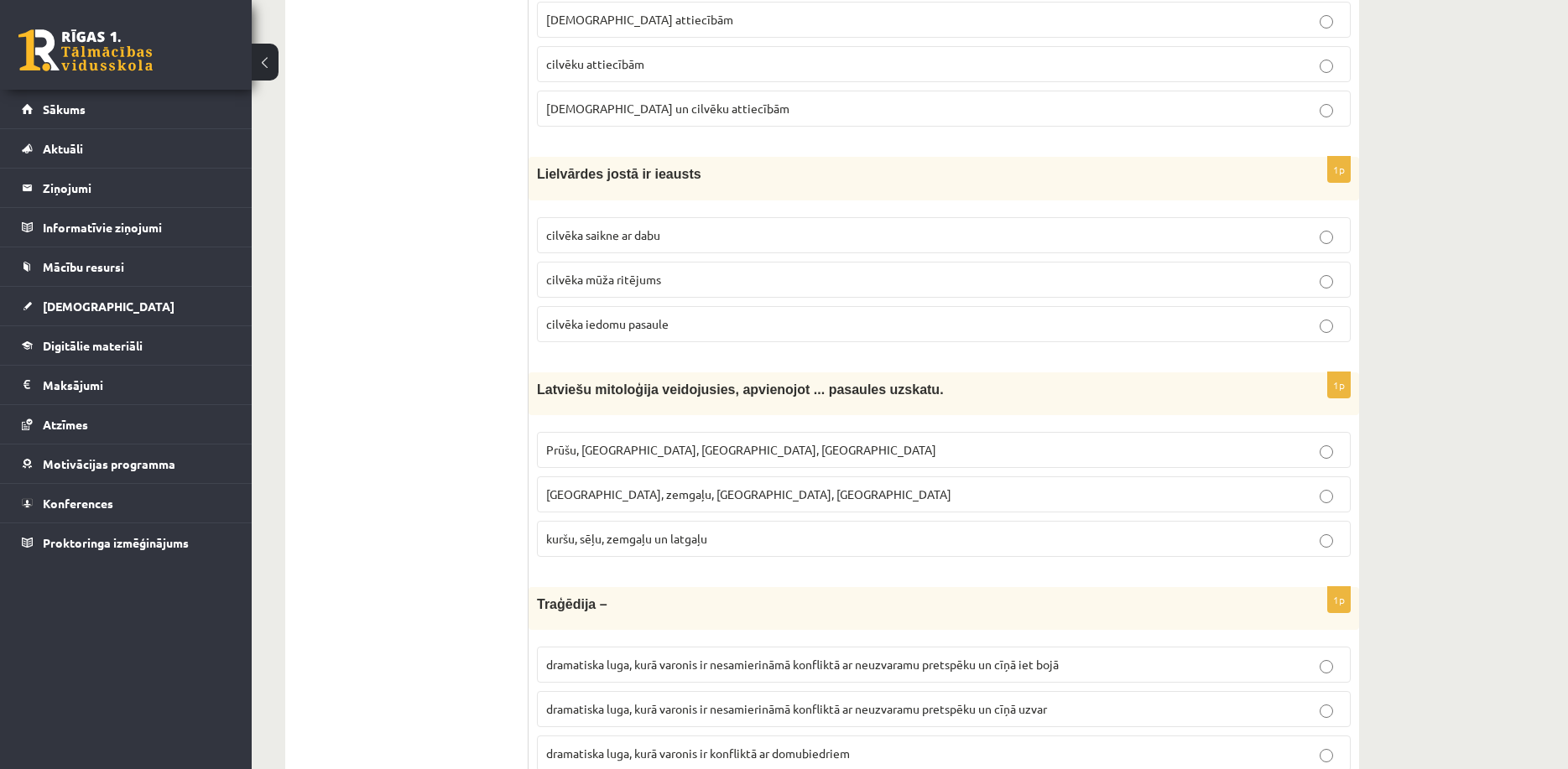
click at [698, 541] on span "kuršu, sēļu, zemgaļu un latgaļu" at bounding box center [627, 539] width 161 height 15
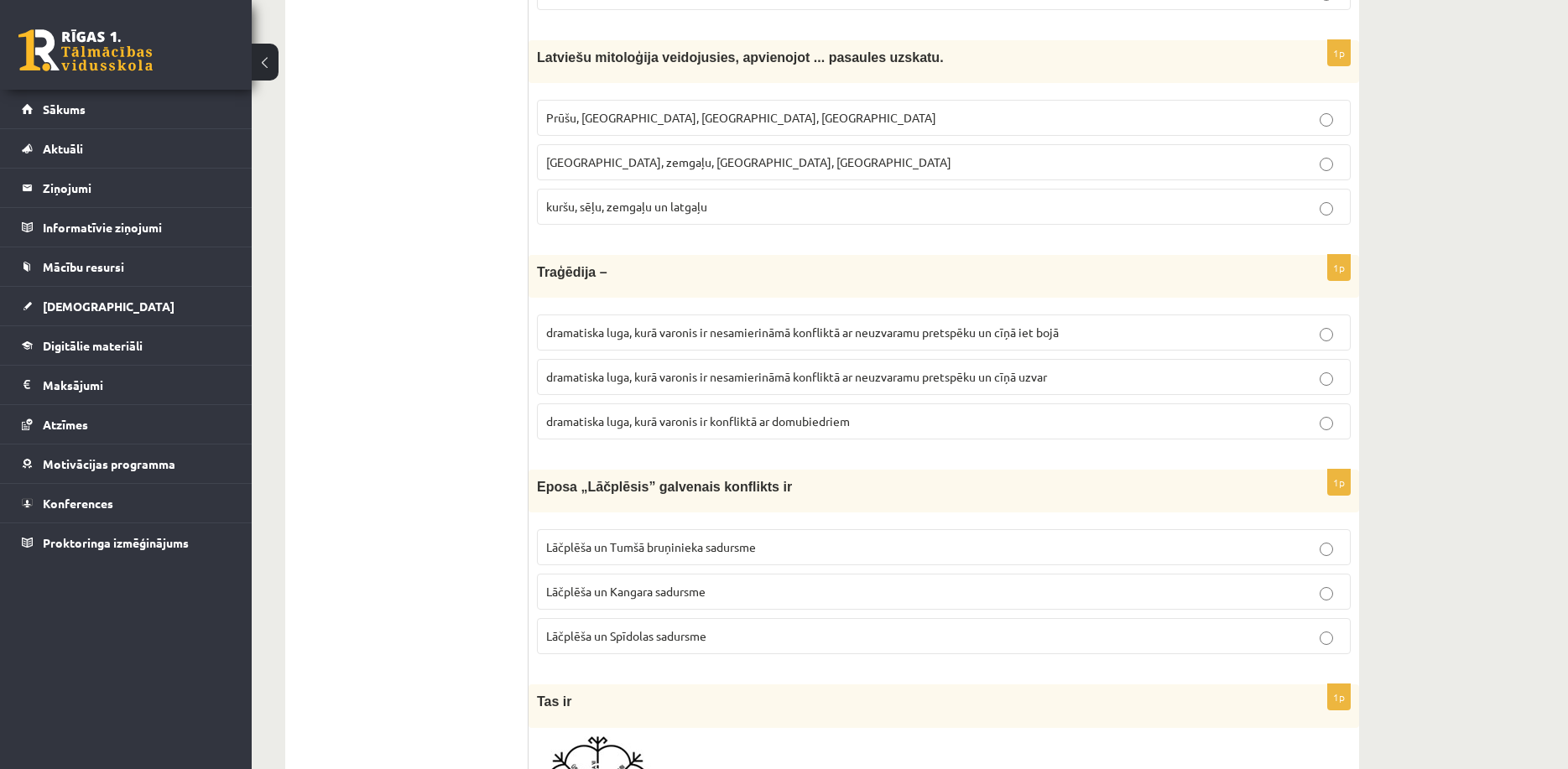
scroll to position [3272, 0]
click at [712, 324] on span "dramatiska luga, kurā varonis ir nesamierināmā konfliktā ar neuzvaramu pretspēk…" at bounding box center [802, 329] width 513 height 15
click at [659, 541] on span "Lāčplēša un Tumšā bruņinieka sadursme" at bounding box center [650, 543] width 210 height 15
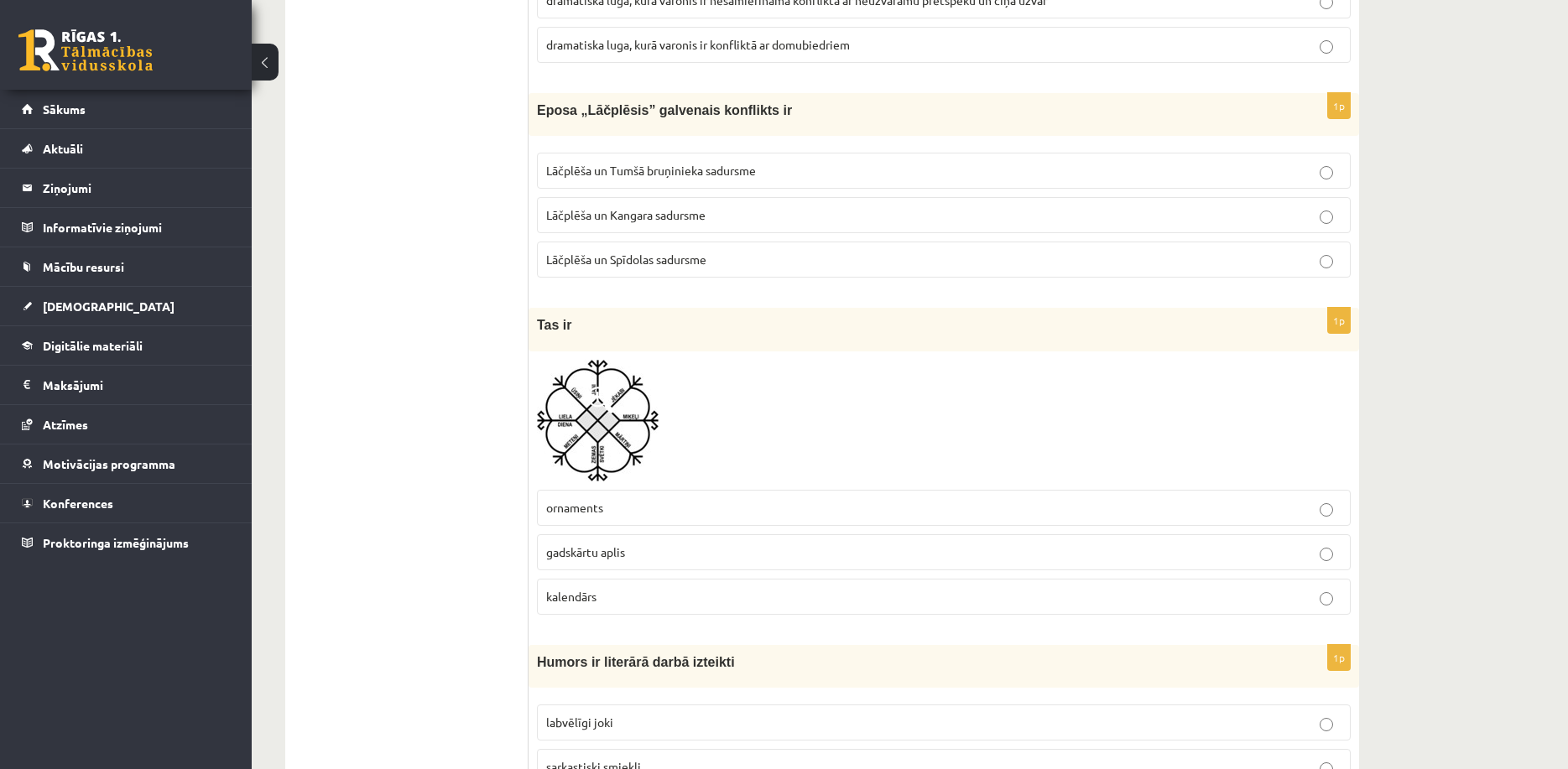
scroll to position [3691, 0]
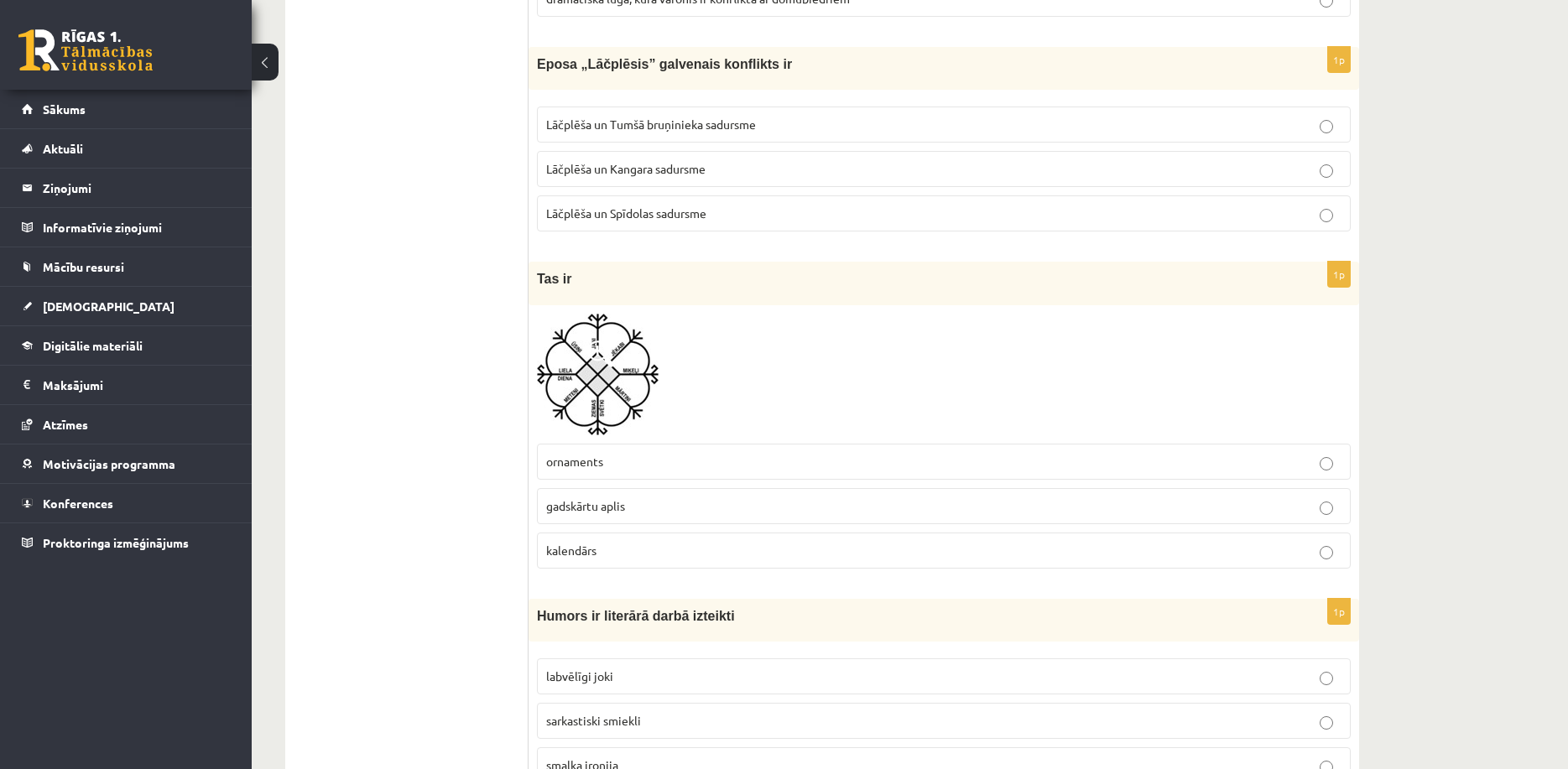
click at [566, 558] on p "kalendārs" at bounding box center [943, 551] width 795 height 18
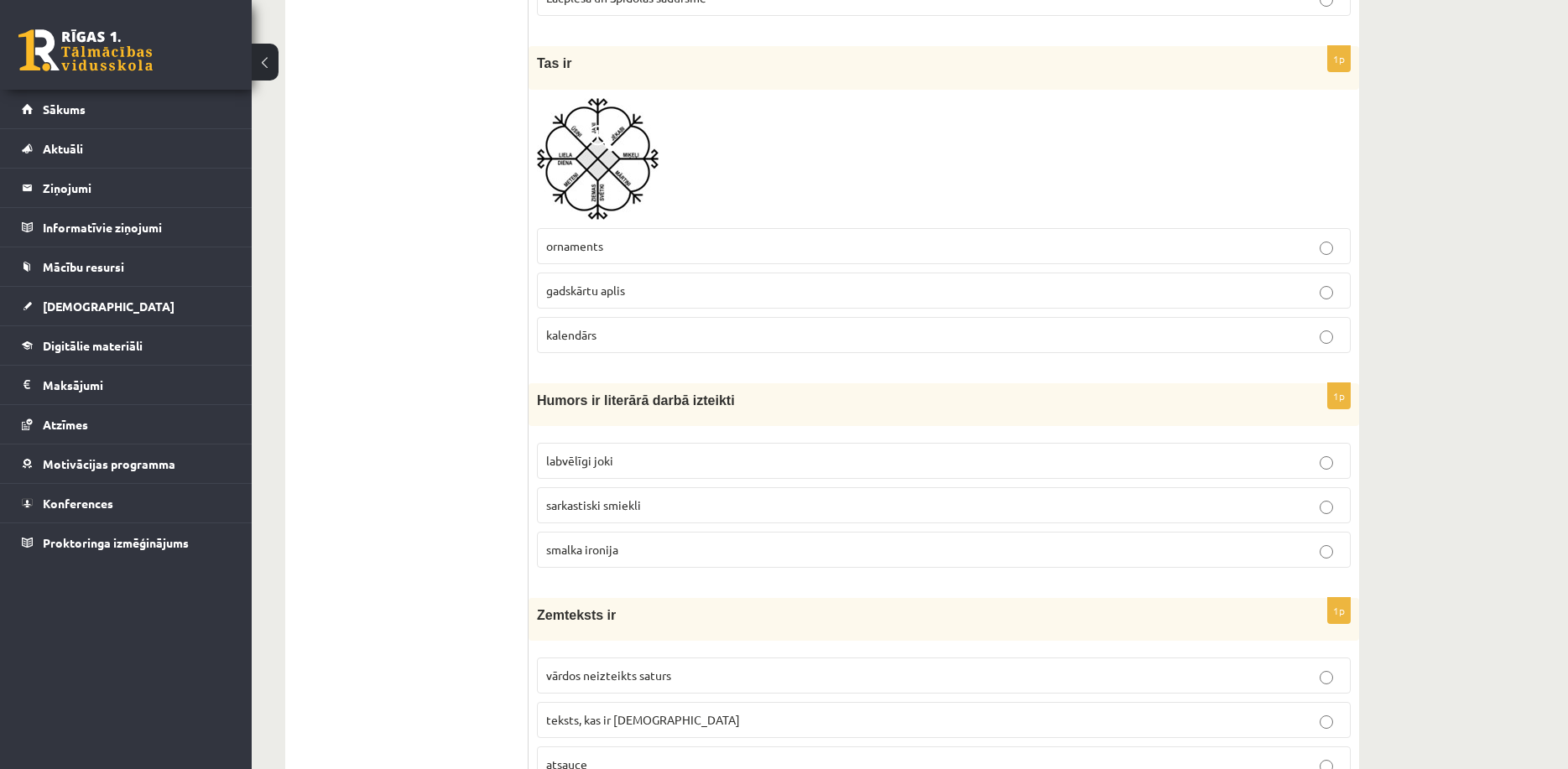
scroll to position [3943, 0]
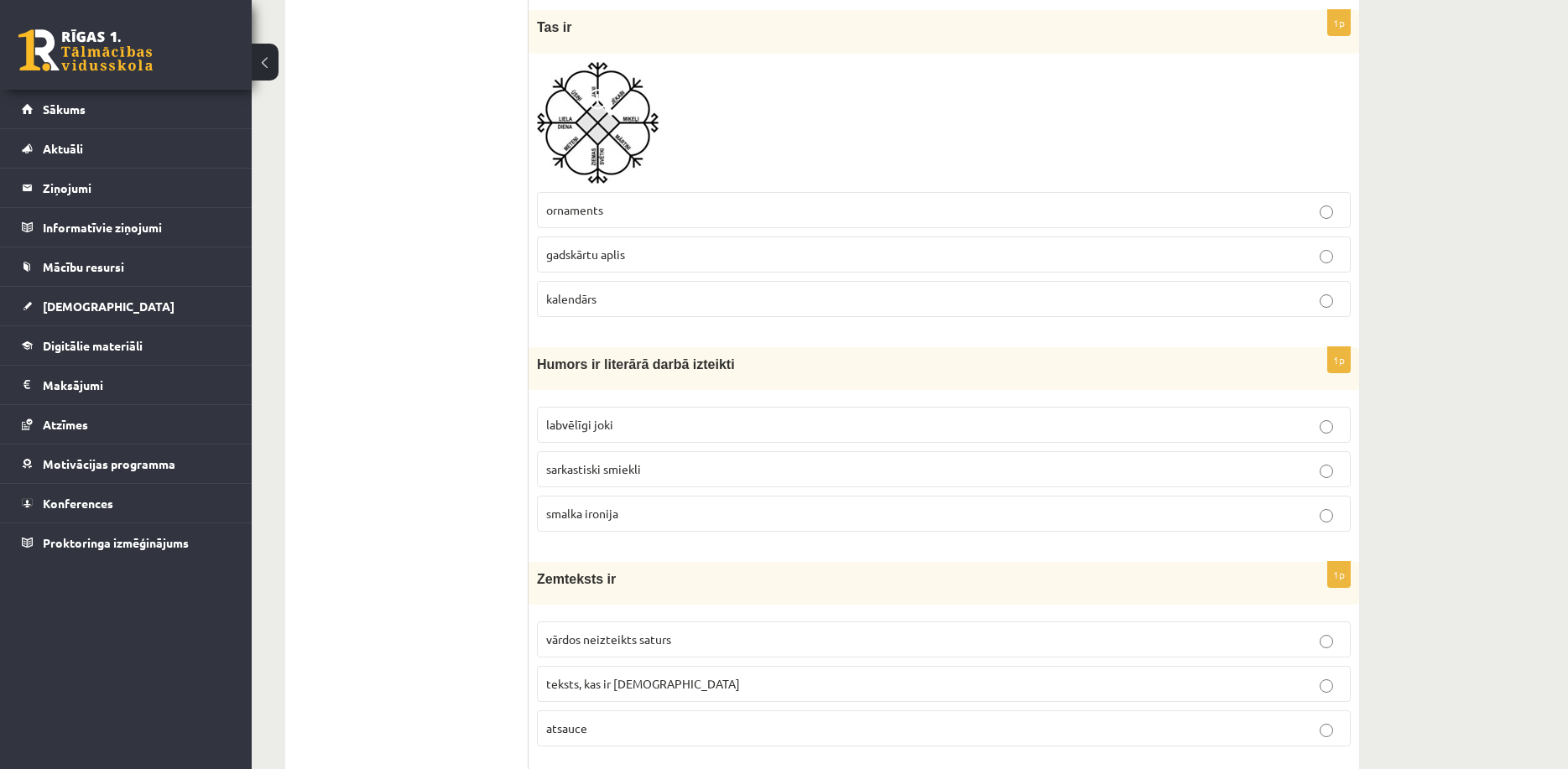
click at [614, 418] on p "labvēlīgi joki" at bounding box center [943, 425] width 795 height 18
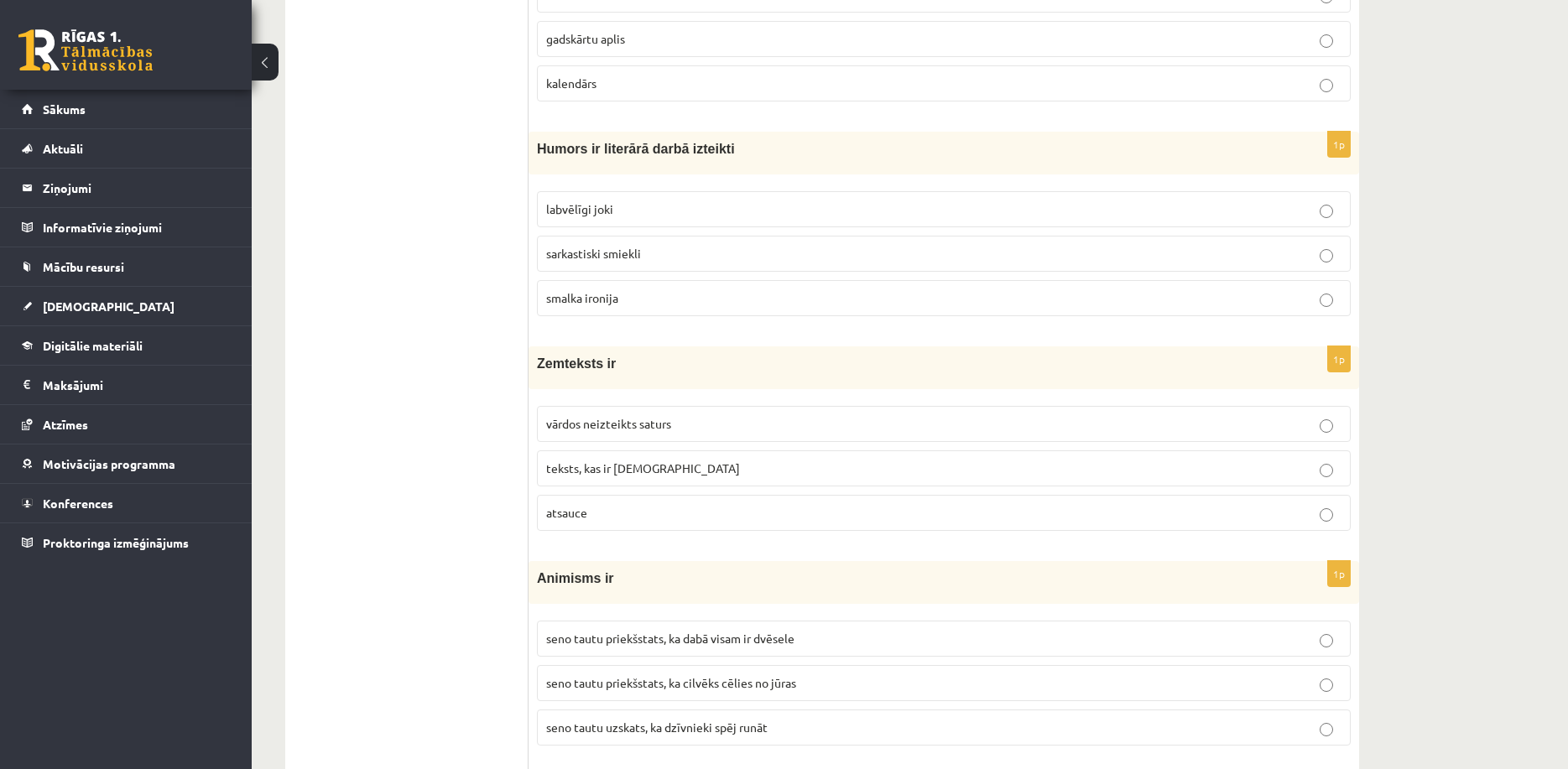
scroll to position [4195, 0]
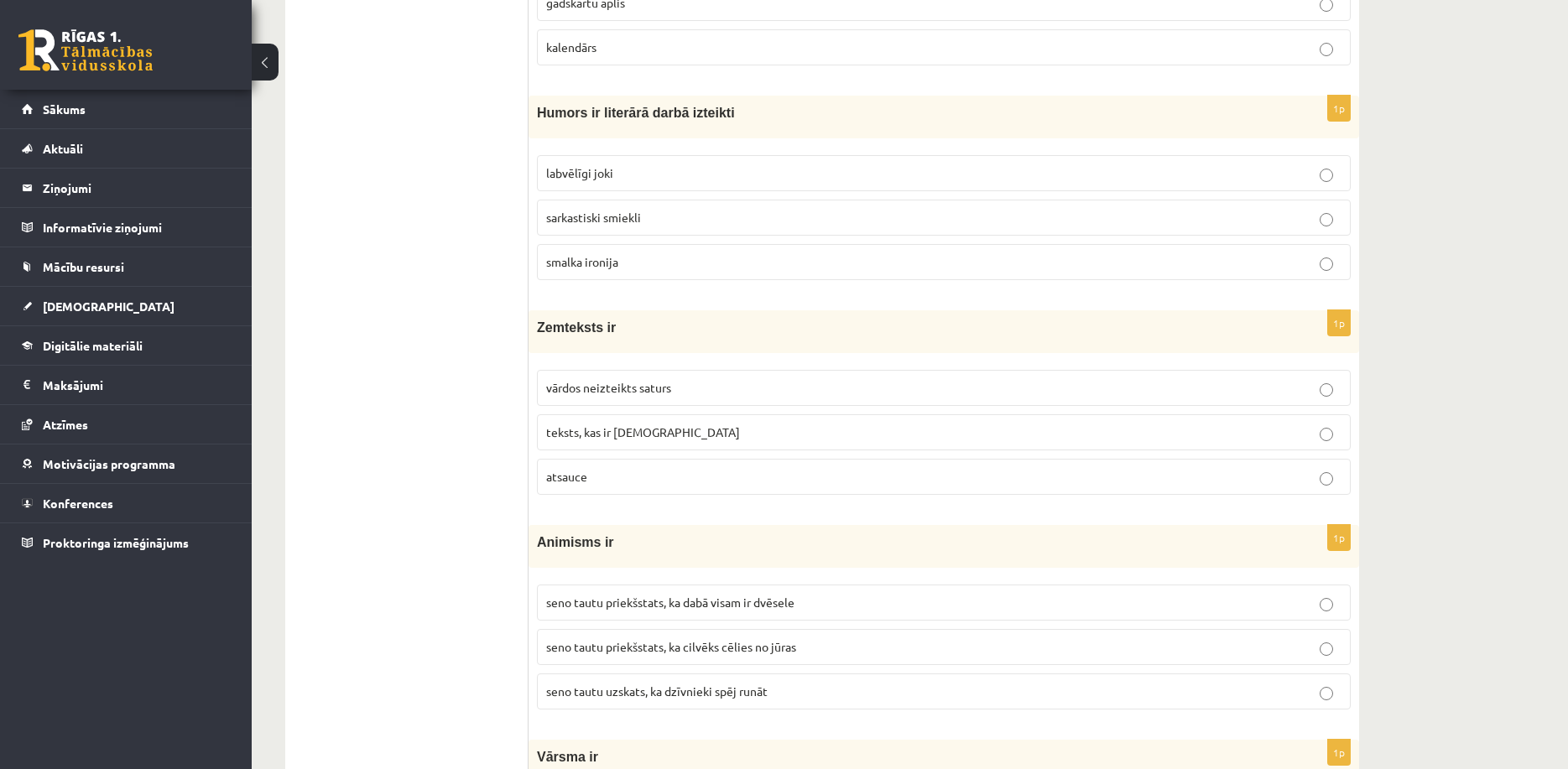
click at [644, 385] on span "vārdos neizteikts saturs" at bounding box center [609, 388] width 125 height 15
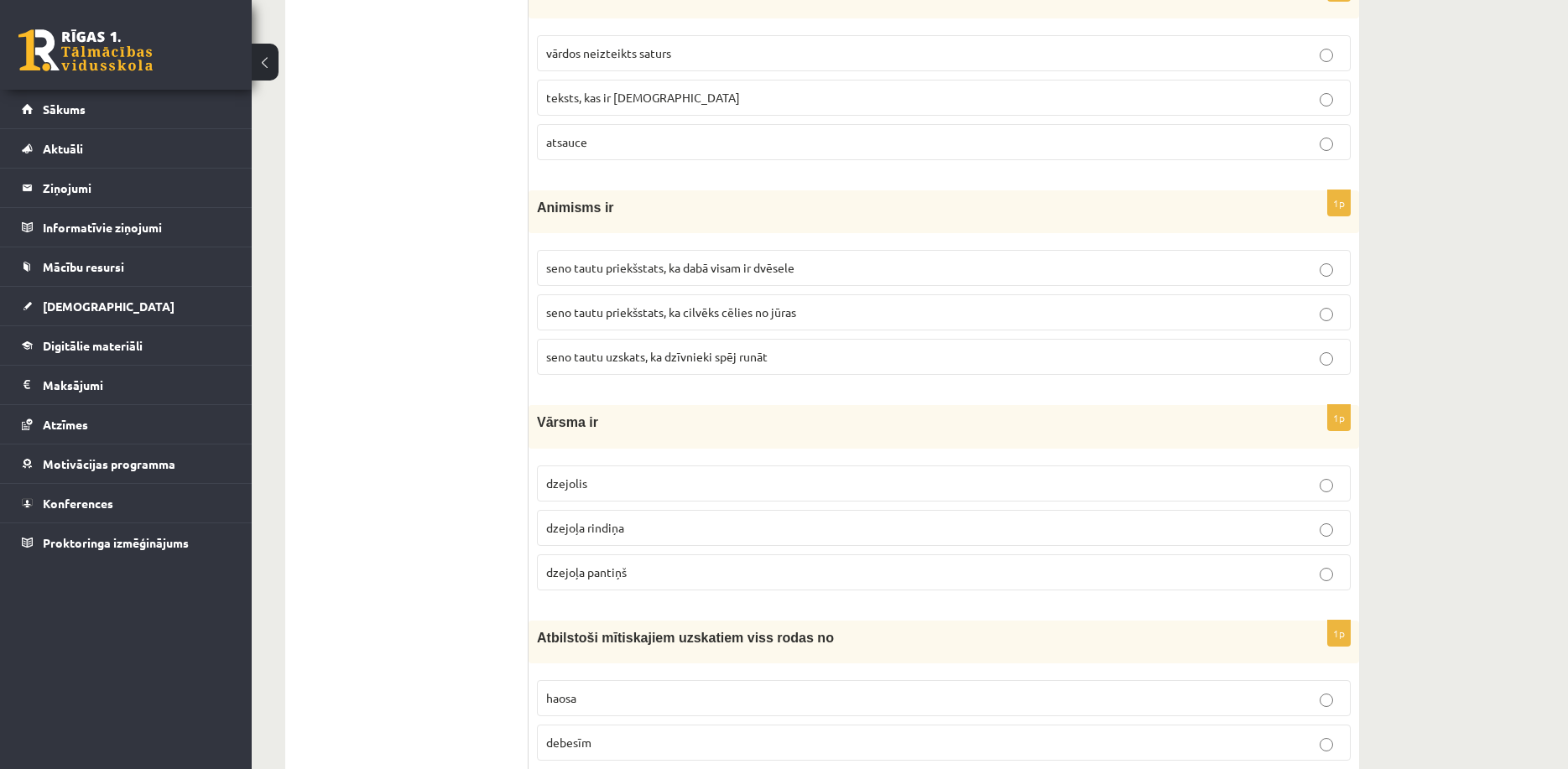
scroll to position [4531, 0]
click at [631, 265] on span "seno tautu priekšstats, ka dabā visam ir dvēsele" at bounding box center [670, 266] width 248 height 15
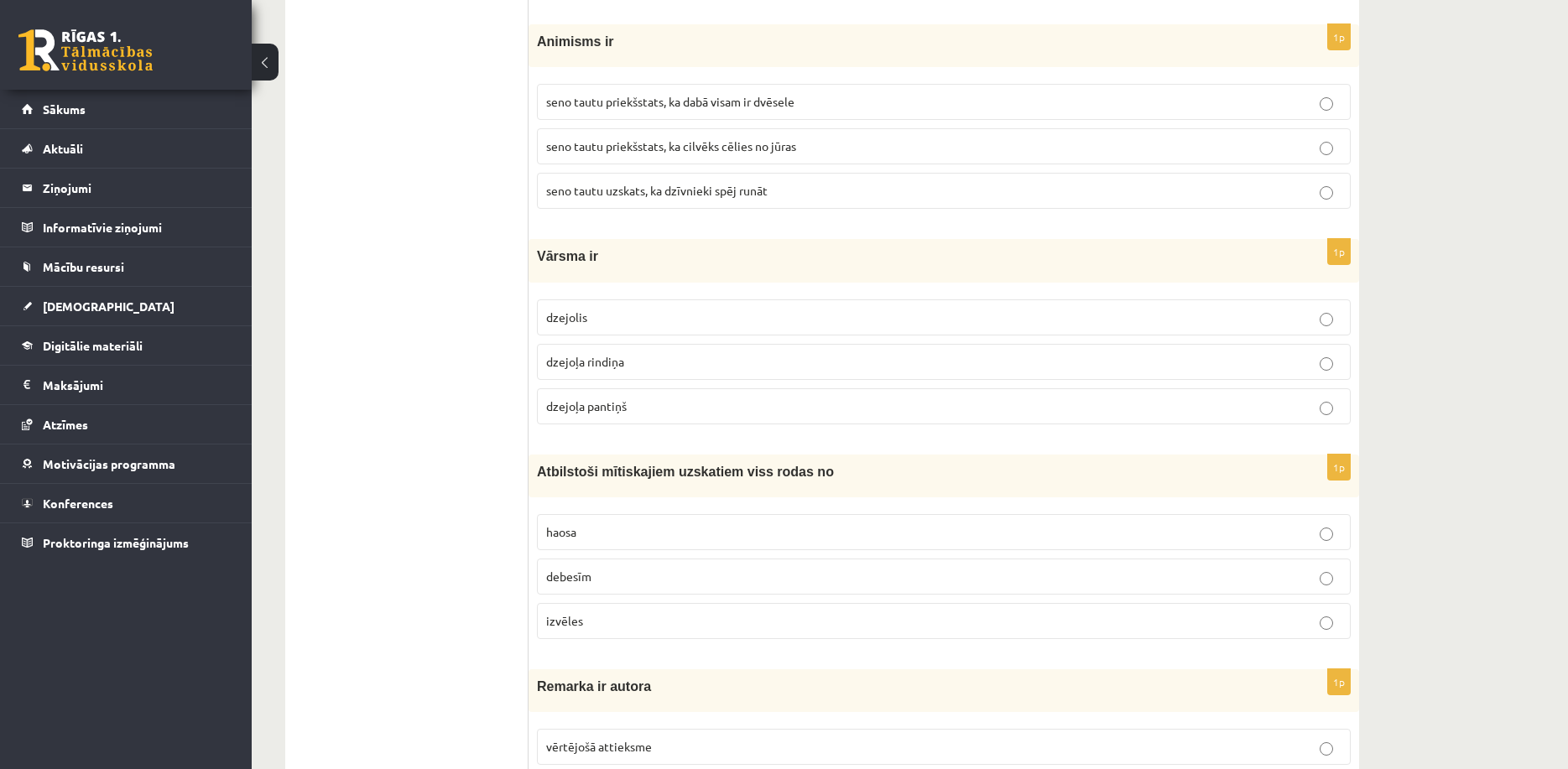
scroll to position [4698, 0]
click at [625, 356] on p "dzejoļa rindiņa" at bounding box center [943, 359] width 795 height 18
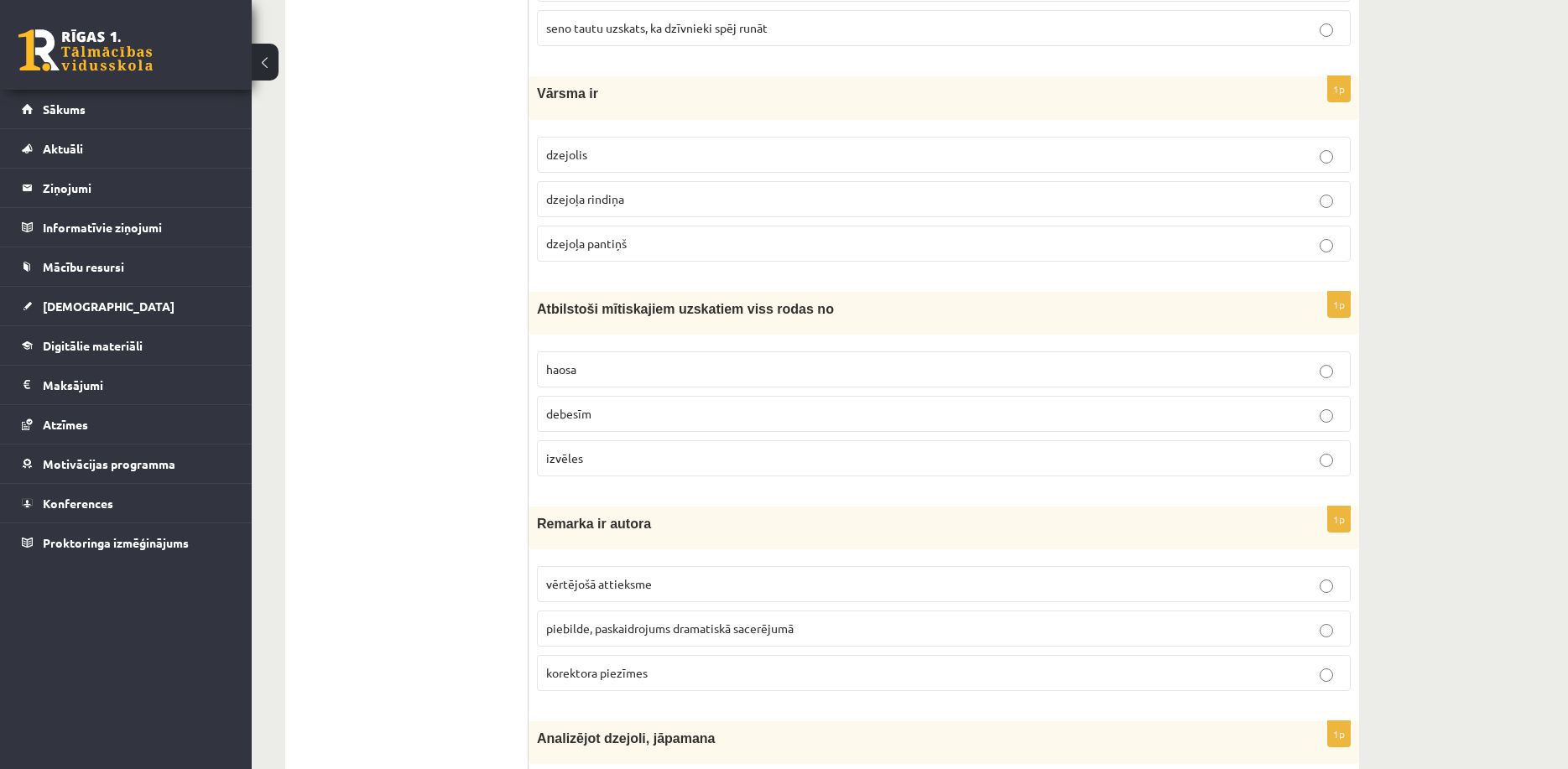
scroll to position [4866, 0]
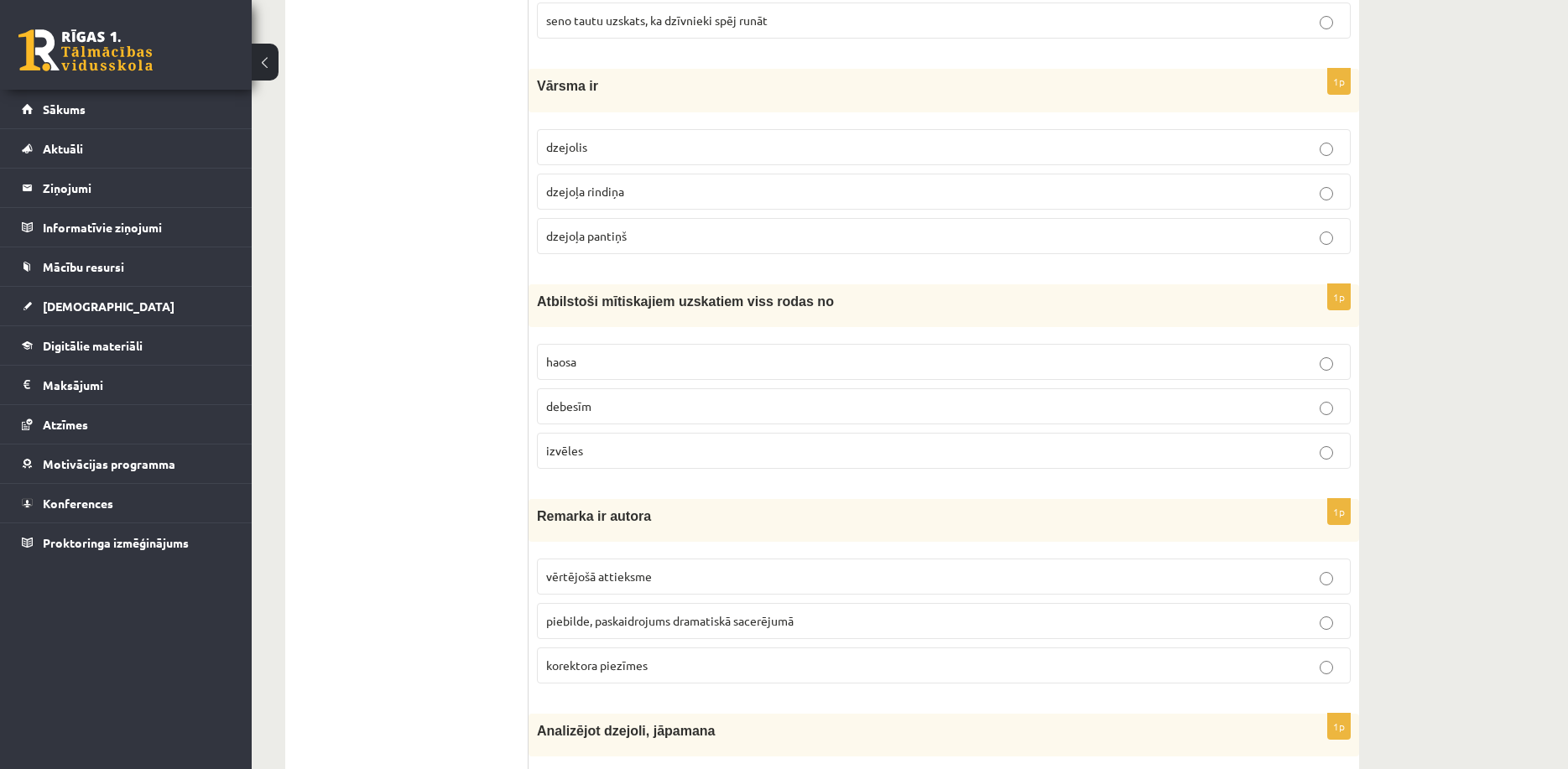
click at [593, 347] on label "haosa" at bounding box center [943, 362] width 813 height 36
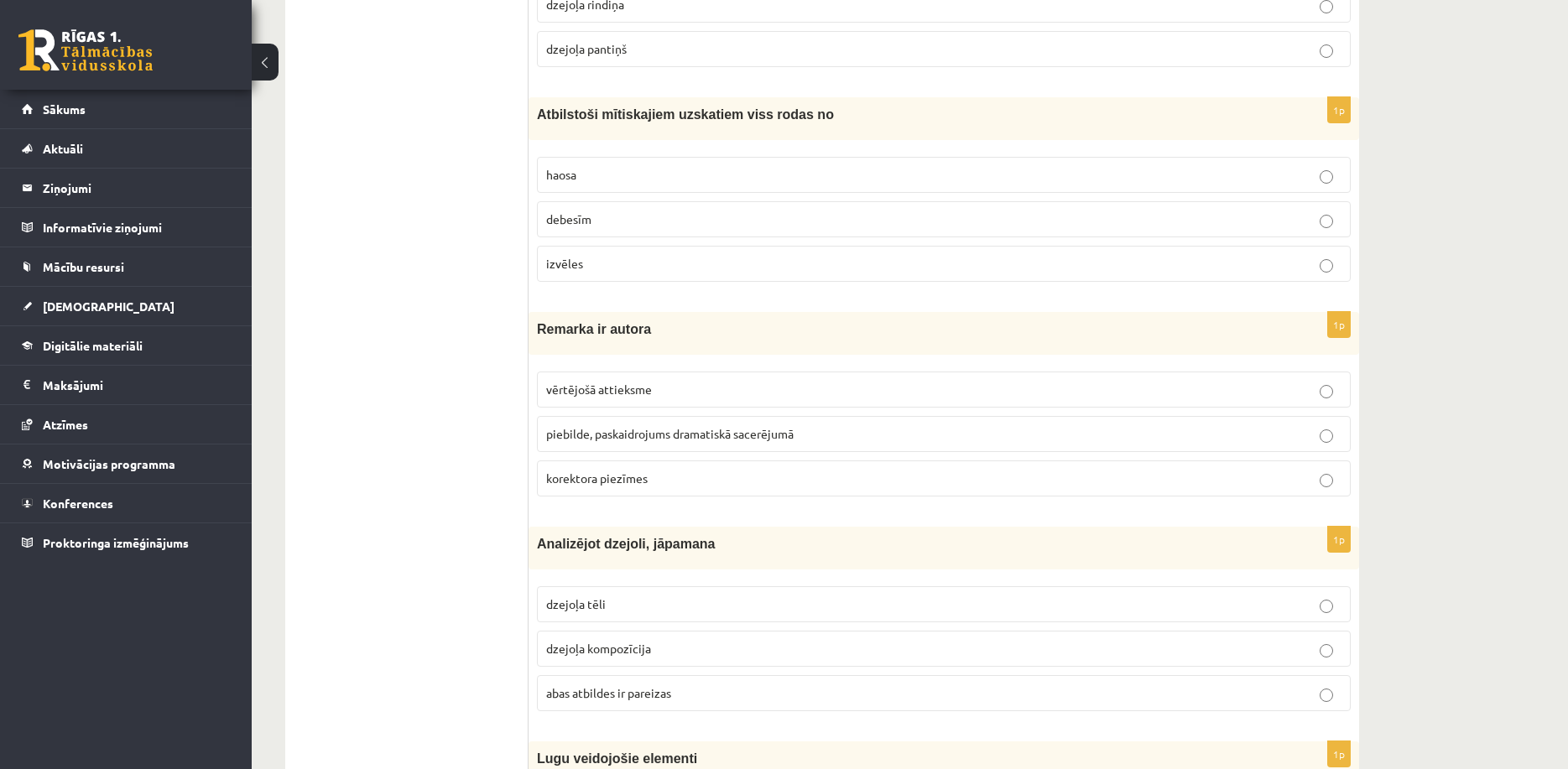
scroll to position [5118, 0]
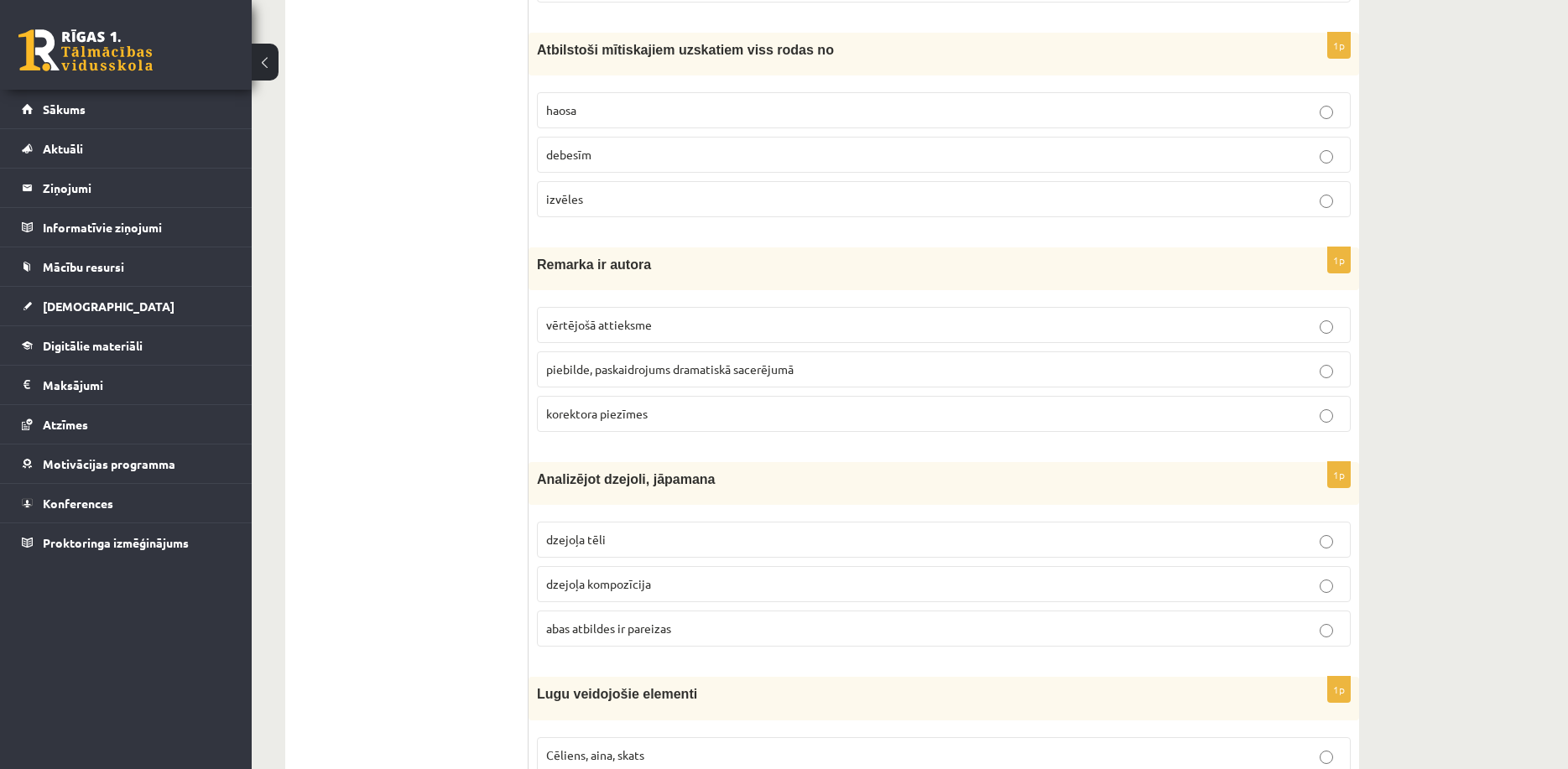
click at [644, 359] on label "piebilde, paskaidrojums dramatiskā sacerējumā" at bounding box center [943, 370] width 813 height 36
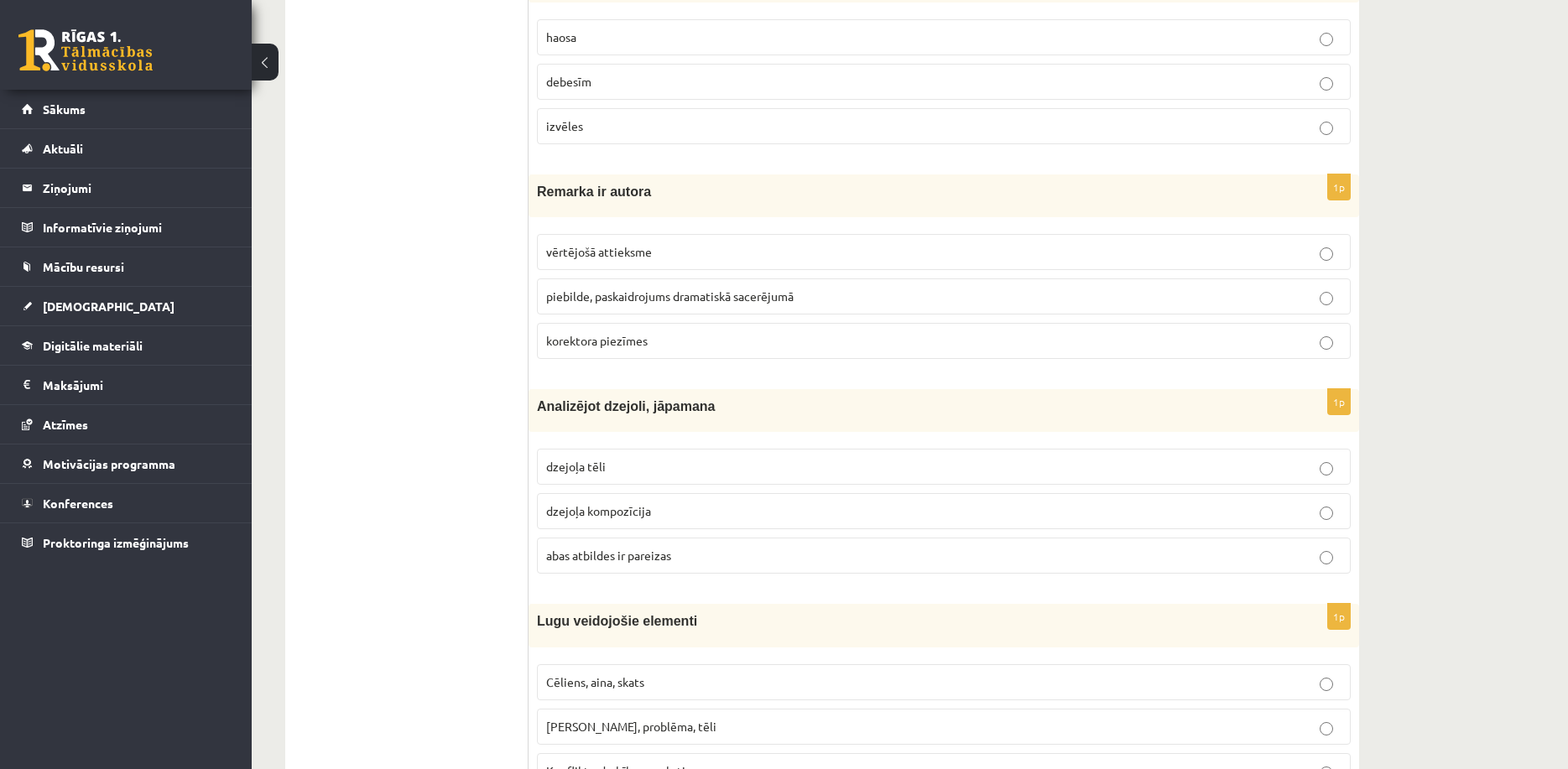
scroll to position [5285, 0]
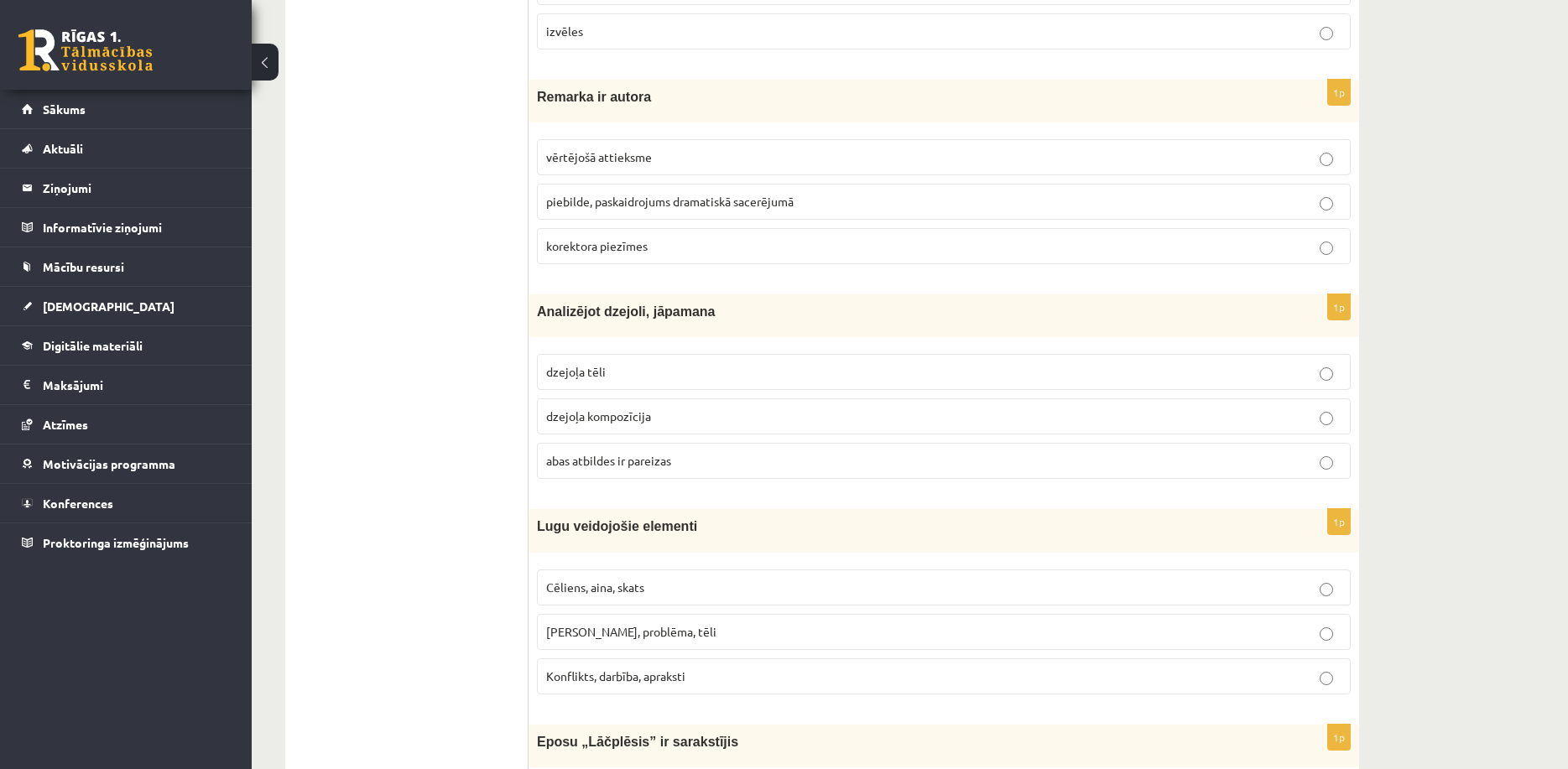
click at [600, 460] on span "abas atbildes ir pareizas" at bounding box center [609, 461] width 125 height 15
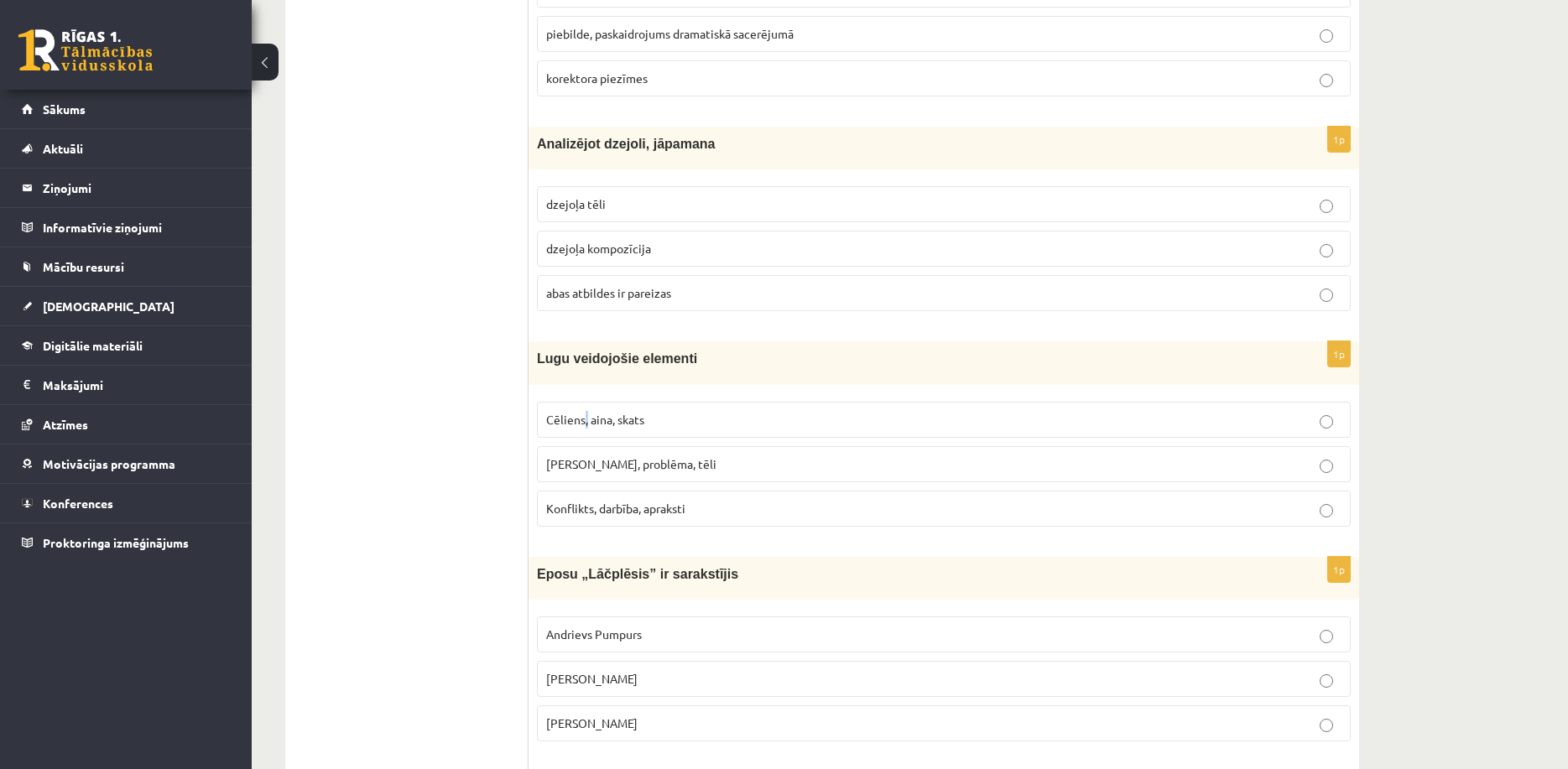
click at [586, 405] on label "Cēliens, aina, skats" at bounding box center [943, 420] width 813 height 36
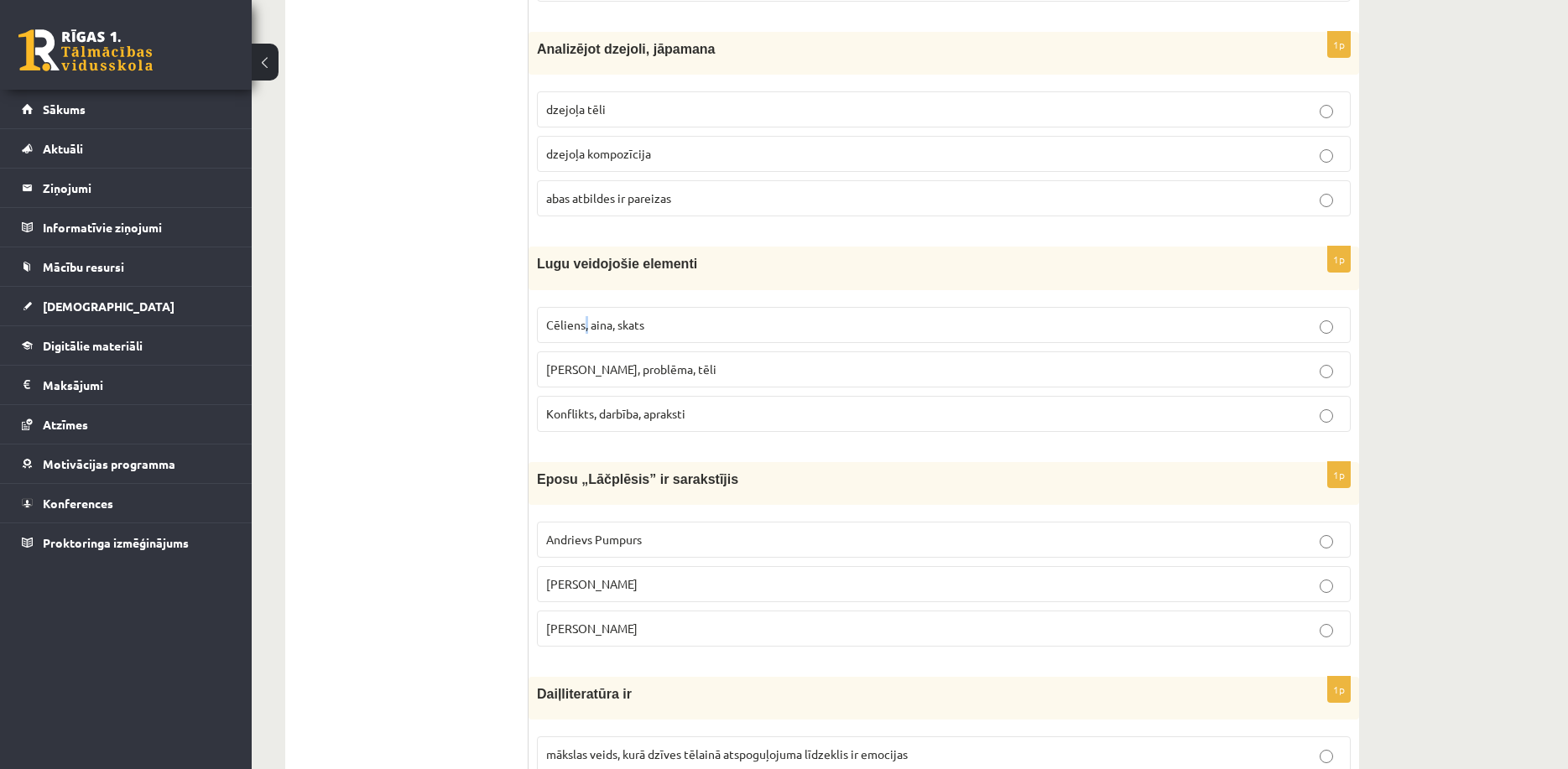
scroll to position [5621, 0]
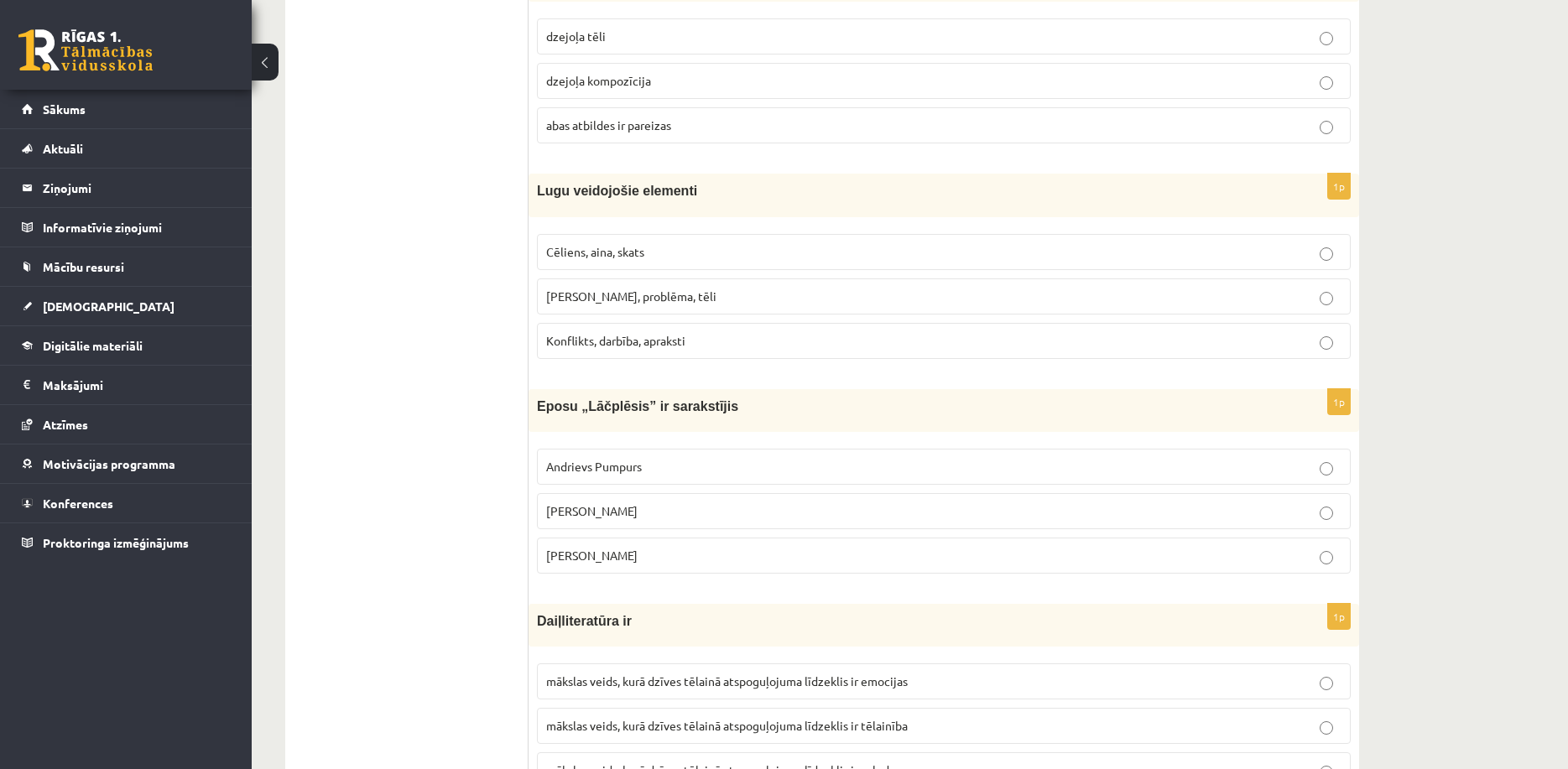
click at [620, 506] on span "Andrejs Pumpurs" at bounding box center [592, 511] width 91 height 15
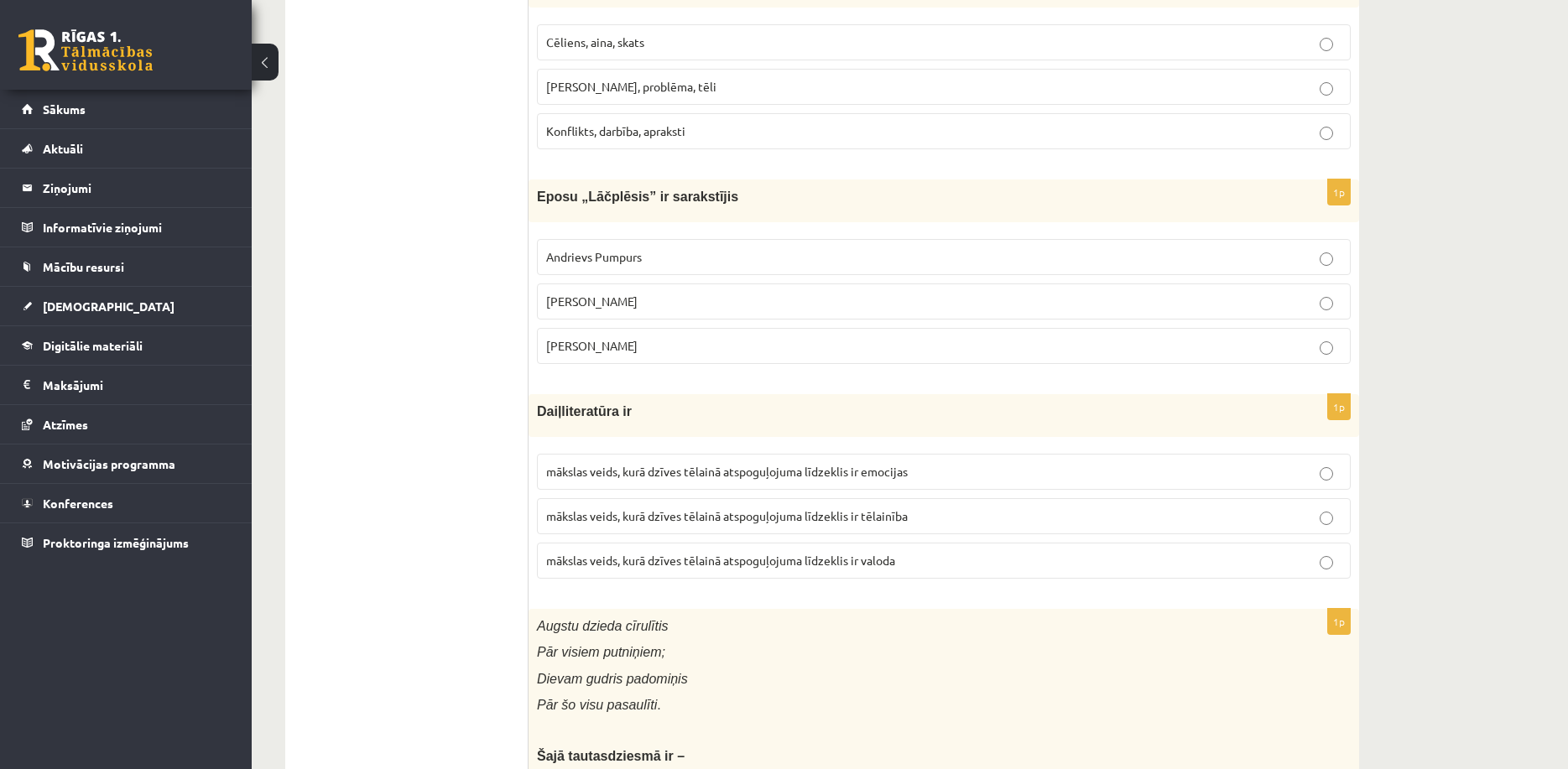
scroll to position [5957, 0]
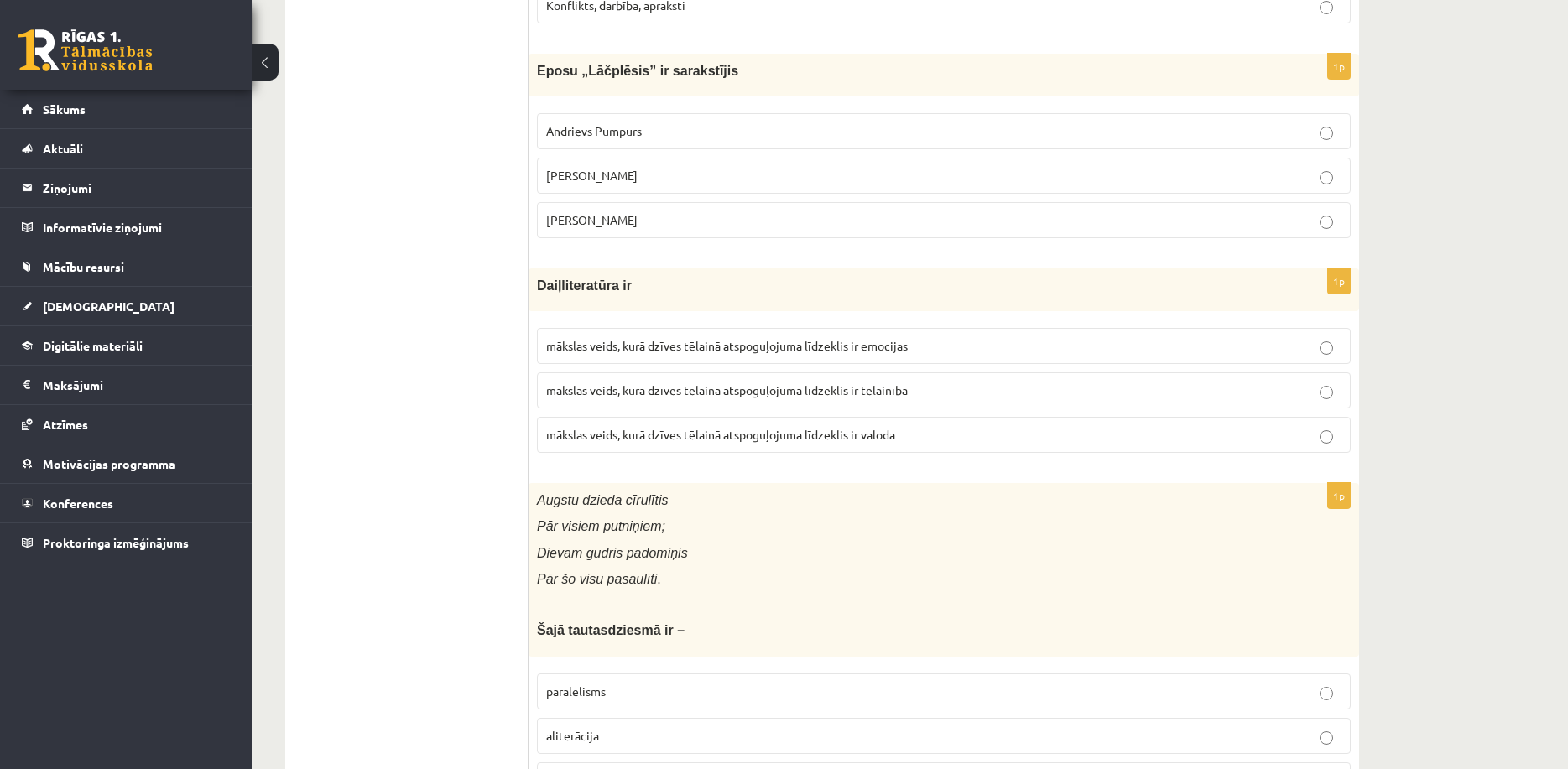
click at [674, 427] on p "mākslas veids, kurā dzīves tēlainā atspoguļojuma līdzeklis ir valoda" at bounding box center [943, 434] width 795 height 18
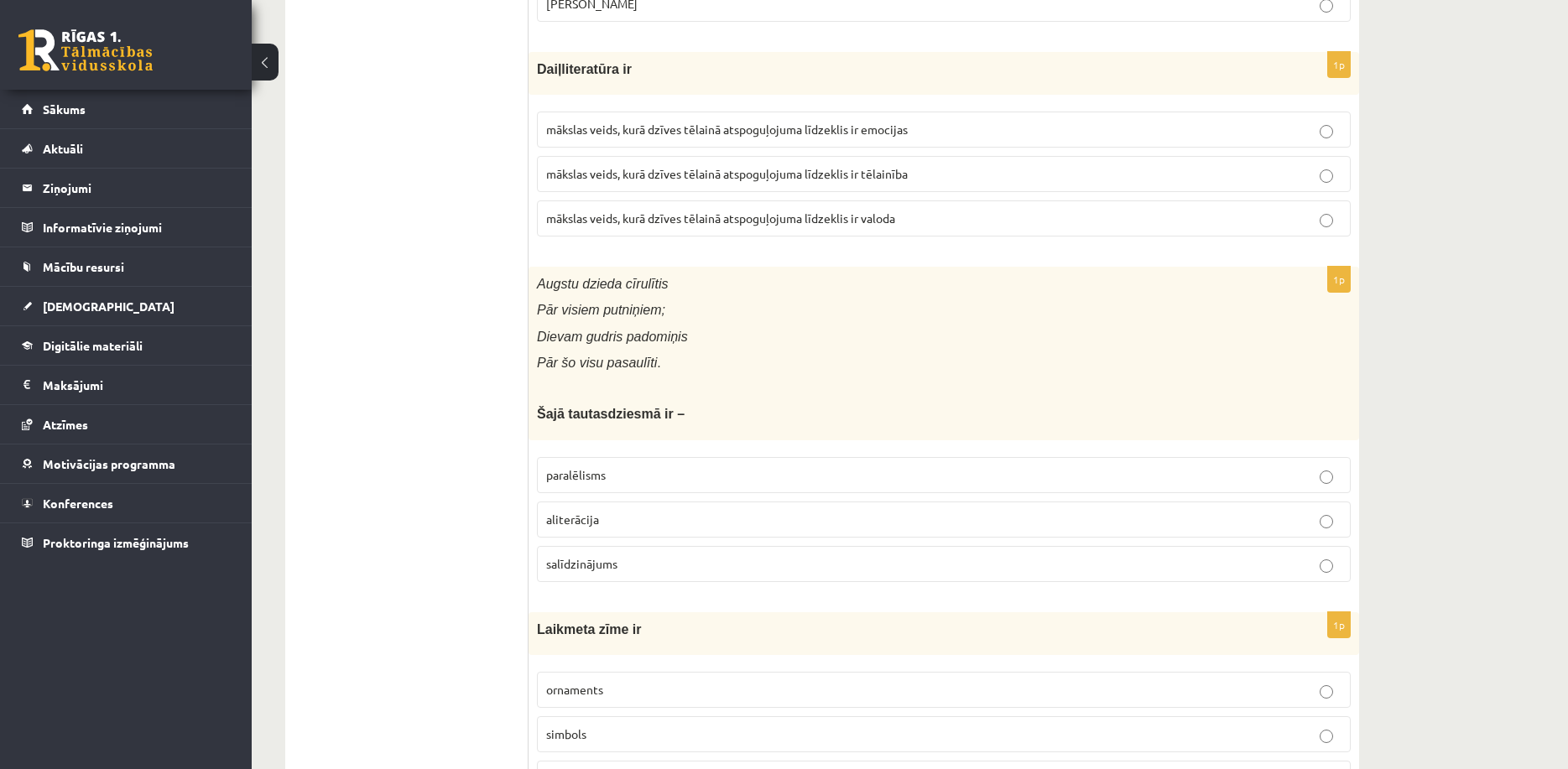
scroll to position [6208, 0]
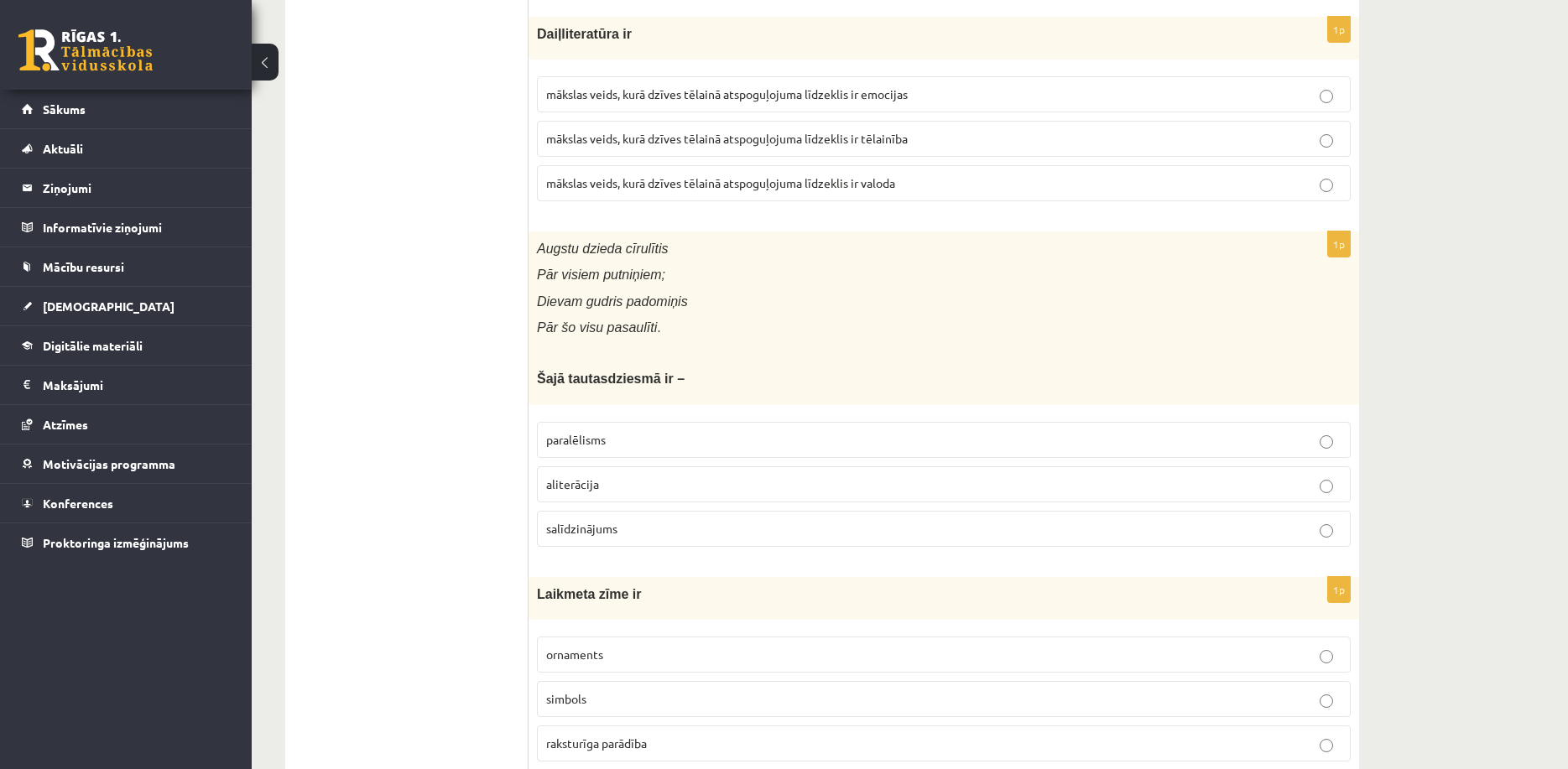
click at [624, 441] on p "paralēlisms" at bounding box center [943, 440] width 795 height 18
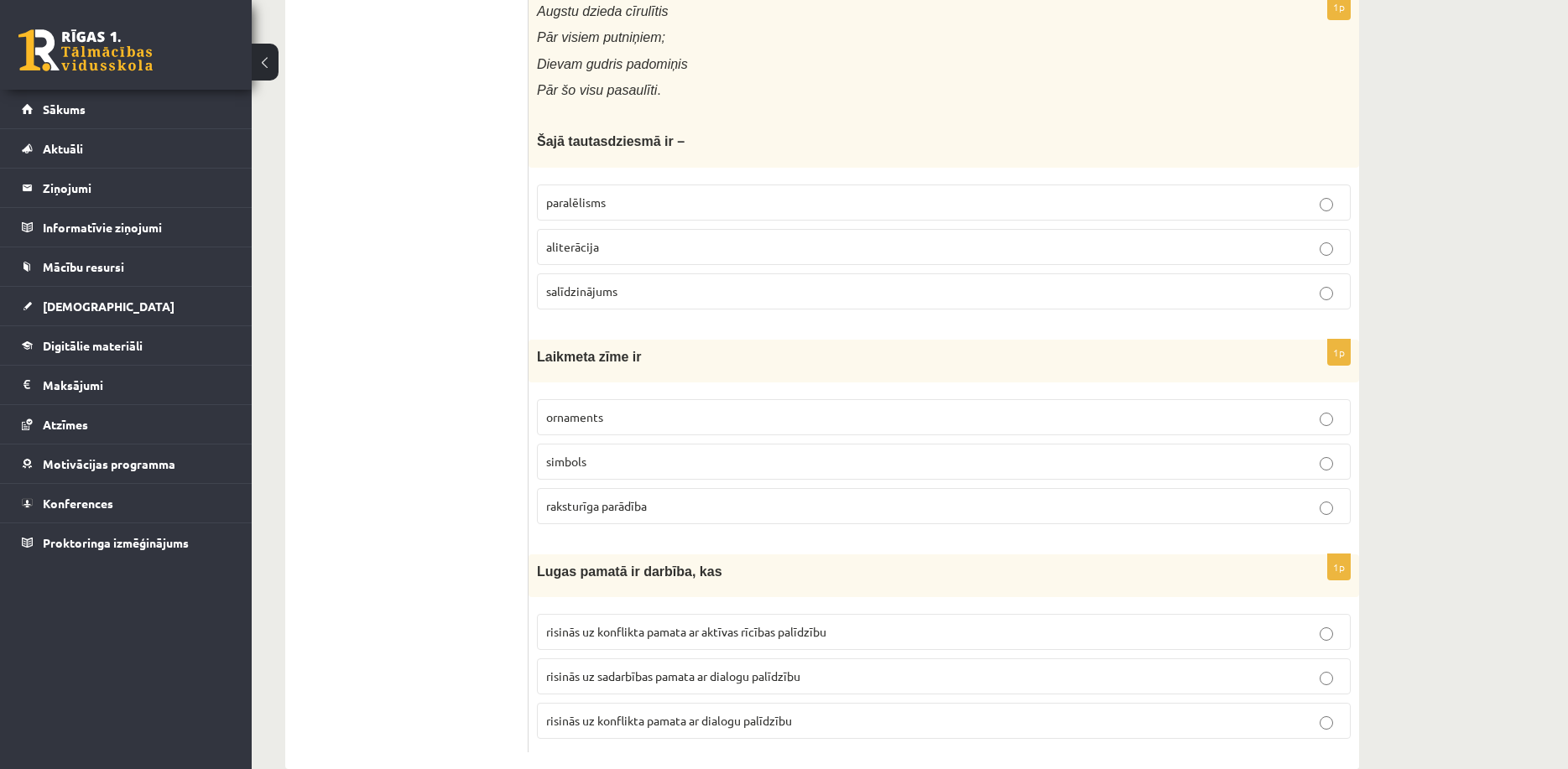
scroll to position [6460, 0]
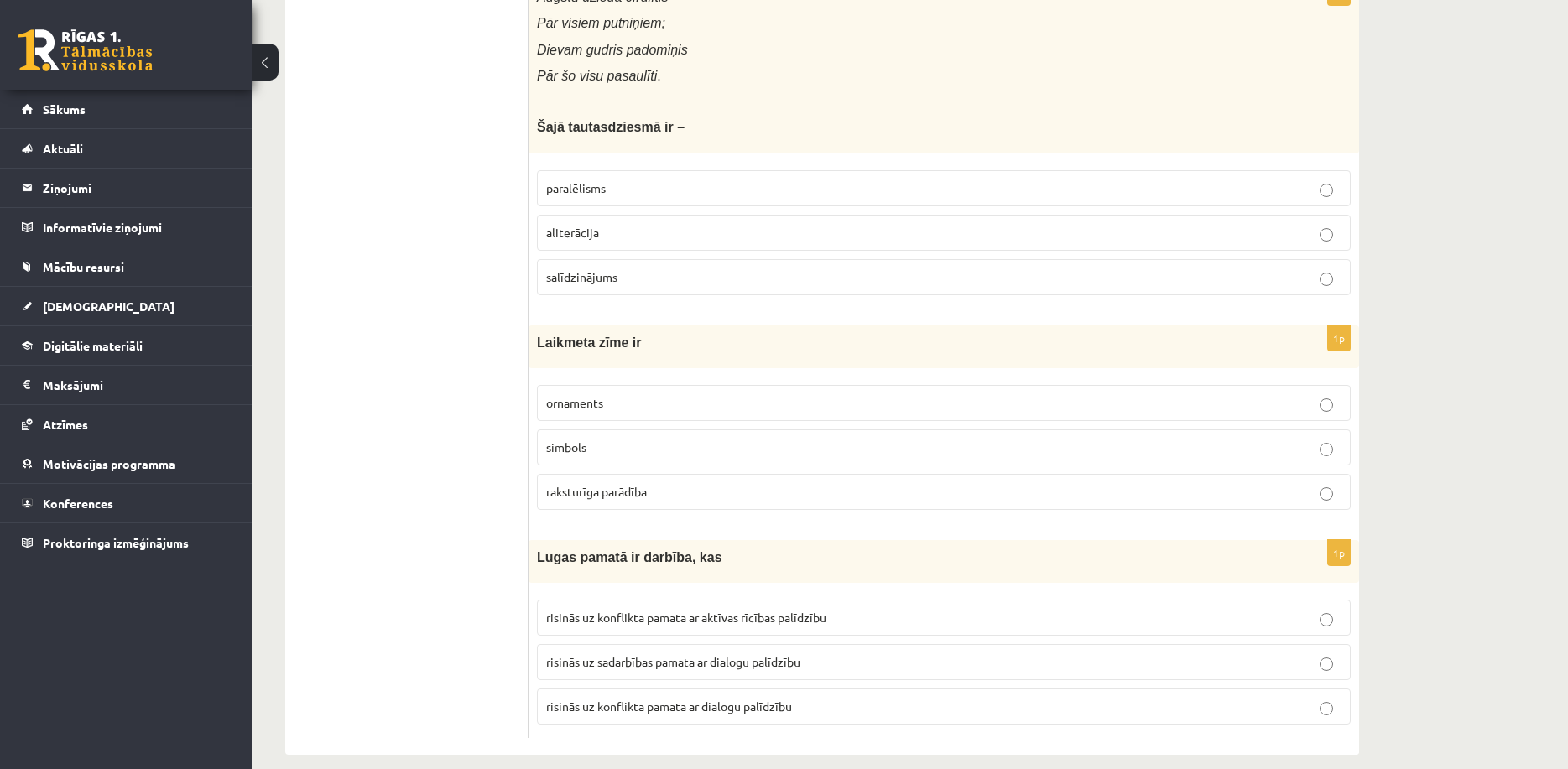
click at [631, 486] on span "raksturīga parādība" at bounding box center [596, 492] width 100 height 15
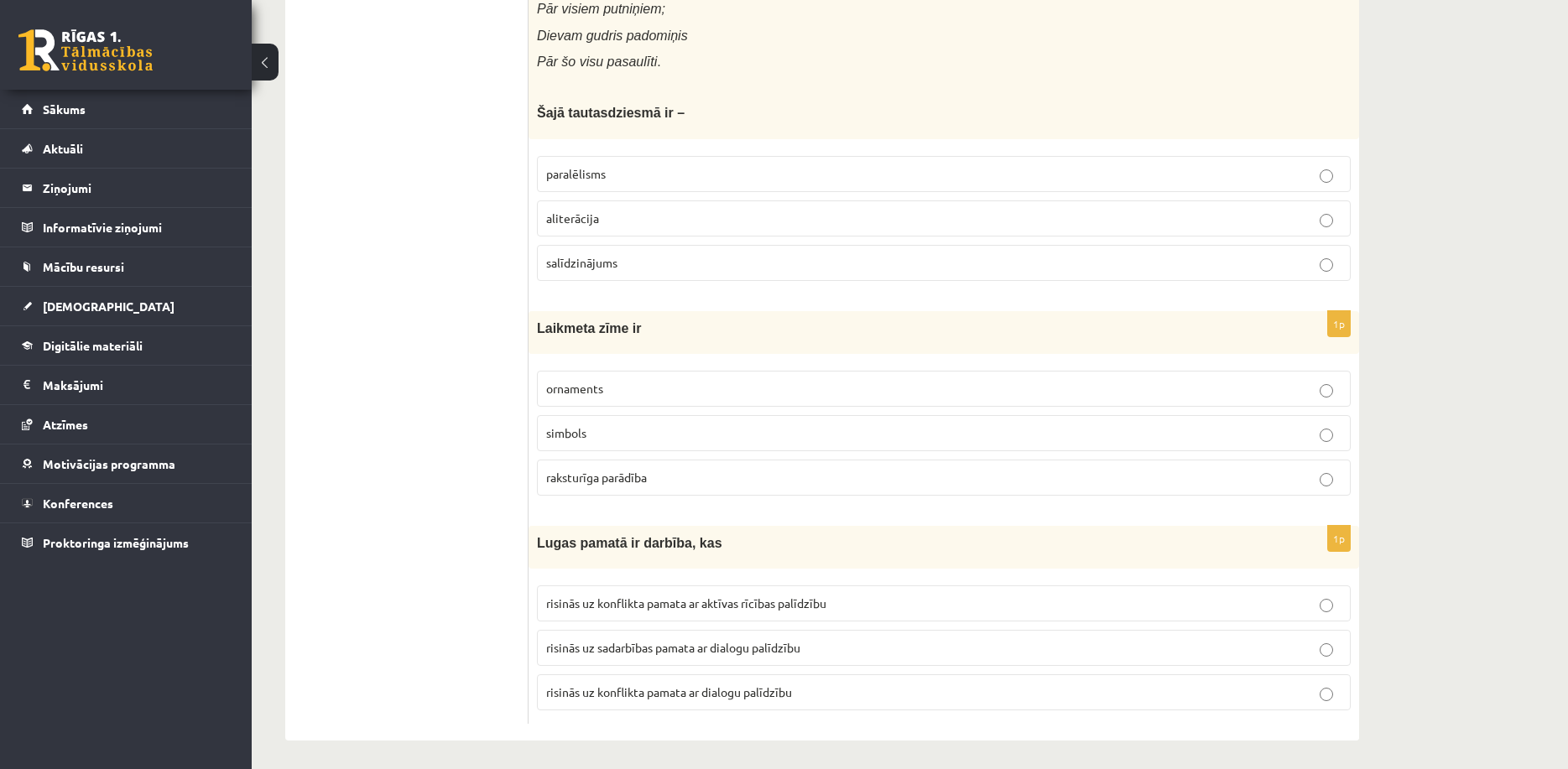
scroll to position [6480, 0]
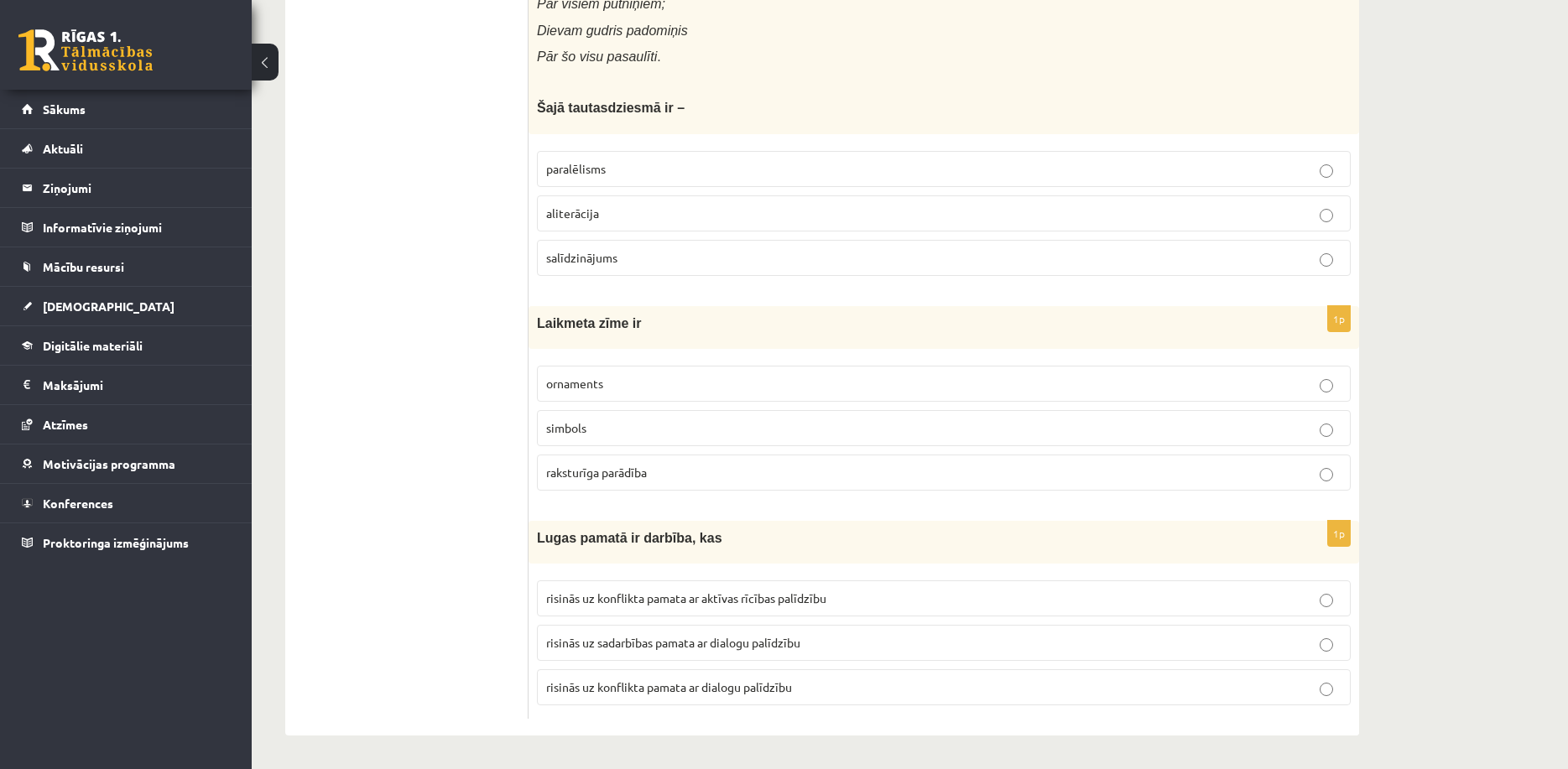
click at [644, 693] on span "risinās uz konflikta pamata ar dialogu palīdzību" at bounding box center [668, 687] width 246 height 15
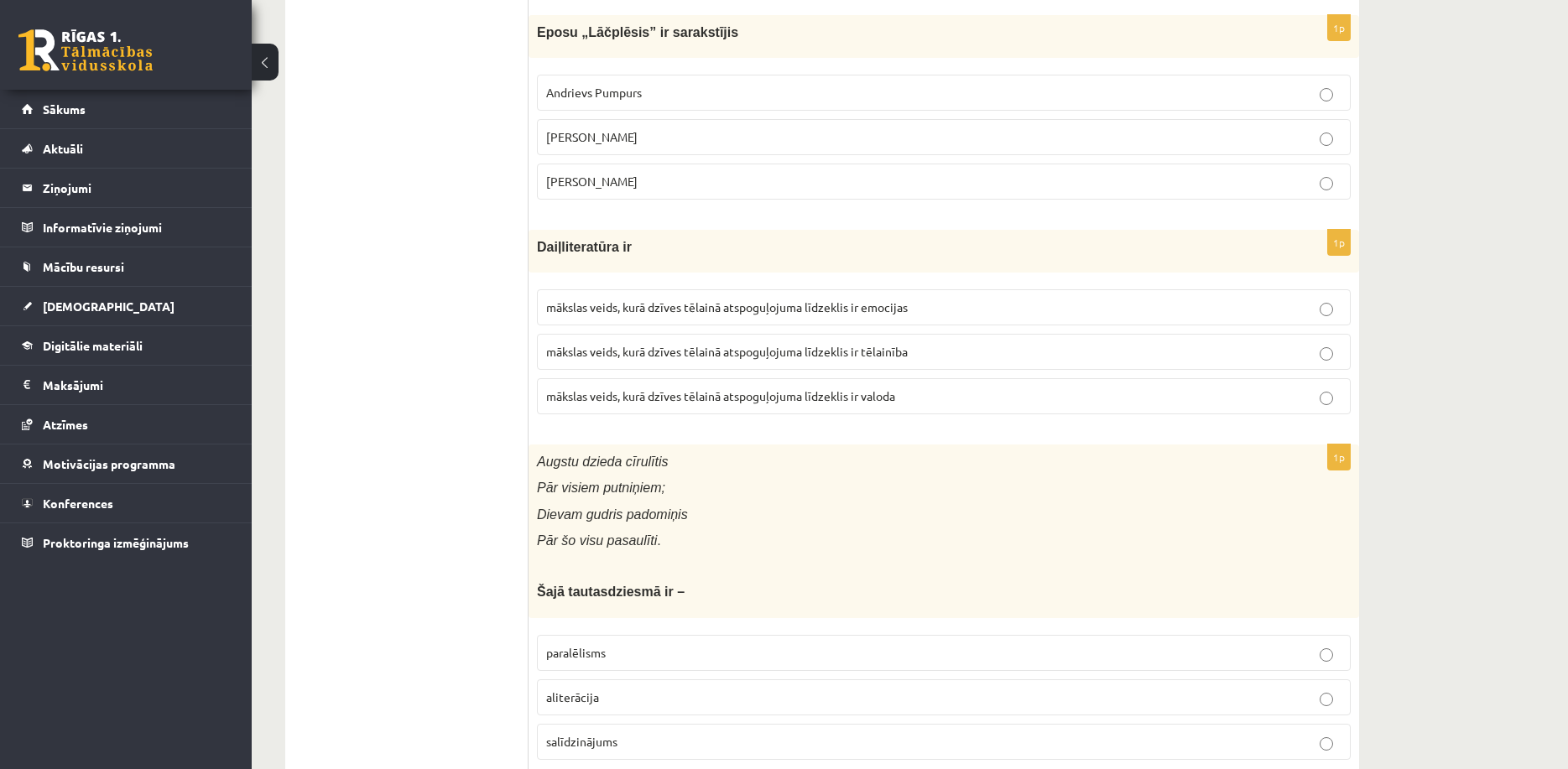
scroll to position [5977, 0]
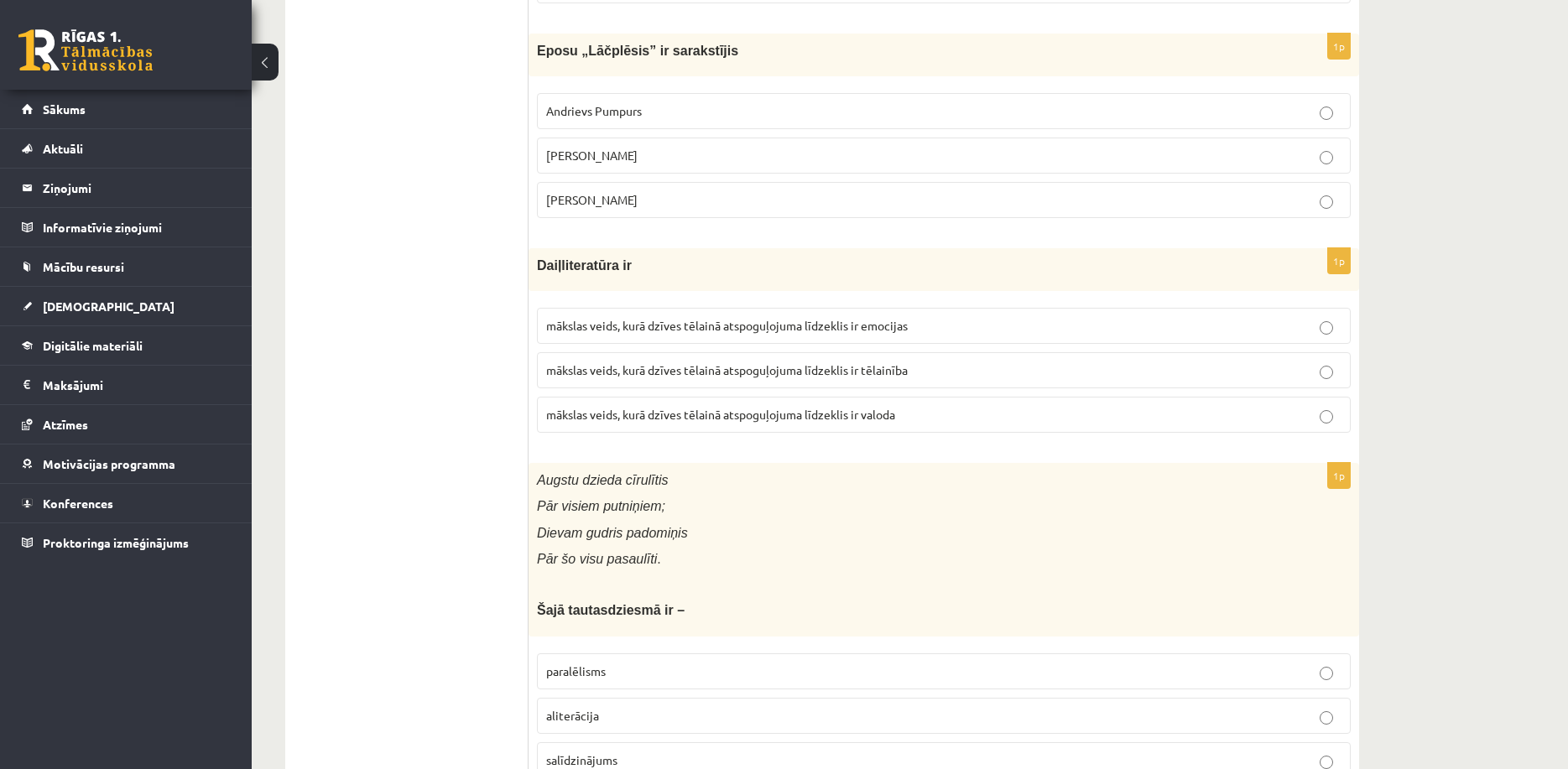
drag, startPoint x: 754, startPoint y: 273, endPoint x: 707, endPoint y: 234, distance: 61.1
drag, startPoint x: 477, startPoint y: 65, endPoint x: 469, endPoint y: 62, distance: 8.5
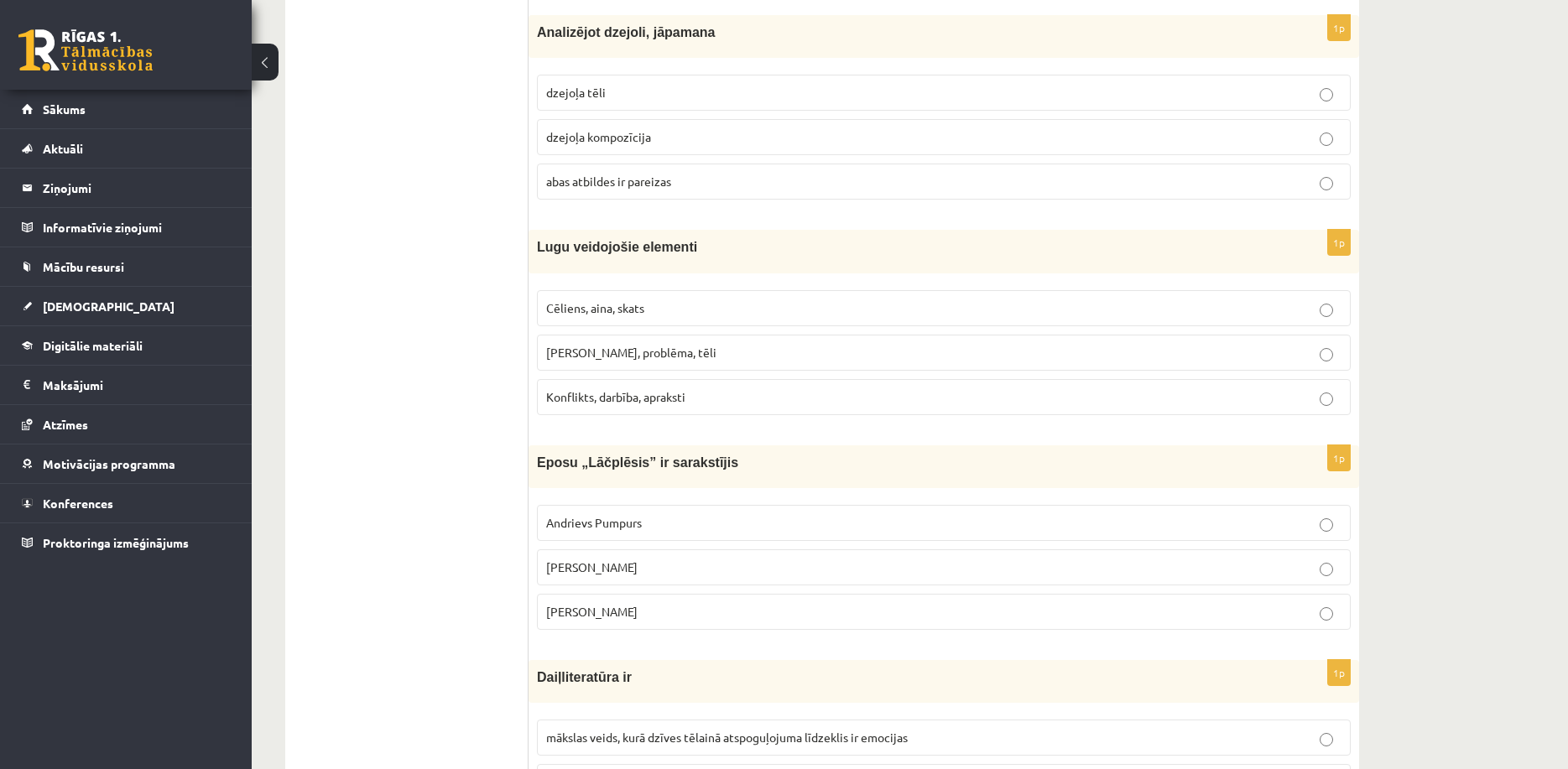
scroll to position [5858, 0]
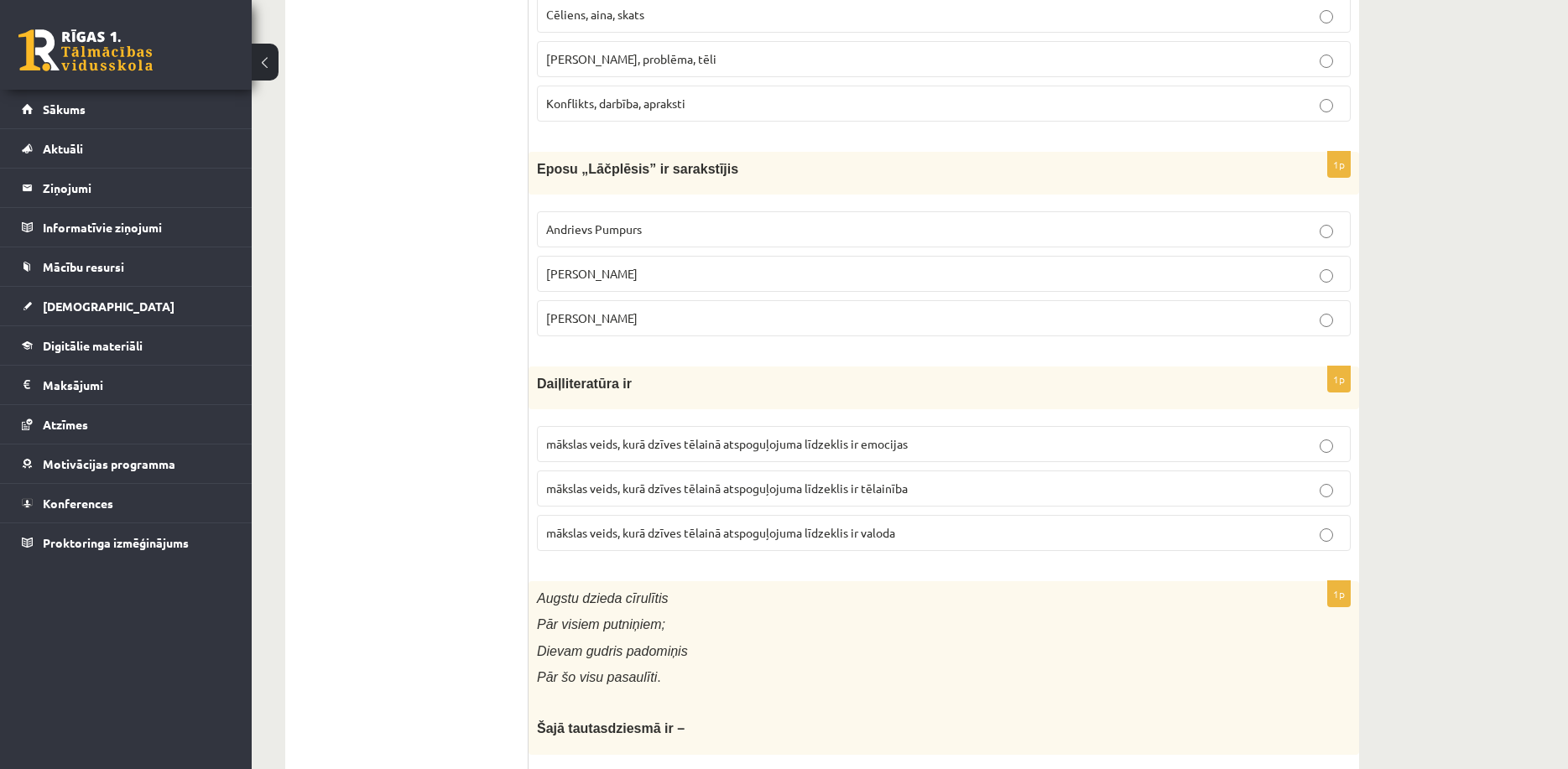
drag, startPoint x: 402, startPoint y: 399, endPoint x: 429, endPoint y: 281, distance: 121.0
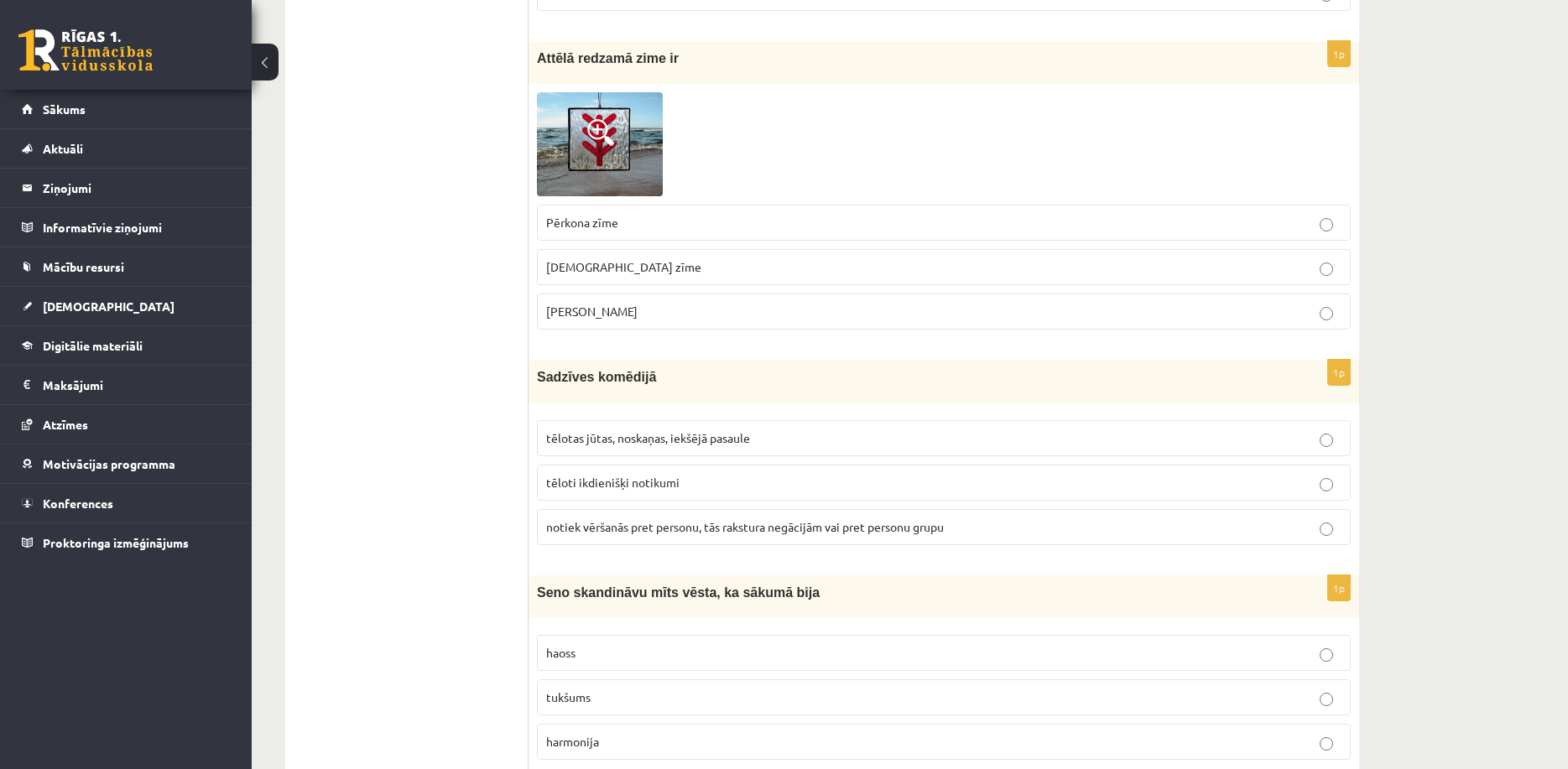
scroll to position [0, 0]
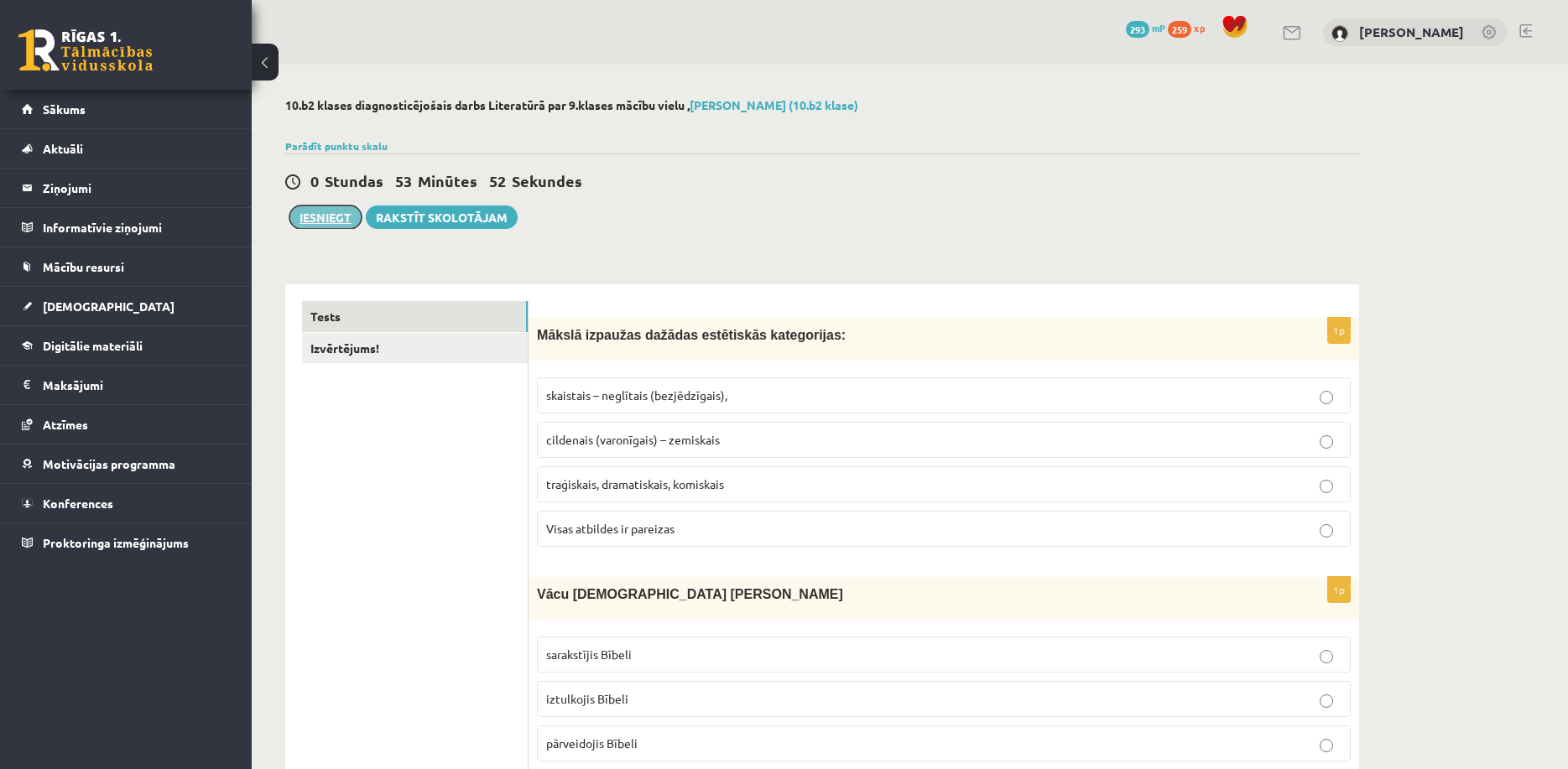
click at [337, 221] on button "Iesniegt" at bounding box center [325, 217] width 72 height 24
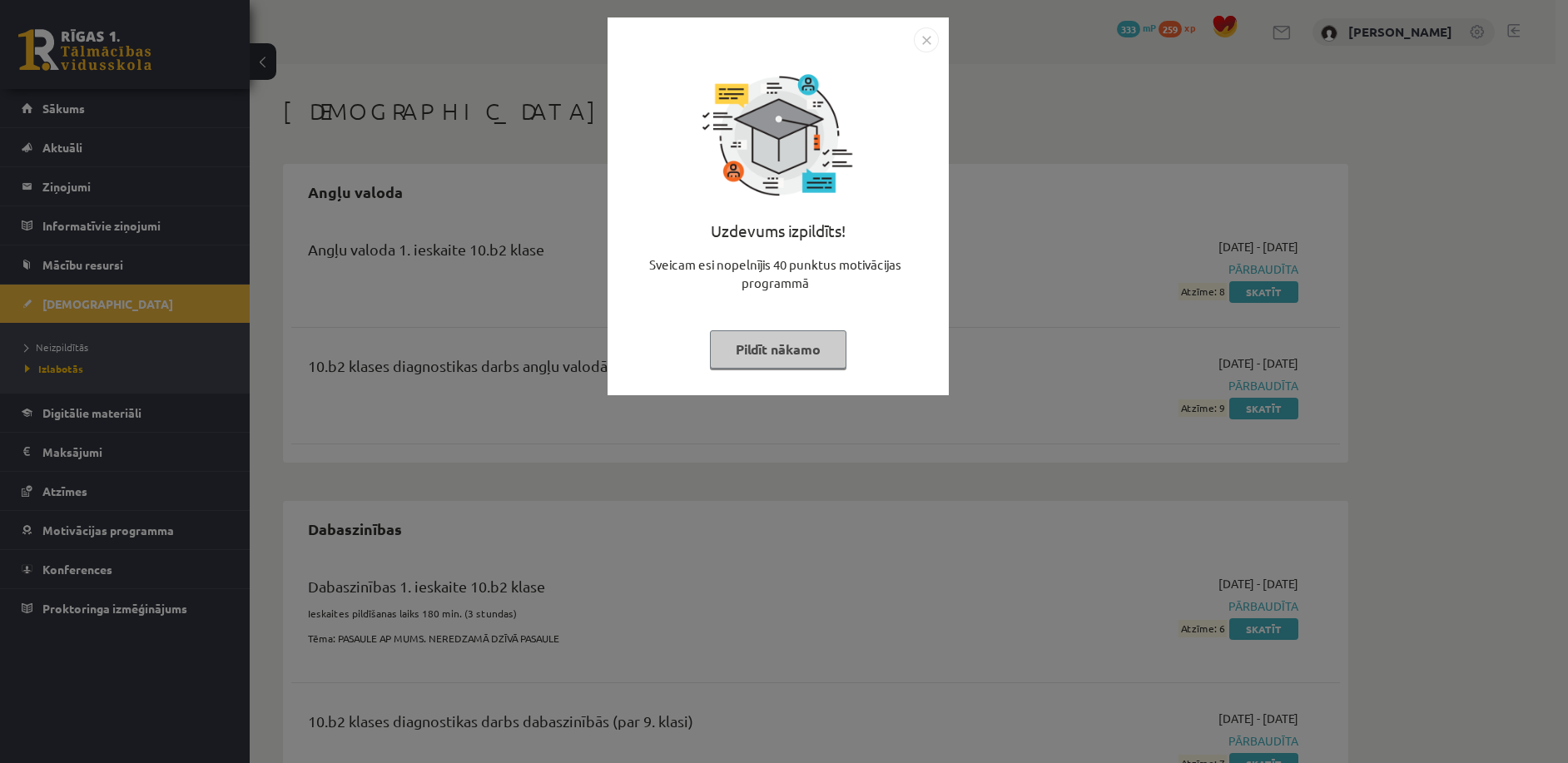
click at [912, 372] on div "Uzdevums izpildīts! Sveicam esi nopelnījis 40 punktus motivācijas programmā Pil…" at bounding box center [778, 219] width 322 height 333
click at [915, 37] on img "Close" at bounding box center [926, 40] width 25 height 25
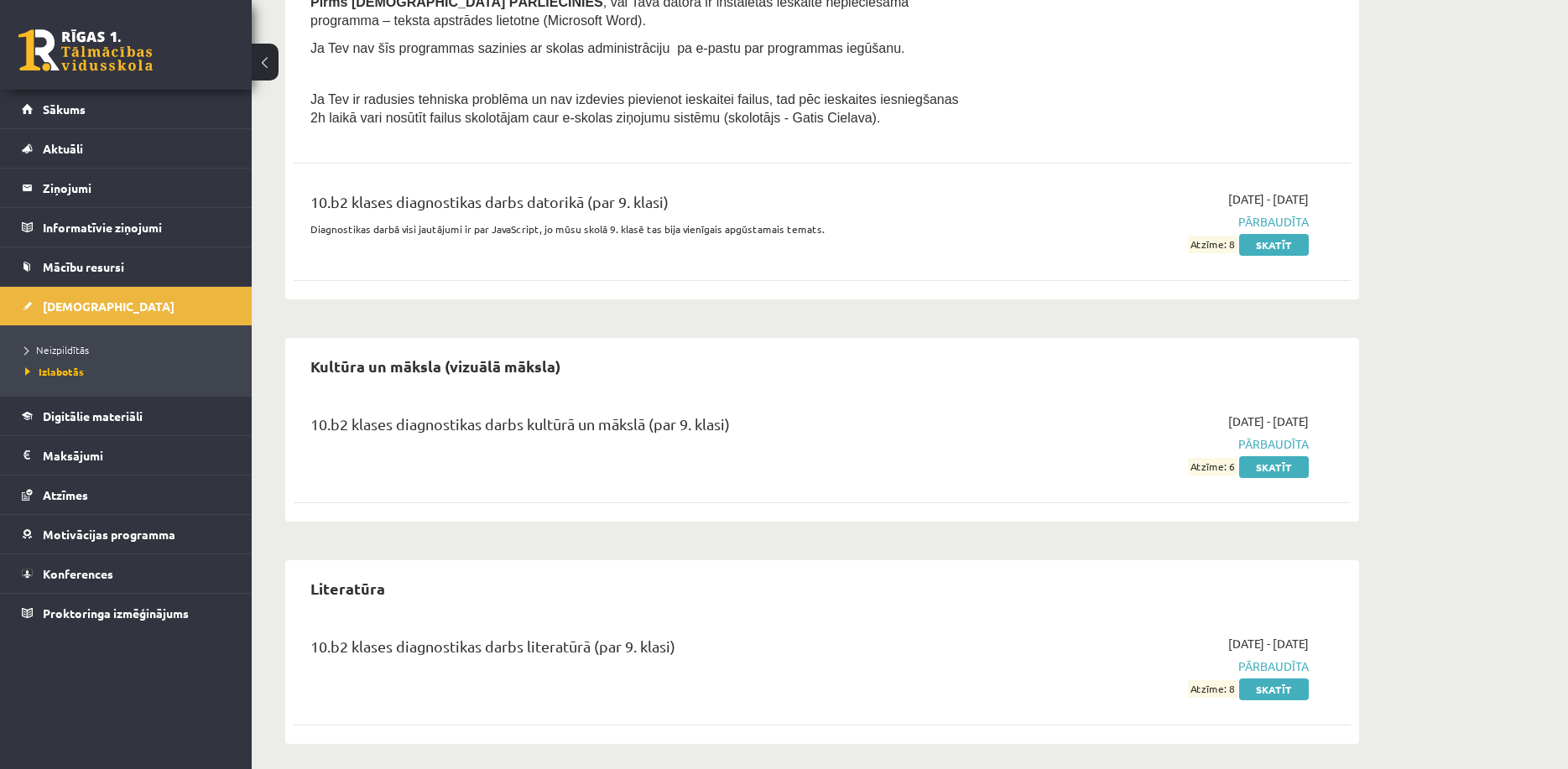
scroll to position [1115, 0]
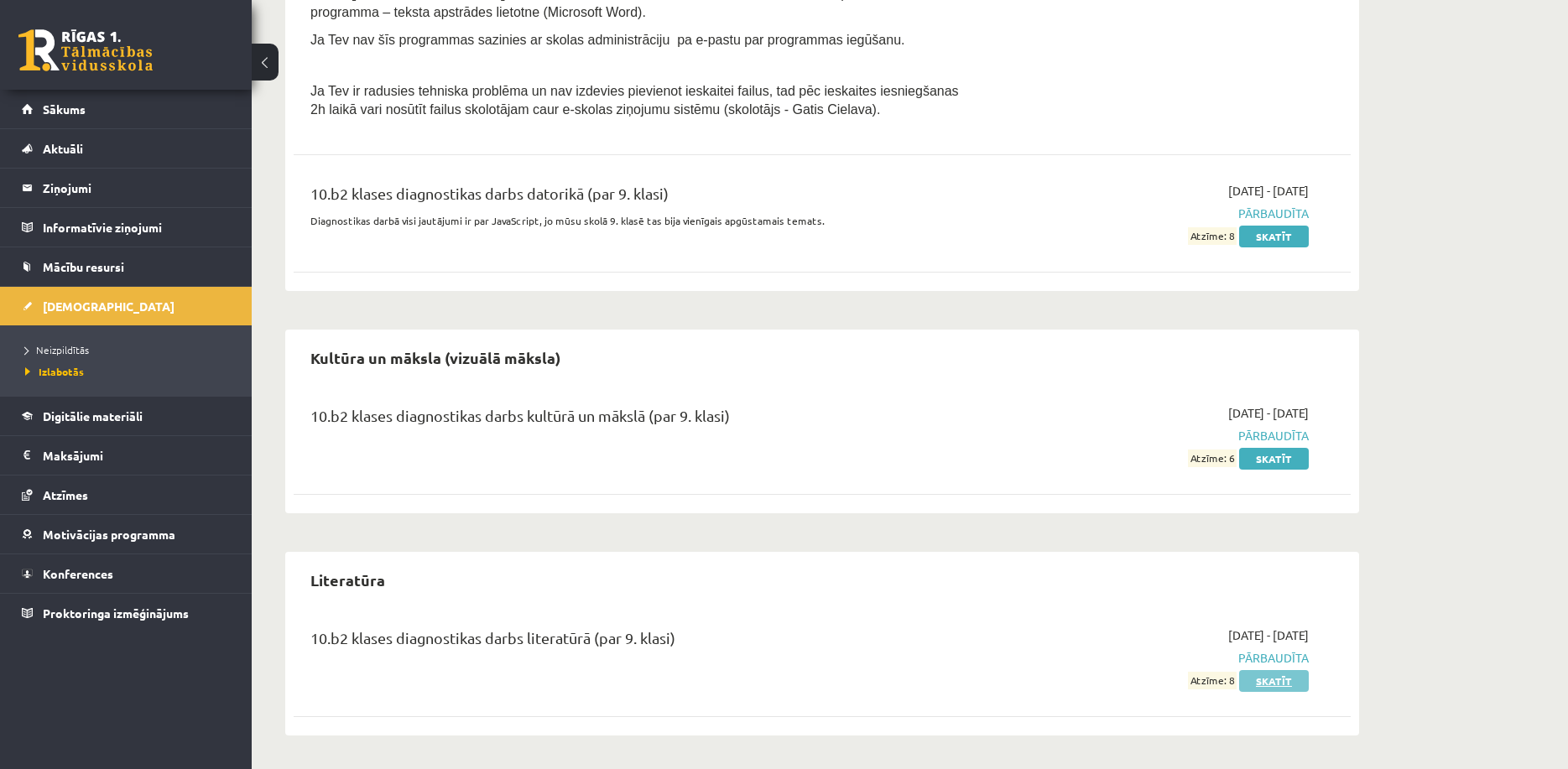
click at [1287, 681] on link "Skatīt" at bounding box center [1273, 681] width 69 height 22
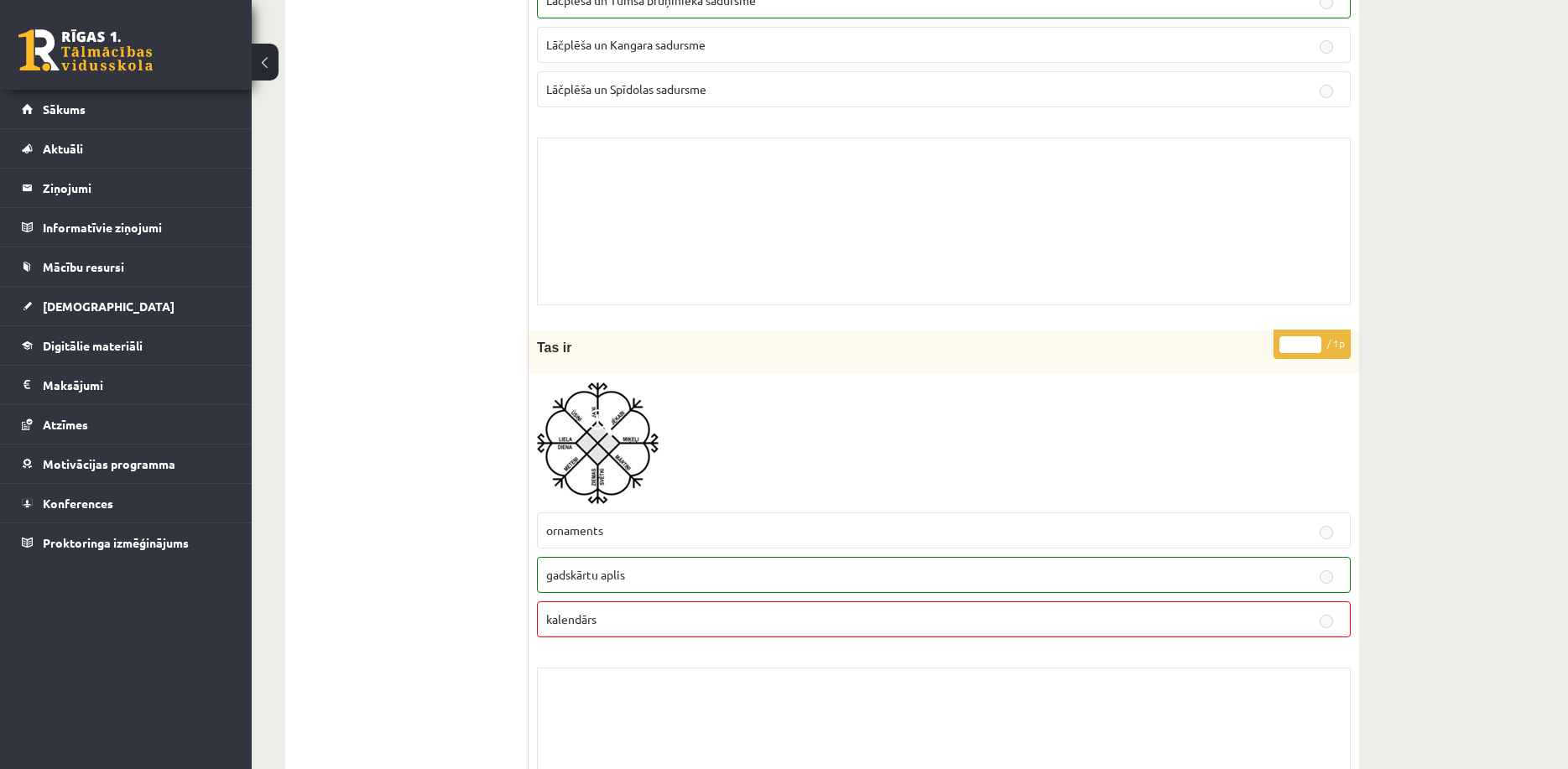
scroll to position [6618, 0]
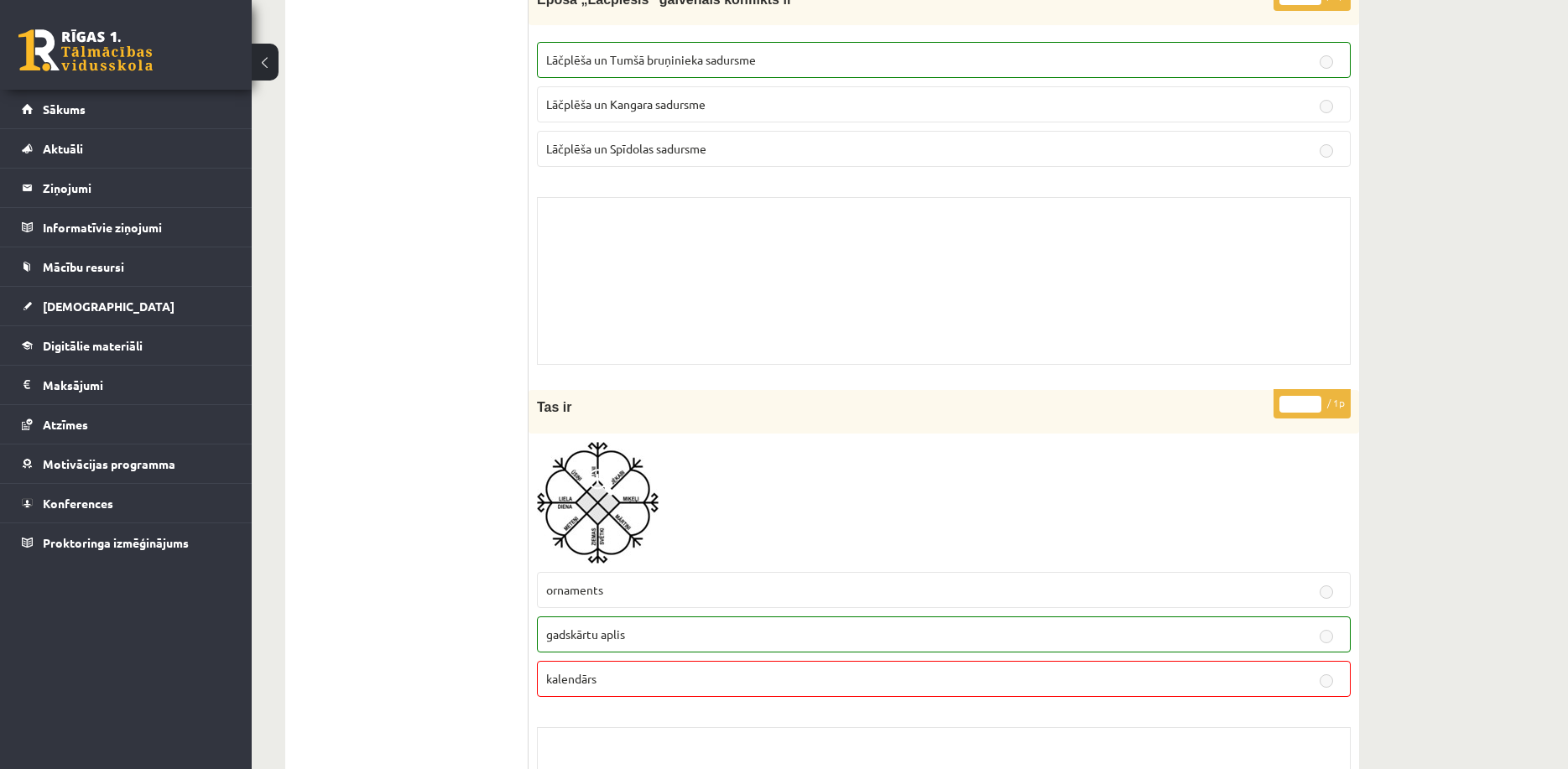
drag, startPoint x: 738, startPoint y: 360, endPoint x: 736, endPoint y: 332, distance: 28.1
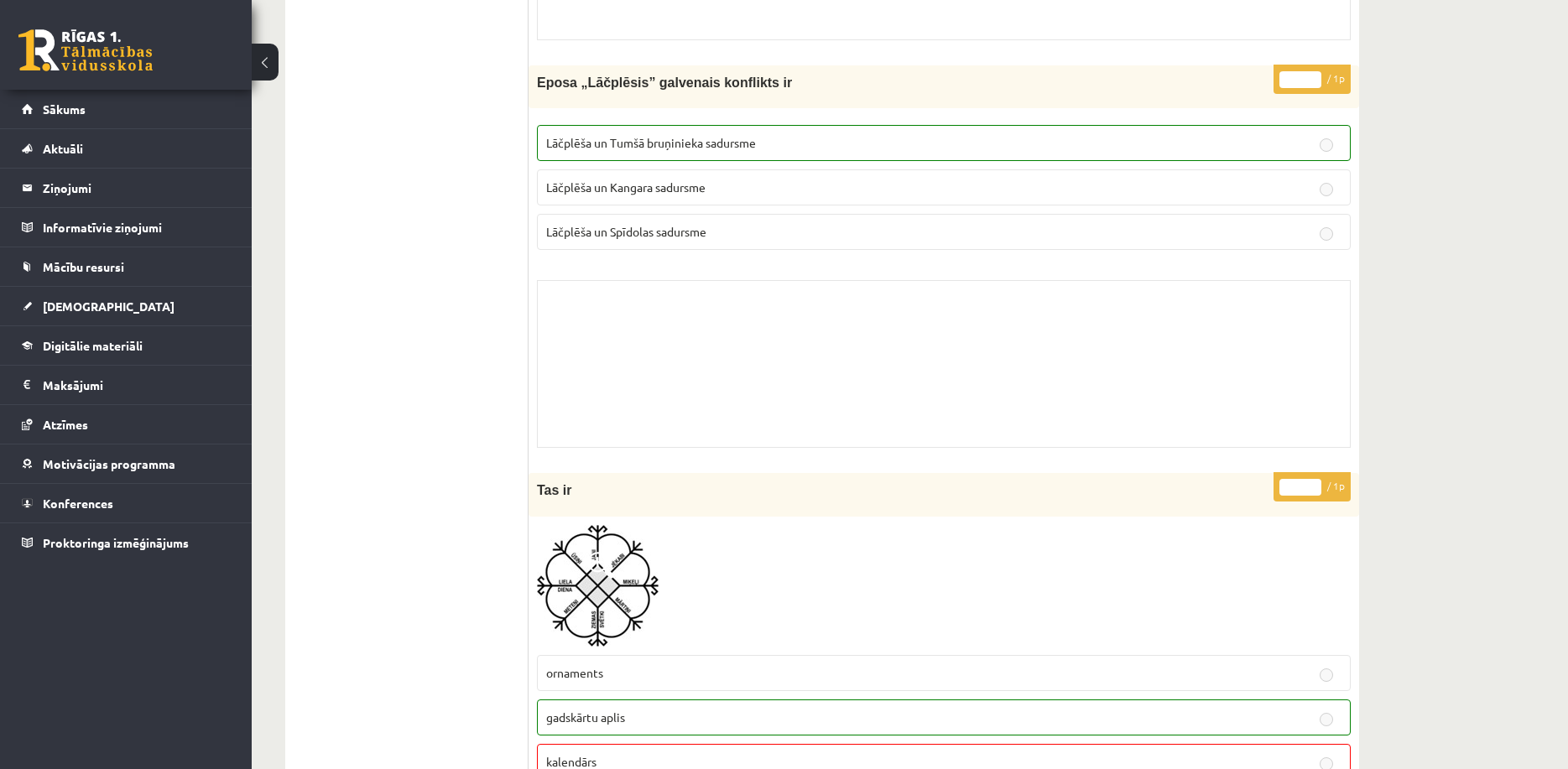
scroll to position [6533, 0]
click at [585, 577] on img at bounding box center [597, 587] width 121 height 121
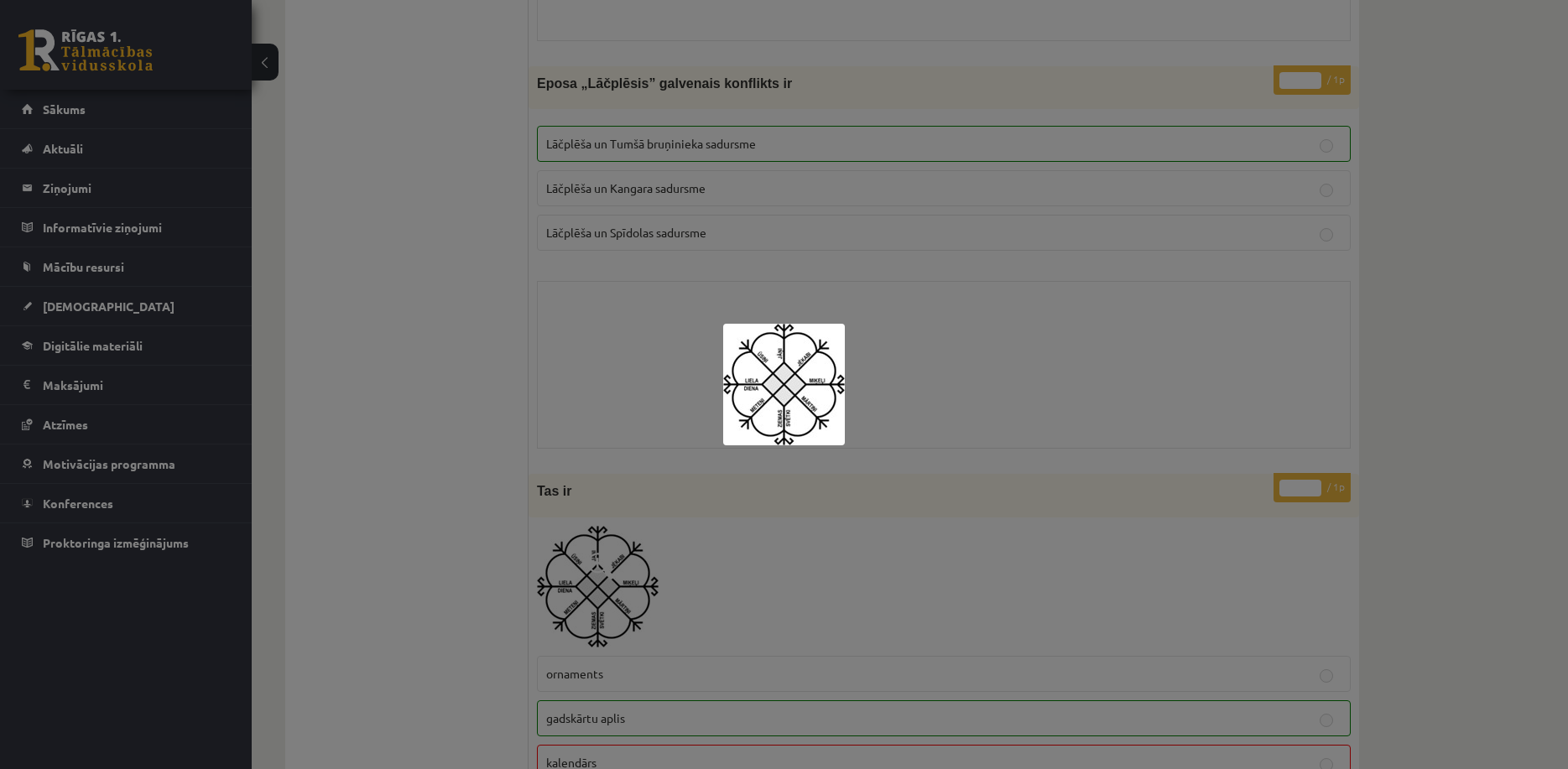
click at [789, 371] on img at bounding box center [784, 385] width 121 height 121
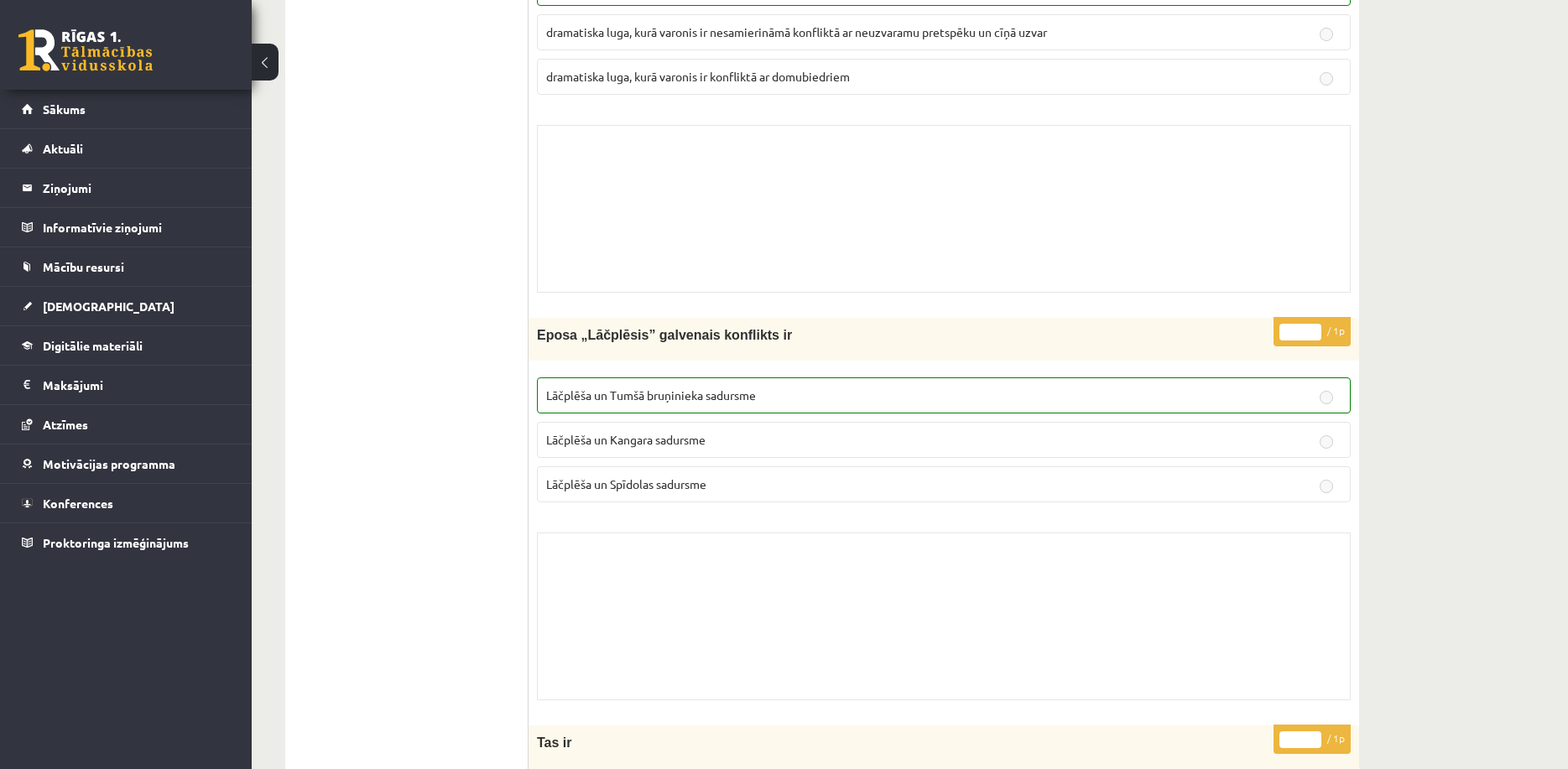
drag, startPoint x: 716, startPoint y: 569, endPoint x: 718, endPoint y: 453, distance: 116.0
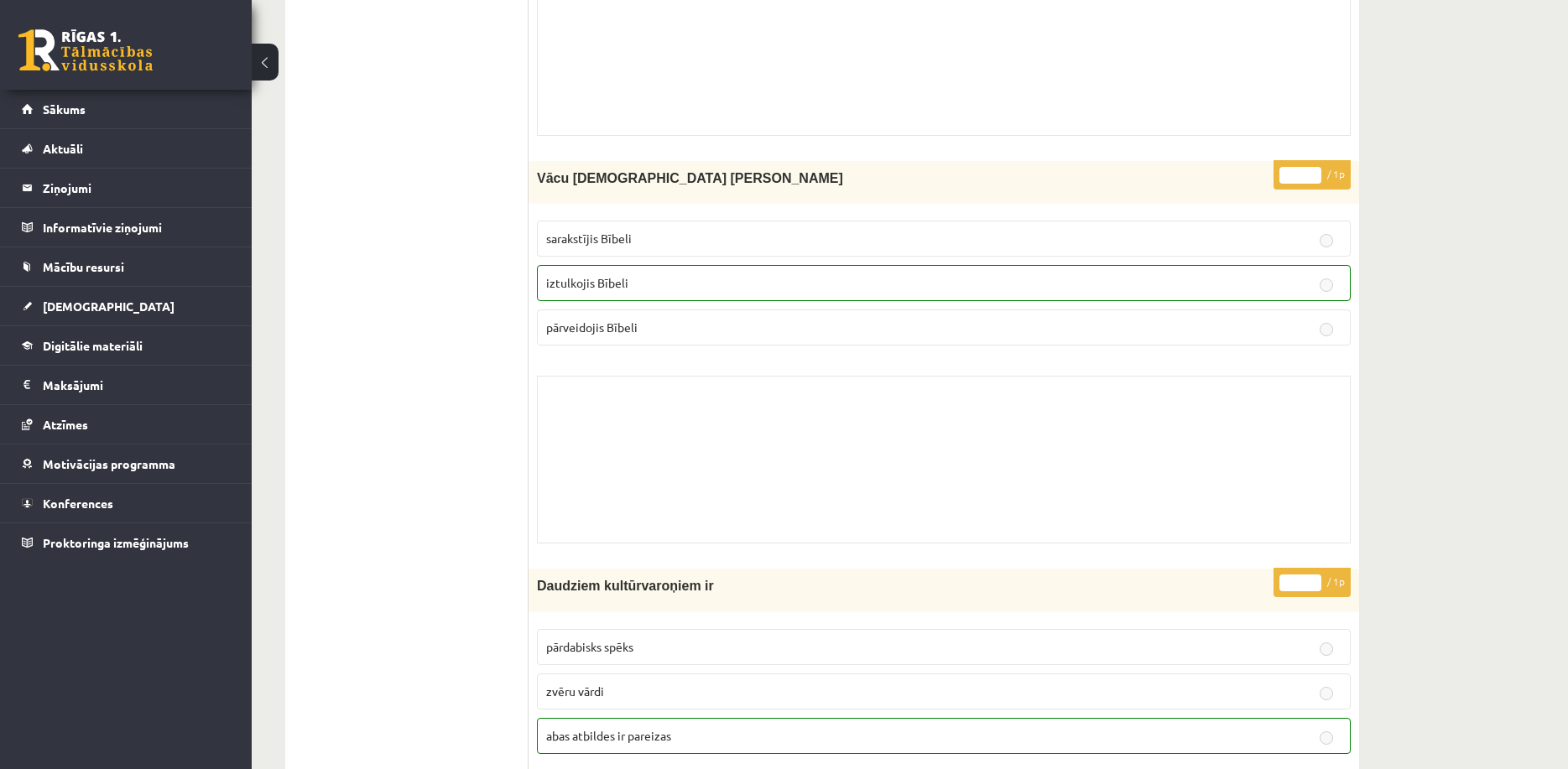
scroll to position [545, 0]
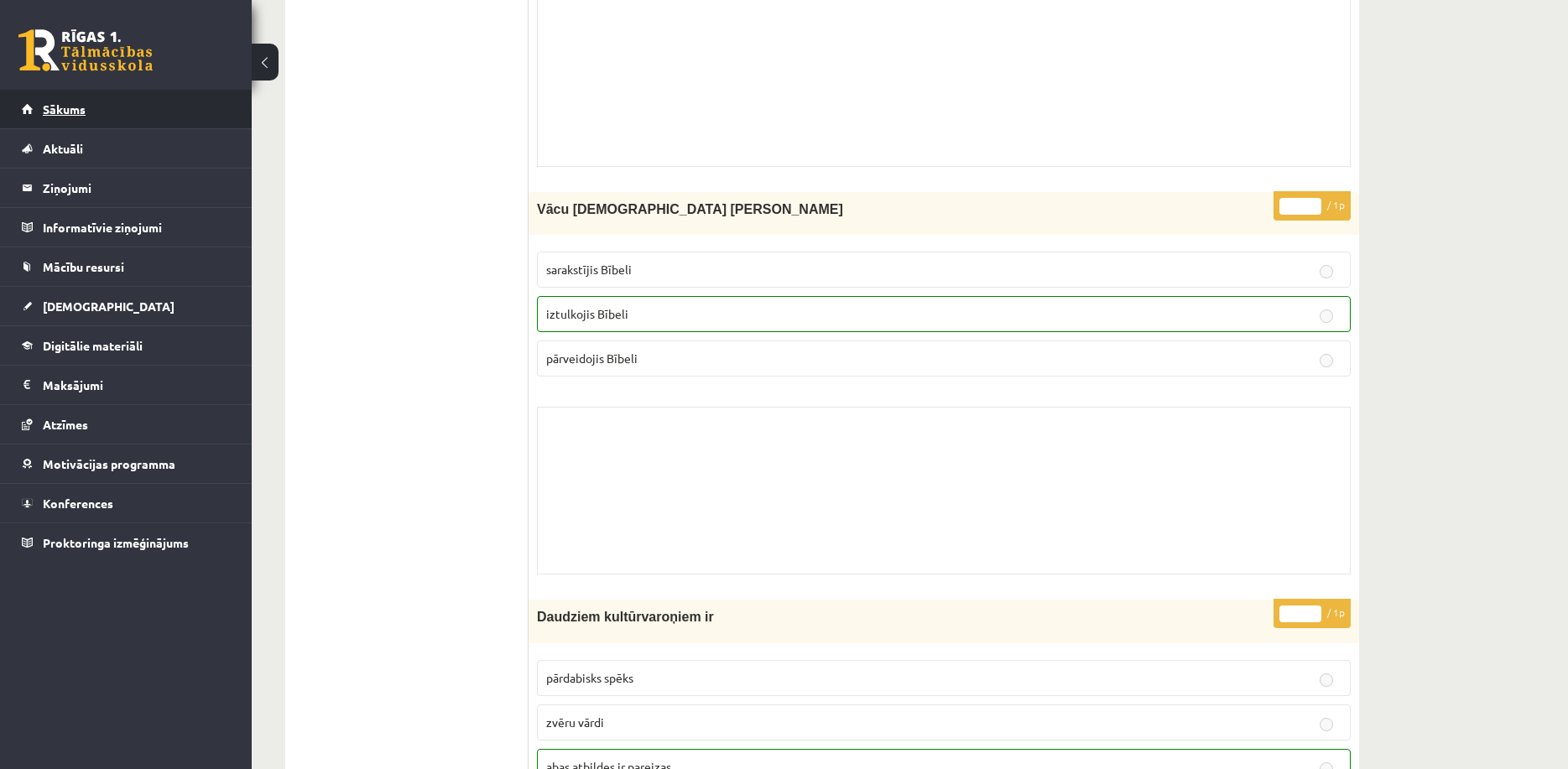
click at [138, 104] on link "Sākums" at bounding box center [126, 109] width 209 height 39
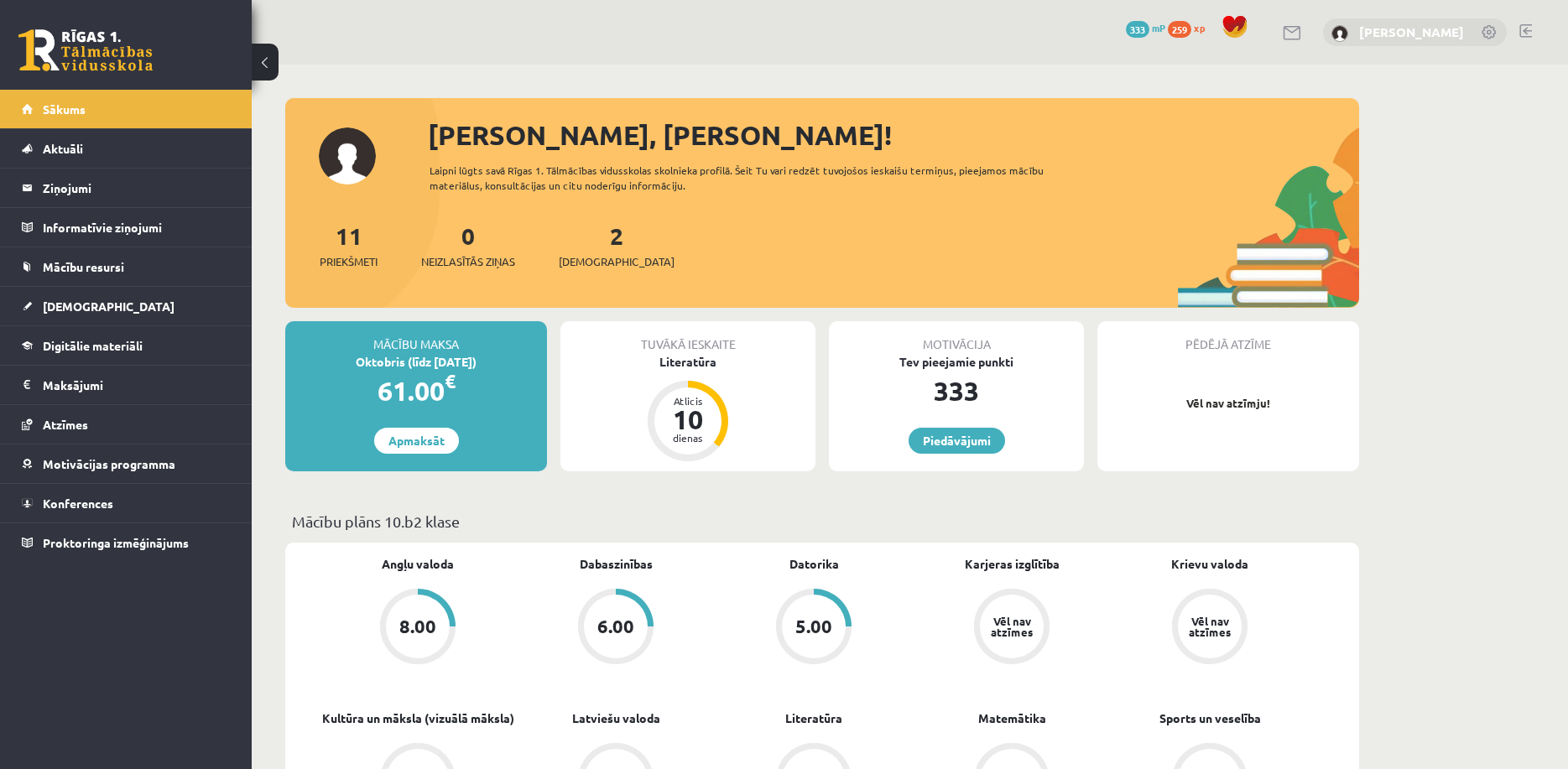
click at [1379, 29] on link "[PERSON_NAME]" at bounding box center [1411, 32] width 105 height 17
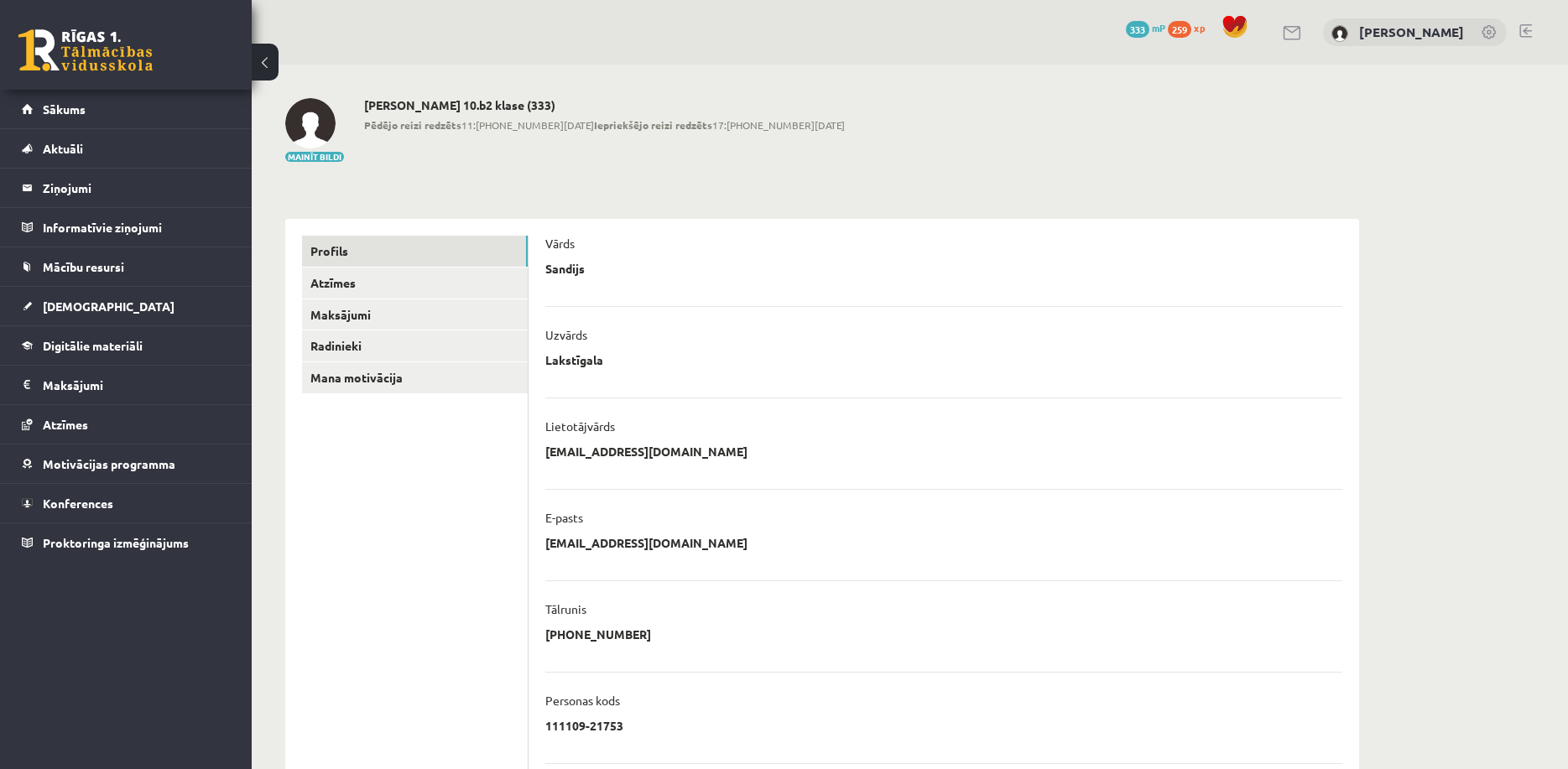
click at [831, 332] on div "Uzvārds" at bounding box center [943, 339] width 797 height 26
click at [1523, 27] on link at bounding box center [1524, 31] width 12 height 13
